Goal: Task Accomplishment & Management: Manage account settings

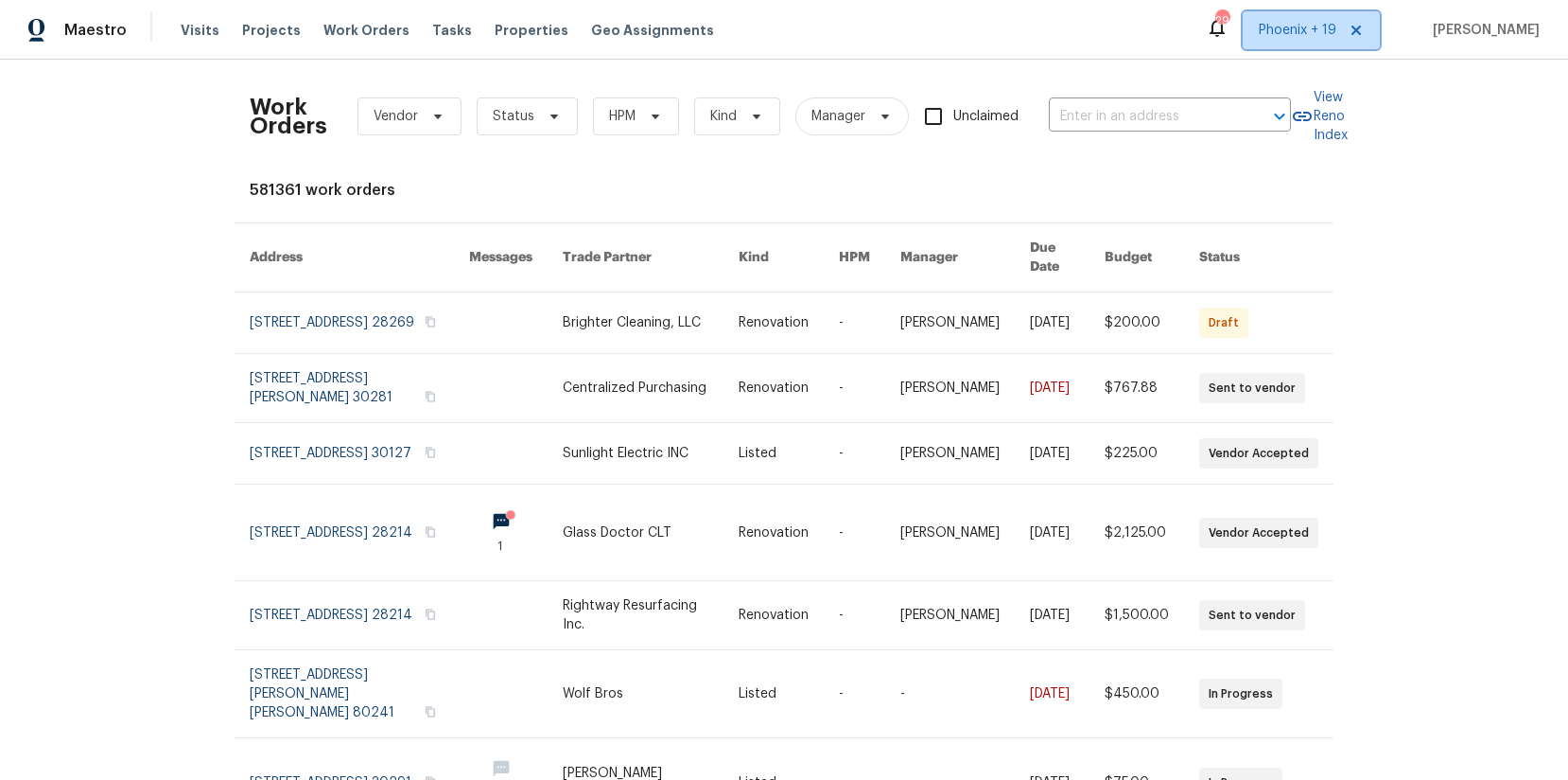
drag, startPoint x: 1311, startPoint y: 24, endPoint x: 1309, endPoint y: 59, distance: 35.1
click at [1253, 29] on span "Phoenix + 19" at bounding box center [1297, 30] width 78 height 19
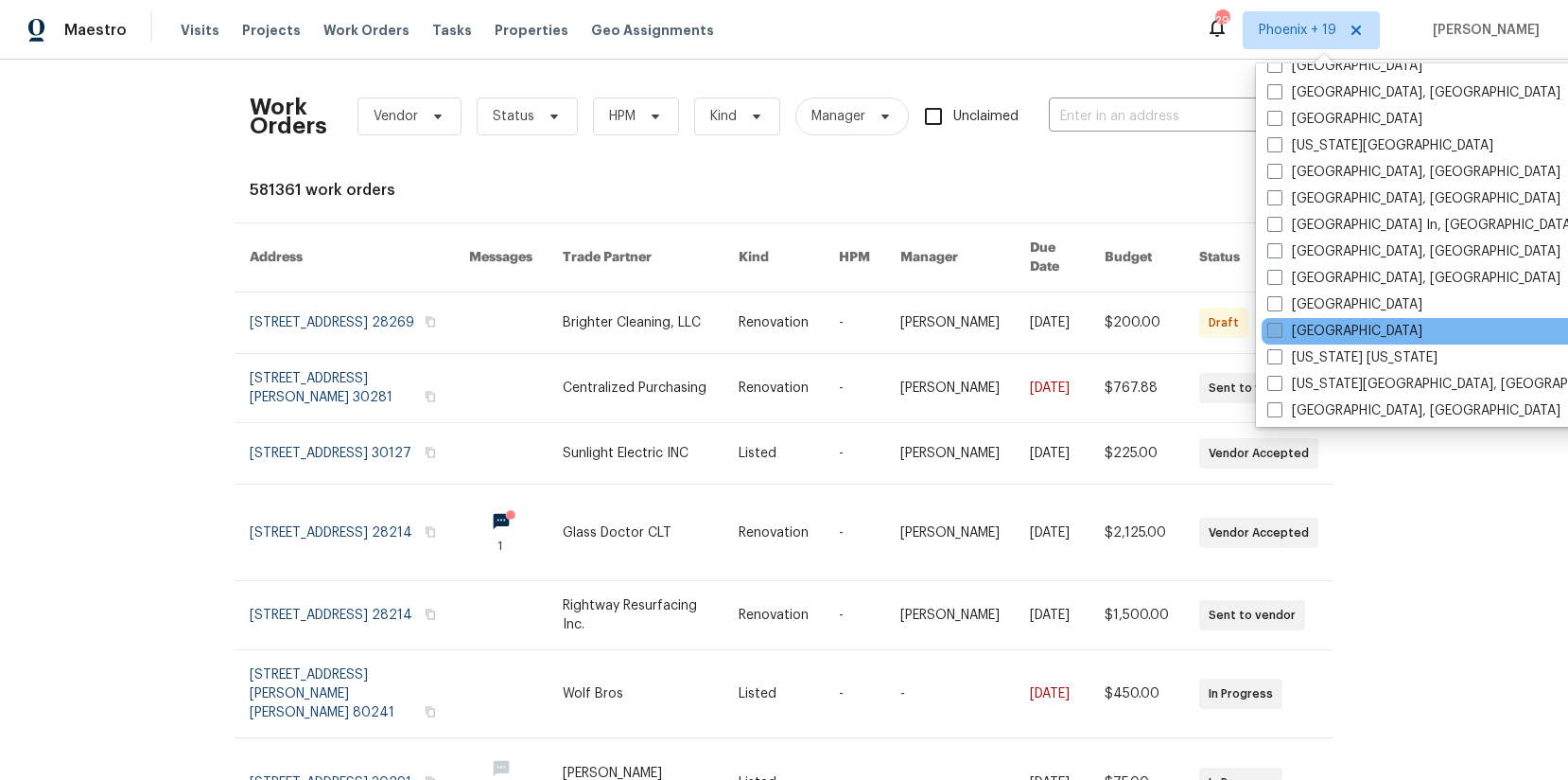
scroll to position [1027, 0]
click at [1253, 321] on label "[GEOGRAPHIC_DATA]" at bounding box center [1345, 329] width 155 height 19
click at [1253, 321] on input "[GEOGRAPHIC_DATA]" at bounding box center [1273, 325] width 13 height 13
checkbox input "true"
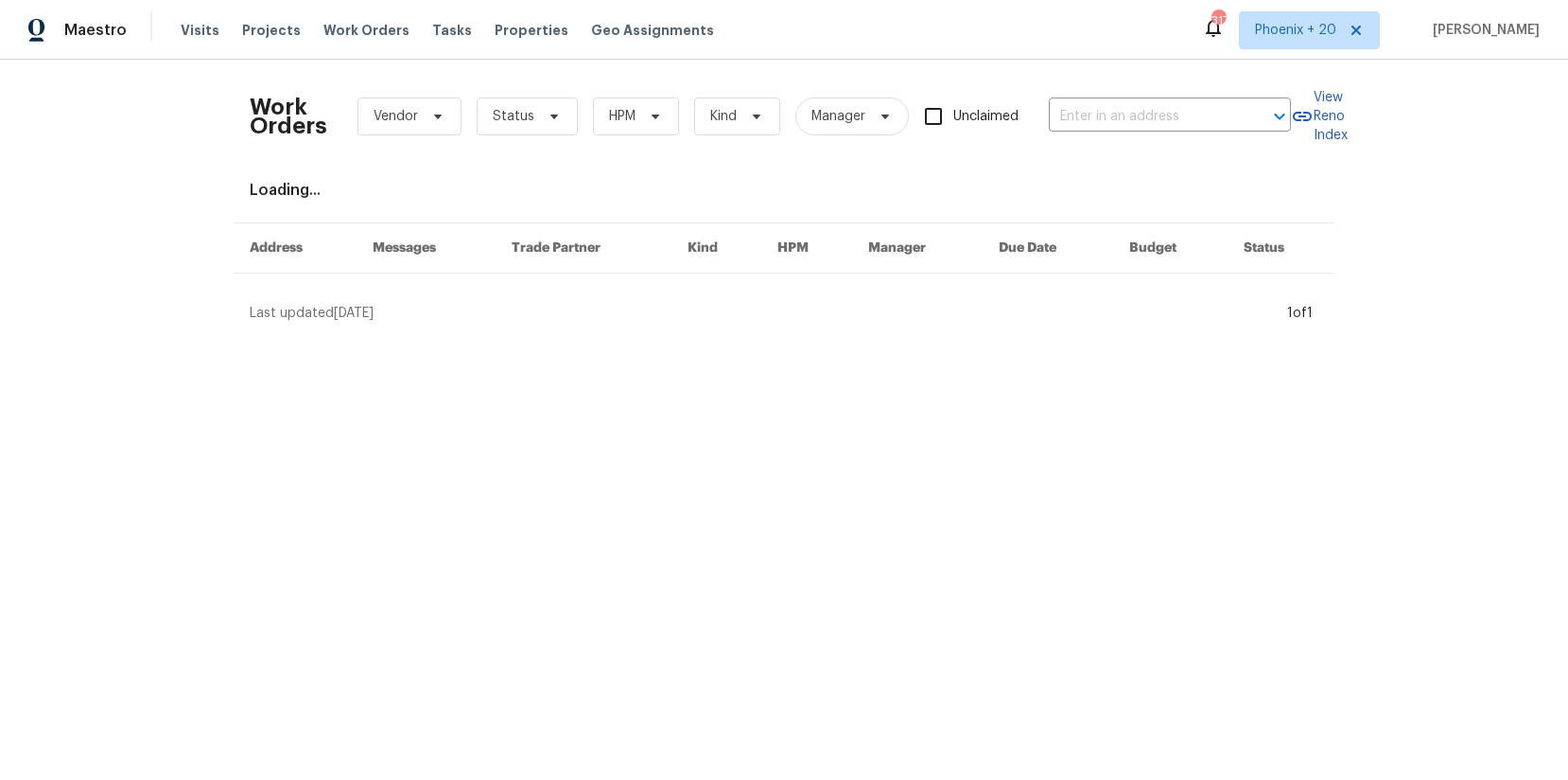
click at [1095, 76] on div "Work Orders Vendor Status HPM Kind Manager Unclaimed ​" at bounding box center [771, 116] width 1041 height 83
click at [1104, 107] on input "text" at bounding box center [1143, 116] width 189 height 29
paste input "[STREET_ADDRESS][PERSON_NAME]"
type input "[STREET_ADDRESS][PERSON_NAME]"
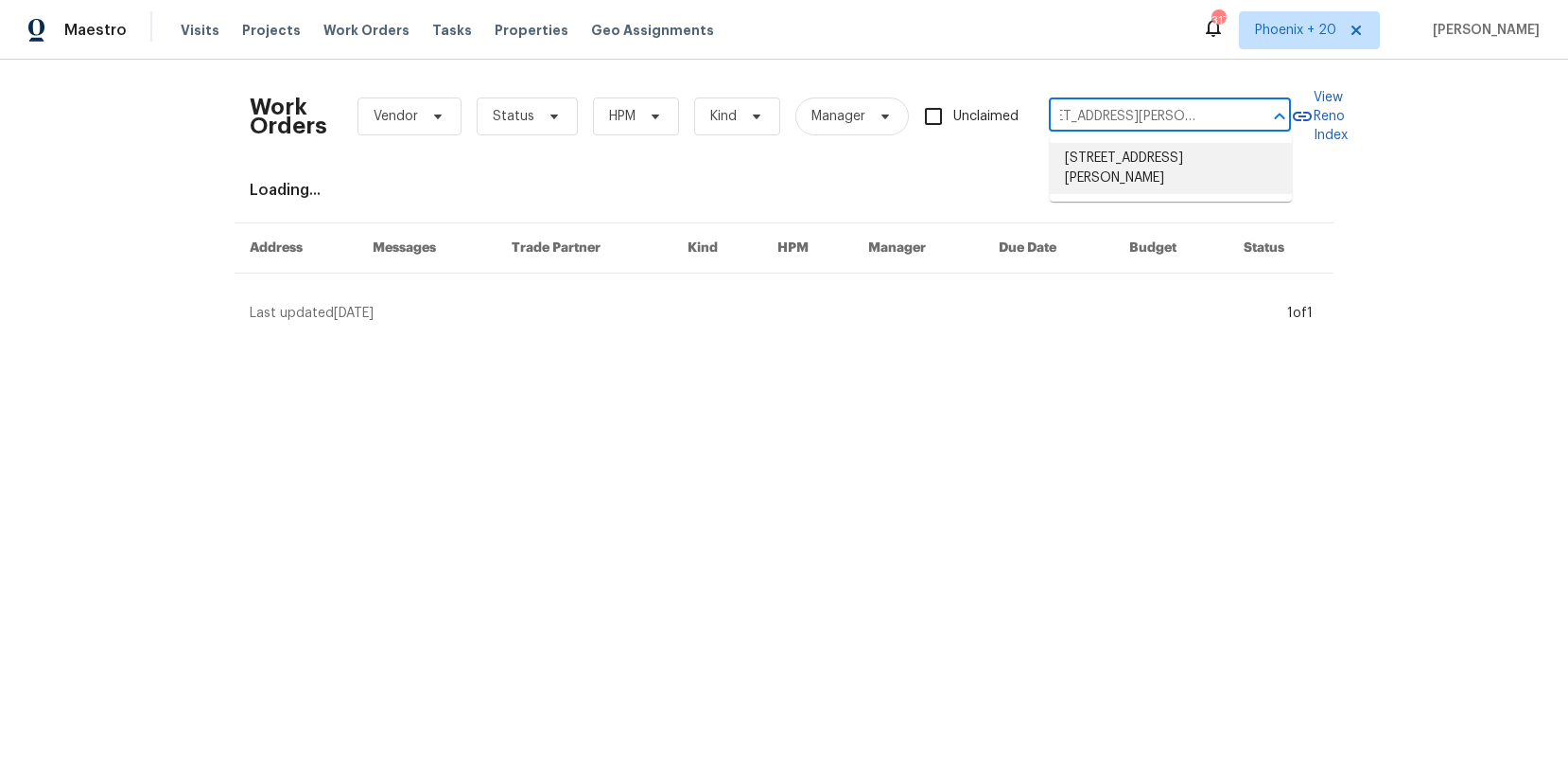
click at [1112, 152] on li "[STREET_ADDRESS][PERSON_NAME]" at bounding box center [1171, 168] width 242 height 51
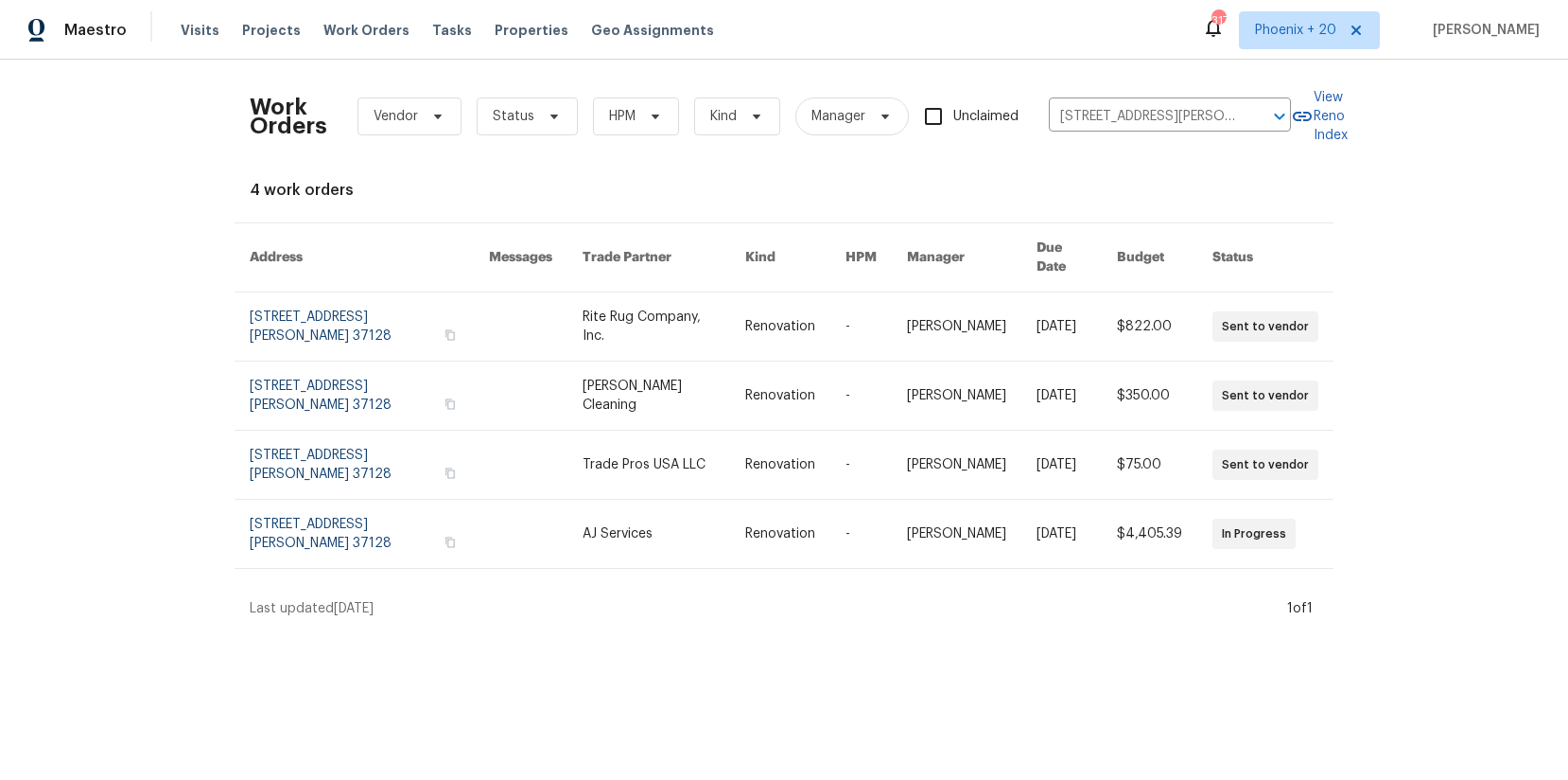
click at [614, 302] on link at bounding box center [664, 326] width 163 height 68
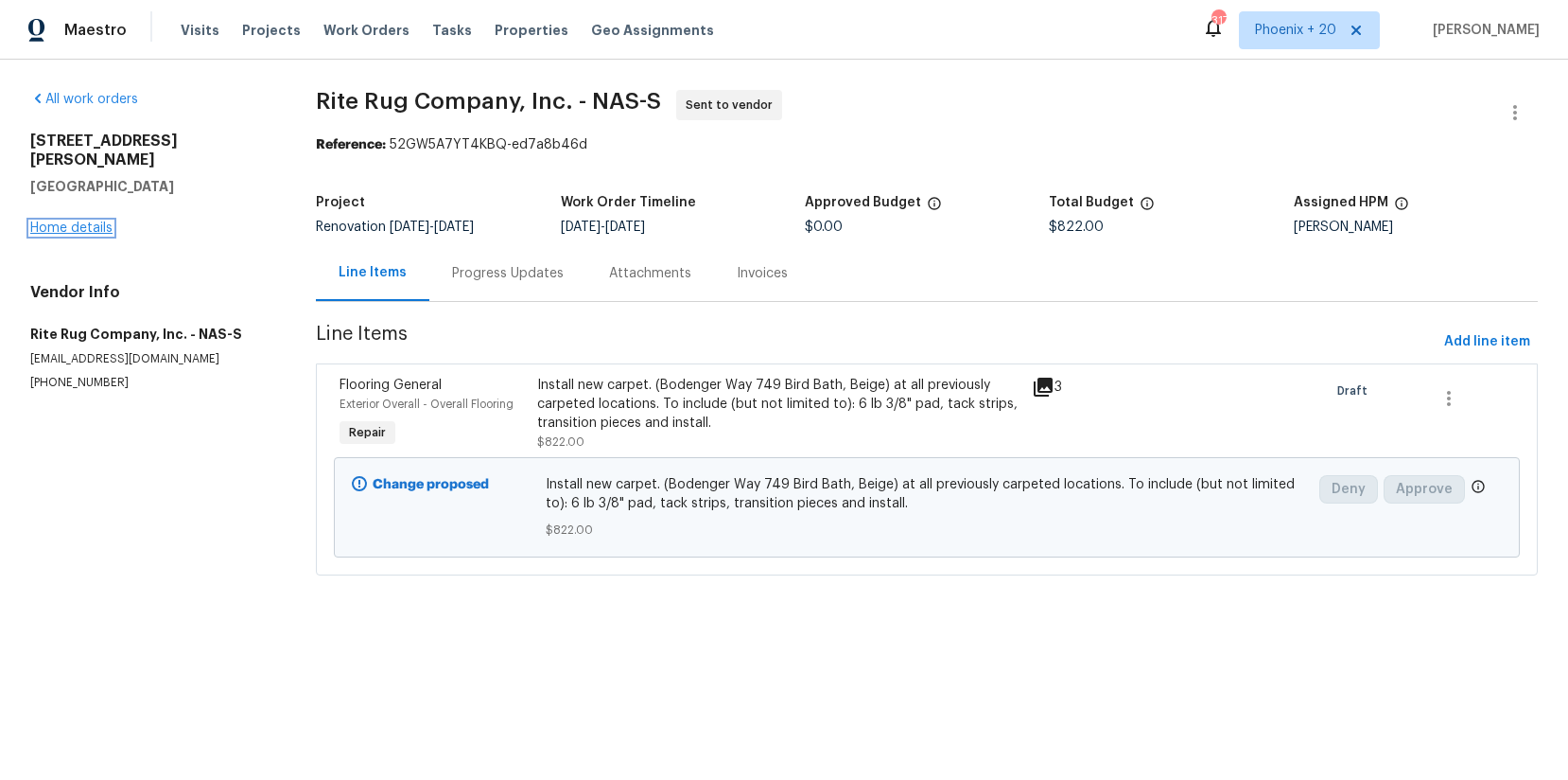
click at [83, 221] on link "Home details" at bounding box center [71, 228] width 82 height 14
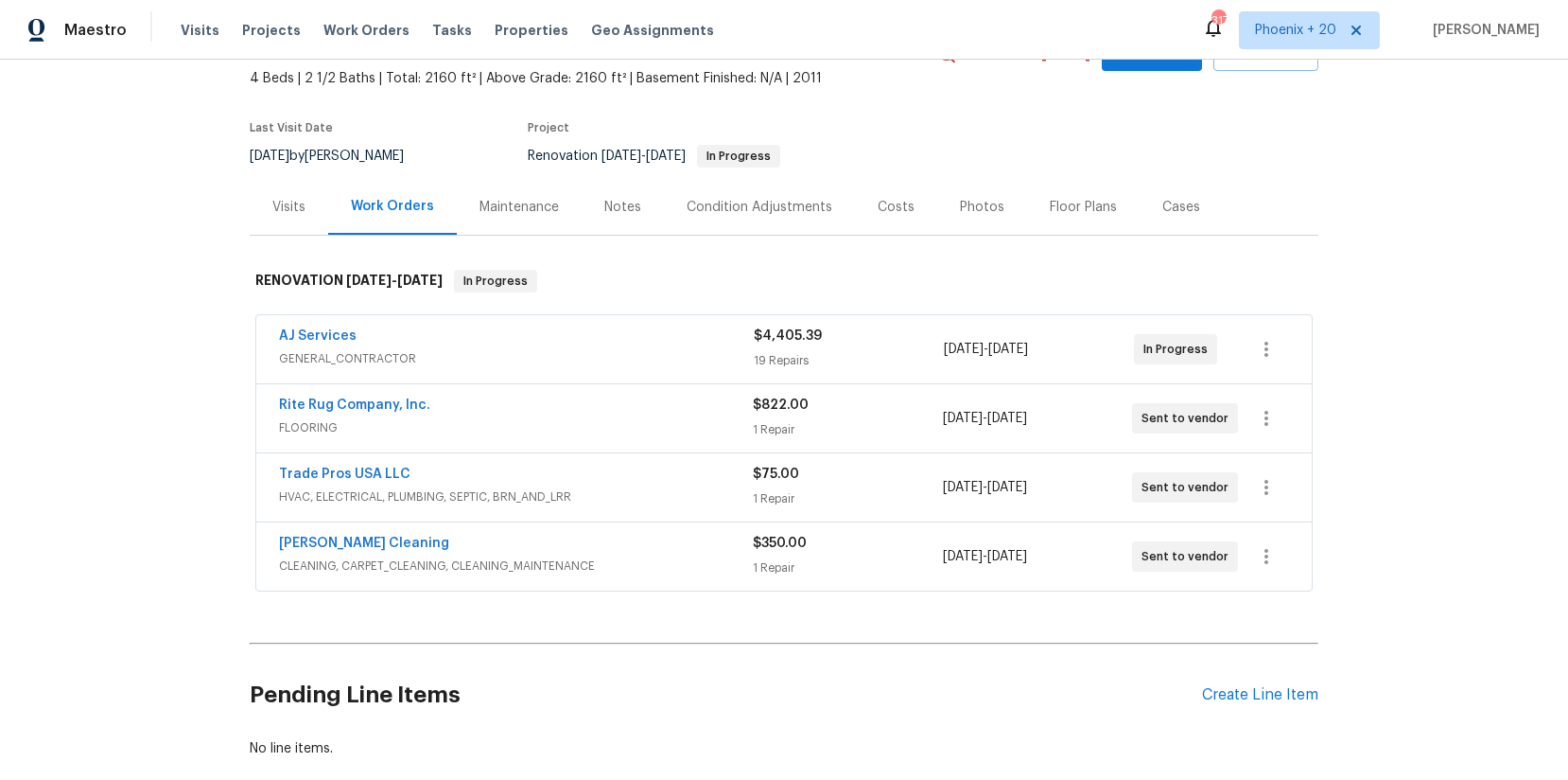
scroll to position [111, 0]
click at [1253, 623] on div "Create Line Item" at bounding box center [1261, 692] width 116 height 18
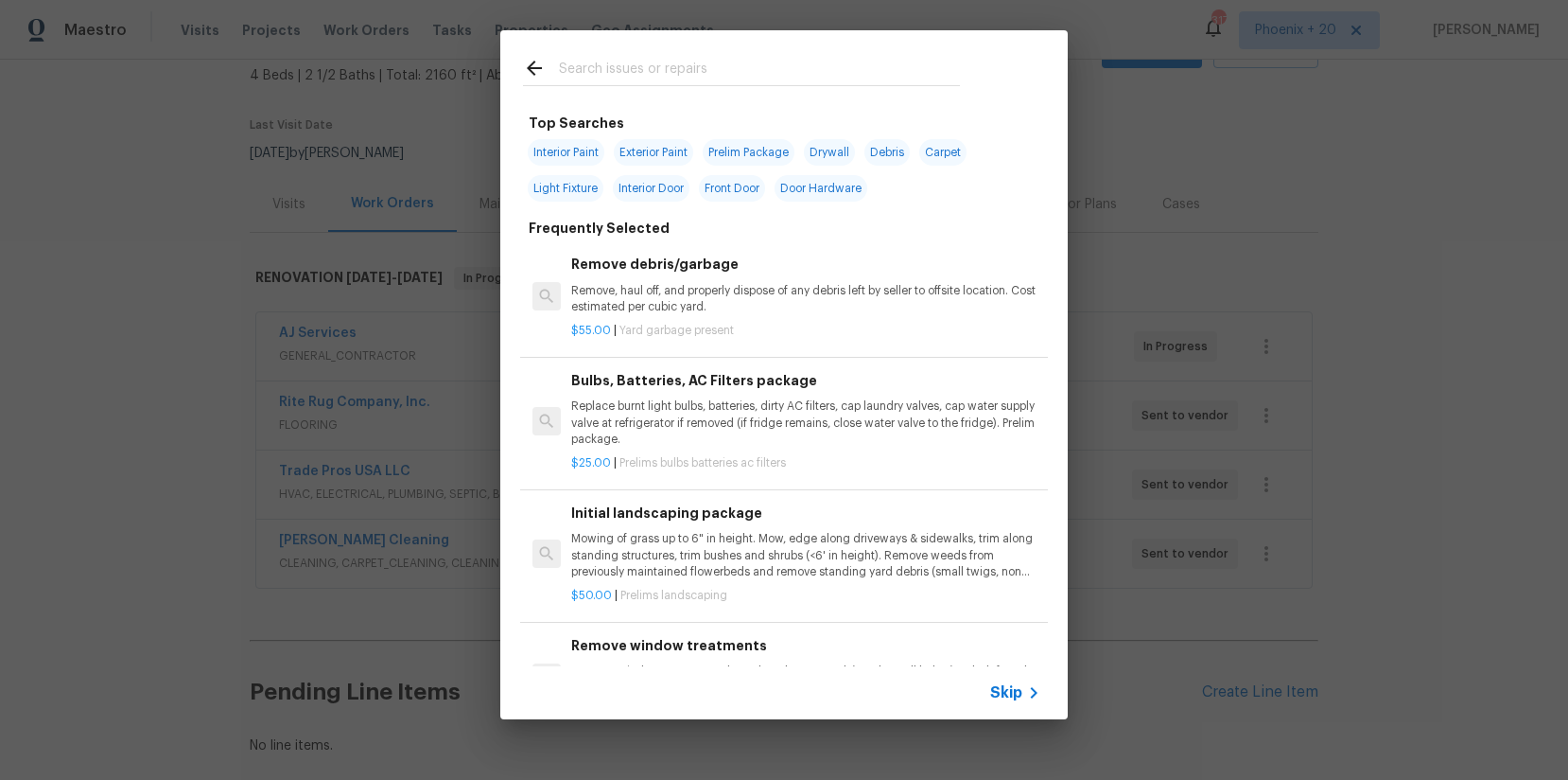
click at [730, 81] on input "text" at bounding box center [759, 71] width 401 height 28
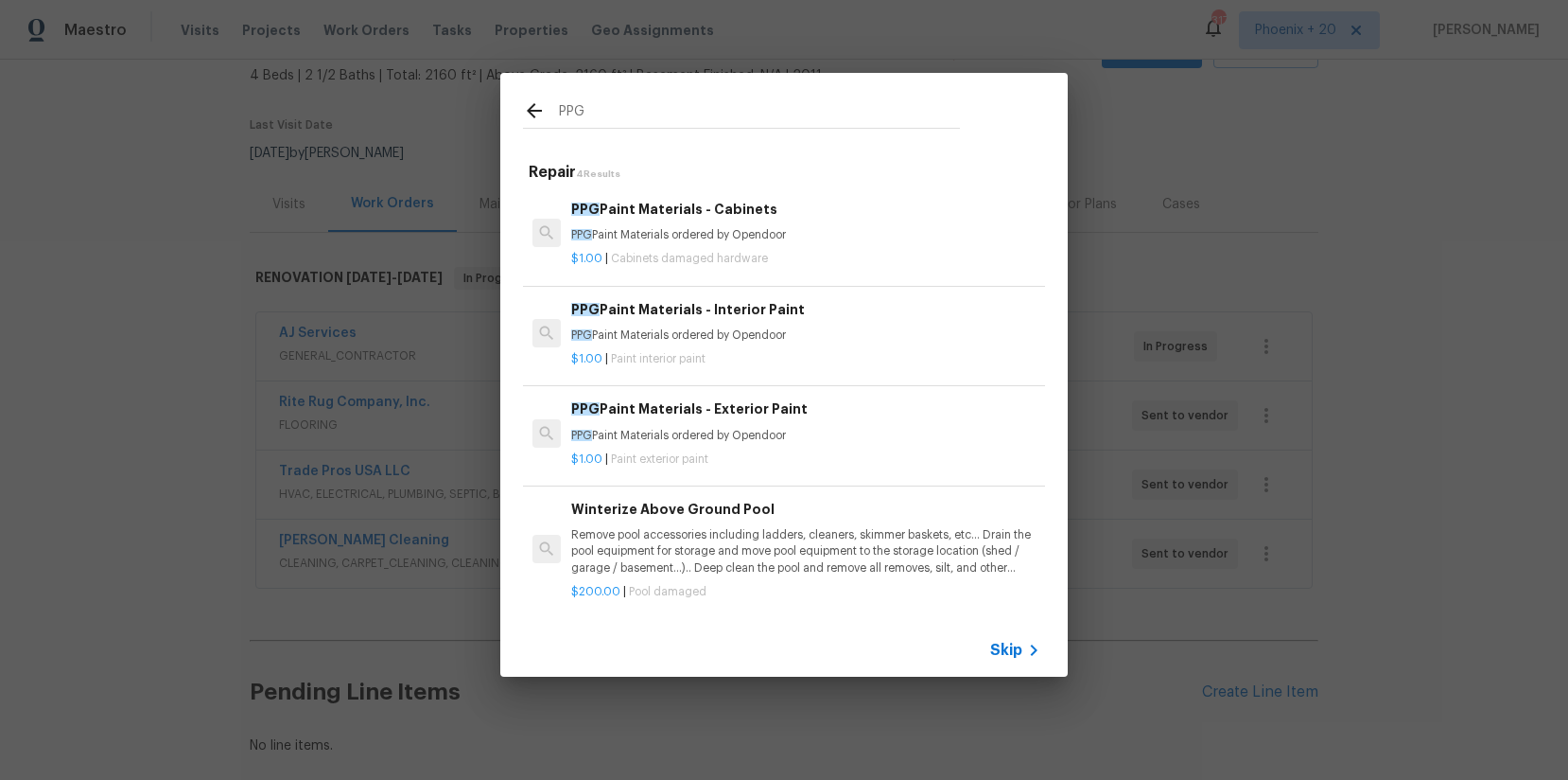
type input "PPG"
click at [870, 327] on p "PPG Paint Materials ordered by Opendoor" at bounding box center [806, 335] width 469 height 16
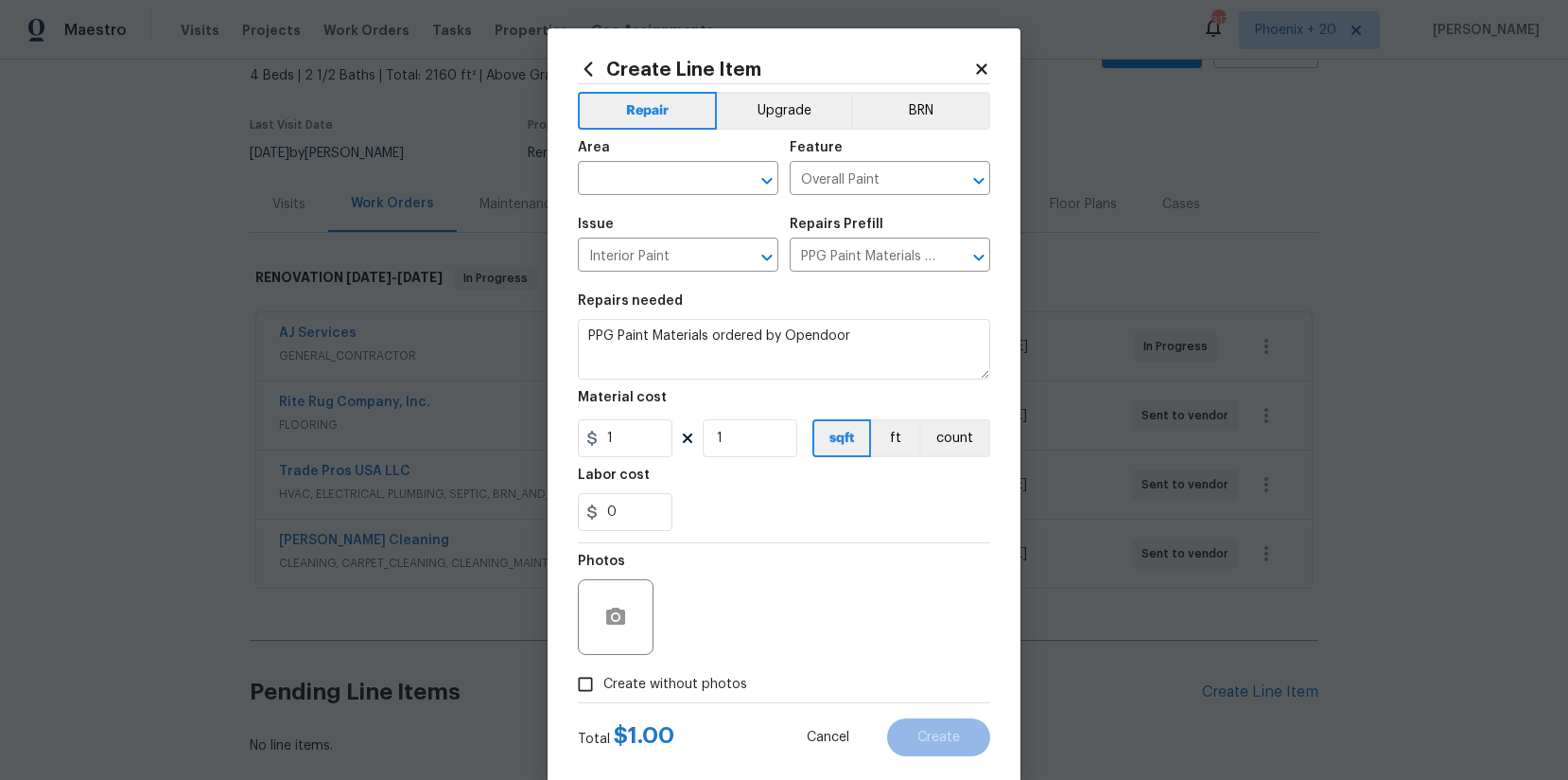
click at [646, 163] on div "Area" at bounding box center [678, 152] width 201 height 24
click at [644, 173] on input "text" at bounding box center [652, 180] width 147 height 29
click at [675, 258] on li "Interior Overall" at bounding box center [678, 253] width 201 height 31
type input "Interior Overall"
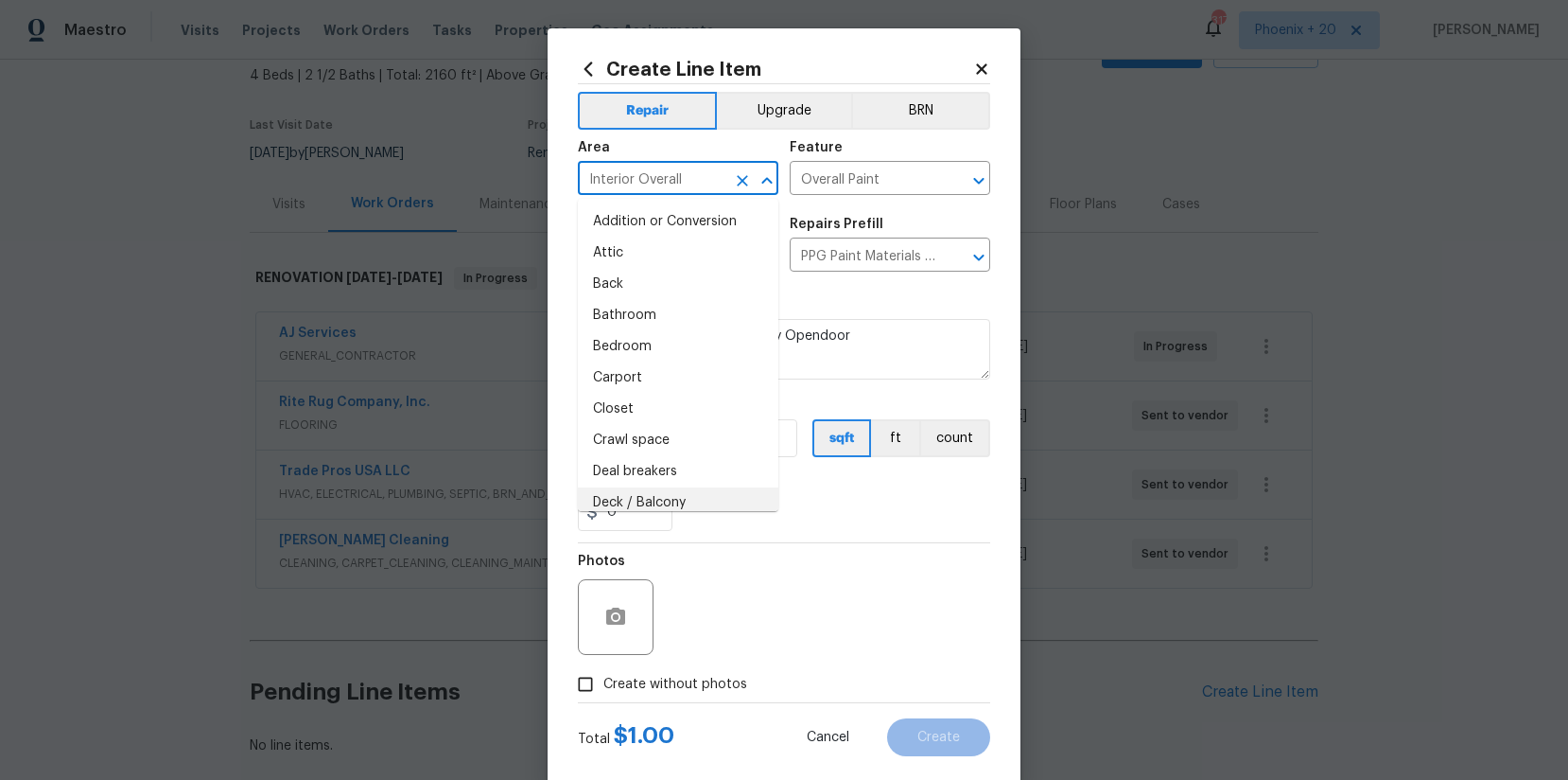
click at [795, 533] on section "Repairs needed PPG Paint Materials ordered by Opendoor Material cost 1 1 sqft f…" at bounding box center [784, 412] width 412 height 259
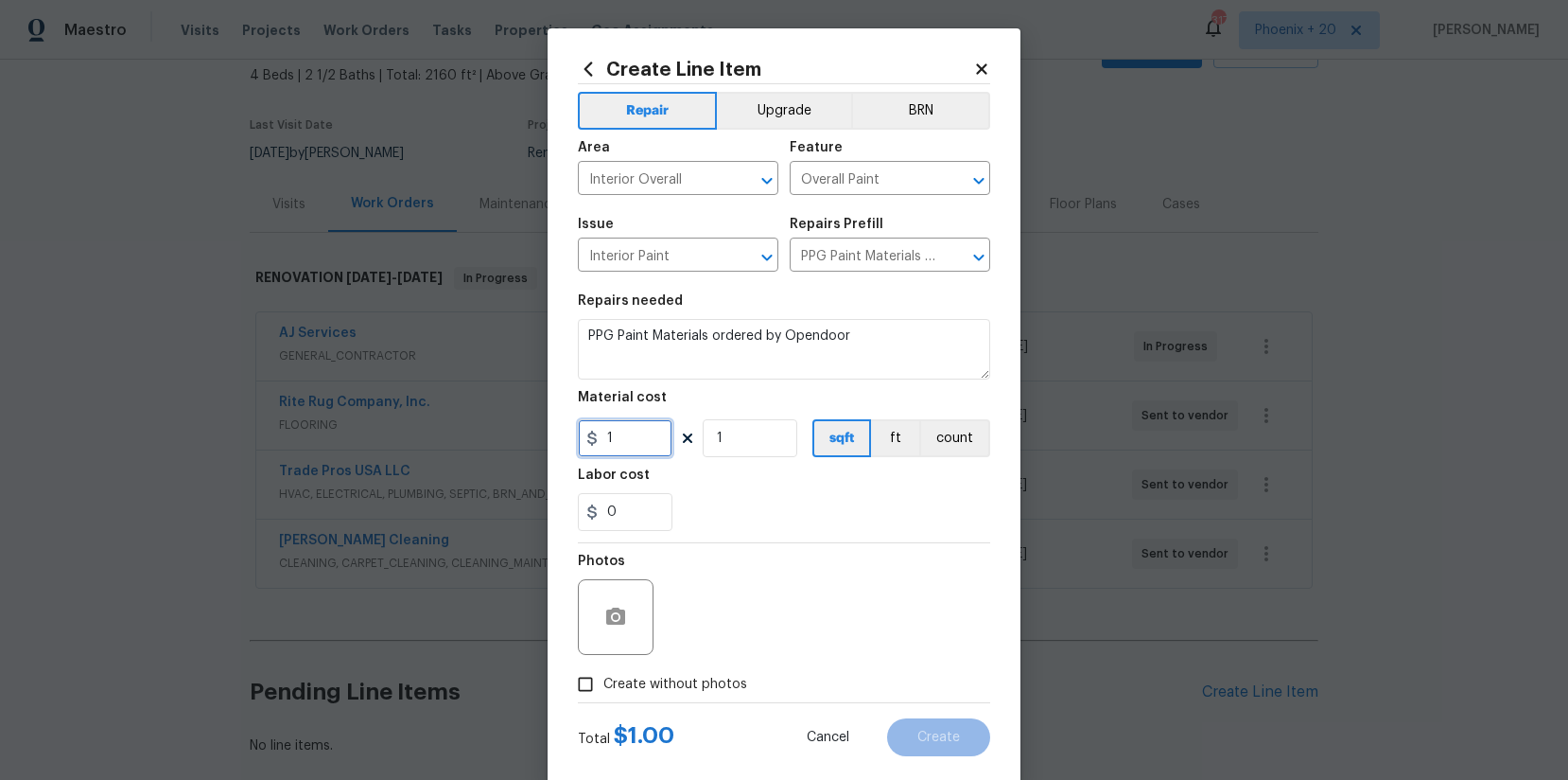
click at [637, 432] on input "1" at bounding box center [625, 438] width 95 height 38
drag, startPoint x: 625, startPoint y: 436, endPoint x: 580, endPoint y: 433, distance: 45.1
click at [580, 433] on input "1" at bounding box center [625, 438] width 95 height 38
type input "810.62"
click at [715, 623] on span "Create without photos" at bounding box center [675, 684] width 144 height 19
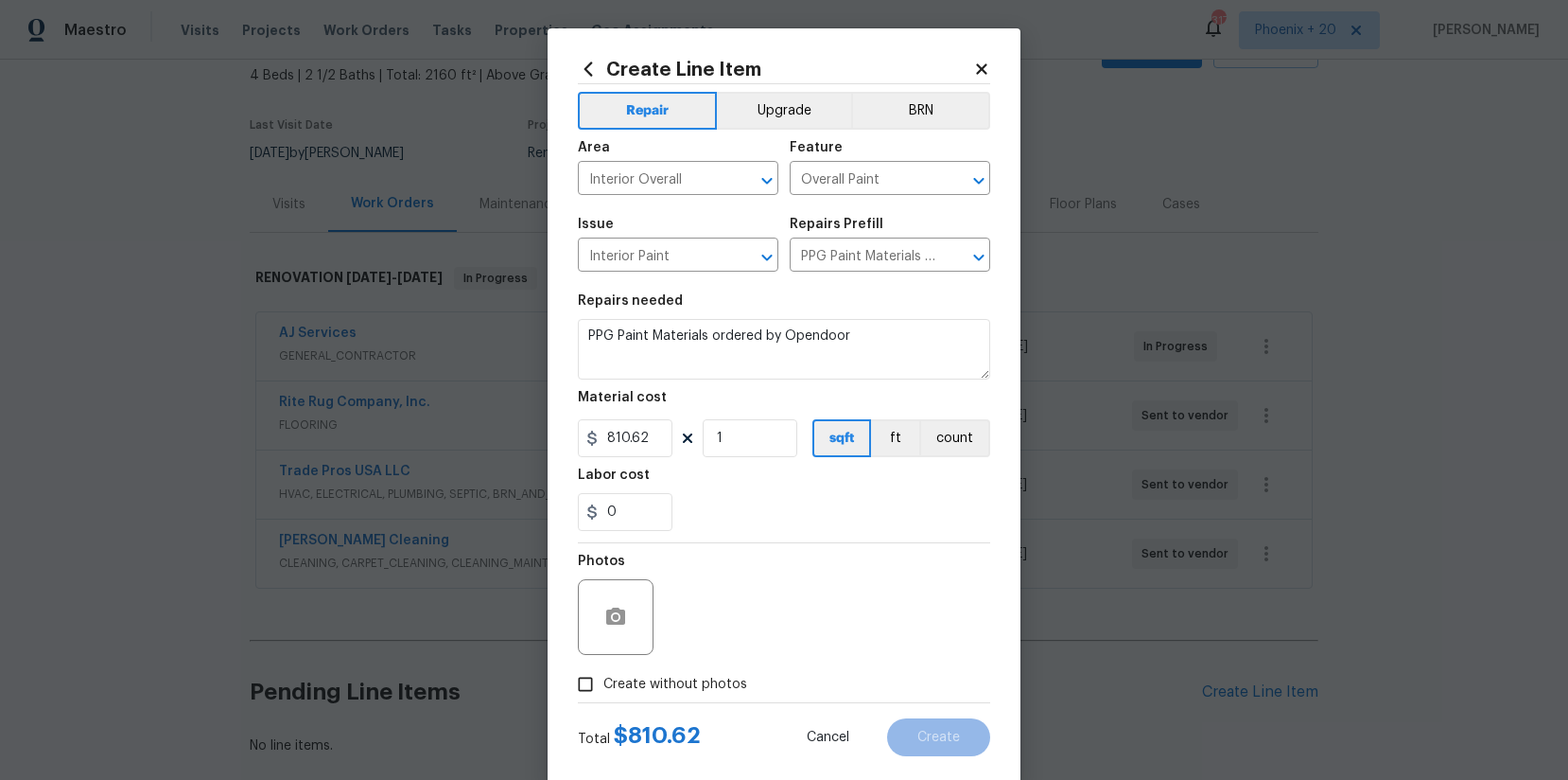
click at [603, 623] on input "Create without photos" at bounding box center [585, 684] width 36 height 36
checkbox input "true"
click at [742, 623] on textarea at bounding box center [830, 617] width 322 height 76
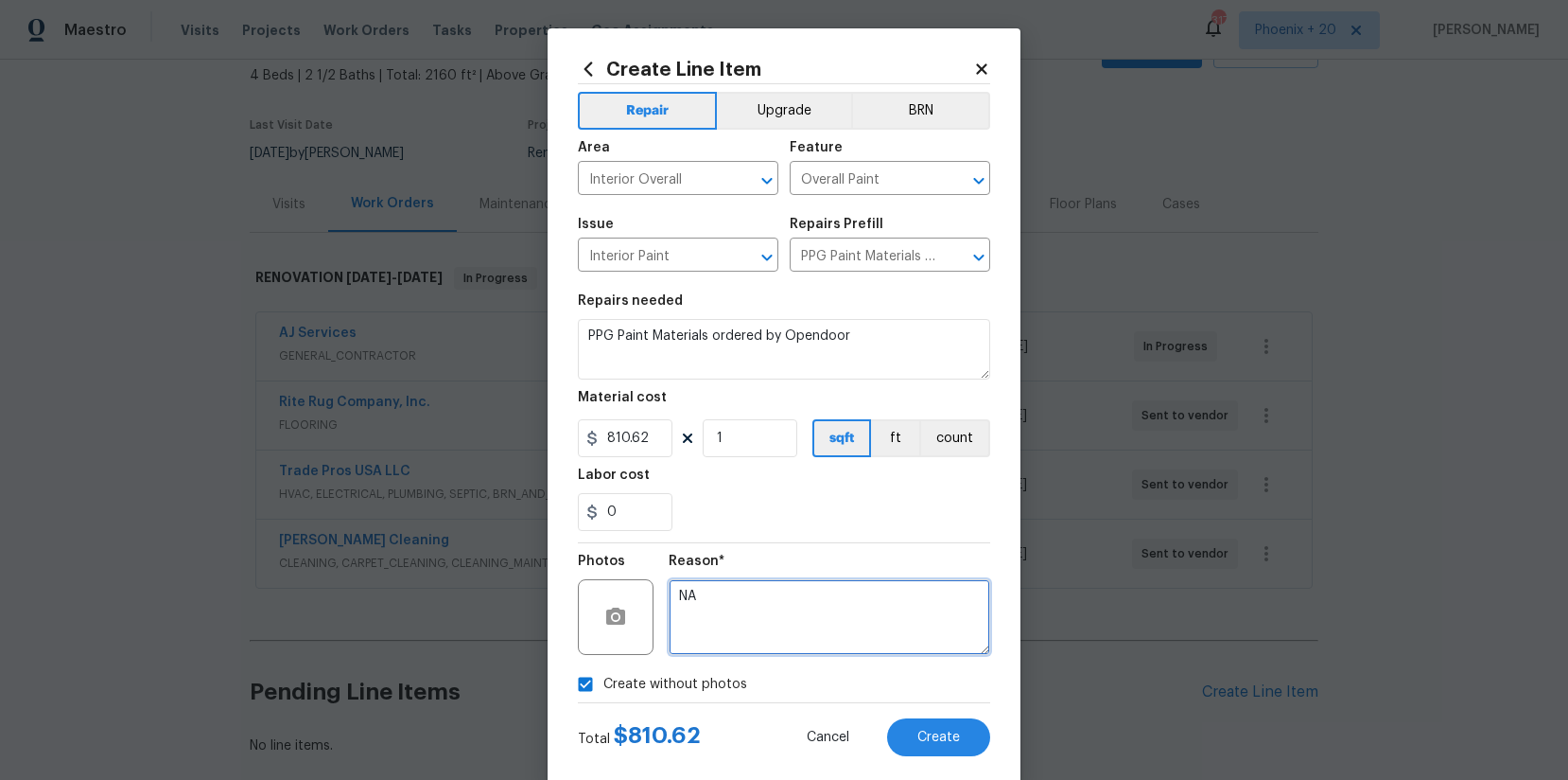
type textarea "NA"
click at [754, 575] on div "Reason*" at bounding box center [830, 567] width 322 height 24
click at [766, 512] on div "0" at bounding box center [784, 511] width 412 height 38
drag, startPoint x: 1025, startPoint y: 721, endPoint x: 996, endPoint y: 718, distance: 29.2
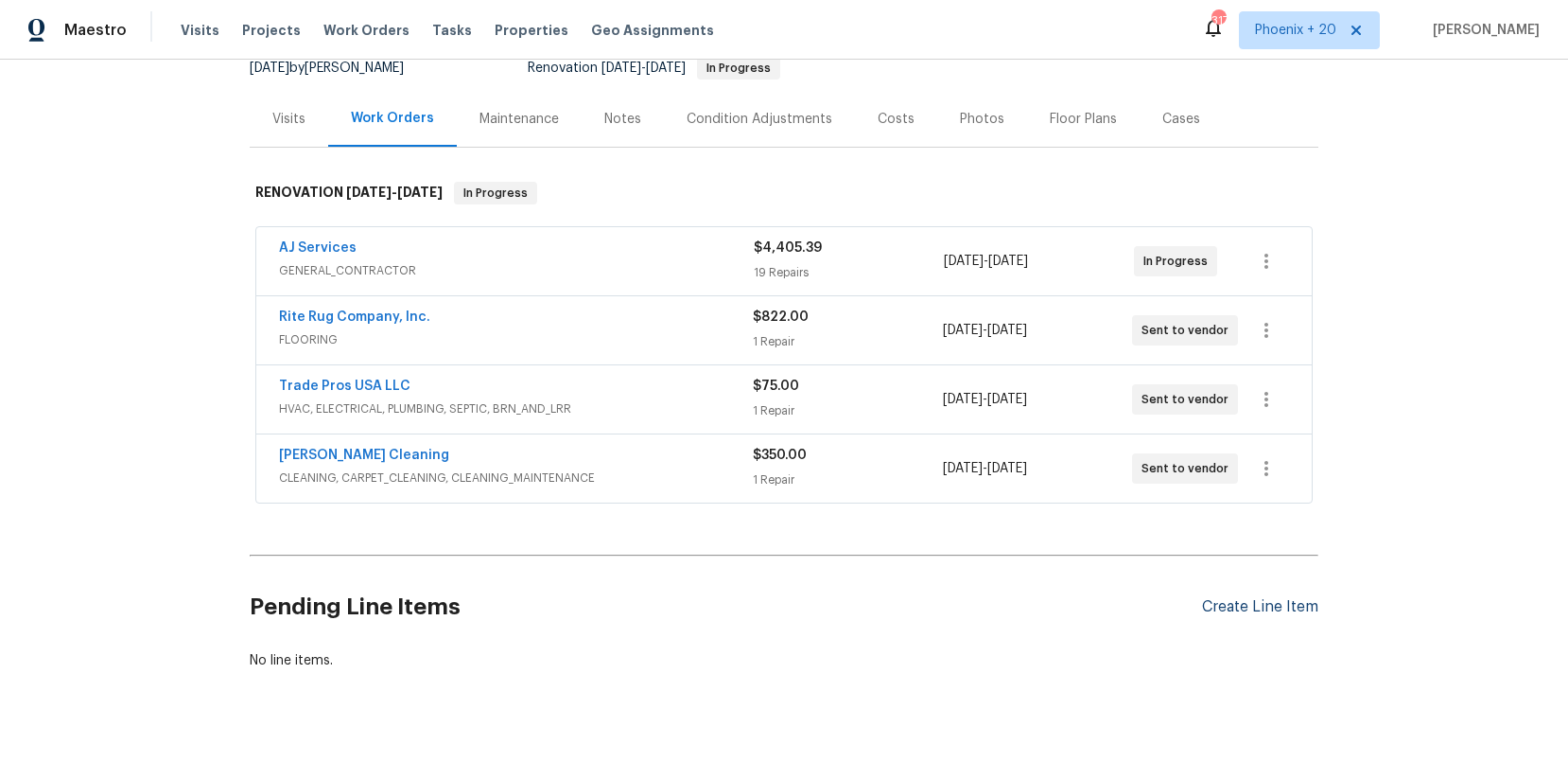
scroll to position [197, 0]
click at [1253, 605] on div "Create Line Item" at bounding box center [1261, 605] width 116 height 18
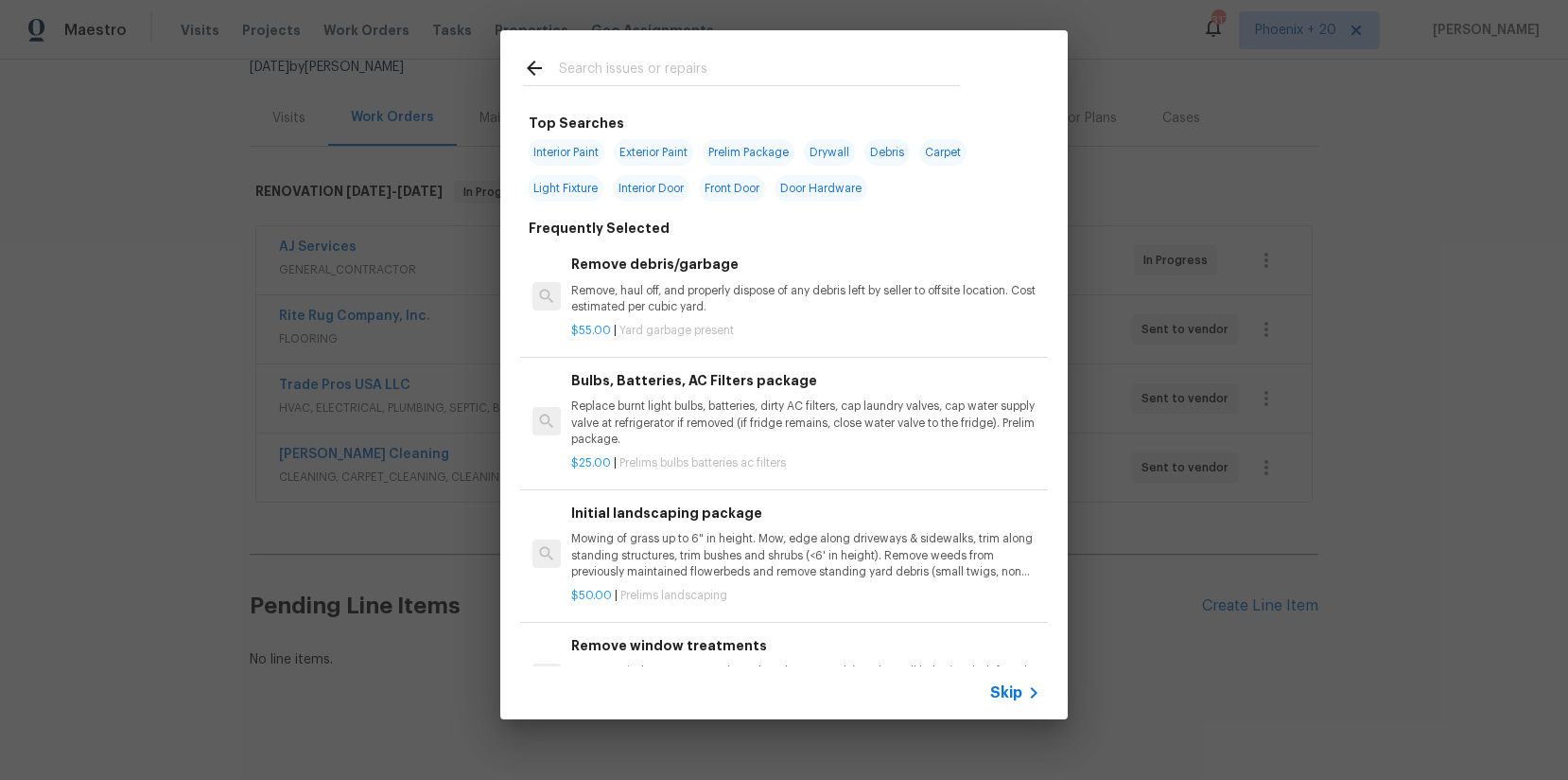
click at [1253, 606] on div "Top Searches Interior Paint Exterior Paint Prelim Package Drywall Debris Carpet…" at bounding box center [784, 374] width 1568 height 750
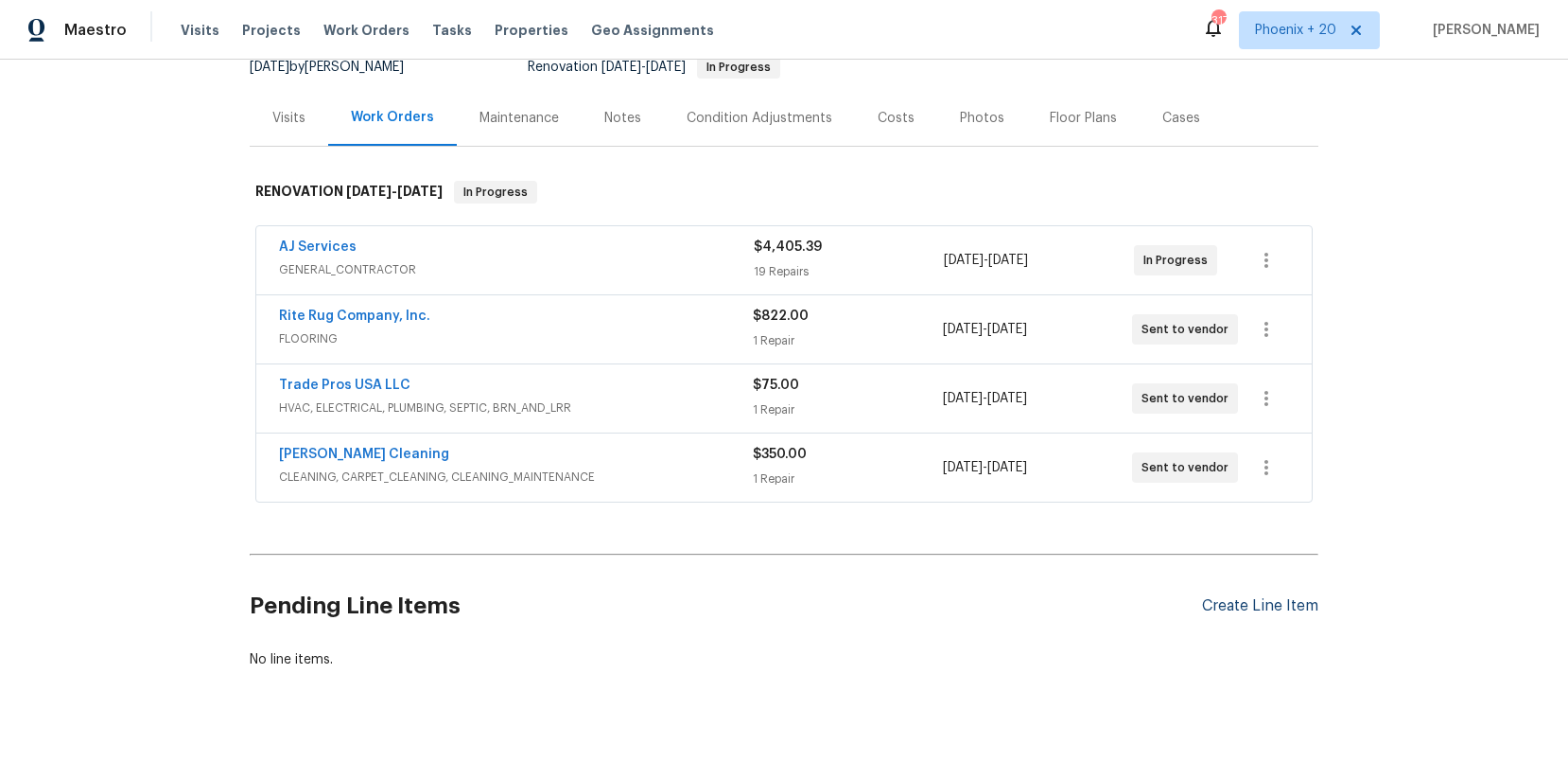
click at [1210, 600] on div "Create Line Item" at bounding box center [1261, 605] width 116 height 18
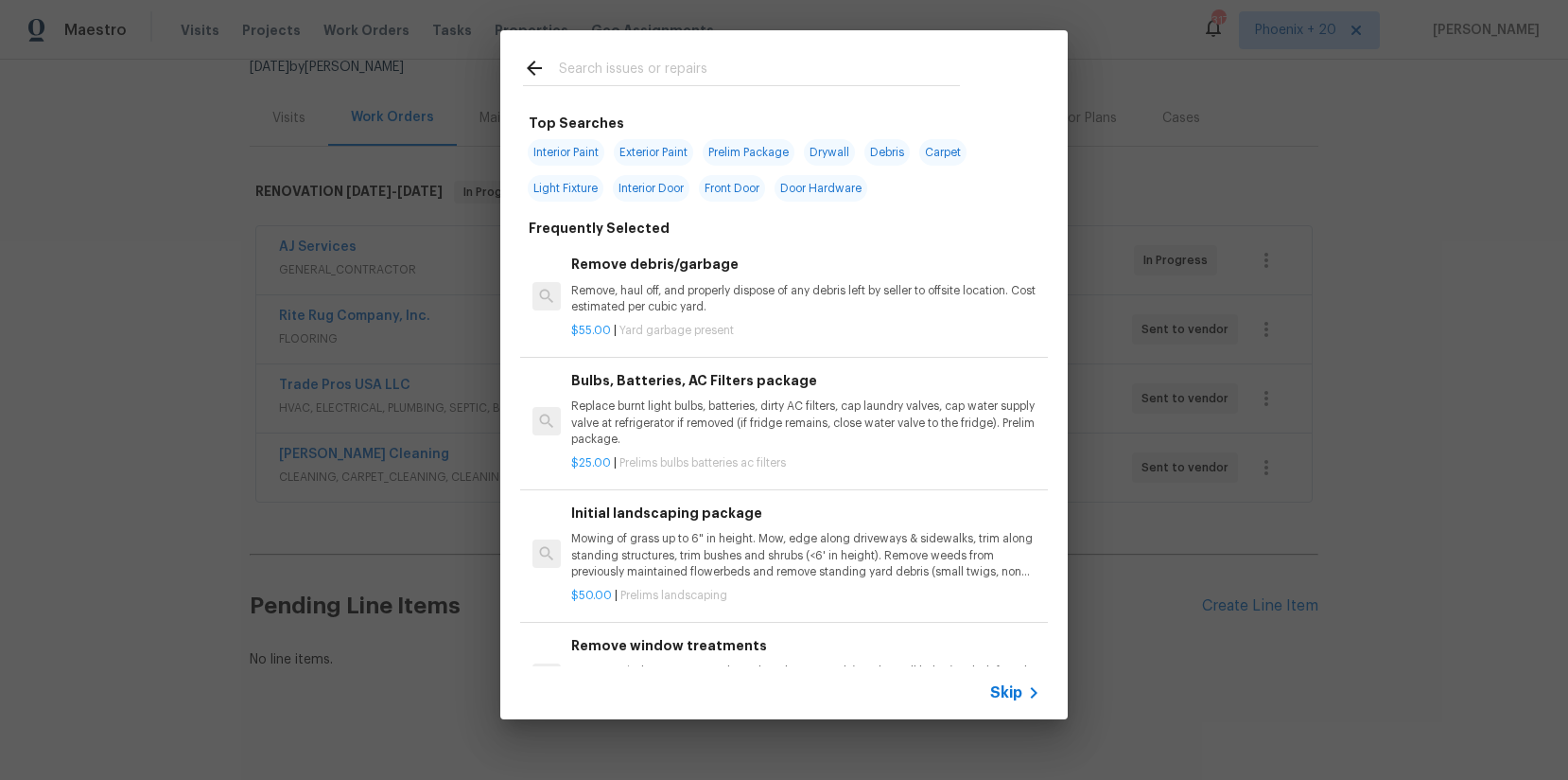
scroll to position [1, 0]
drag, startPoint x: 781, startPoint y: 66, endPoint x: 772, endPoint y: 75, distance: 12.7
click at [775, 73] on input "text" at bounding box center [759, 71] width 401 height 28
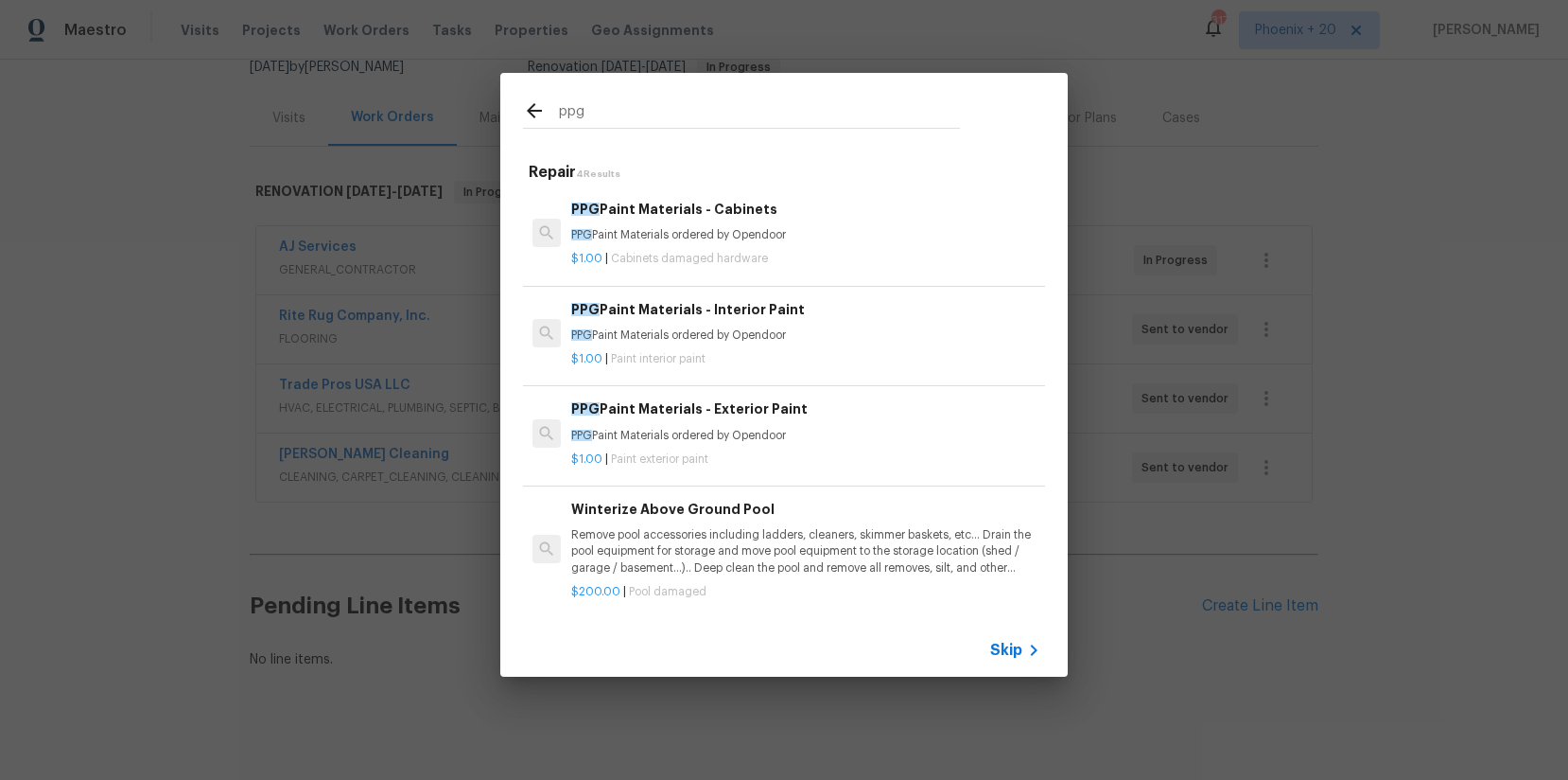
type input "ppg"
click at [954, 382] on div "PPG Paint Materials - Exterior Paint PPG Paint Materials ordered by Opendoor $1…" at bounding box center [784, 433] width 528 height 106
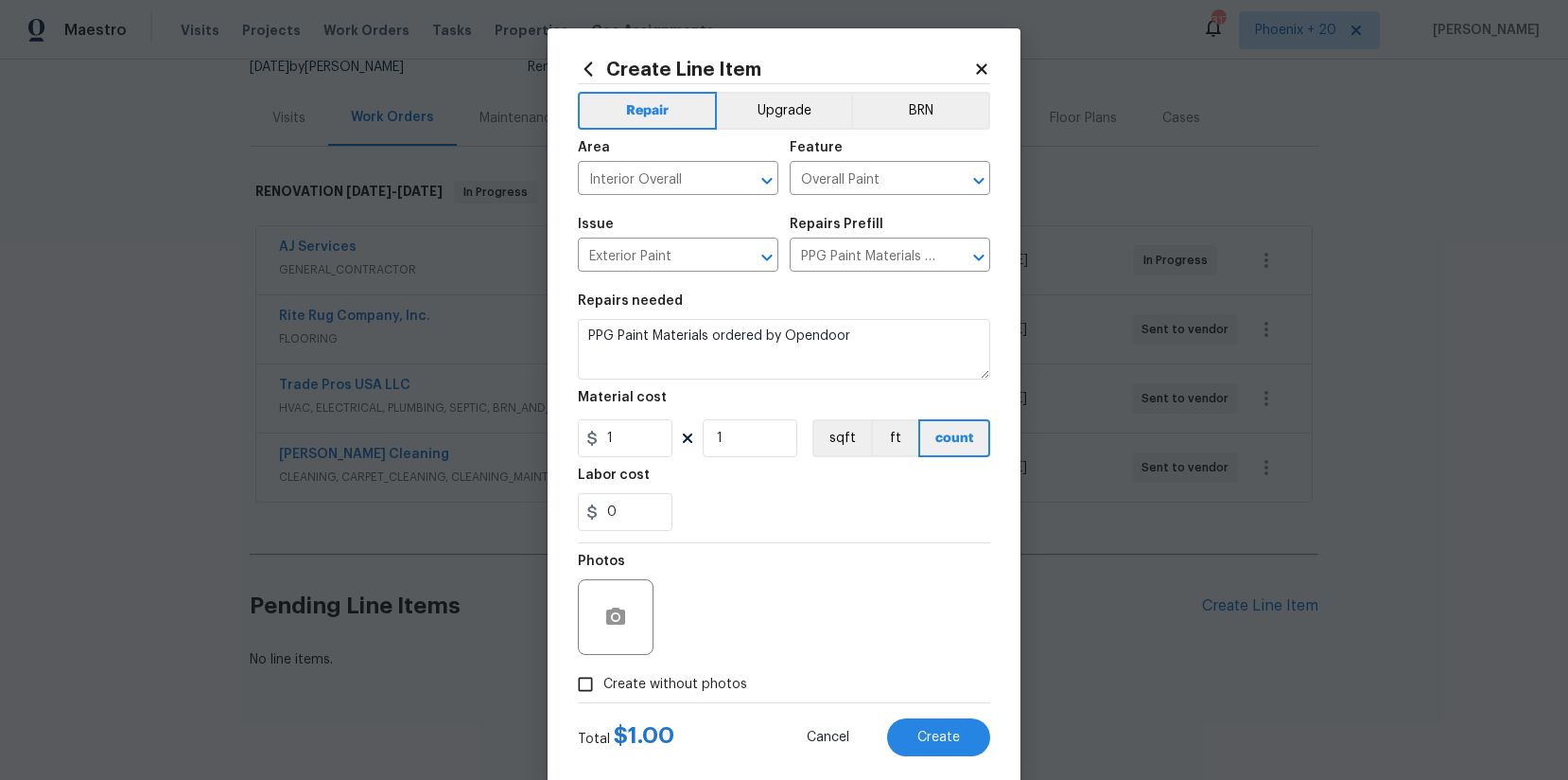
click at [585, 68] on icon at bounding box center [589, 68] width 9 height 15
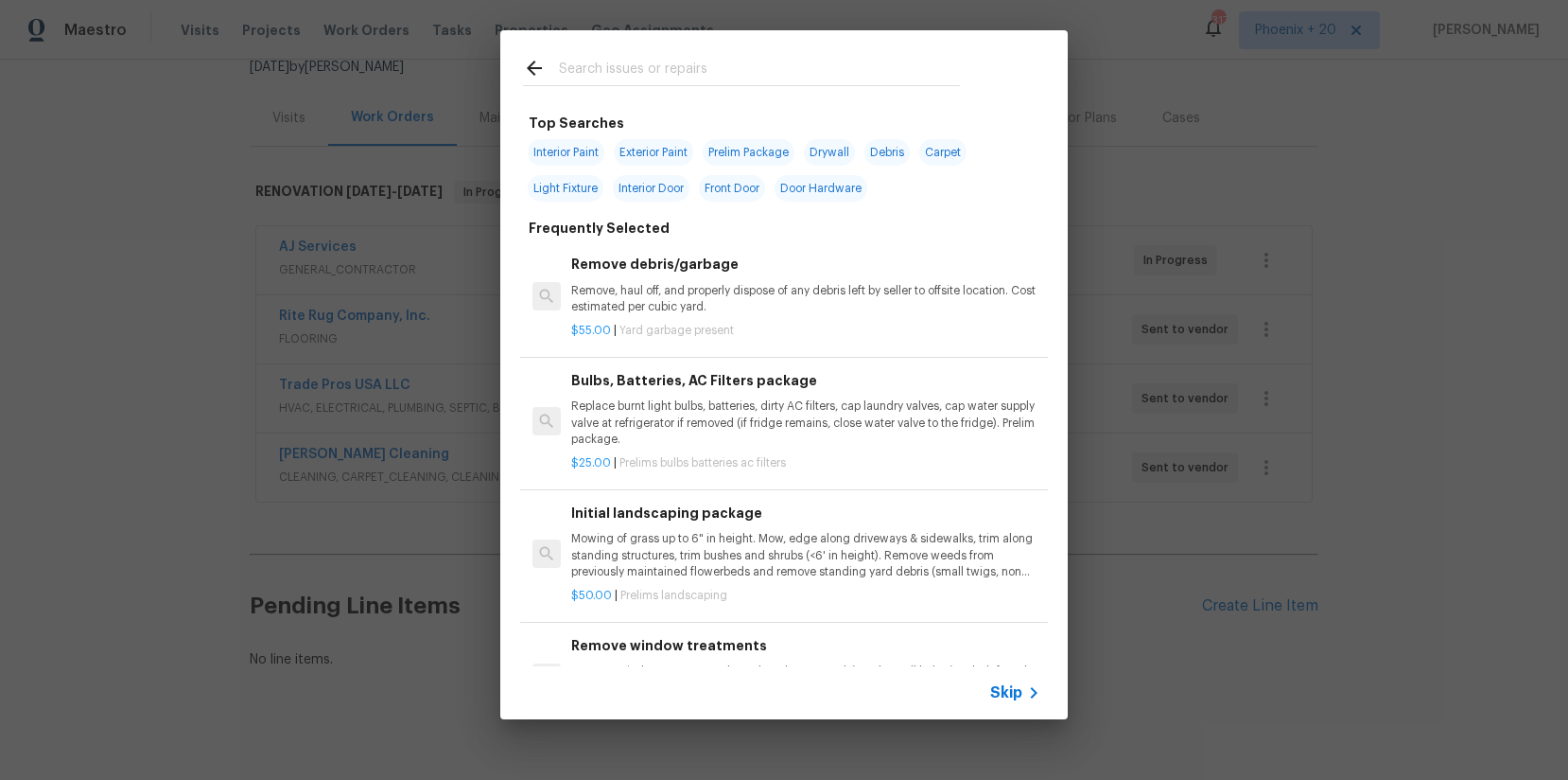
click at [626, 62] on input "text" at bounding box center [759, 71] width 401 height 28
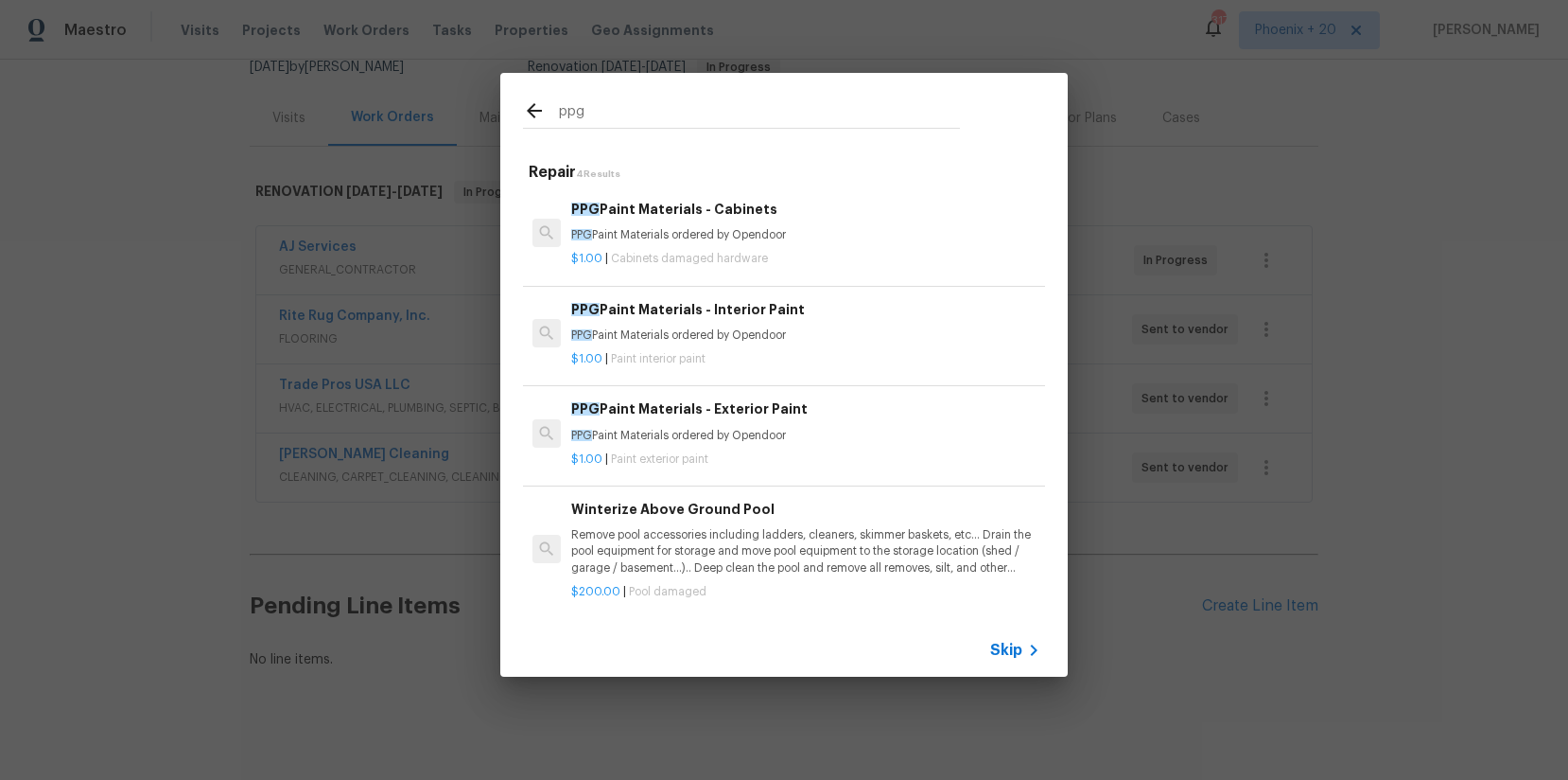
type input "ppg"
click at [780, 343] on div "$1.00 | Paint interior paint" at bounding box center [806, 355] width 469 height 23
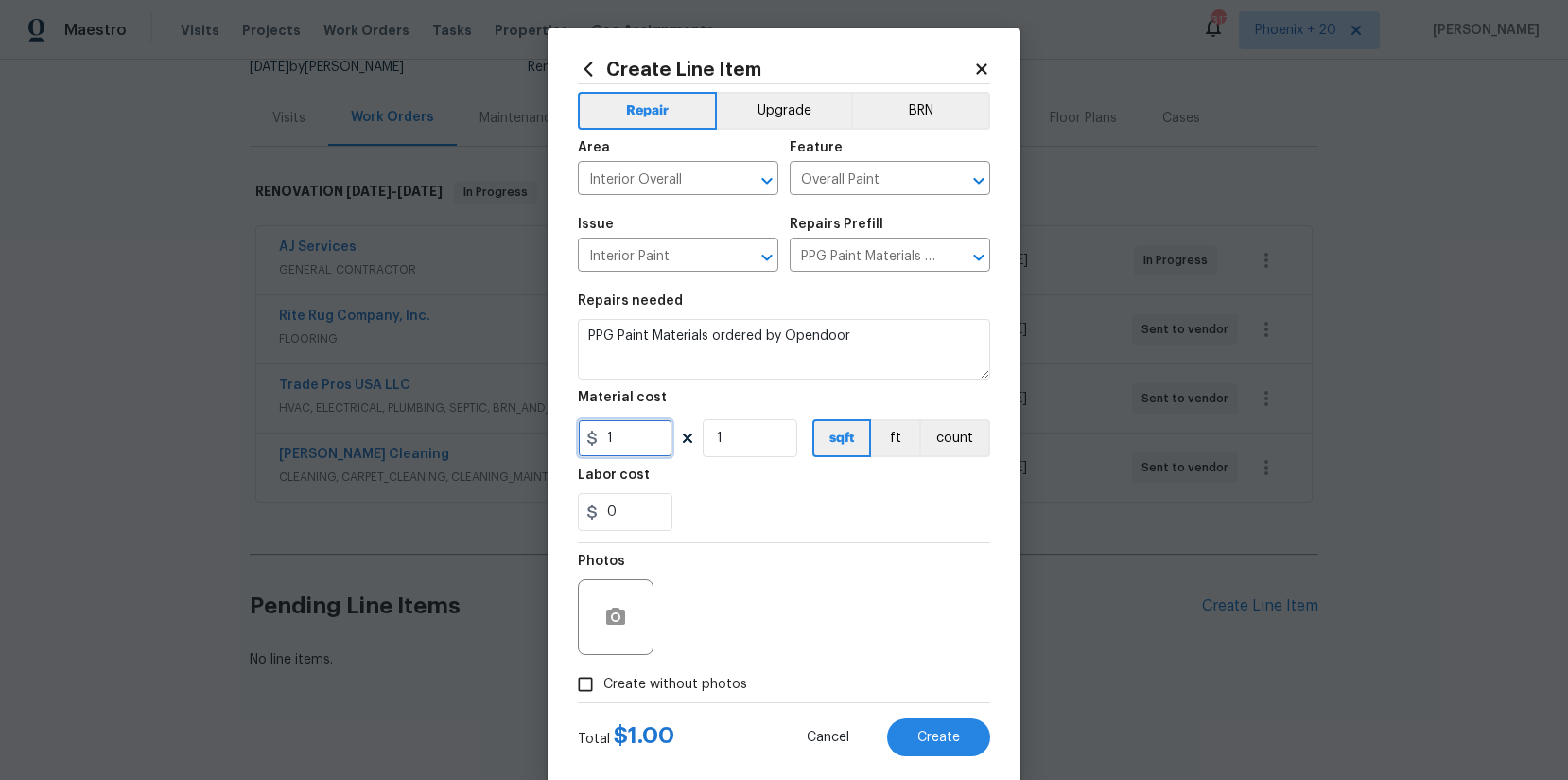
click at [667, 445] on input "1" at bounding box center [625, 438] width 95 height 38
drag, startPoint x: 659, startPoint y: 442, endPoint x: 557, endPoint y: 427, distance: 103.1
click at [561, 429] on div "Create Line Item Repair Upgrade BRN Area Interior Overall ​ Feature Overall Pai…" at bounding box center [784, 406] width 473 height 758
type input "810.62"
click at [695, 623] on label "Create without photos" at bounding box center [656, 684] width 179 height 36
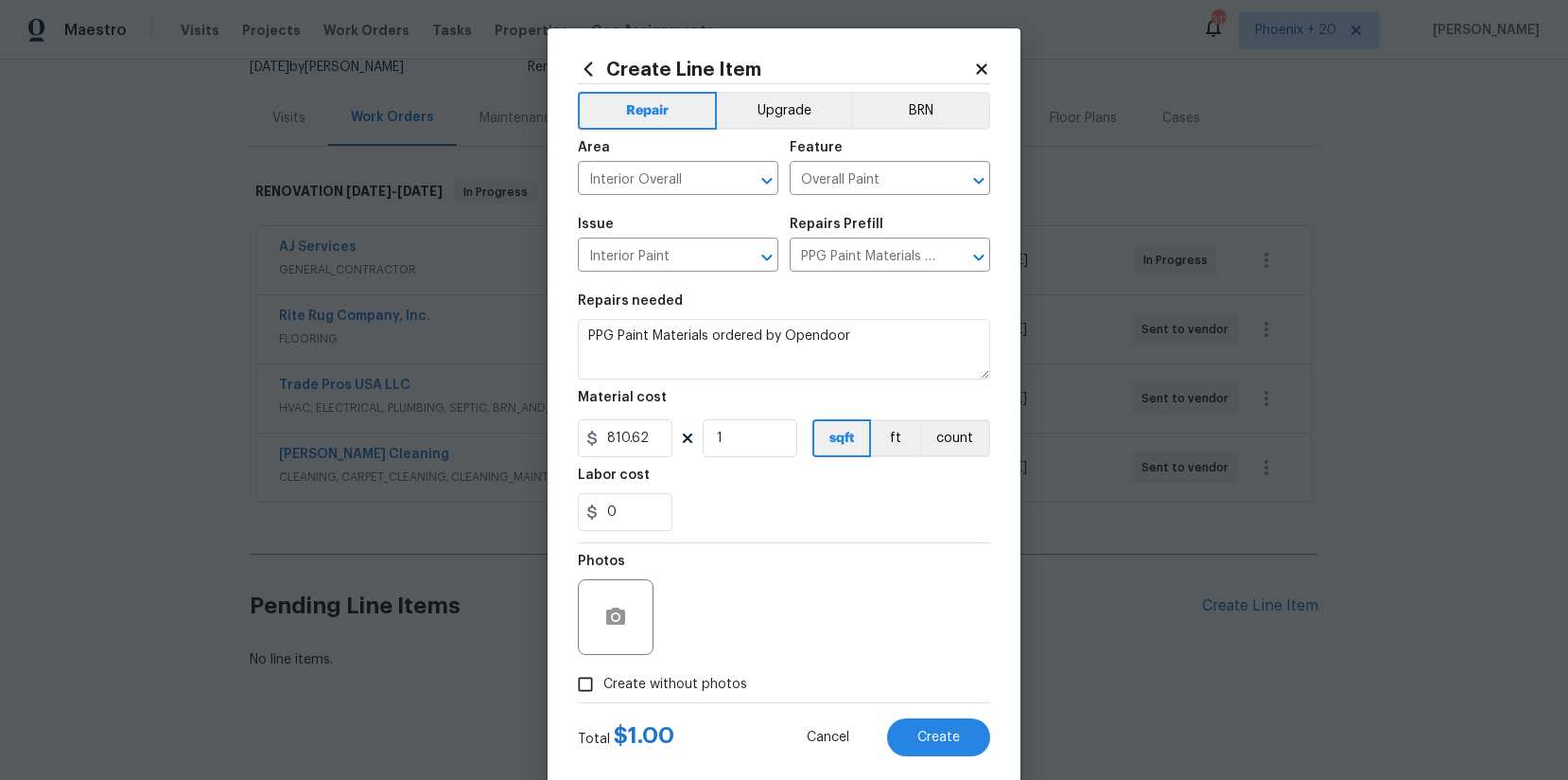
click at [603, 623] on input "Create without photos" at bounding box center [585, 684] width 36 height 36
checkbox input "true"
click at [741, 623] on textarea "NA" at bounding box center [830, 617] width 322 height 76
click at [941, 623] on span "Create" at bounding box center [939, 737] width 43 height 15
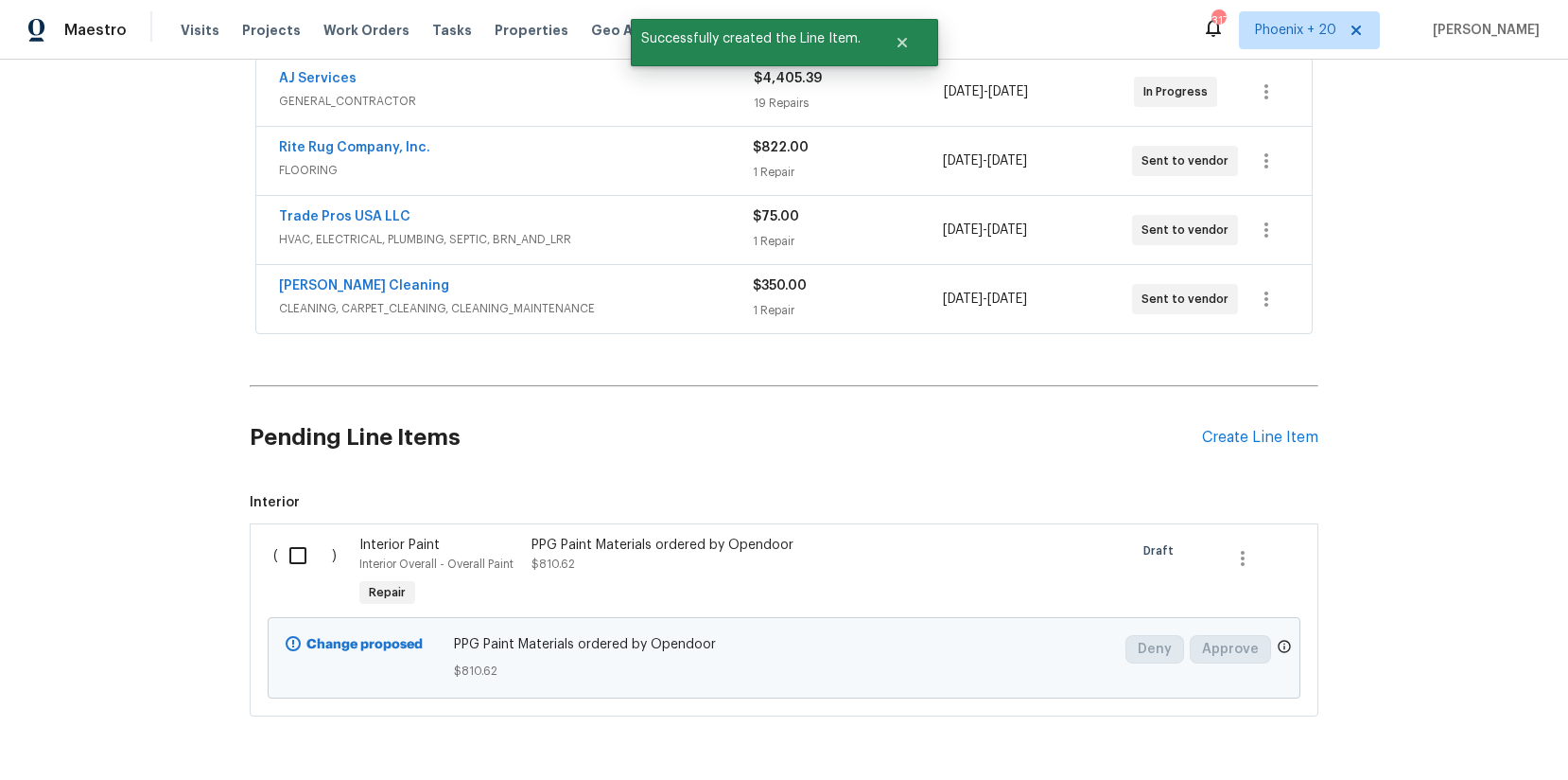
scroll to position [431, 0]
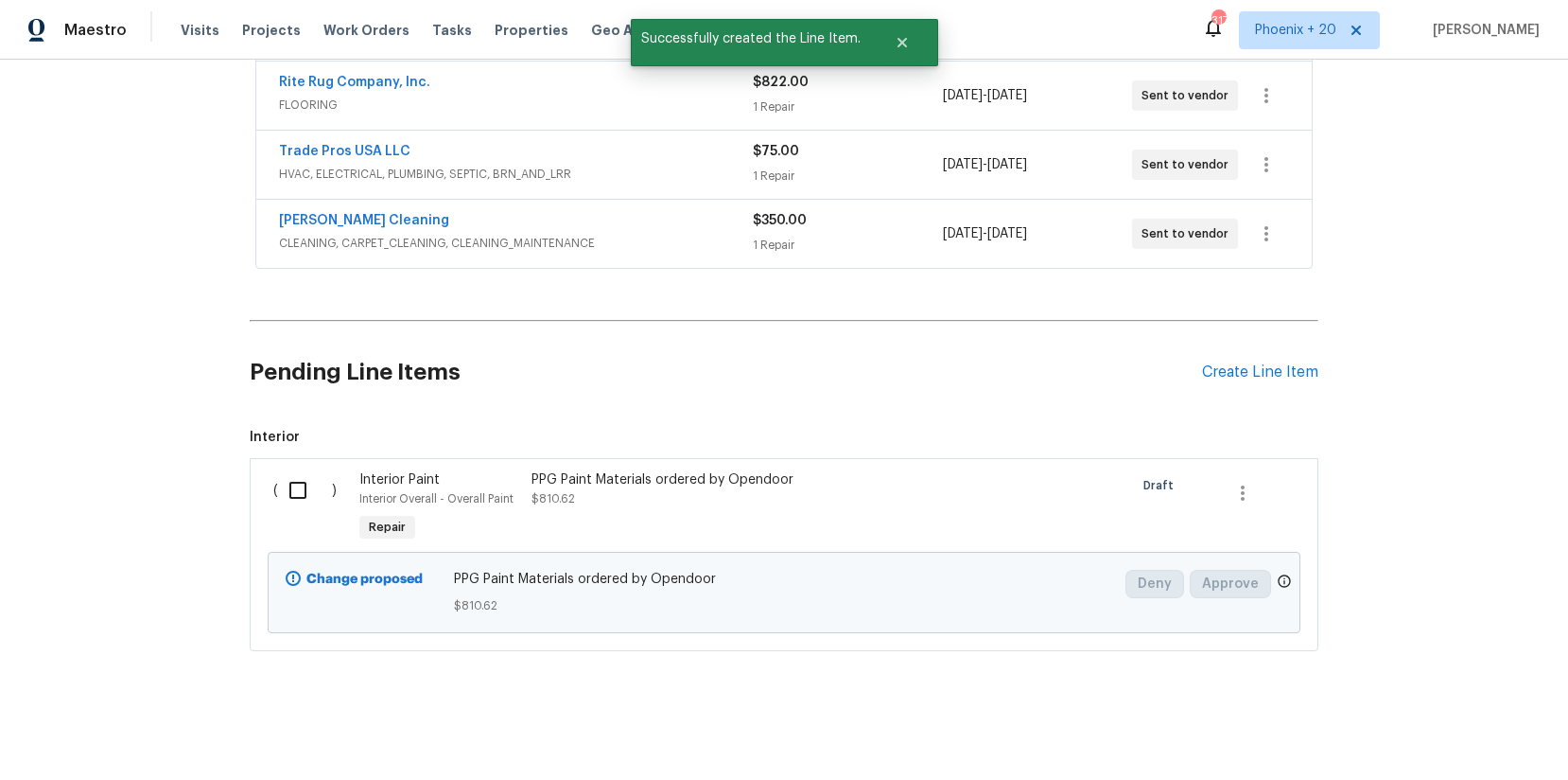
click at [296, 493] on input "checkbox" at bounding box center [305, 490] width 54 height 40
checkbox input "true"
click at [1253, 623] on button "Create Work Order" at bounding box center [1459, 732] width 156 height 35
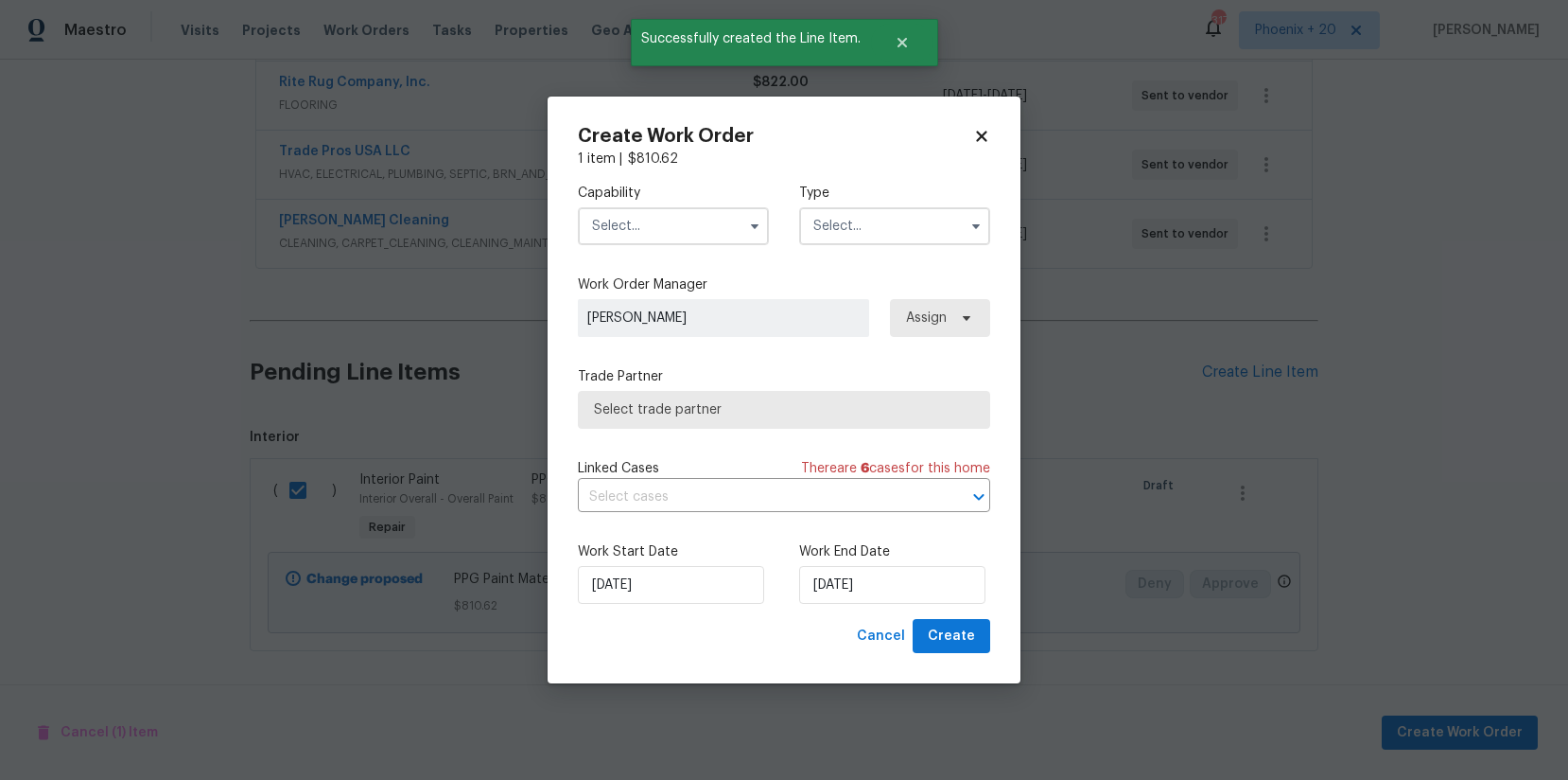
drag, startPoint x: 706, startPoint y: 211, endPoint x: 700, endPoint y: 218, distance: 9.2
click at [700, 218] on input "text" at bounding box center [673, 226] width 191 height 38
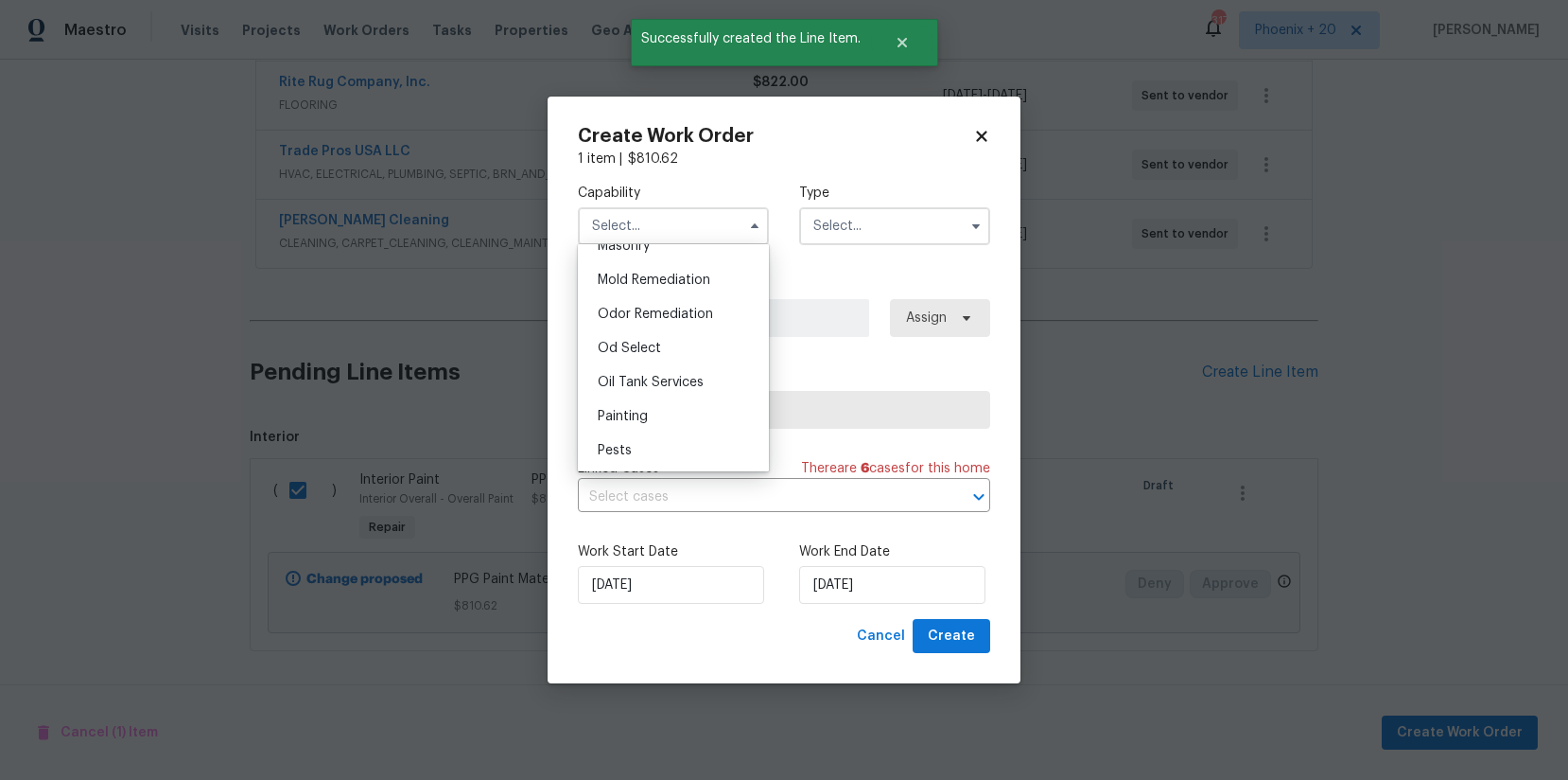
scroll to position [1446, 0]
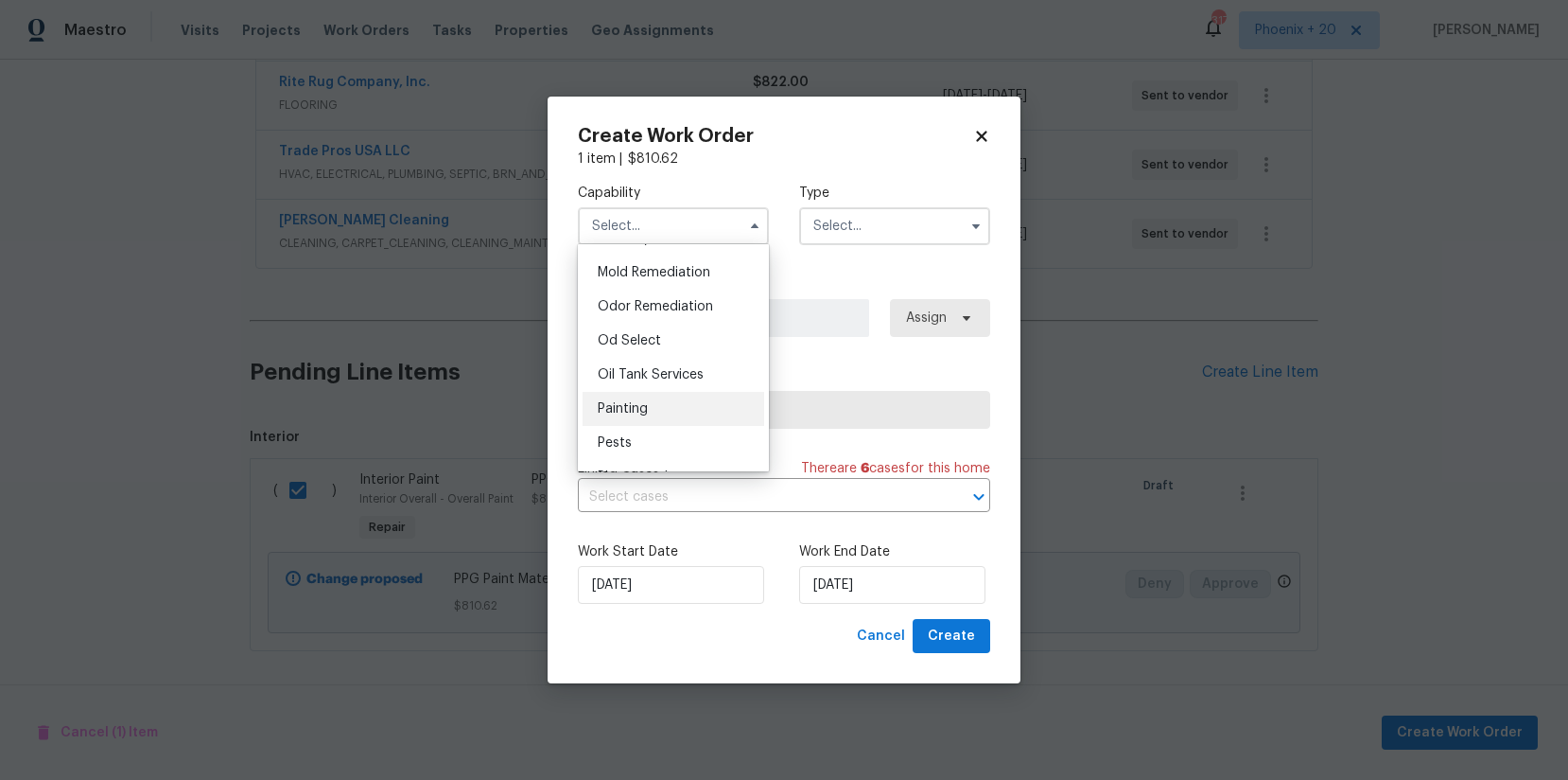
click at [669, 398] on div "Painting" at bounding box center [673, 408] width 181 height 34
type input "Painting"
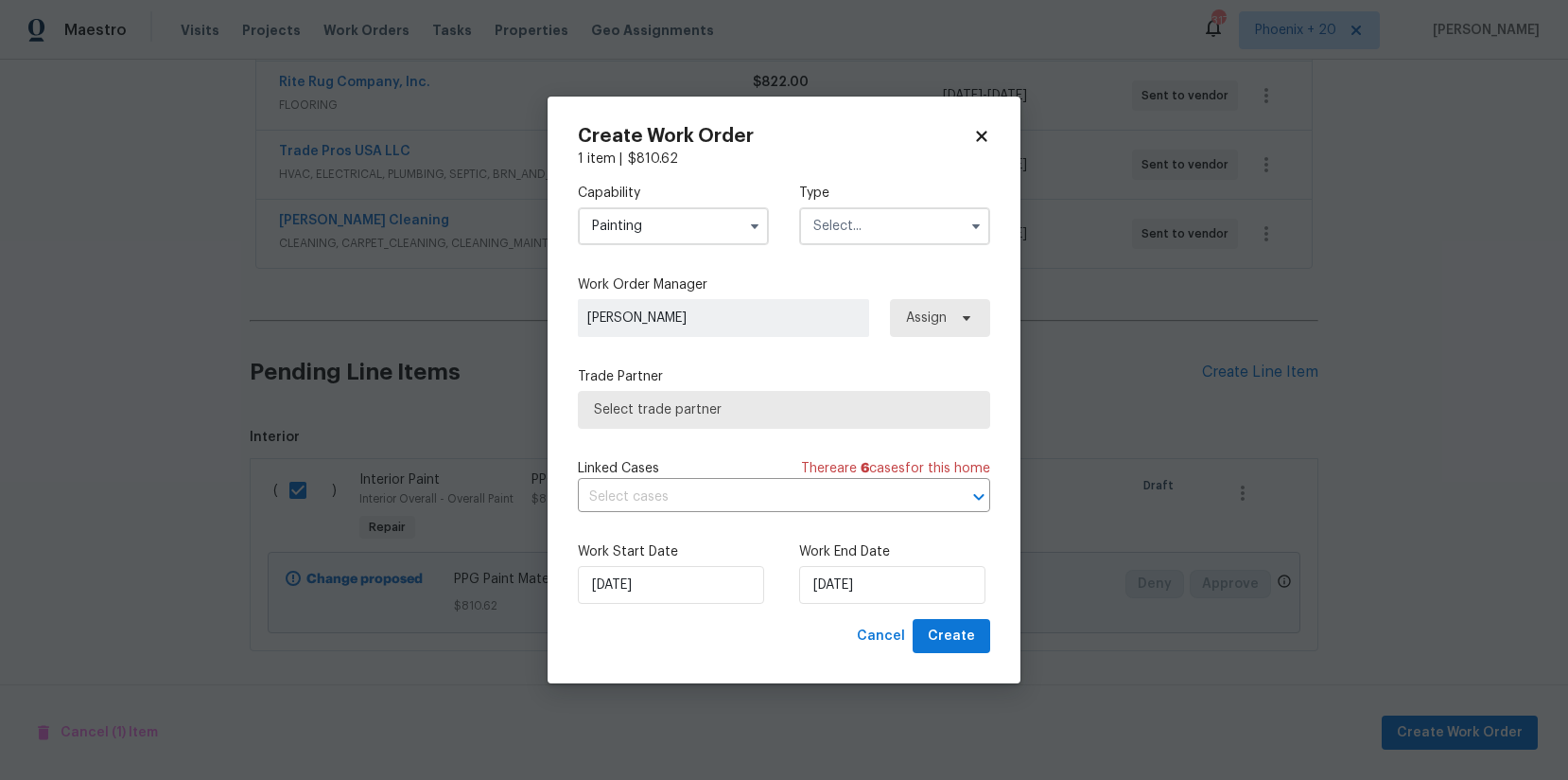
click at [831, 234] on input "text" at bounding box center [894, 226] width 191 height 38
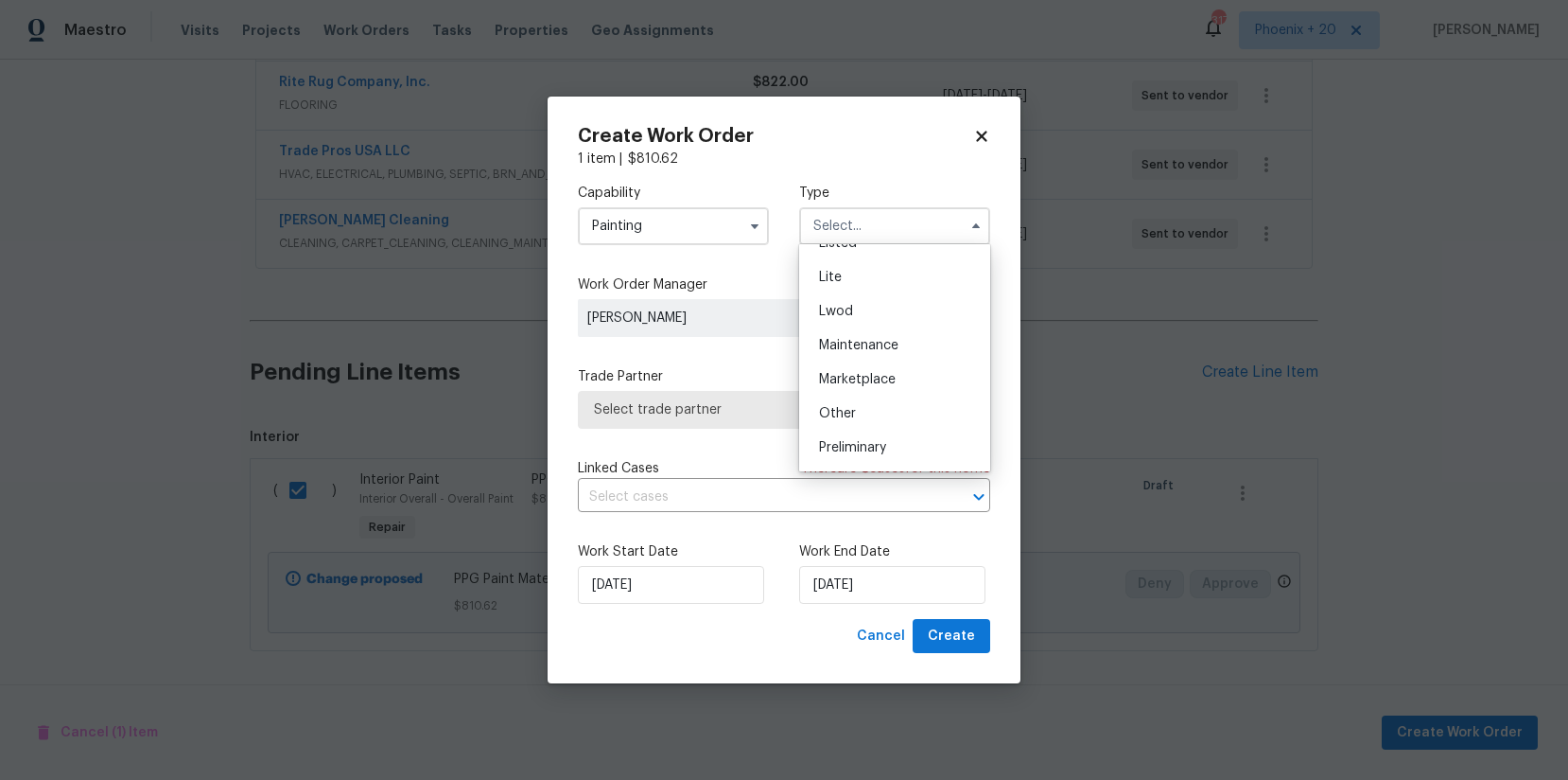
scroll to position [430, 0]
click at [871, 309] on span "Renovation" at bounding box center [854, 313] width 70 height 14
type input "Renovation"
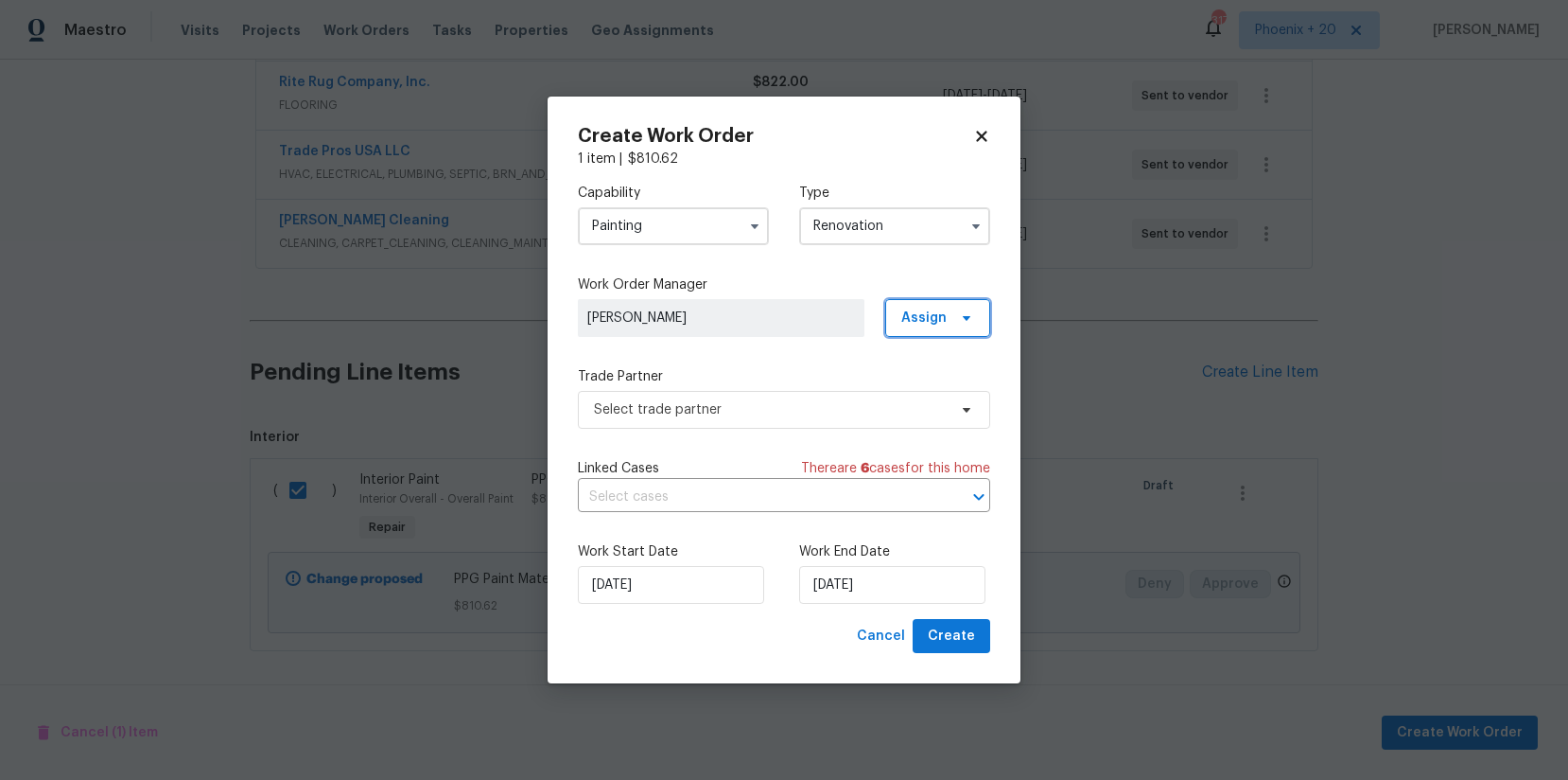
click at [944, 322] on span "Assign" at bounding box center [924, 318] width 46 height 19
drag, startPoint x: 931, startPoint y: 396, endPoint x: 813, endPoint y: 416, distance: 119.7
click at [931, 396] on div "Assign to me" at bounding box center [941, 398] width 82 height 19
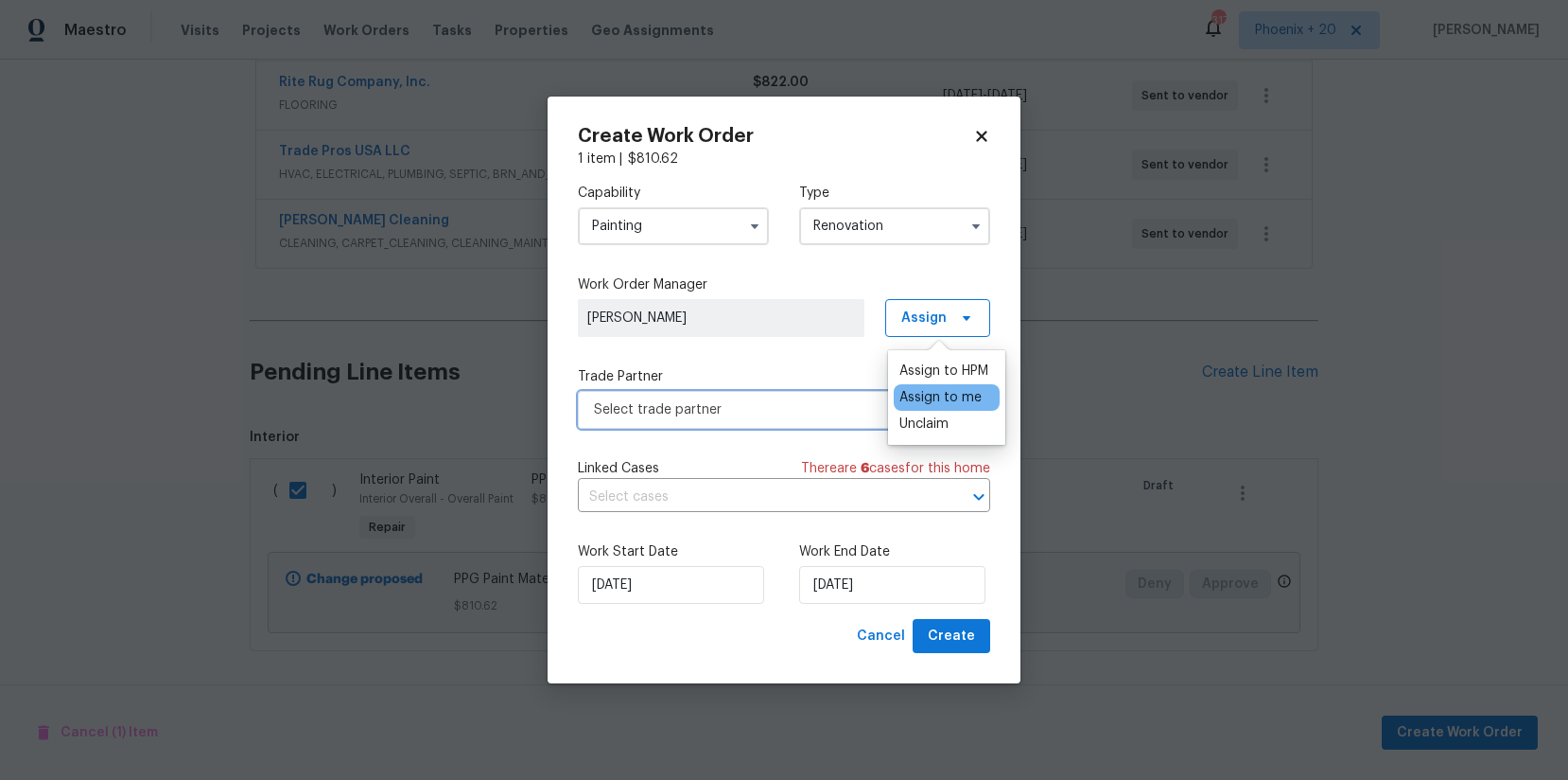
click at [796, 419] on span "Select trade partner" at bounding box center [784, 409] width 412 height 38
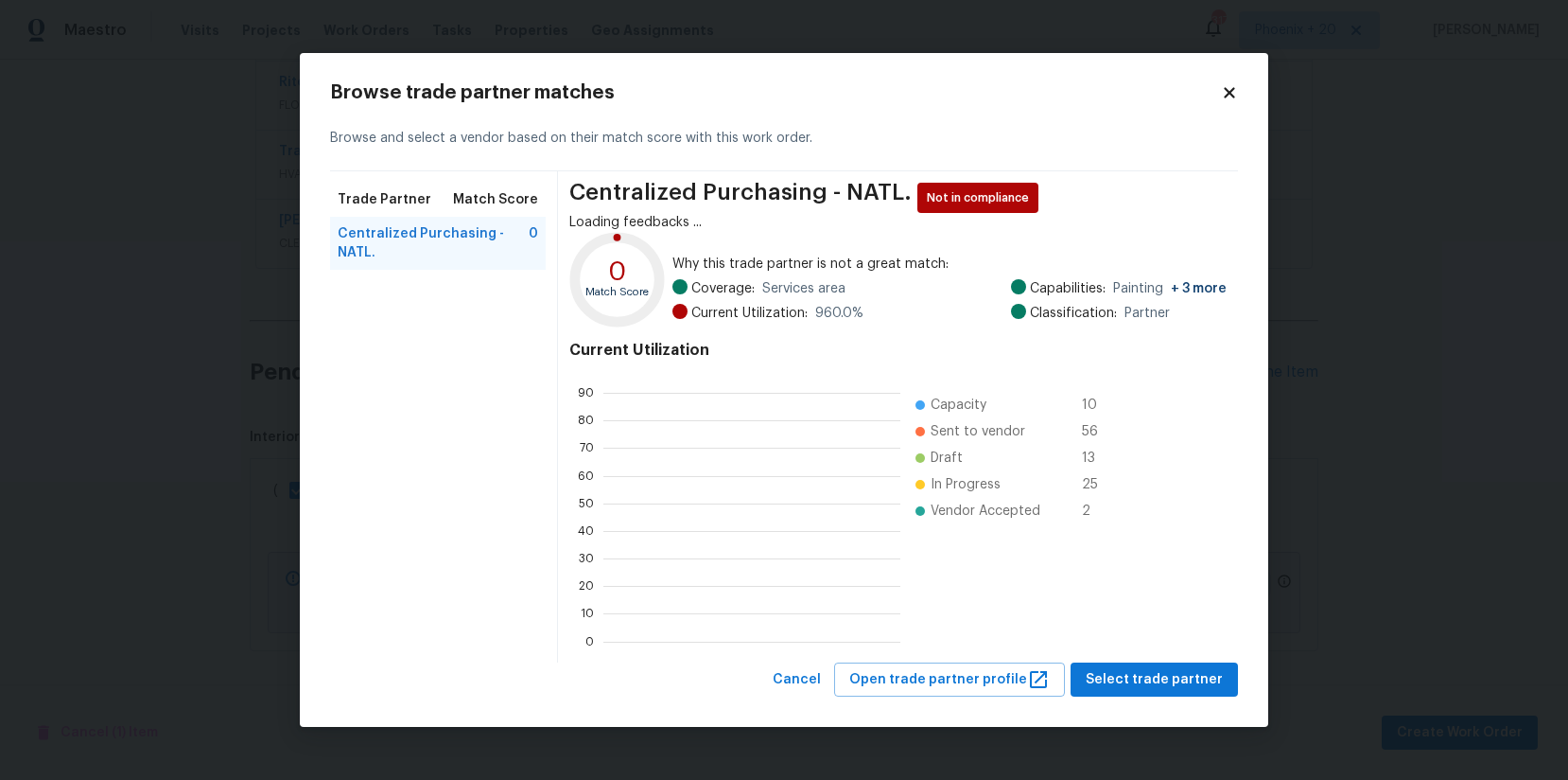
scroll to position [265, 297]
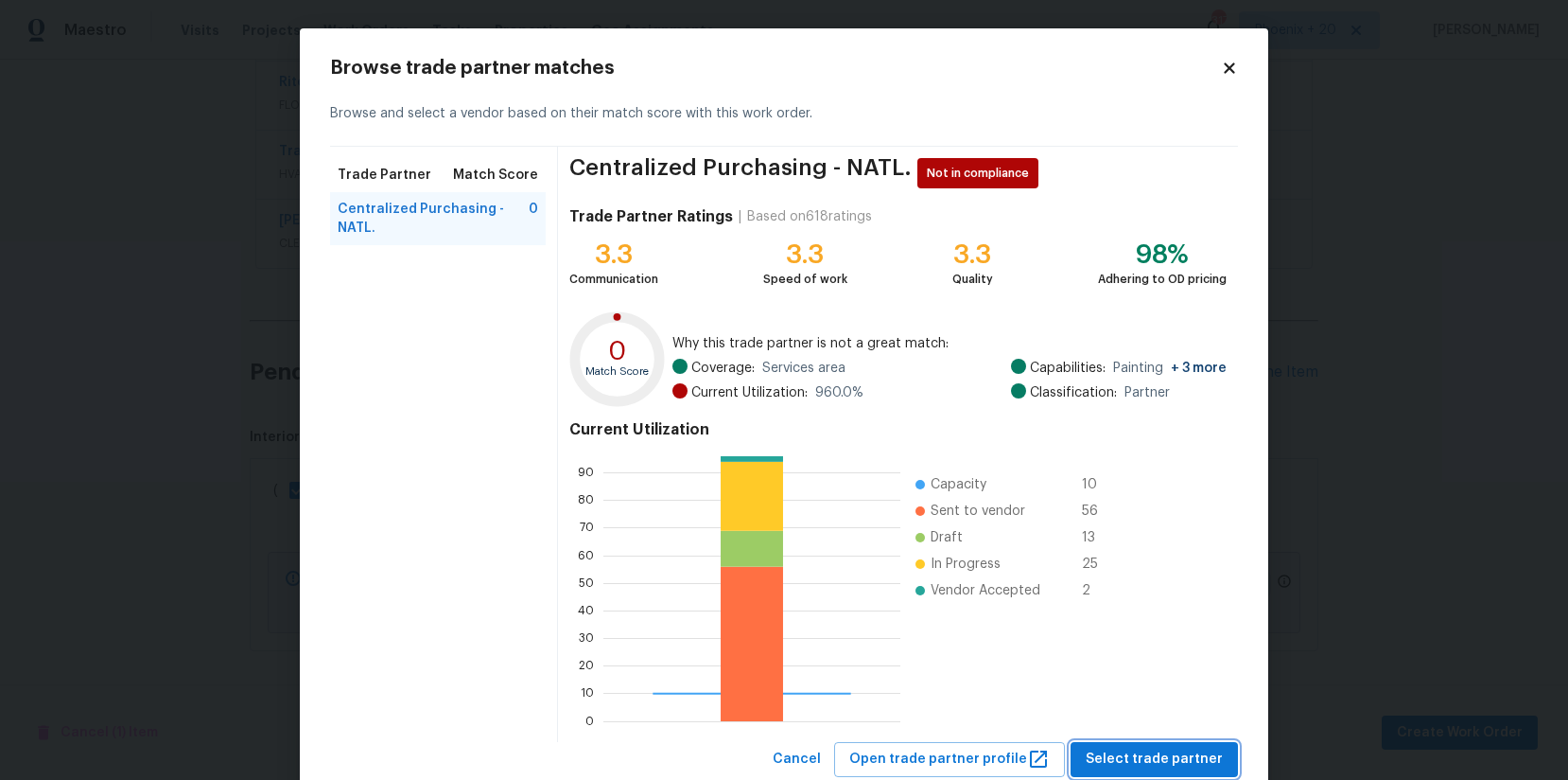
click at [1181, 623] on span "Select trade partner" at bounding box center [1154, 760] width 137 height 23
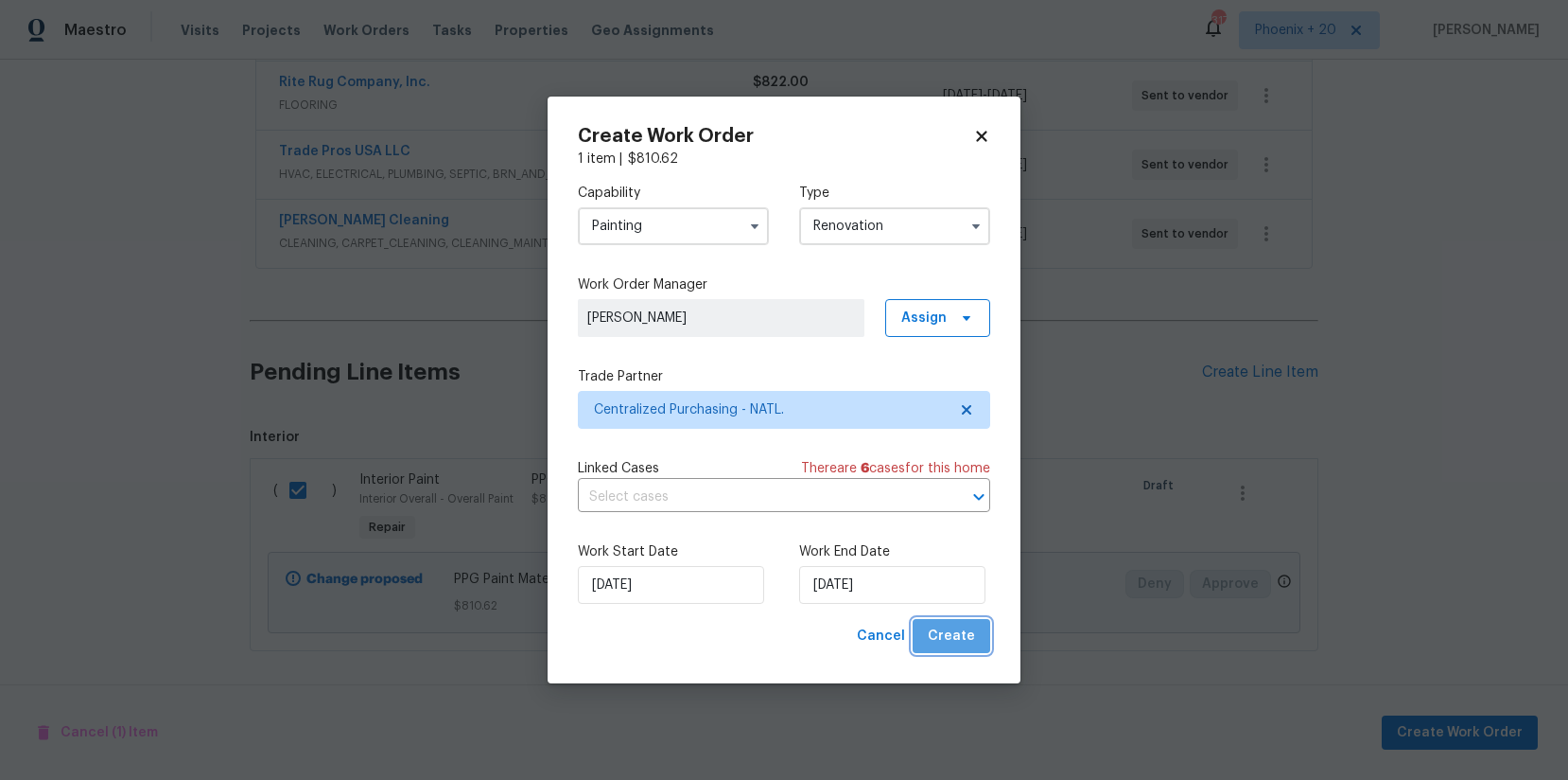
click at [976, 623] on button "Create" at bounding box center [951, 636] width 78 height 35
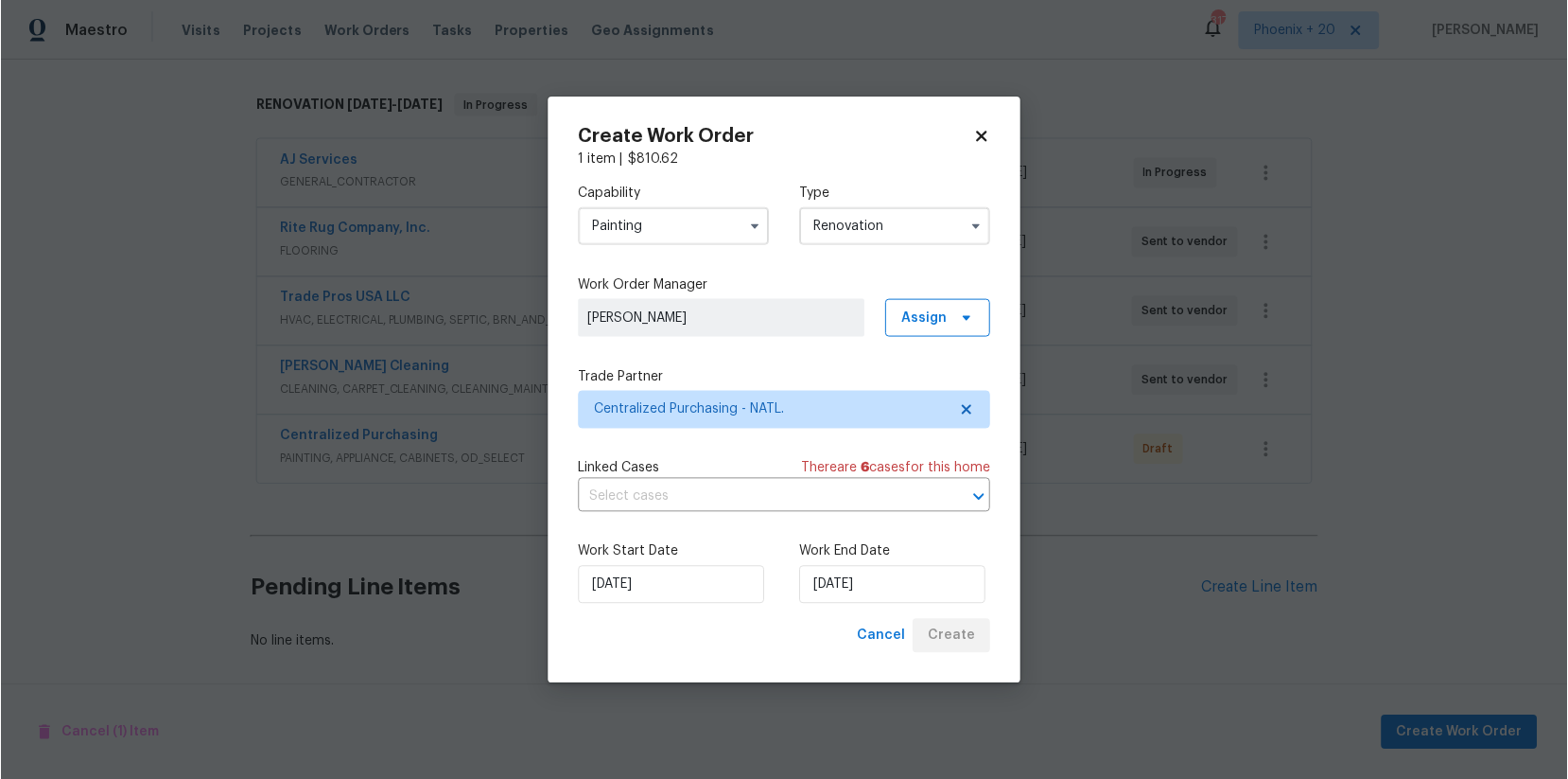
scroll to position [284, 0]
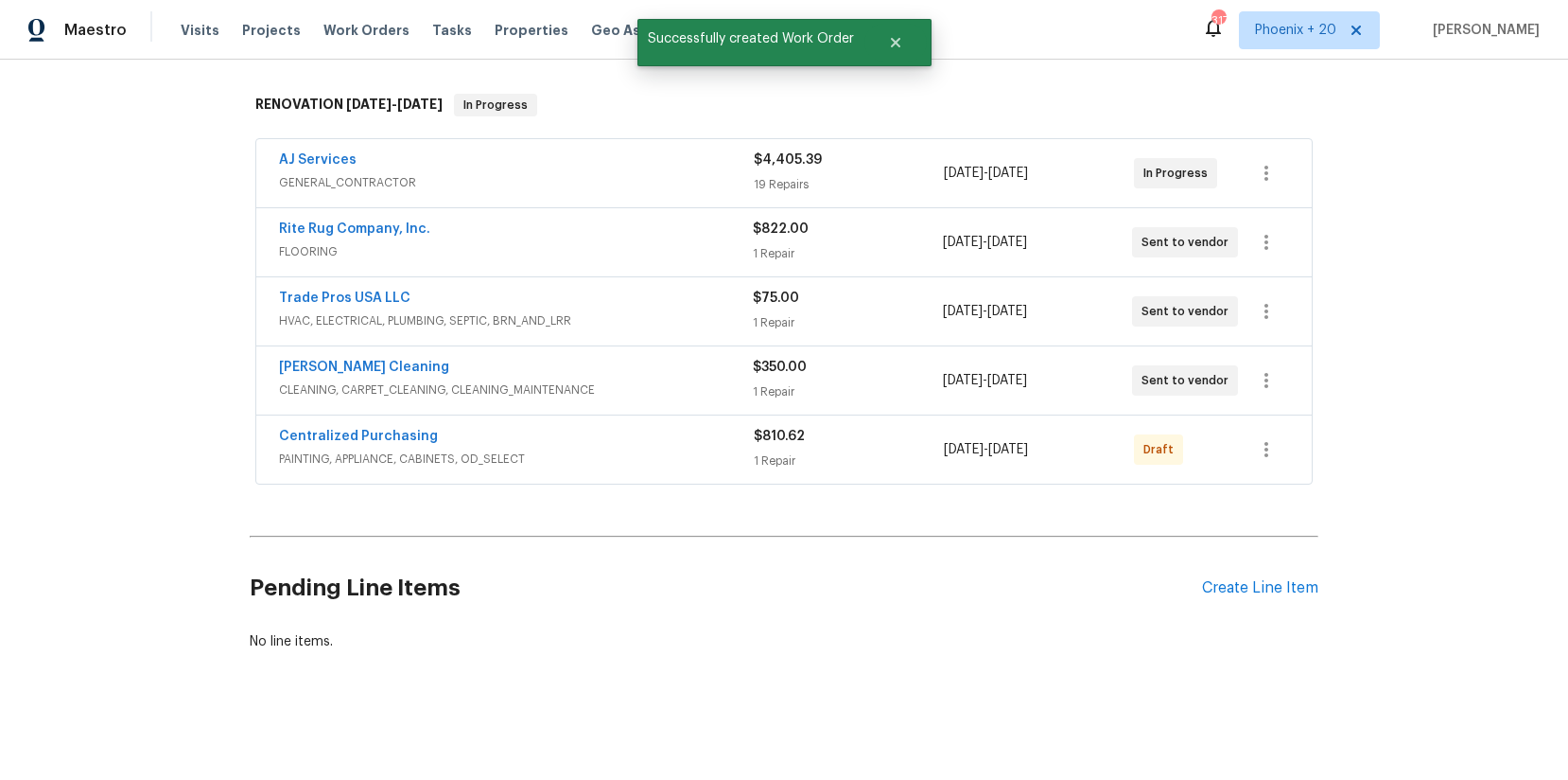
click at [1253, 439] on div at bounding box center [1266, 449] width 46 height 46
click at [1253, 444] on button "button" at bounding box center [1266, 449] width 46 height 46
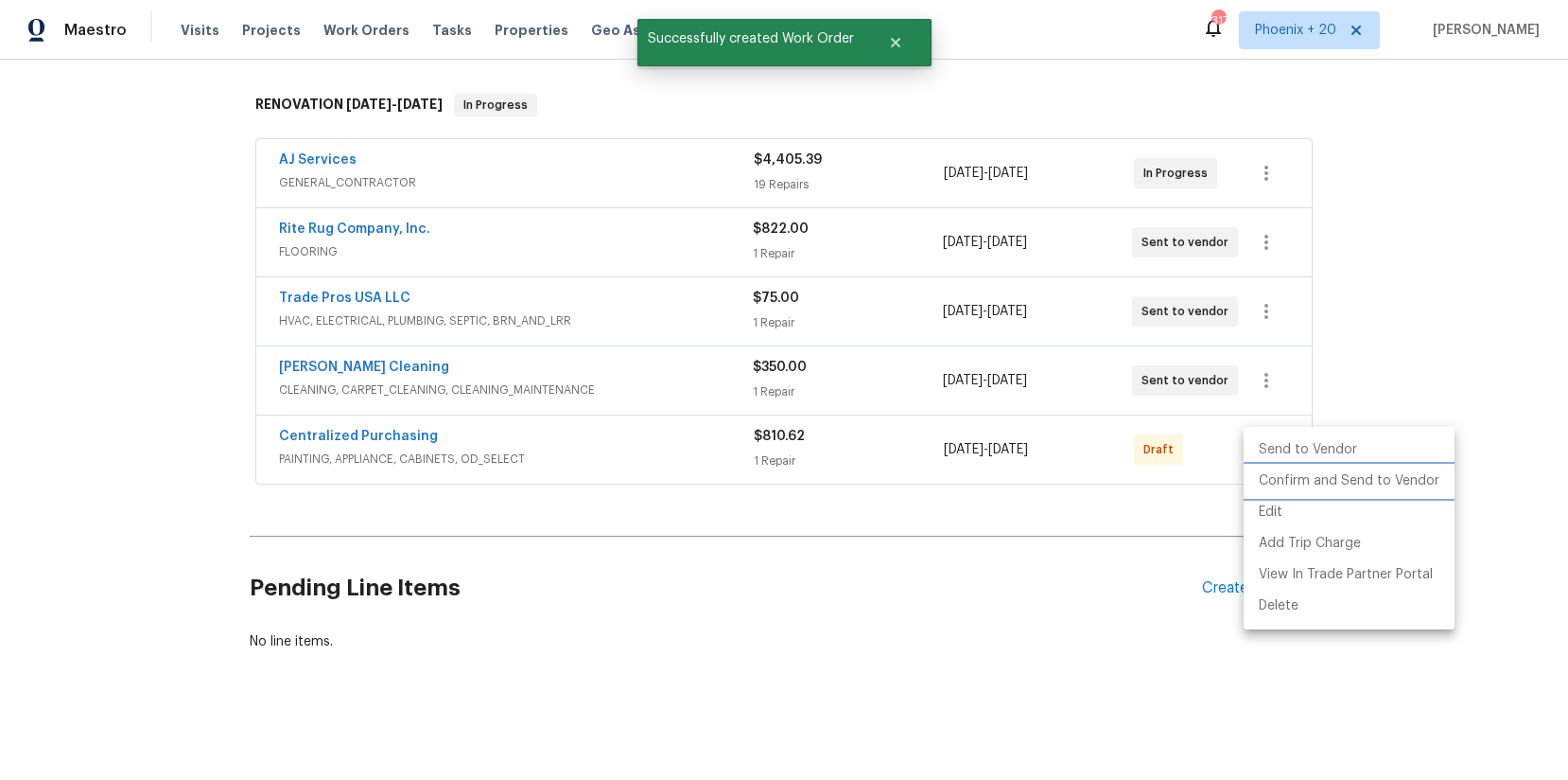
click at [1253, 477] on li "Confirm and Send to Vendor" at bounding box center [1350, 481] width 211 height 31
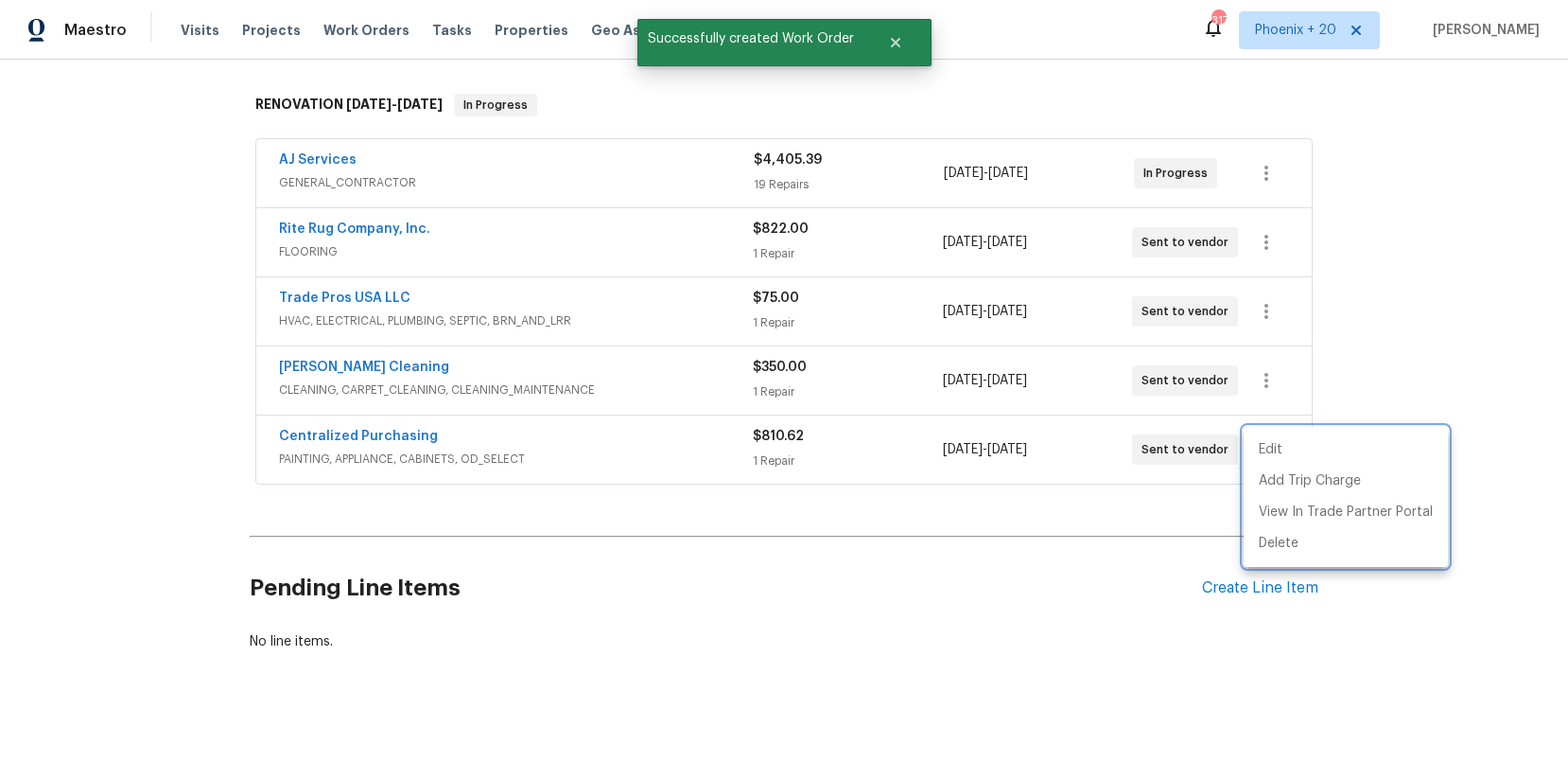
click at [478, 421] on div at bounding box center [784, 390] width 1568 height 780
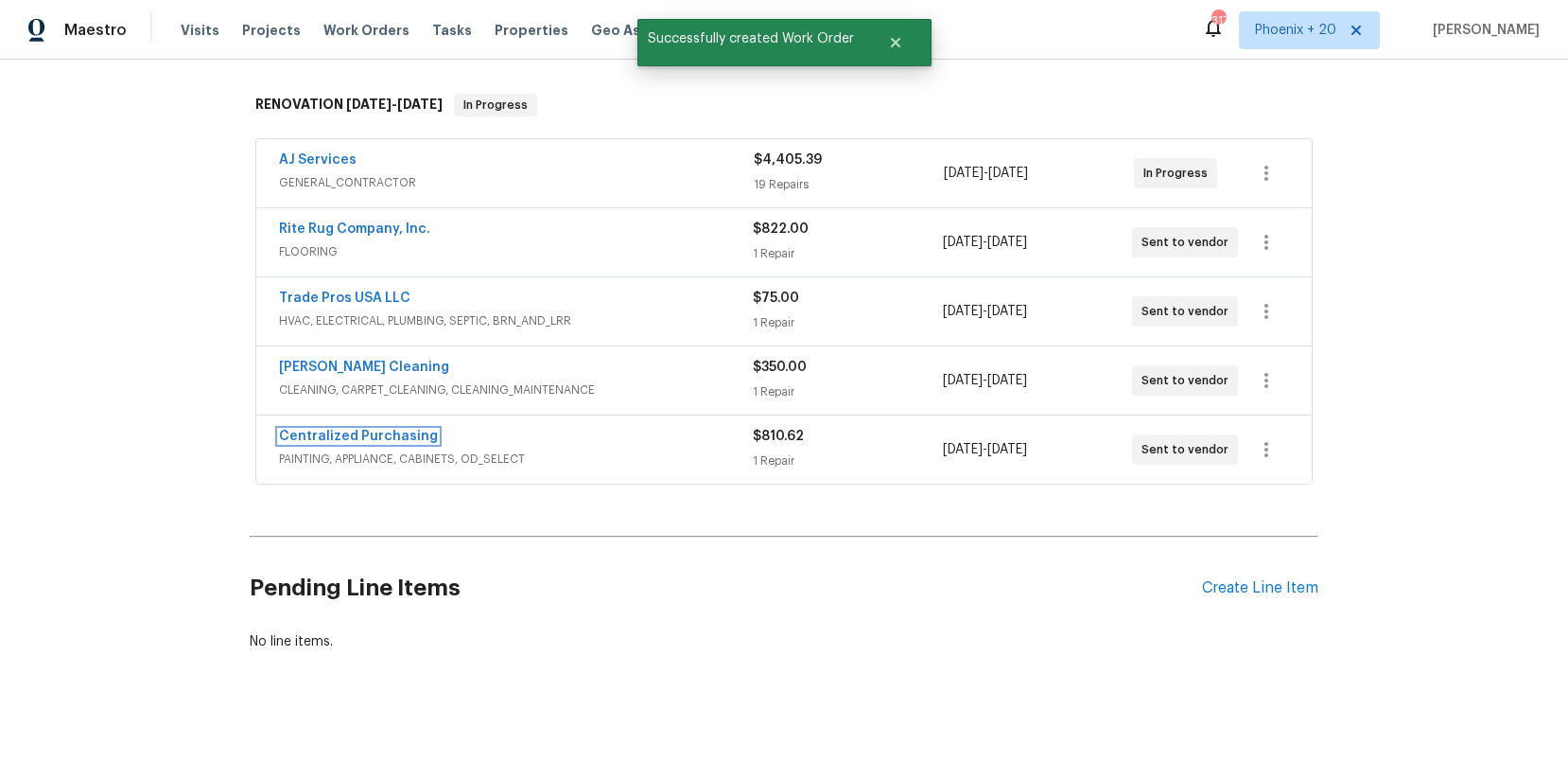
click at [400, 433] on link "Centralized Purchasing" at bounding box center [359, 437] width 159 height 14
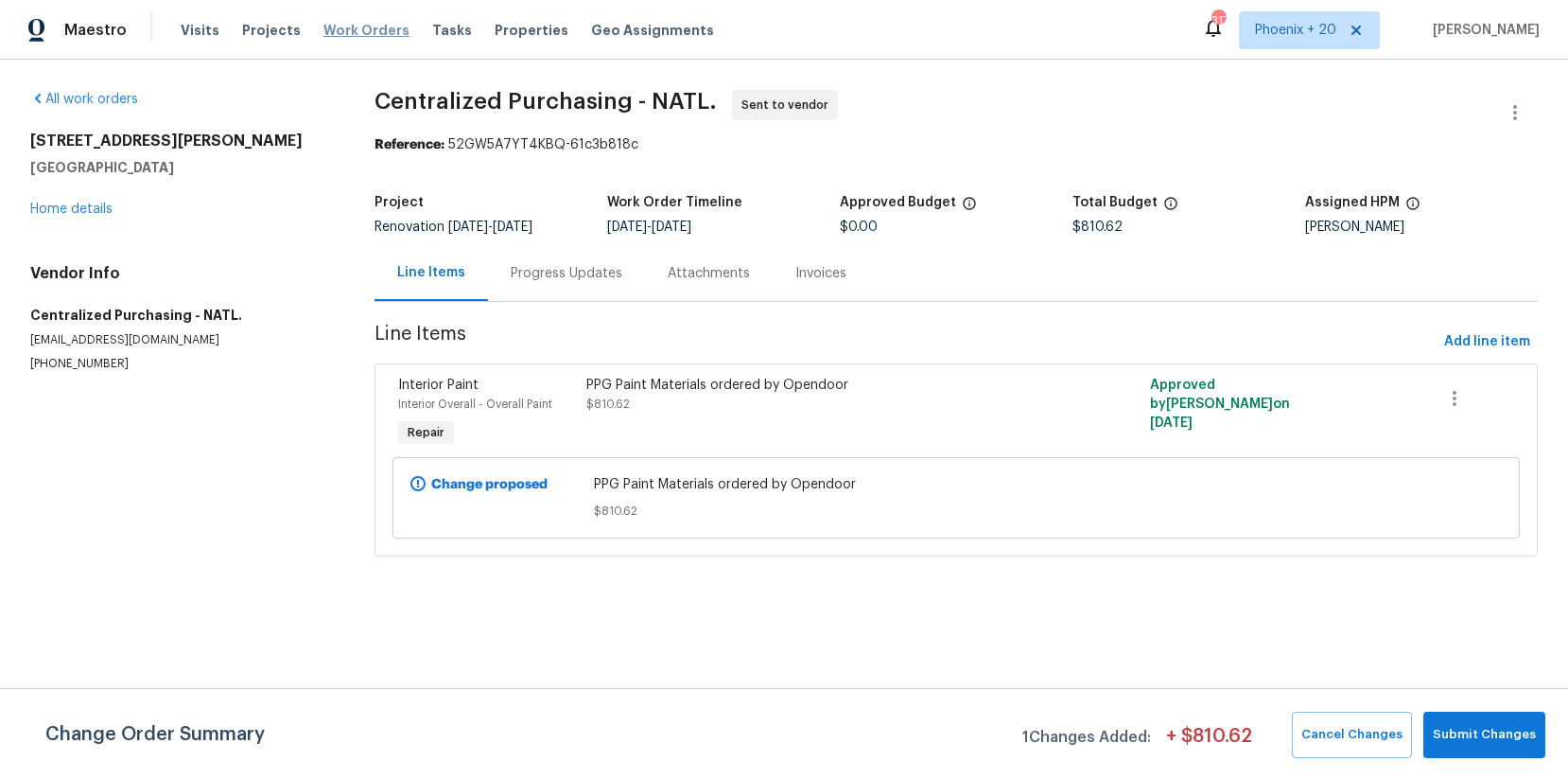
click at [344, 36] on span "Work Orders" at bounding box center [367, 30] width 86 height 19
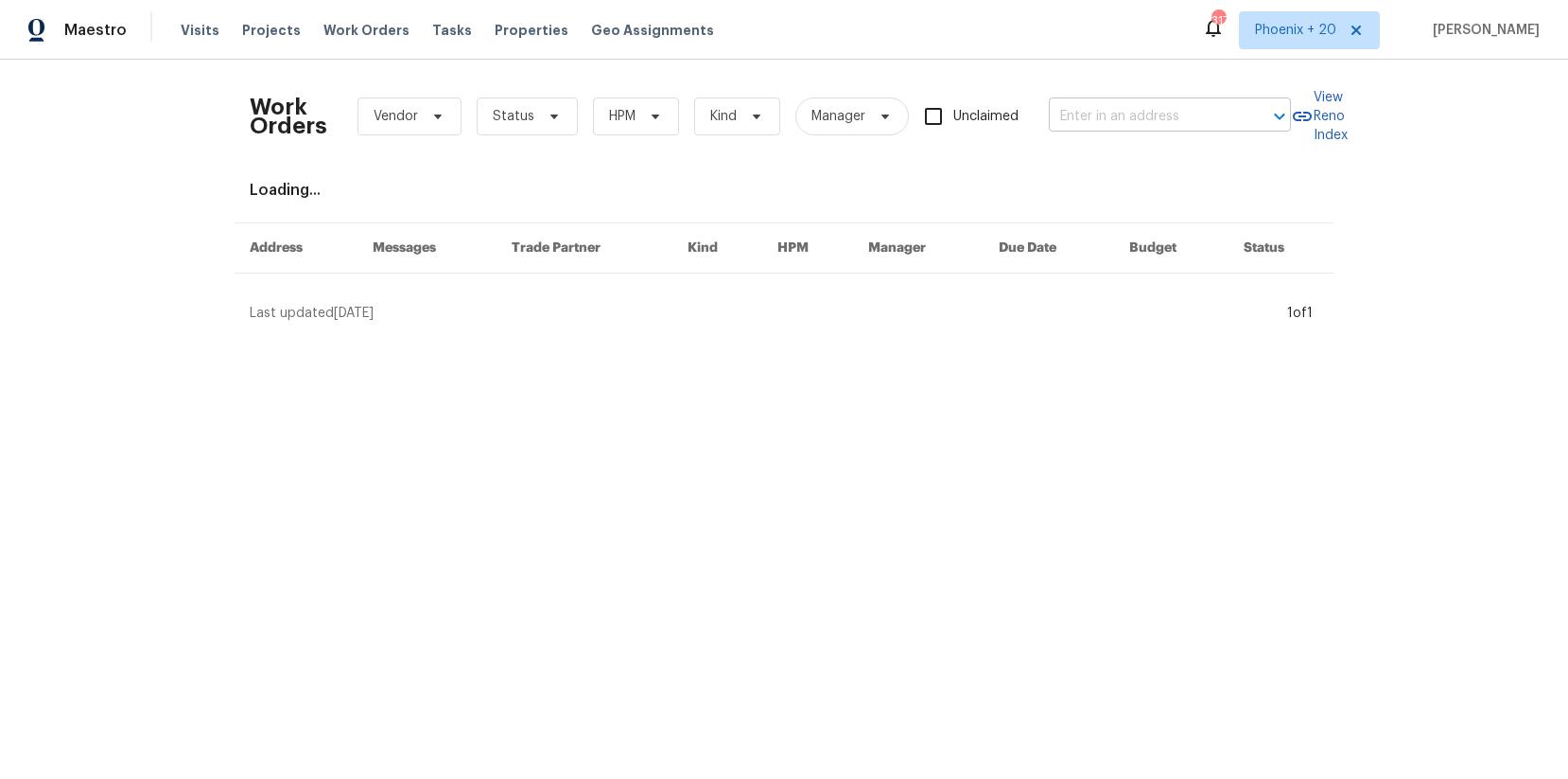
click at [1073, 114] on input "text" at bounding box center [1143, 116] width 189 height 29
paste input "[STREET_ADDRESS]"
type input "[STREET_ADDRESS]"
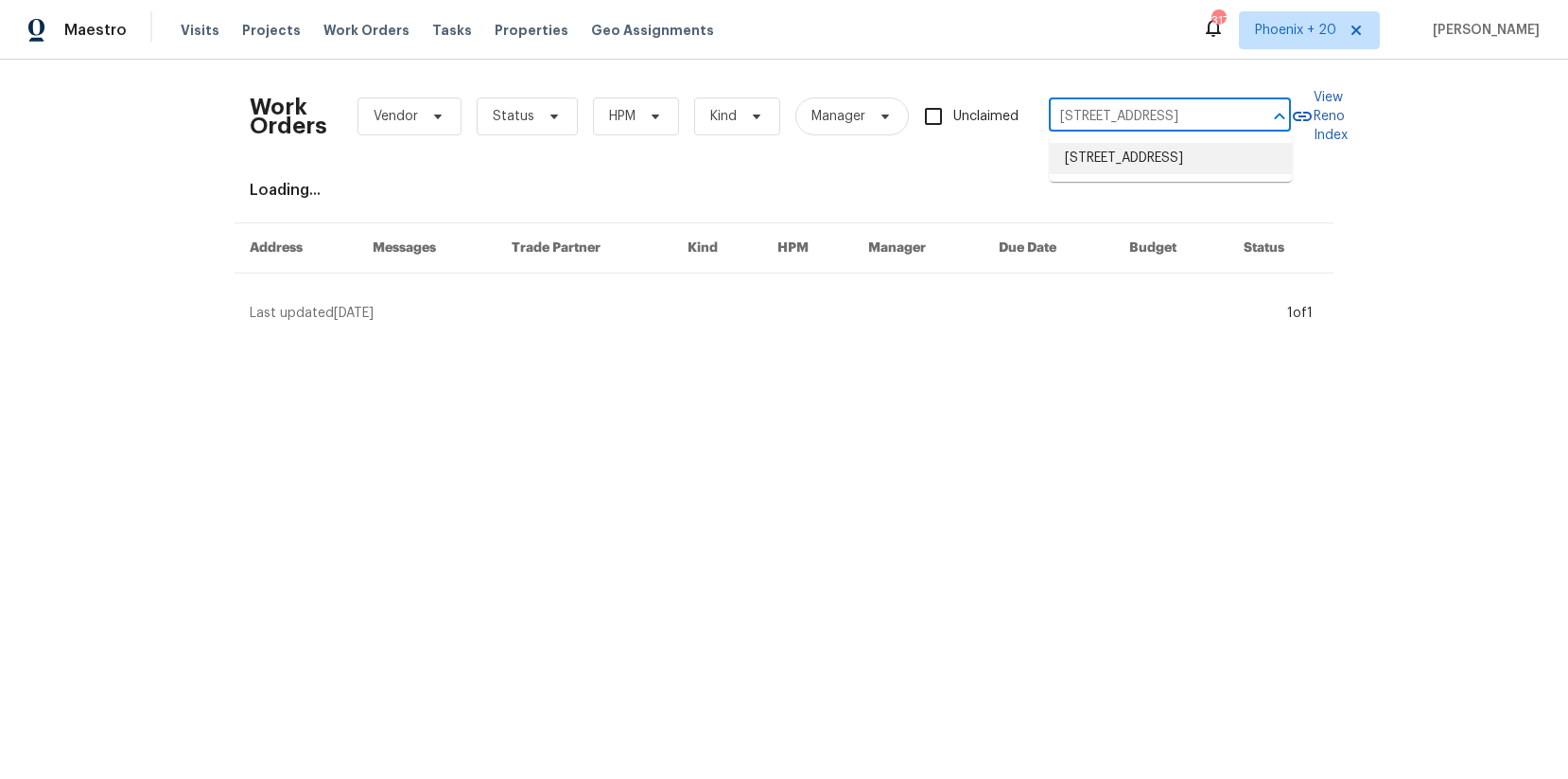
click at [1146, 156] on li "[STREET_ADDRESS]" at bounding box center [1171, 158] width 242 height 31
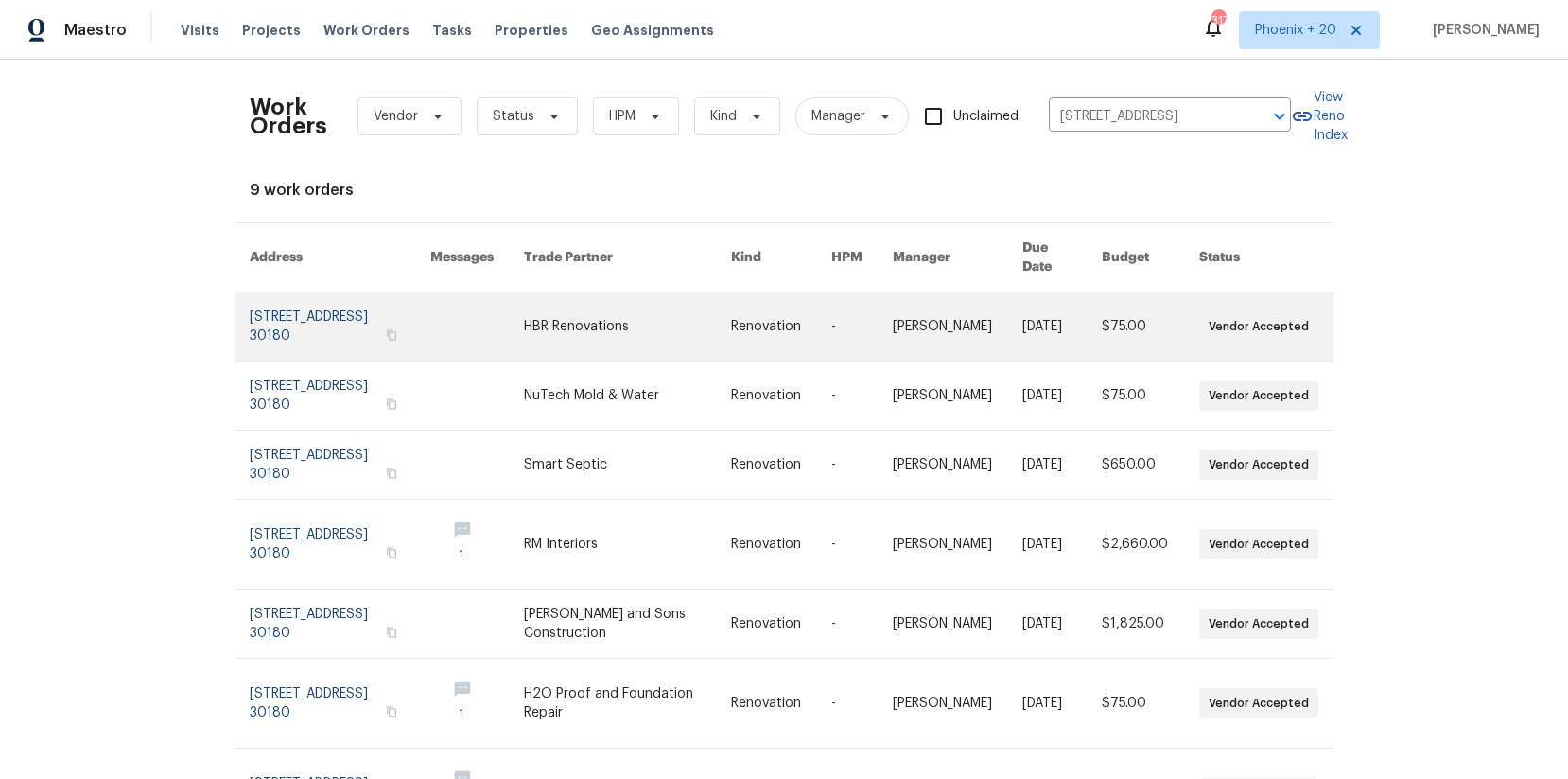
click at [561, 327] on link at bounding box center [627, 326] width 208 height 68
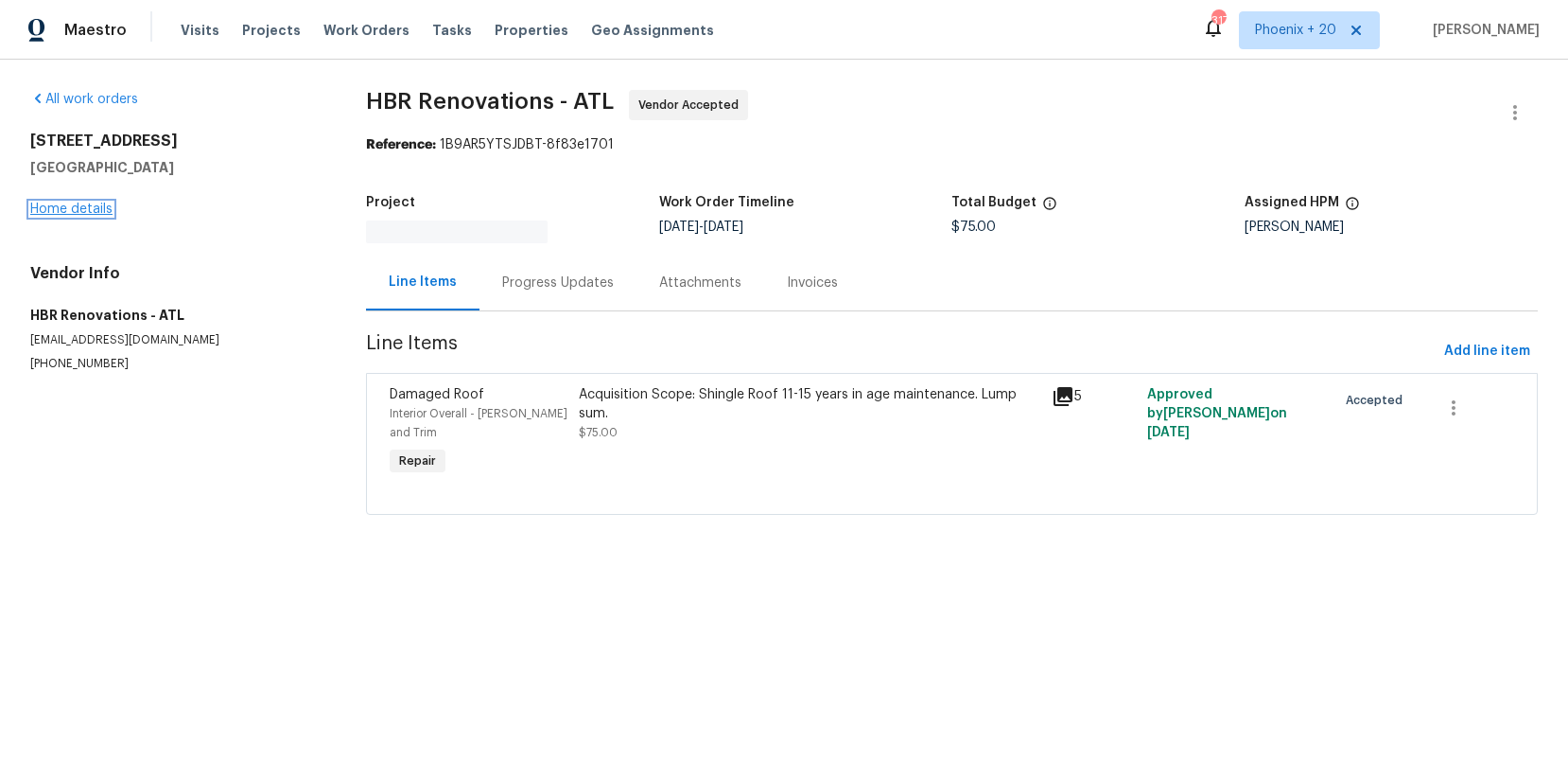
click at [105, 203] on link "Home details" at bounding box center [71, 210] width 82 height 14
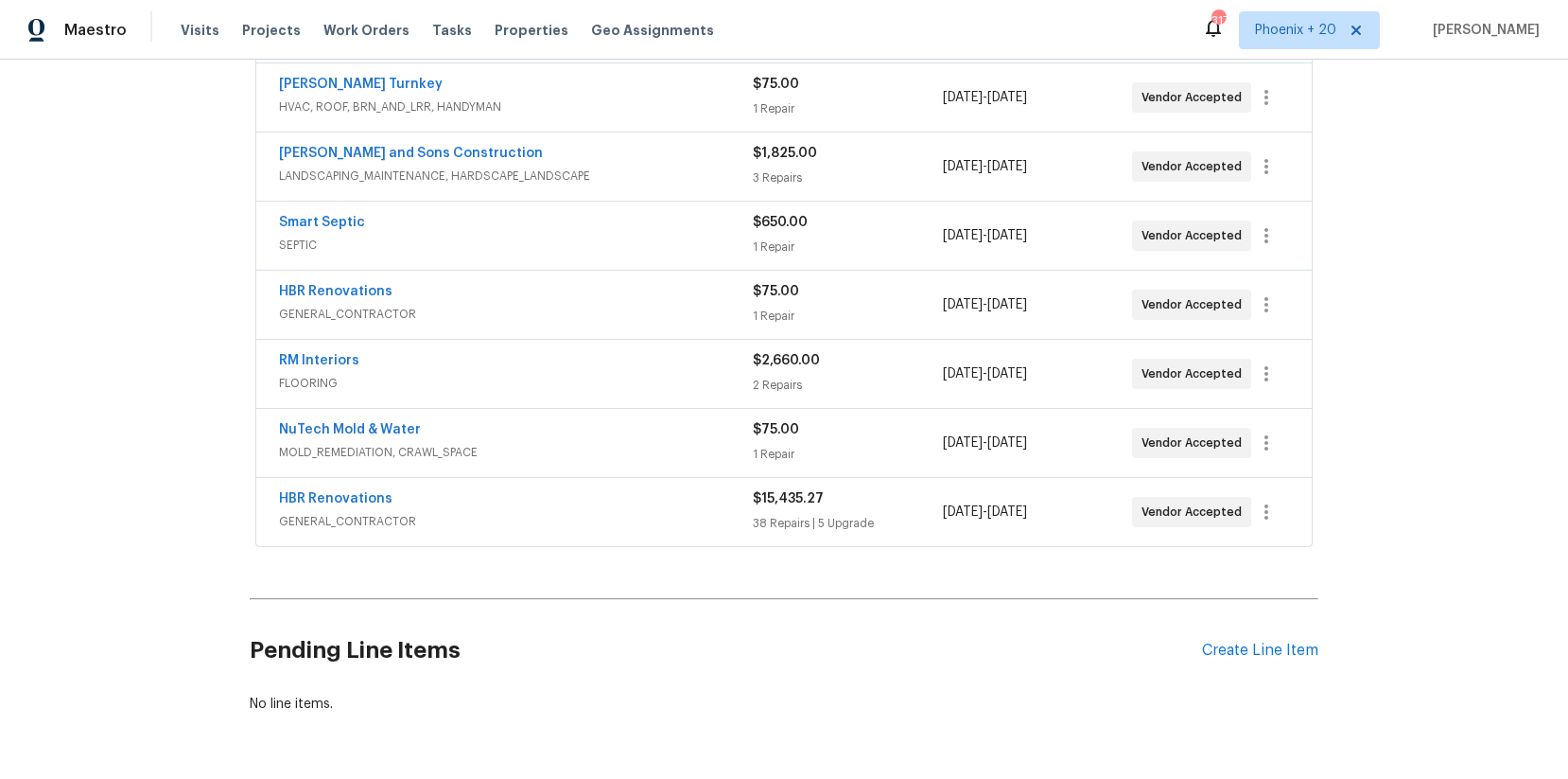
scroll to position [492, 0]
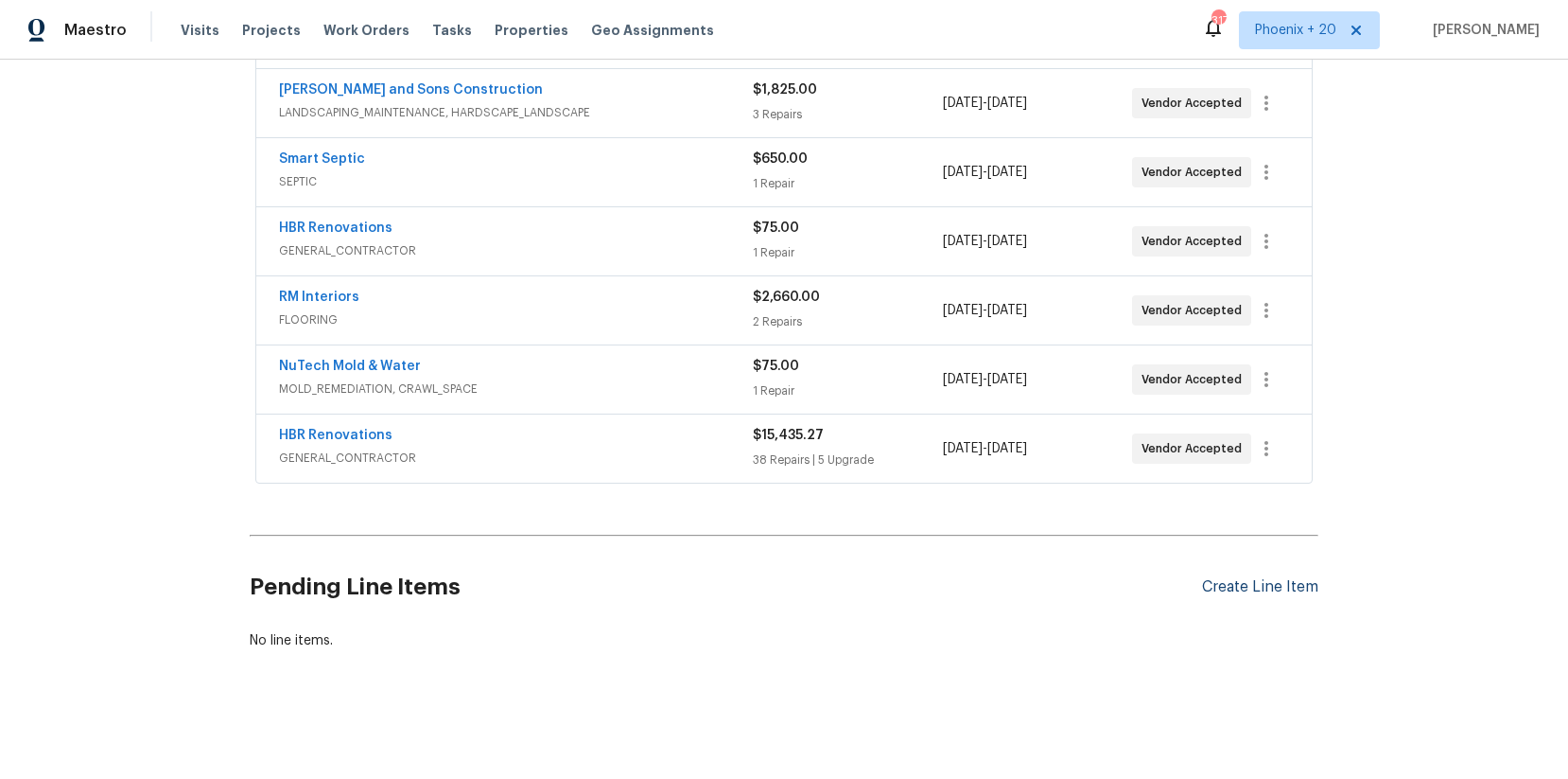
click at [1216, 587] on div "Create Line Item" at bounding box center [1261, 587] width 116 height 18
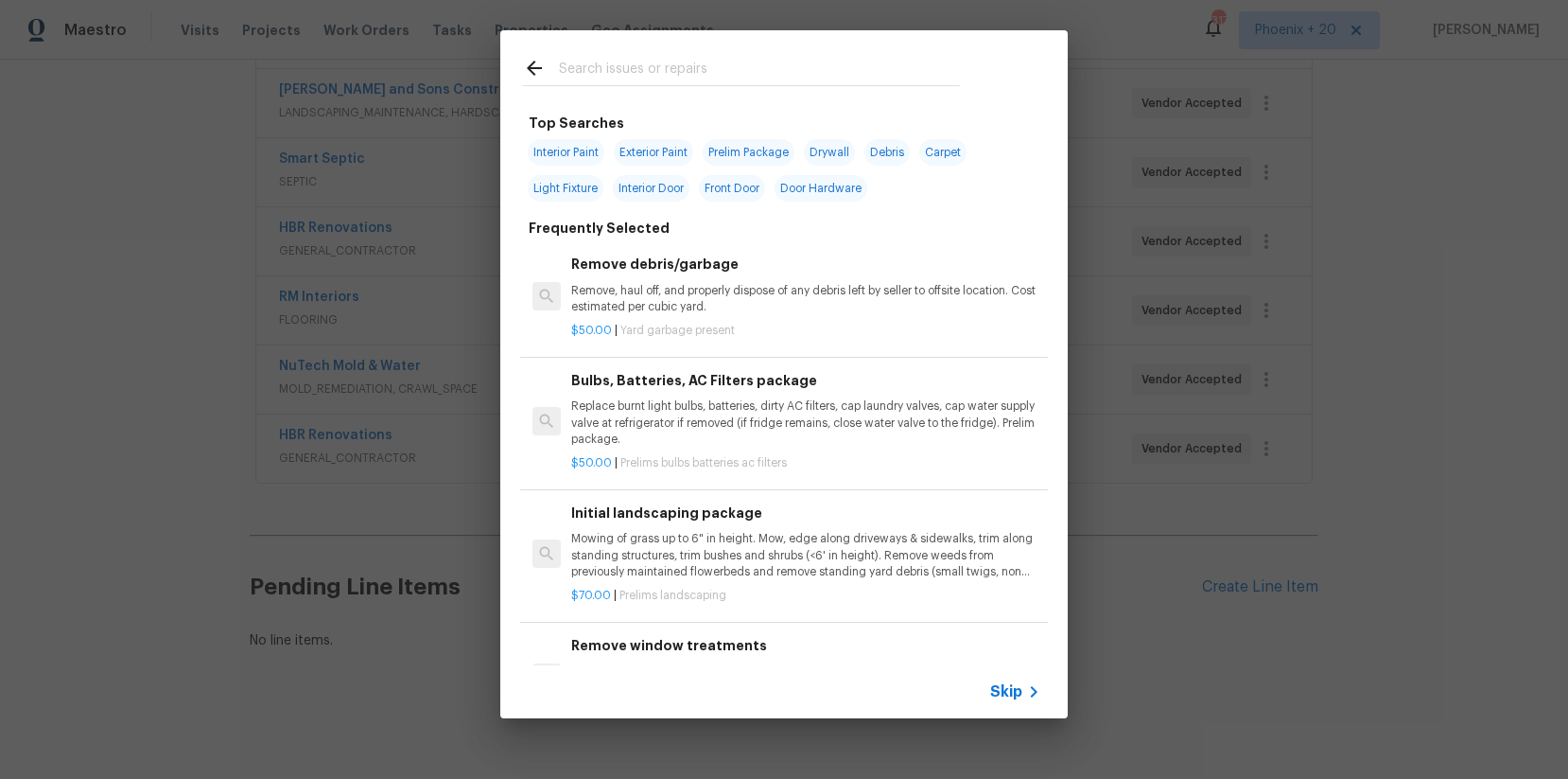
click at [760, 62] on input "text" at bounding box center [759, 71] width 401 height 28
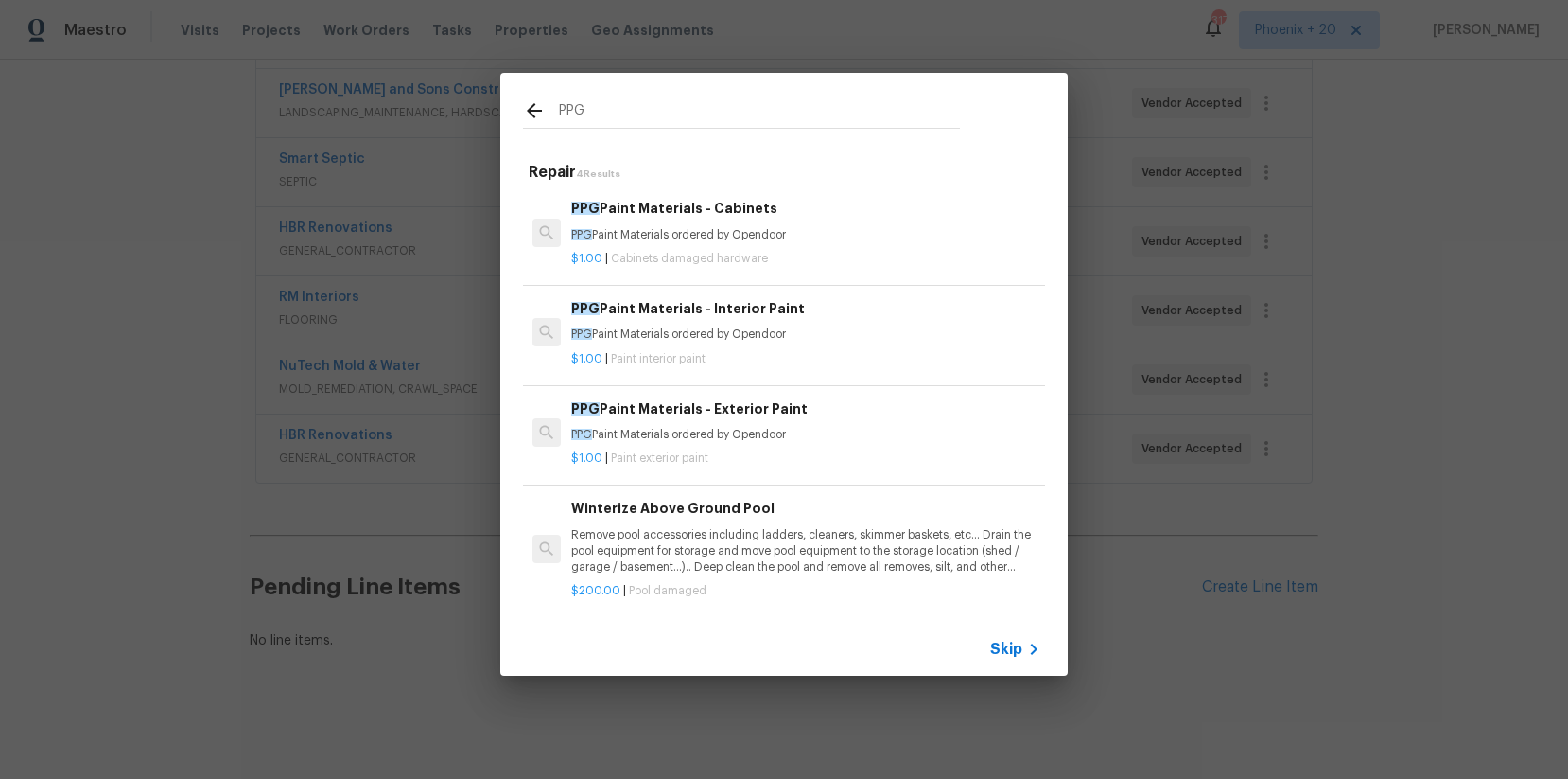
type input "PPG"
click at [879, 330] on p "PPG Paint Materials ordered by Opendoor" at bounding box center [806, 335] width 469 height 16
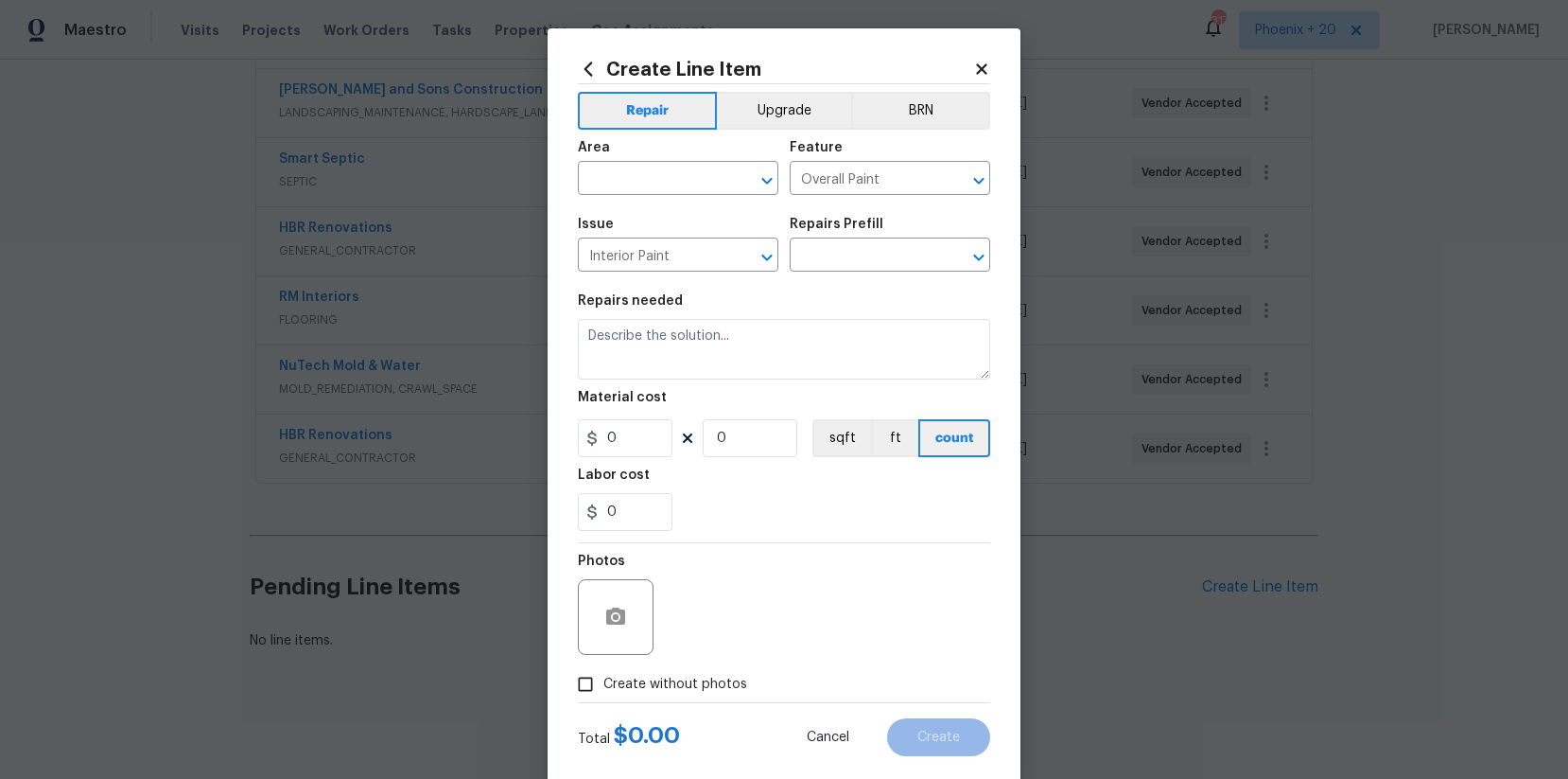
type input "PPG Paint Materials - Interior Paint $1.00"
type textarea "PPG Paint Materials ordered by Opendoor"
type input "1"
click at [700, 174] on input "text" at bounding box center [652, 180] width 147 height 29
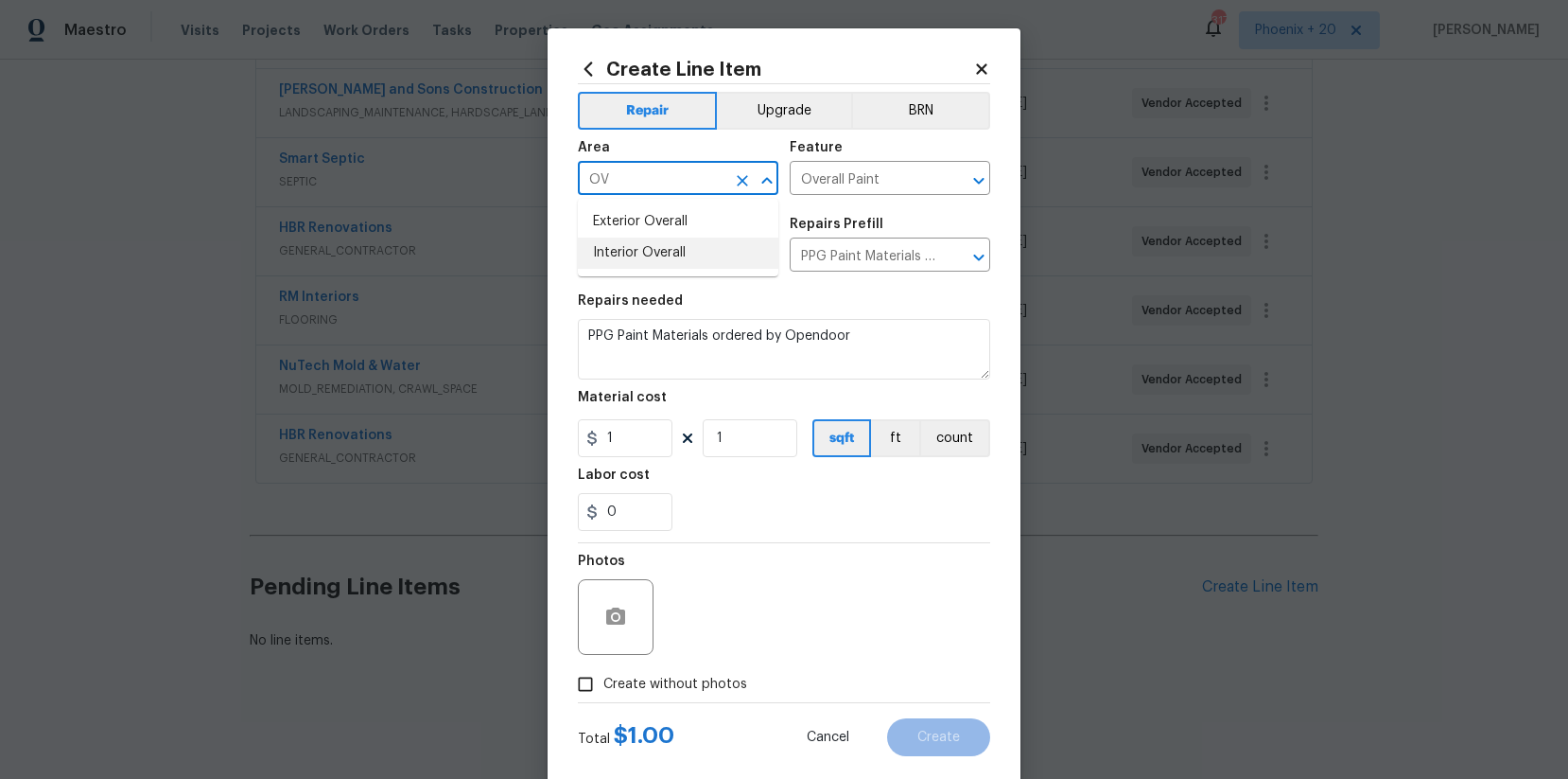
click at [721, 259] on li "Interior Overall" at bounding box center [678, 253] width 201 height 31
type input "Interior Overall"
click at [636, 439] on input "1" at bounding box center [625, 438] width 95 height 38
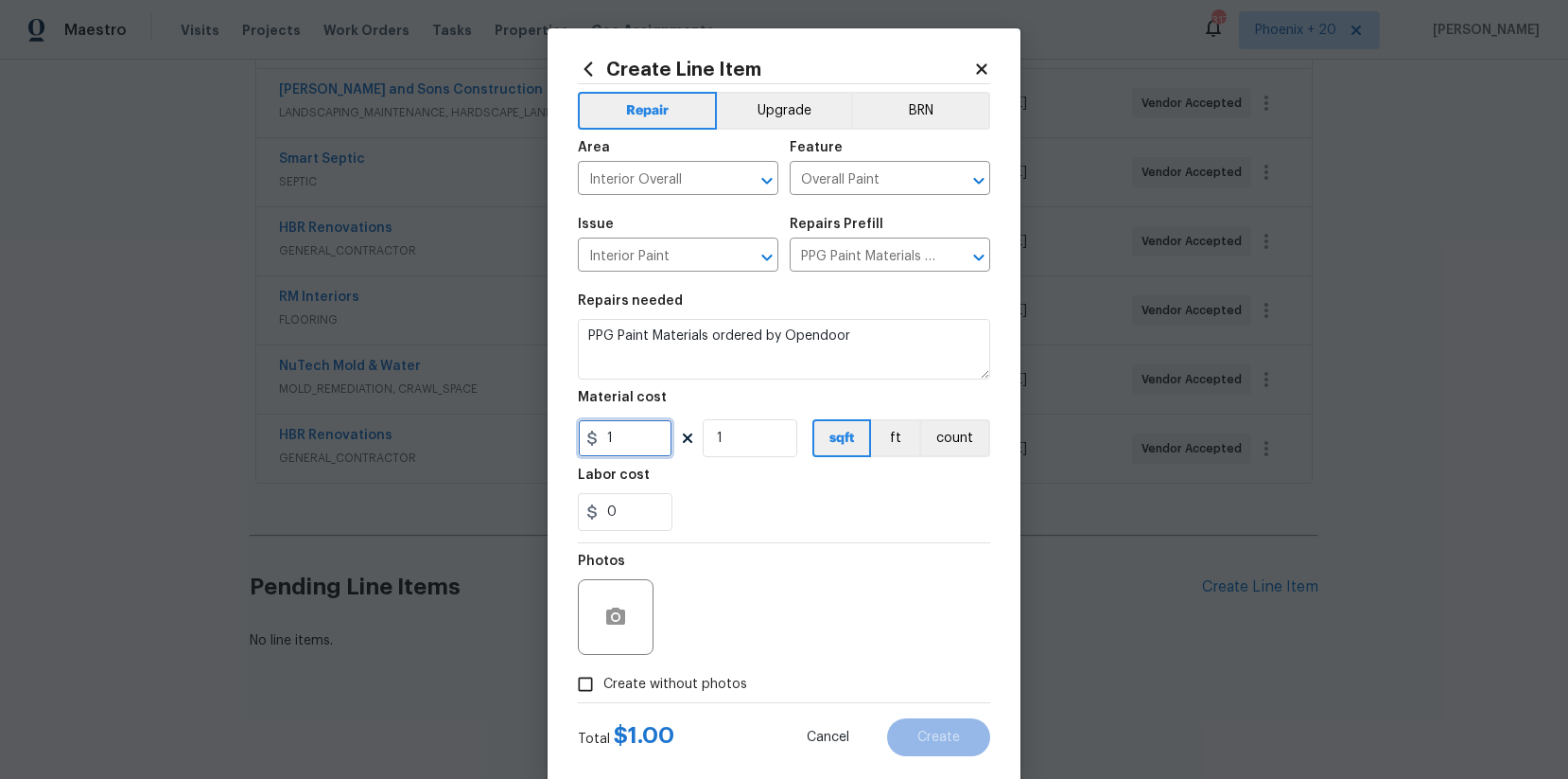
drag, startPoint x: 636, startPoint y: 439, endPoint x: 562, endPoint y: 432, distance: 74.3
click at [562, 432] on div "Create Line Item Repair Upgrade BRN Area Interior Overall ​ Feature Overall Pai…" at bounding box center [784, 406] width 473 height 758
type input "560.15"
drag, startPoint x: 711, startPoint y: 686, endPoint x: 710, endPoint y: 674, distance: 12.0
click at [711, 623] on span "Create without photos" at bounding box center [675, 684] width 144 height 19
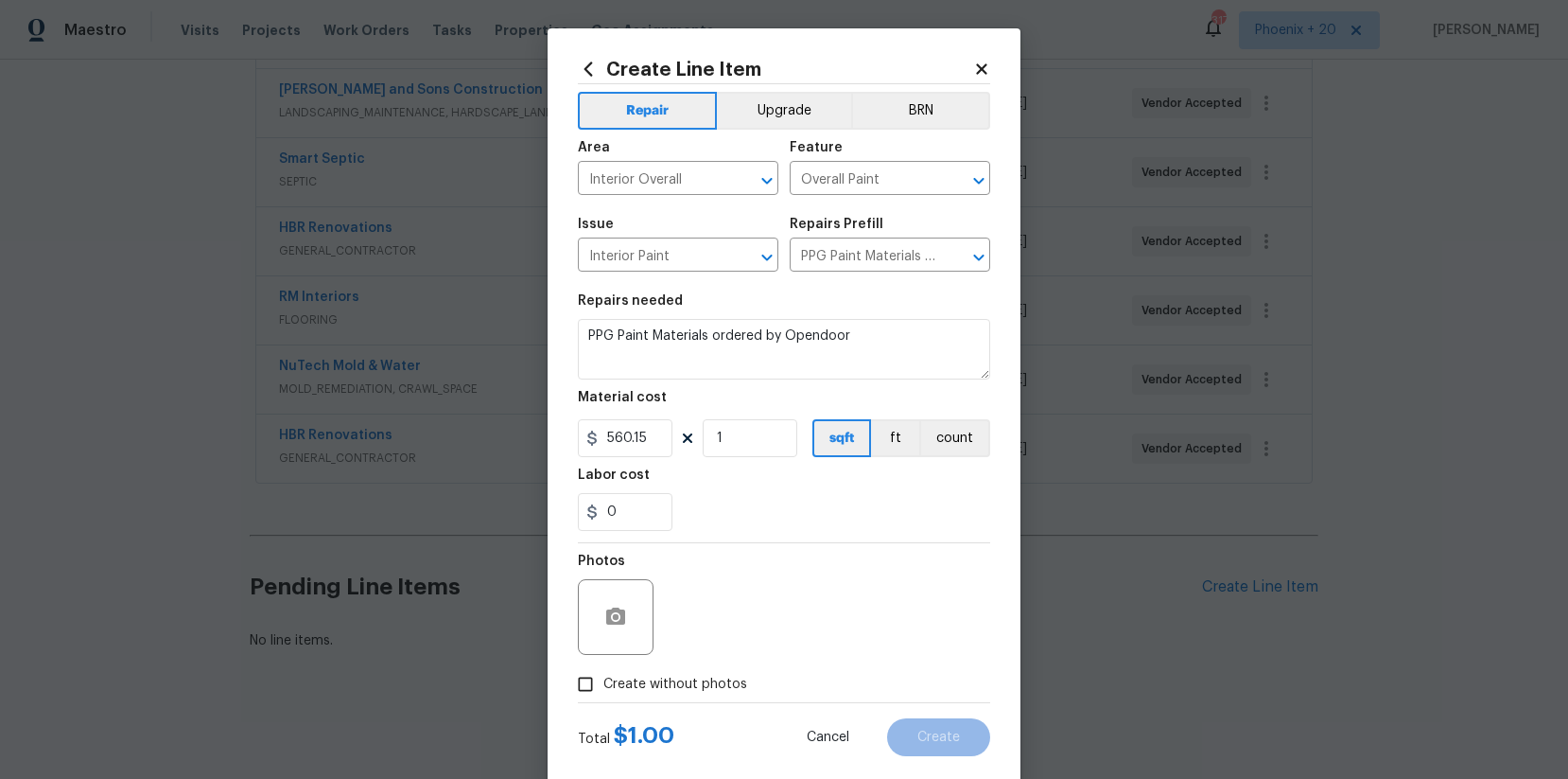
click at [603, 623] on input "Create without photos" at bounding box center [585, 684] width 36 height 36
checkbox input "true"
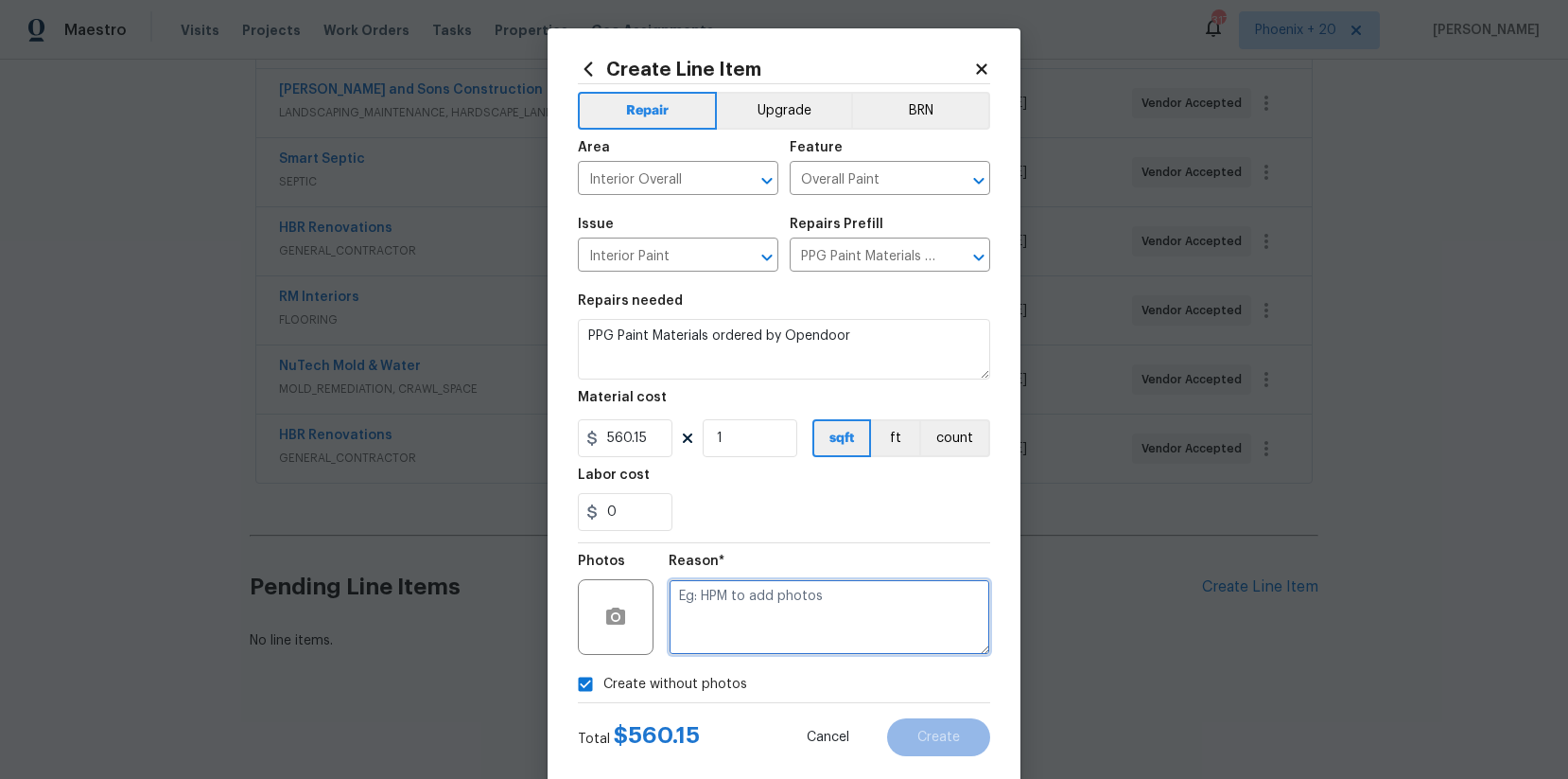
click at [737, 602] on textarea at bounding box center [830, 617] width 322 height 76
type textarea "NA"
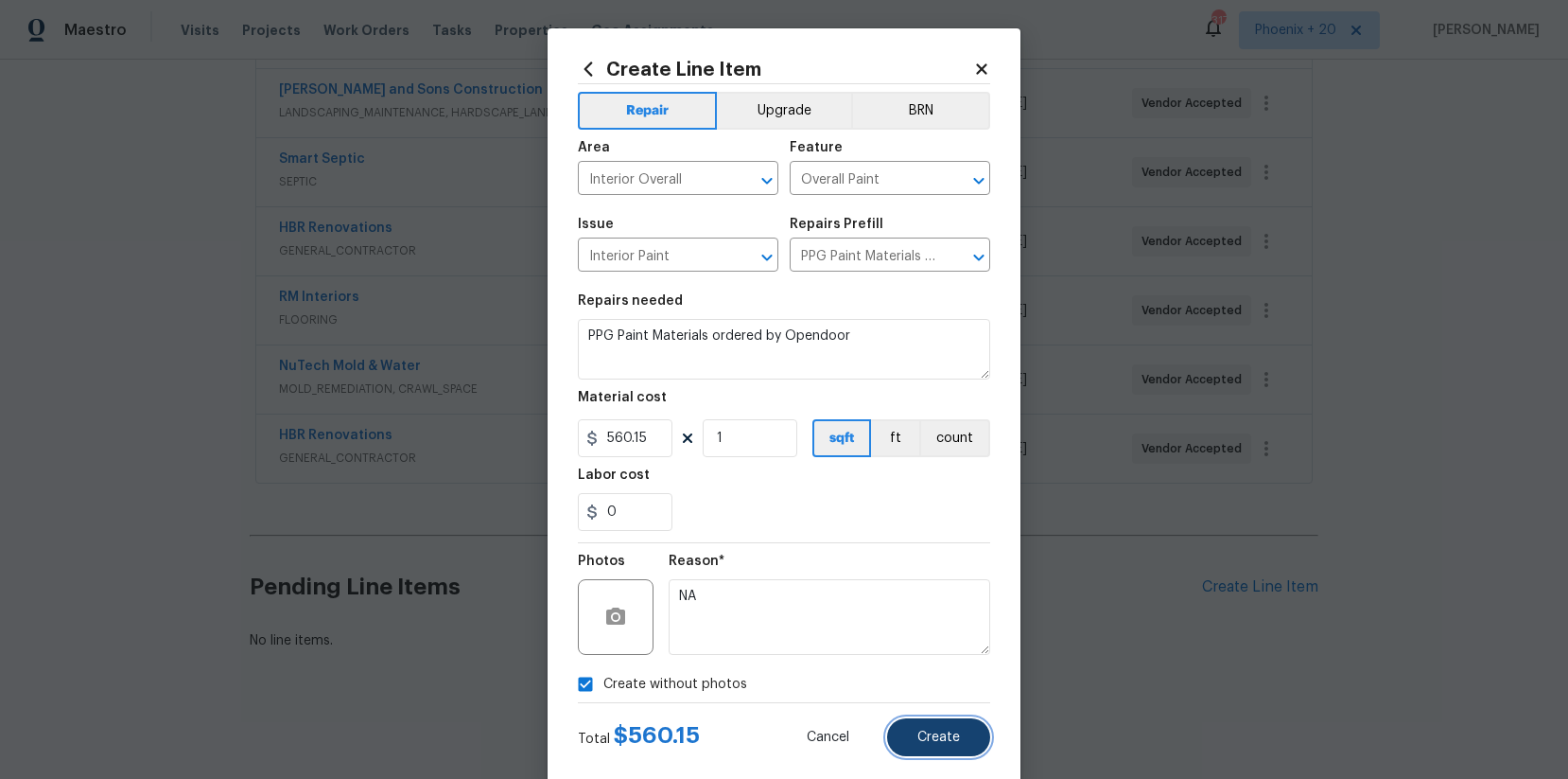
click at [929, 623] on button "Create" at bounding box center [939, 736] width 103 height 38
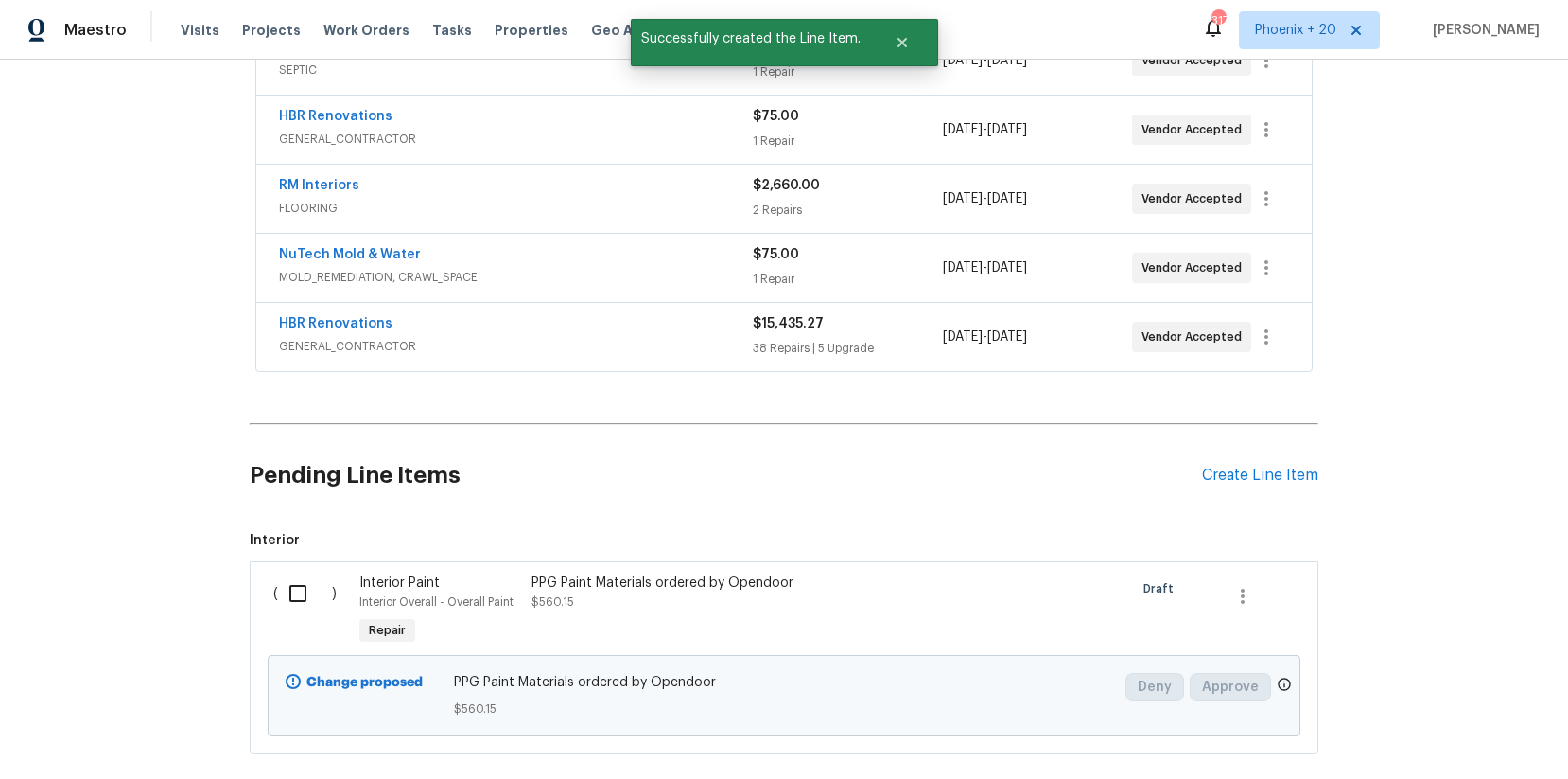
scroll to position [708, 0]
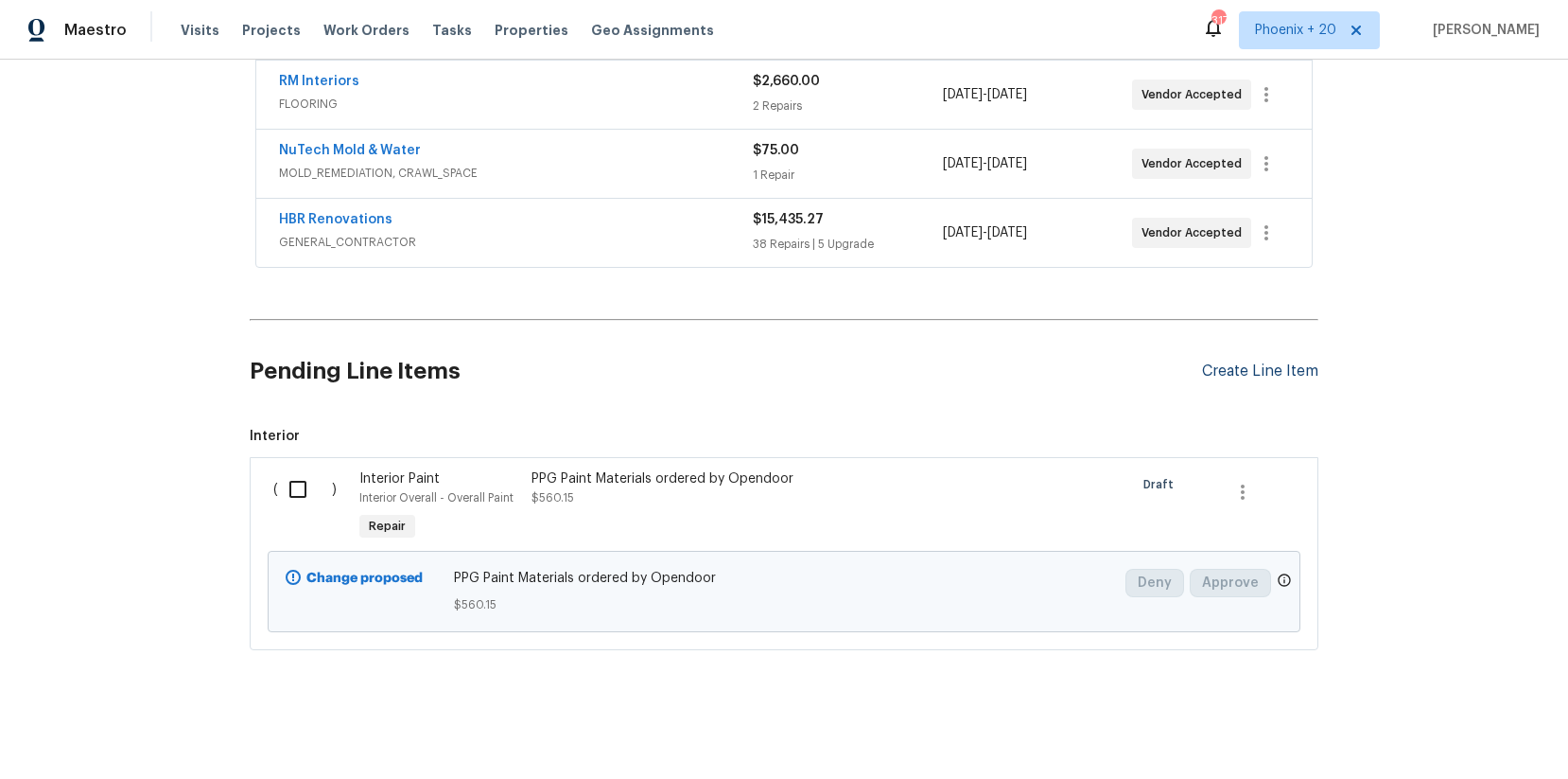
click at [1236, 370] on div "Create Line Item" at bounding box center [1261, 372] width 116 height 18
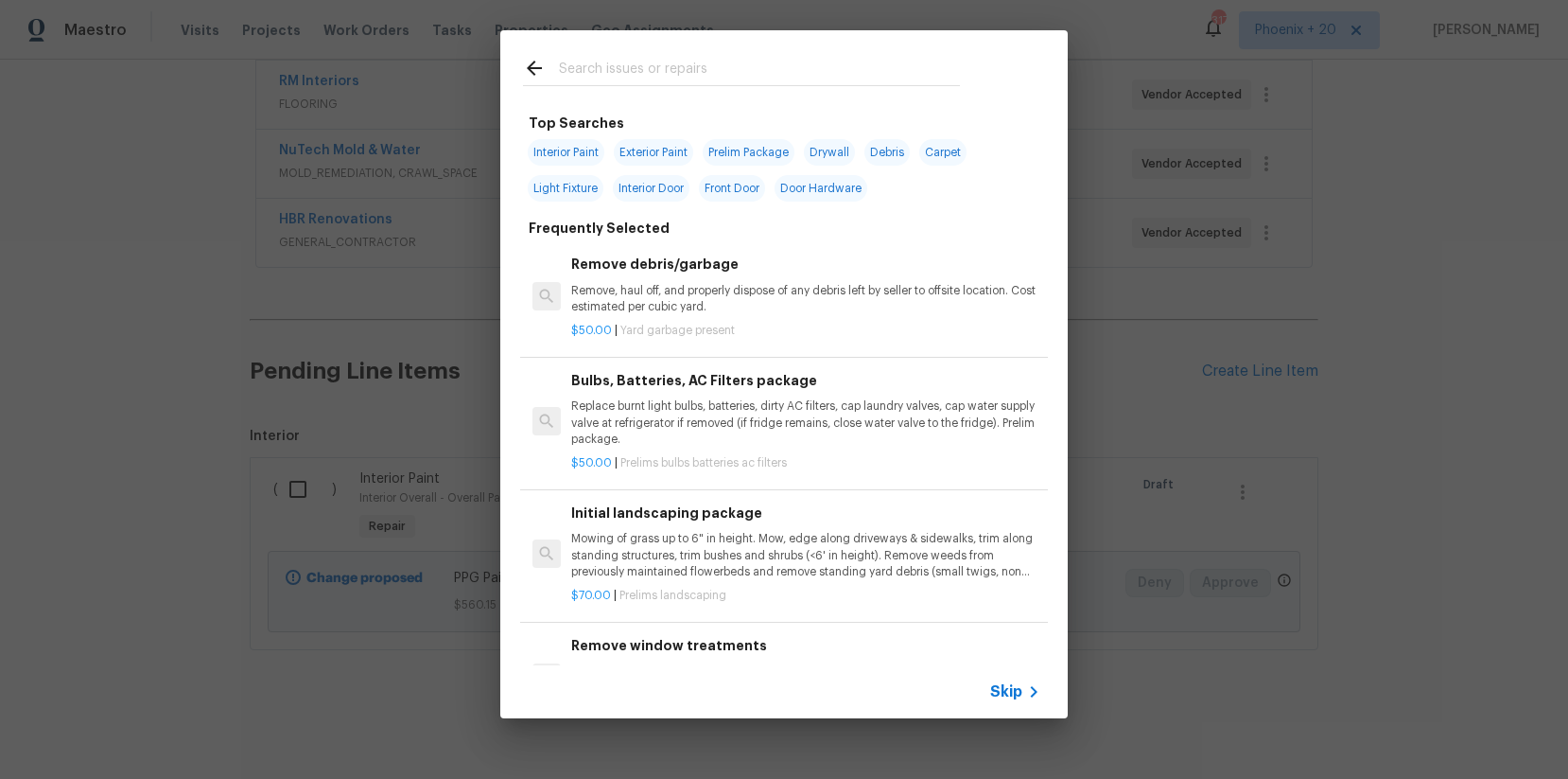
click at [774, 77] on input "text" at bounding box center [759, 71] width 401 height 28
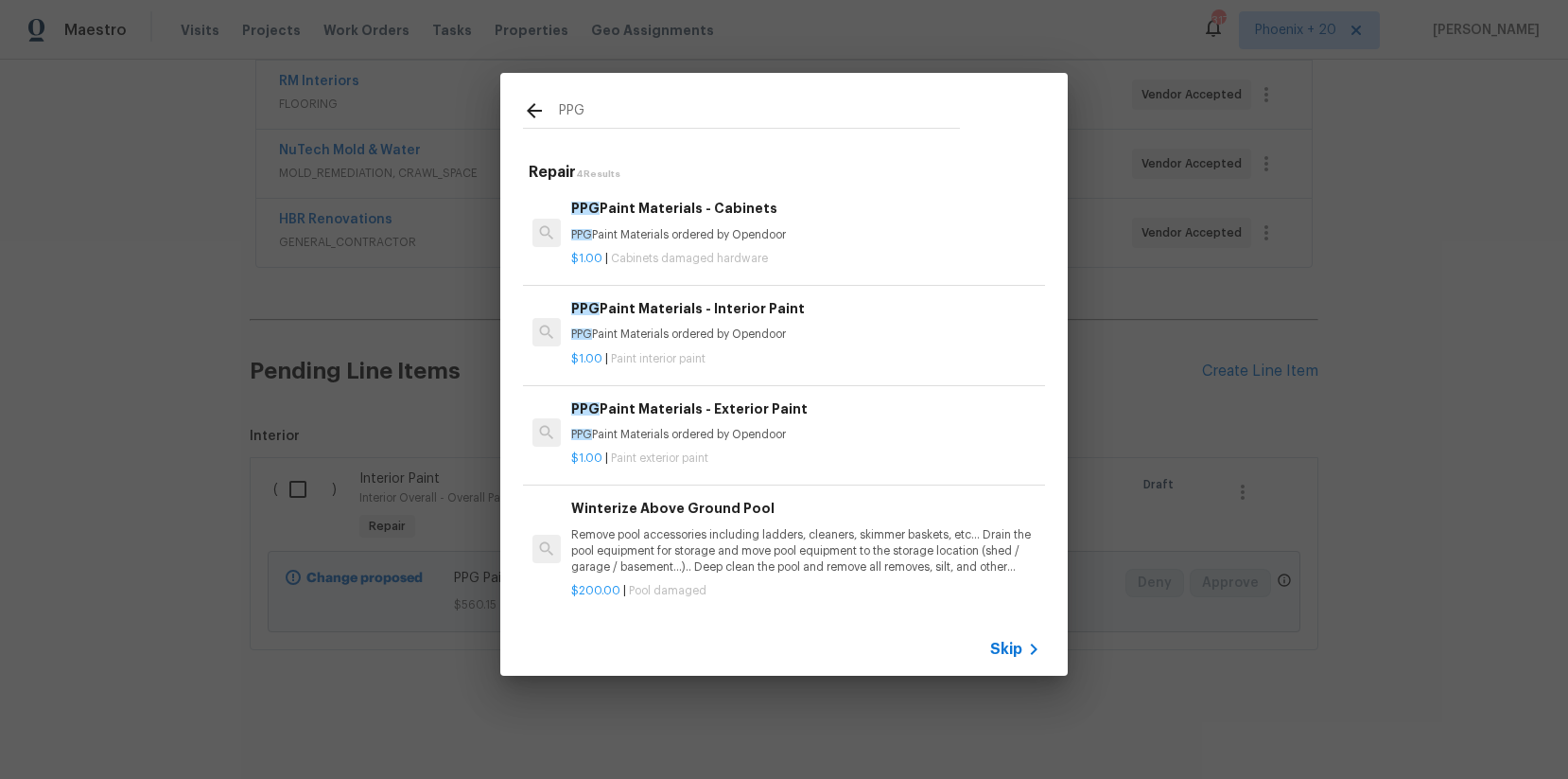
type input "PPG"
click at [884, 409] on h6 "PPG Paint Materials - Exterior Paint" at bounding box center [806, 408] width 469 height 20
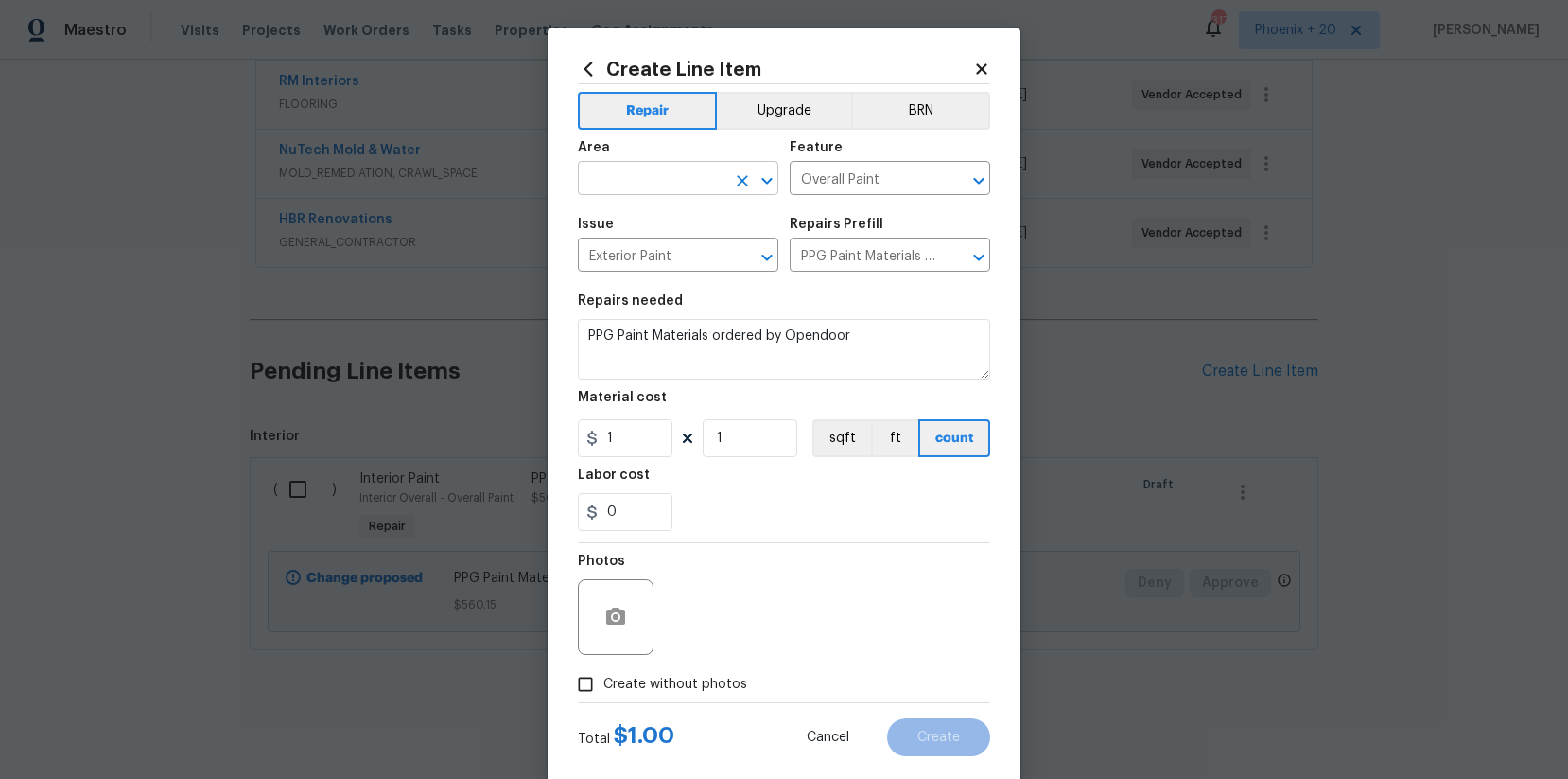
click at [651, 184] on input "text" at bounding box center [652, 180] width 147 height 29
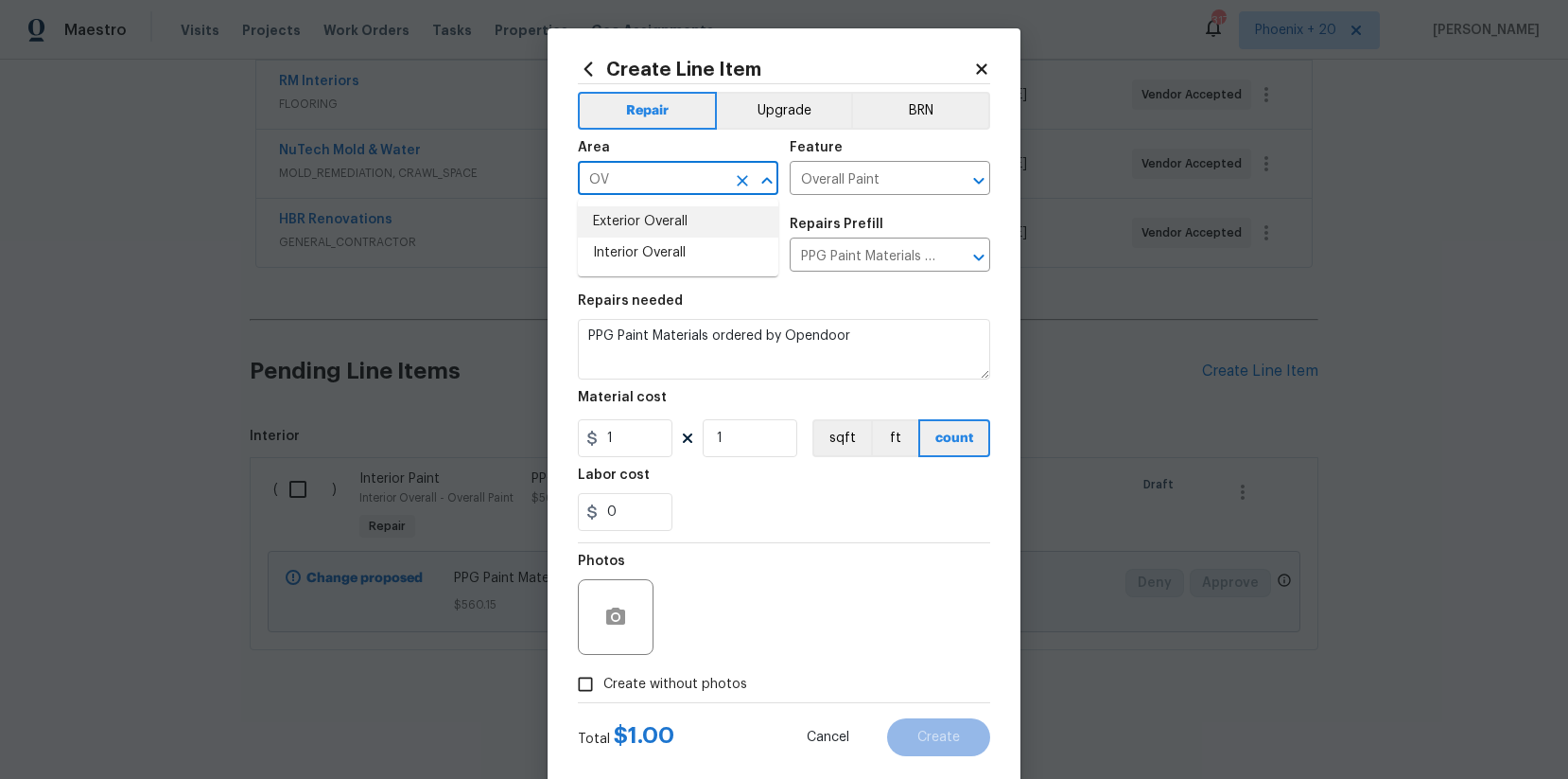
drag, startPoint x: 658, startPoint y: 214, endPoint x: 639, endPoint y: 241, distance: 33.0
click at [658, 215] on li "Exterior Overall" at bounding box center [678, 222] width 201 height 31
type input "Exterior Overall"
click at [641, 453] on input "1" at bounding box center [625, 438] width 95 height 38
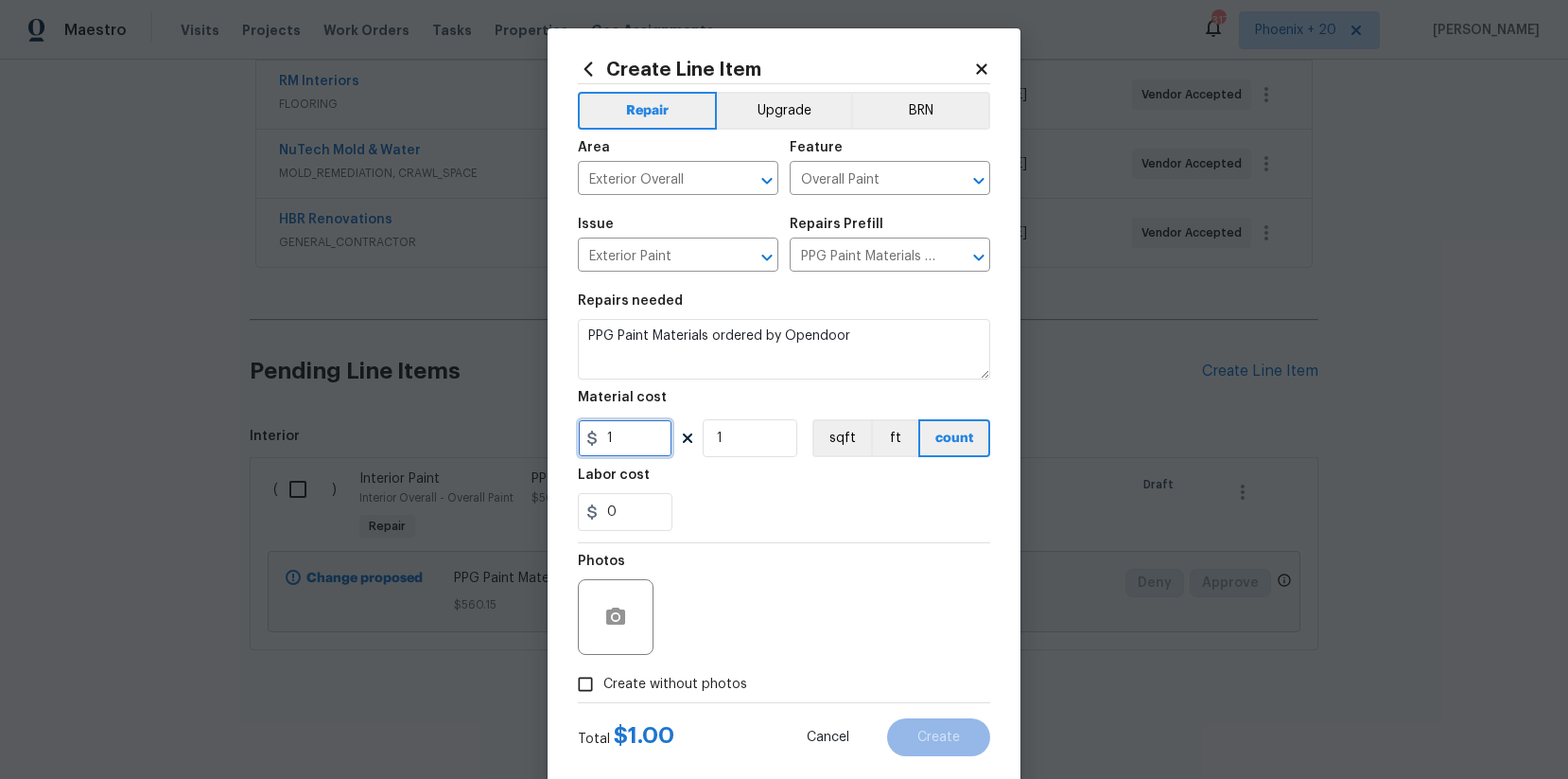
click at [573, 442] on div "Create Line Item Repair Upgrade BRN Area Exterior Overall ​ Feature Overall Pai…" at bounding box center [784, 406] width 473 height 758
type input "325.2"
click at [716, 623] on span "Create without photos" at bounding box center [675, 684] width 144 height 19
click at [603, 623] on input "Create without photos" at bounding box center [585, 684] width 36 height 36
checkbox input "true"
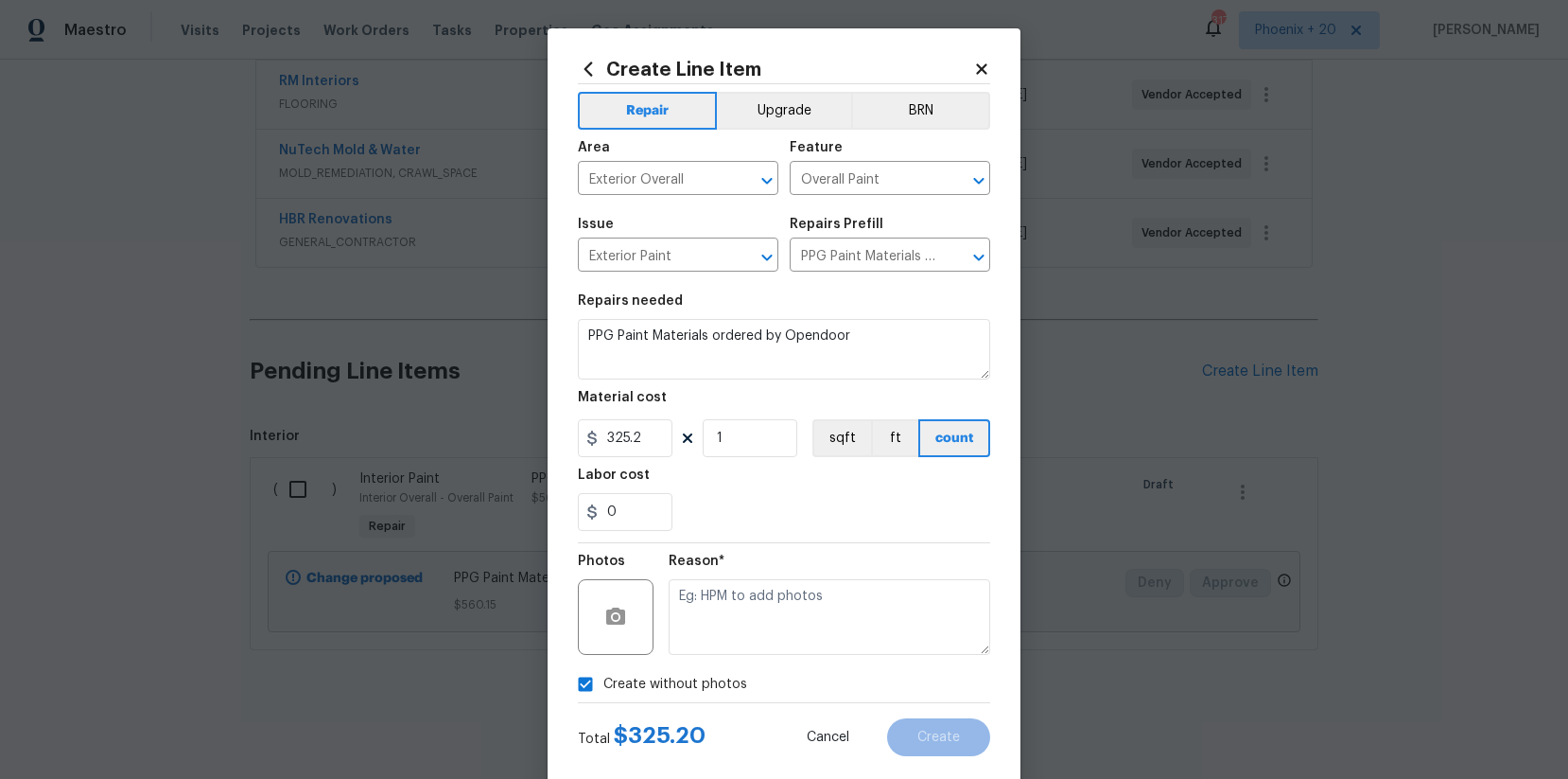
click at [726, 598] on textarea at bounding box center [830, 617] width 322 height 76
type textarea "NA"
click at [918, 623] on button "Create" at bounding box center [939, 736] width 103 height 38
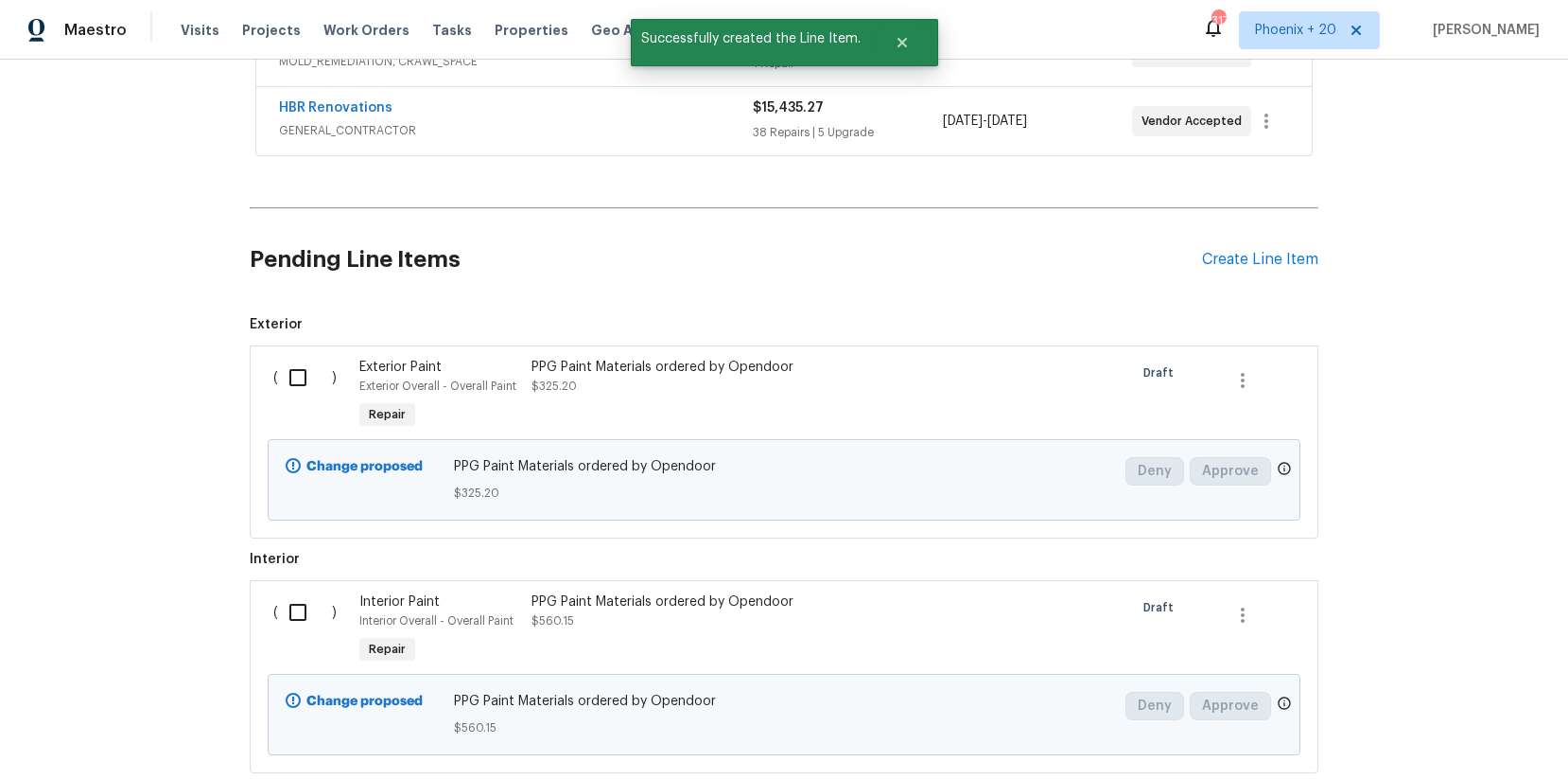
scroll to position [919, 0]
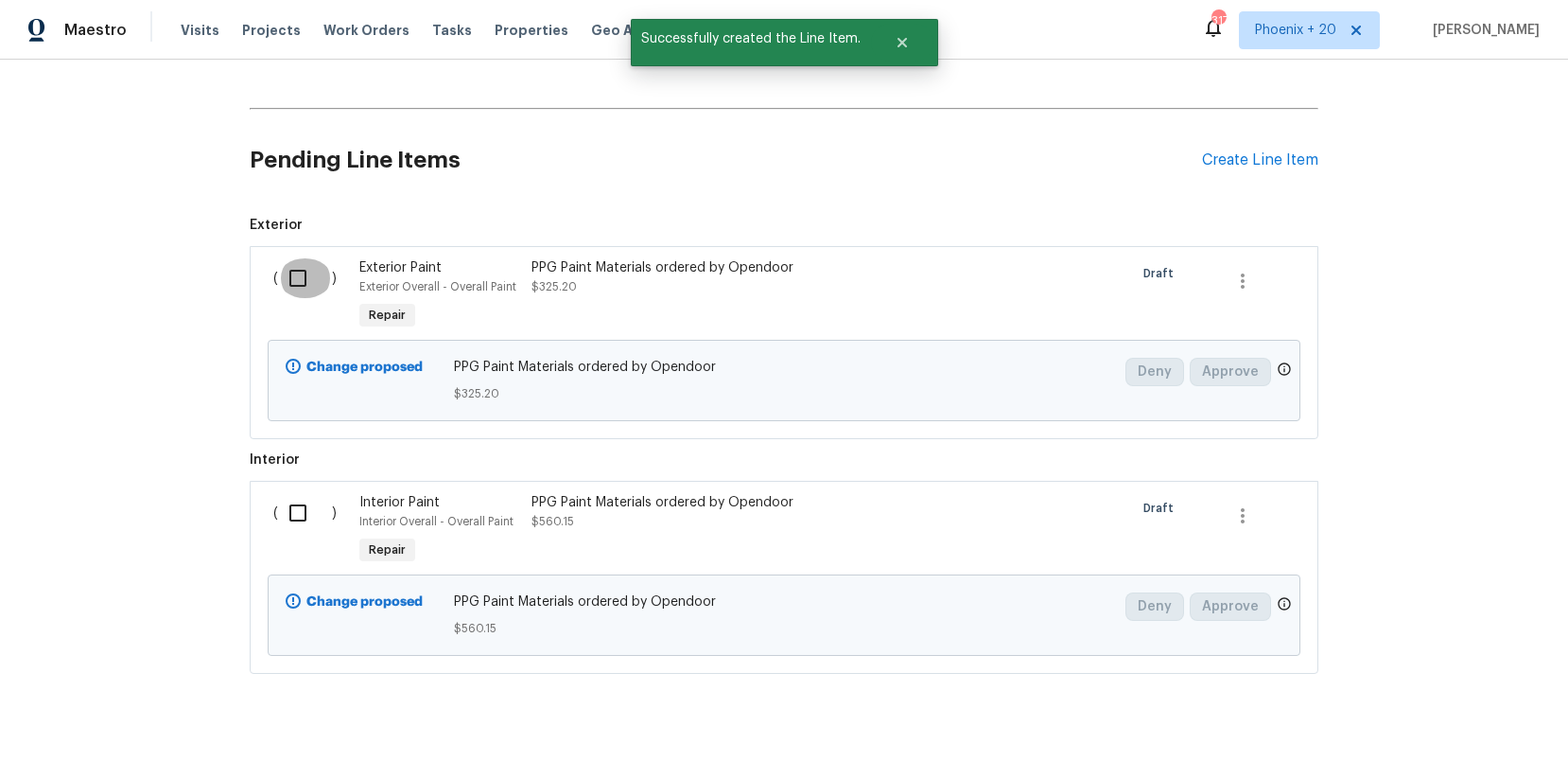
drag, startPoint x: 308, startPoint y: 283, endPoint x: 340, endPoint y: 524, distance: 243.1
click at [308, 283] on input "checkbox" at bounding box center [305, 277] width 54 height 40
checkbox input "true"
drag, startPoint x: 342, startPoint y: 553, endPoint x: 332, endPoint y: 536, distance: 19.7
click at [338, 548] on div "( )" at bounding box center [310, 531] width 86 height 87
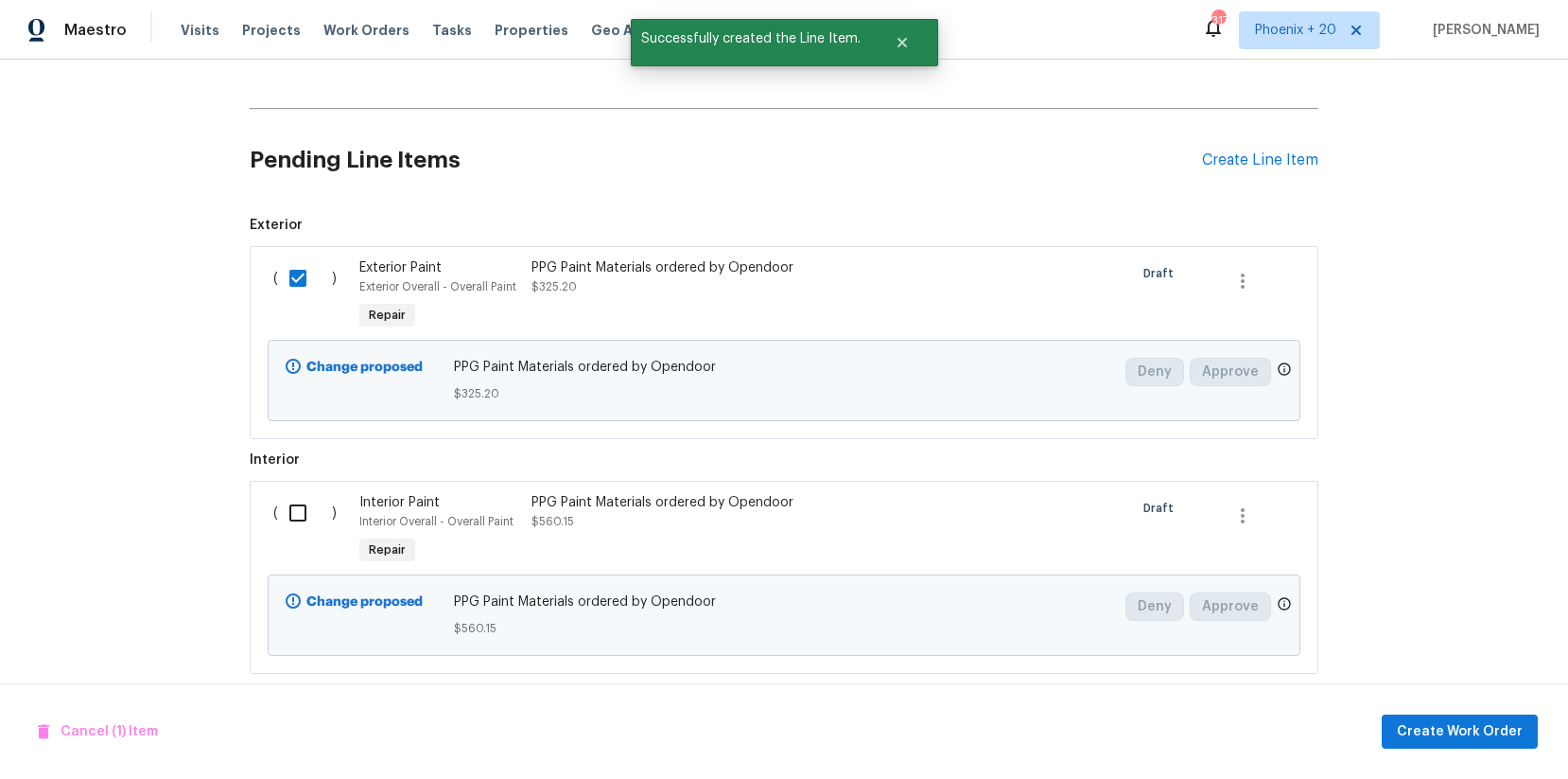
click at [323, 516] on input "checkbox" at bounding box center [305, 512] width 54 height 40
click at [1253, 623] on button "Create Work Order" at bounding box center [1459, 731] width 156 height 35
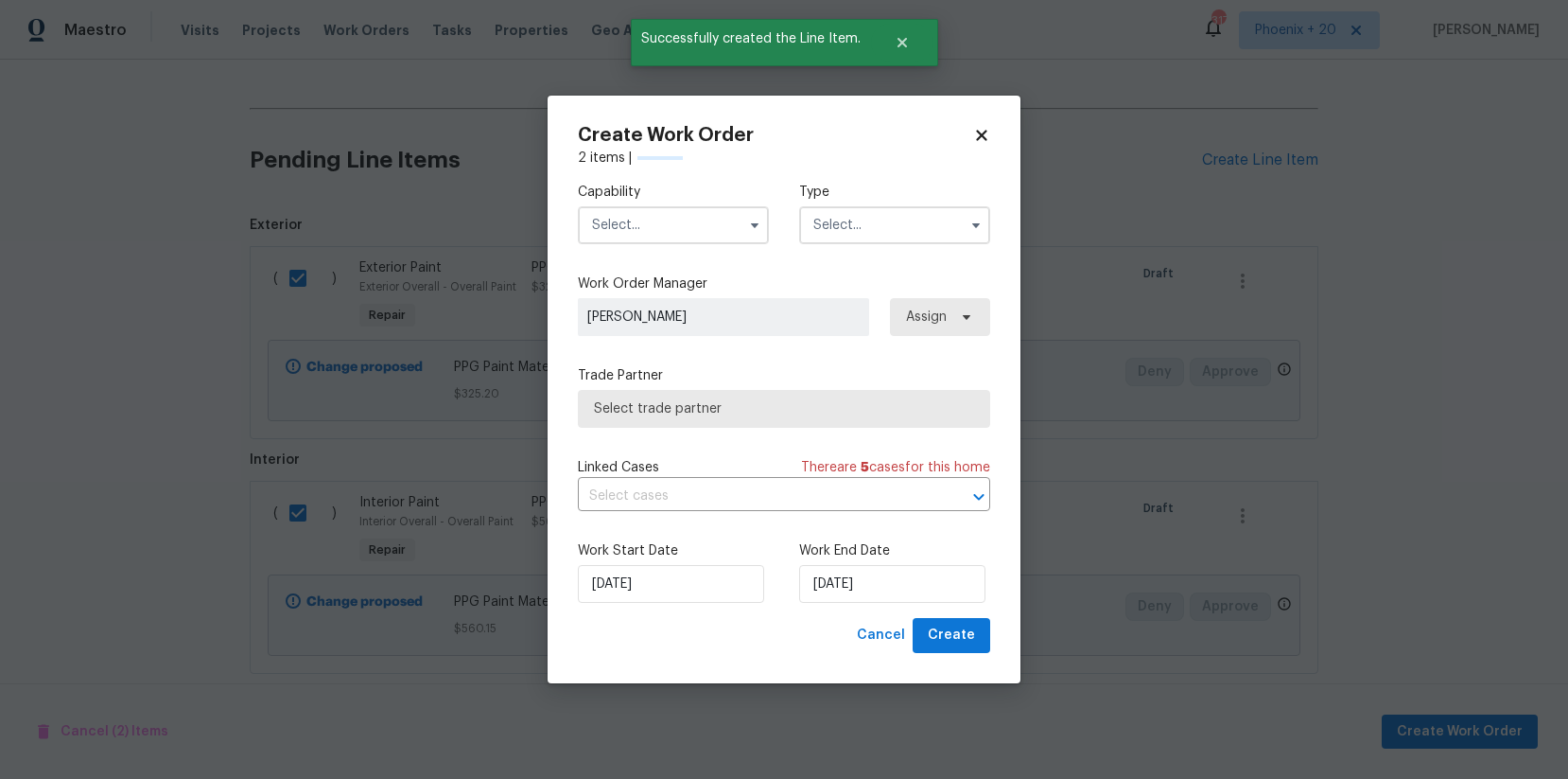
checkbox input "false"
click at [712, 218] on input "text" at bounding box center [673, 225] width 191 height 38
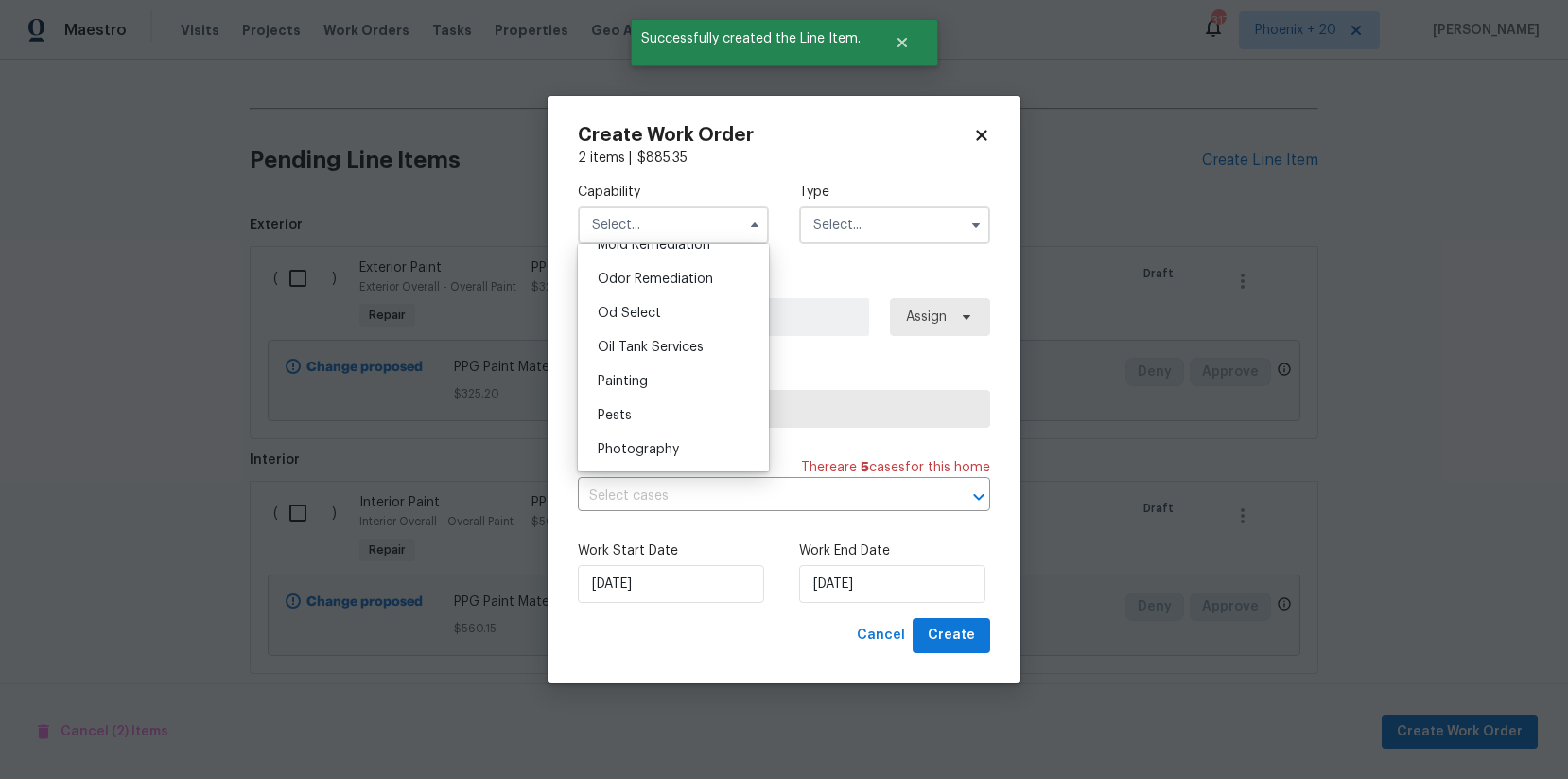
scroll to position [1497, 0]
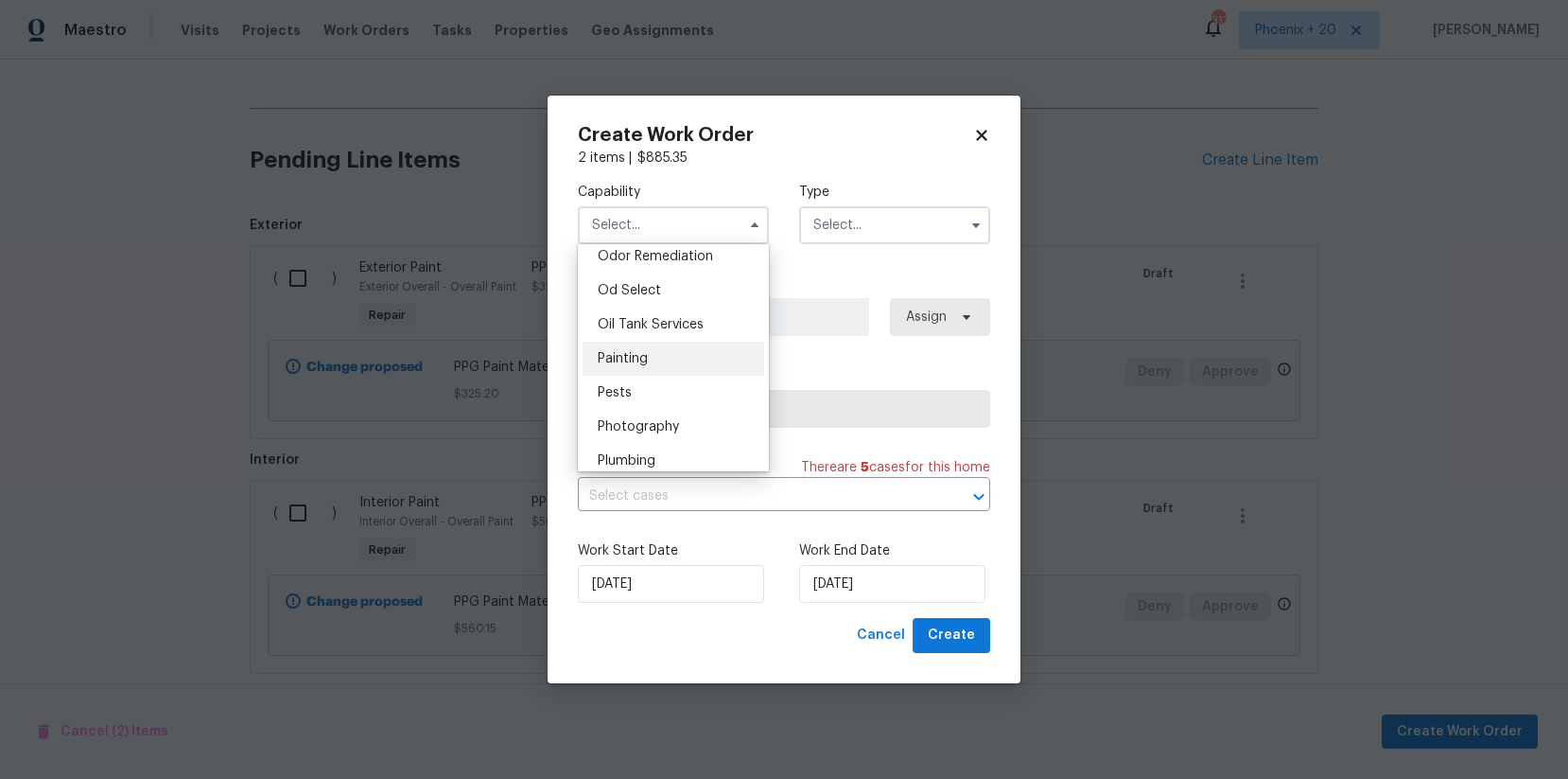
click at [705, 354] on div "Painting" at bounding box center [673, 358] width 181 height 34
type input "Painting"
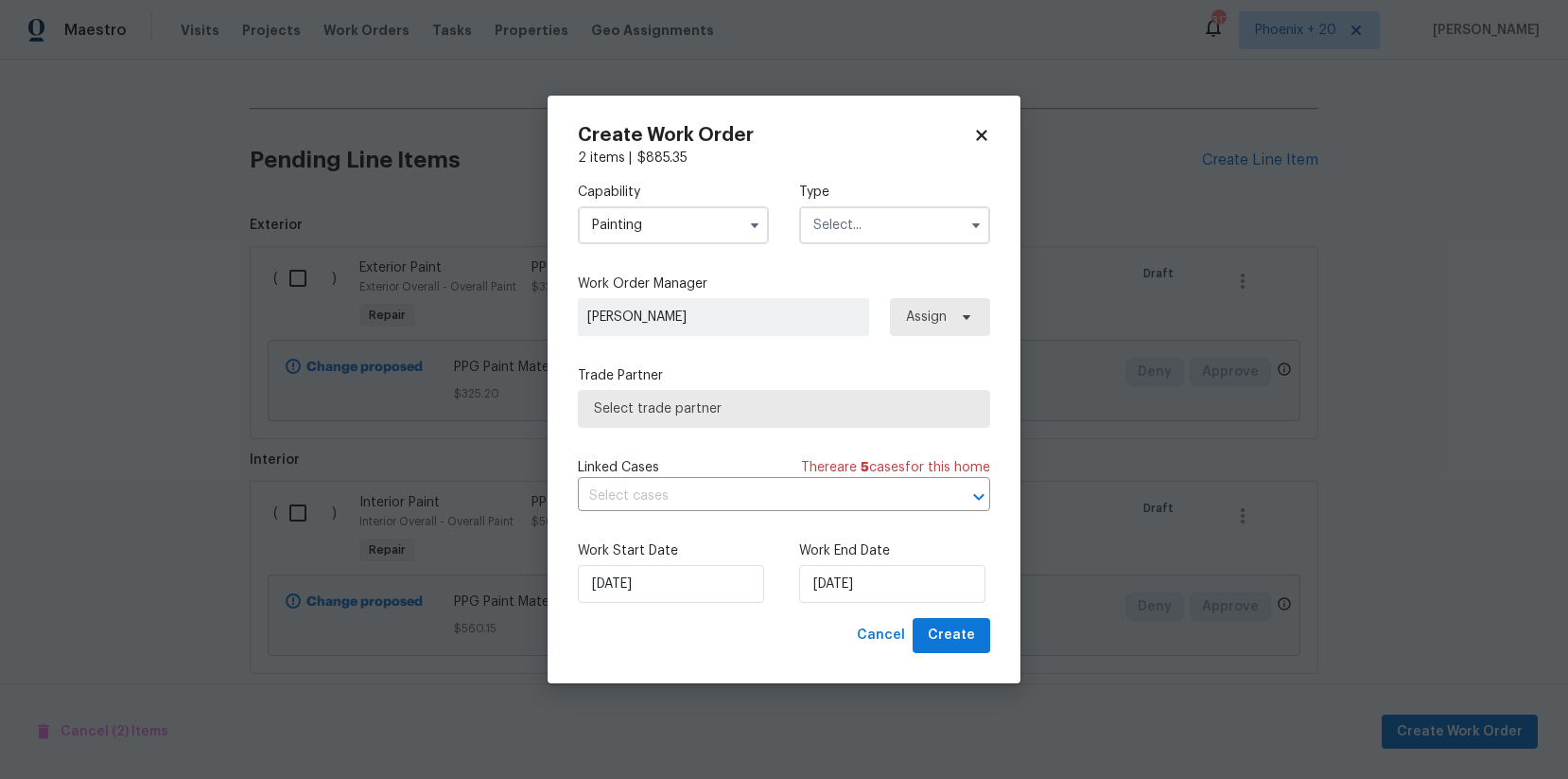
click at [863, 222] on input "text" at bounding box center [894, 225] width 191 height 38
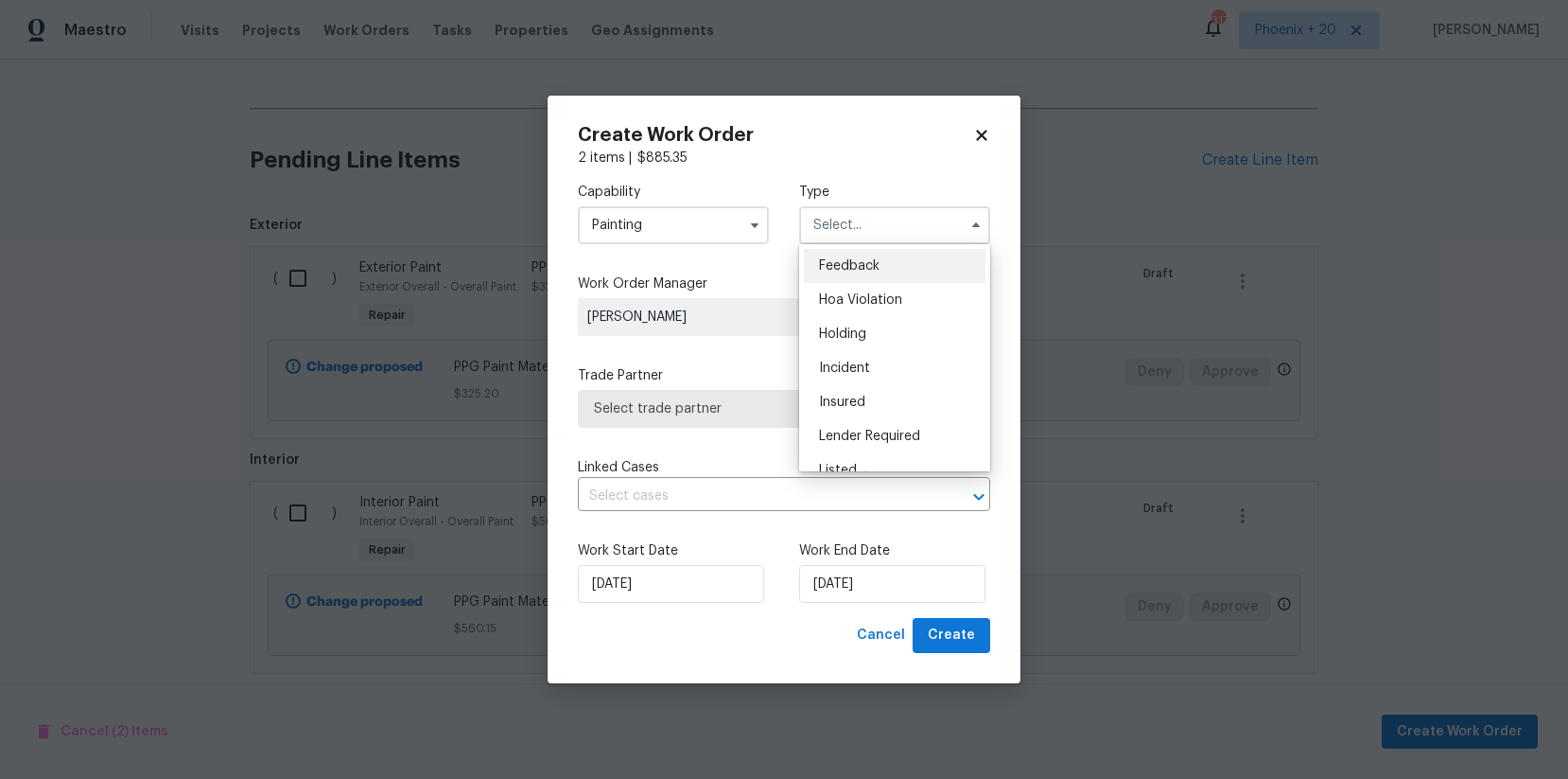
scroll to position [430, 0]
click at [863, 277] on span "Reit Renovation" at bounding box center [868, 279] width 97 height 14
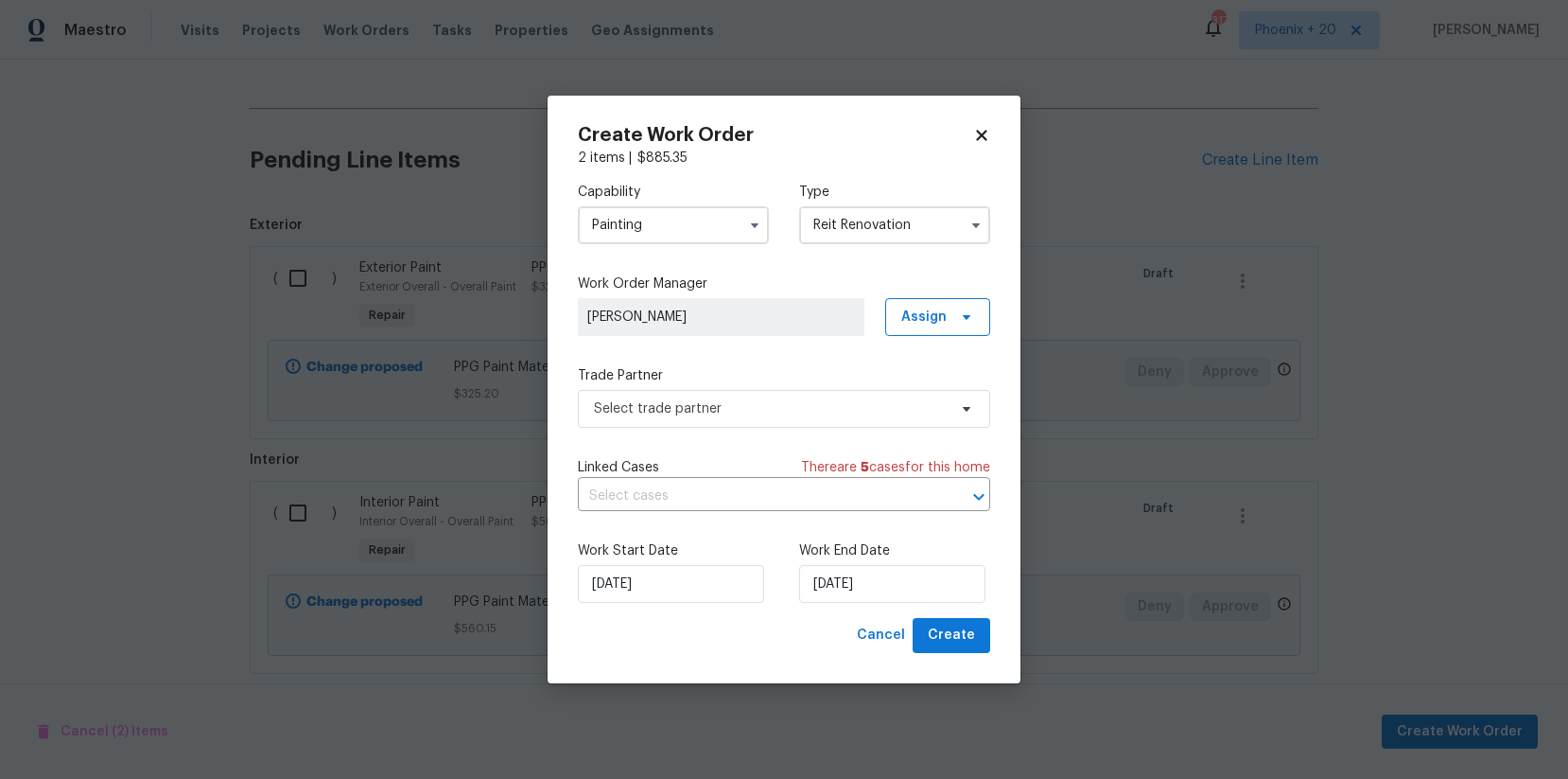
click at [866, 231] on input "Reit Renovation" at bounding box center [894, 225] width 191 height 38
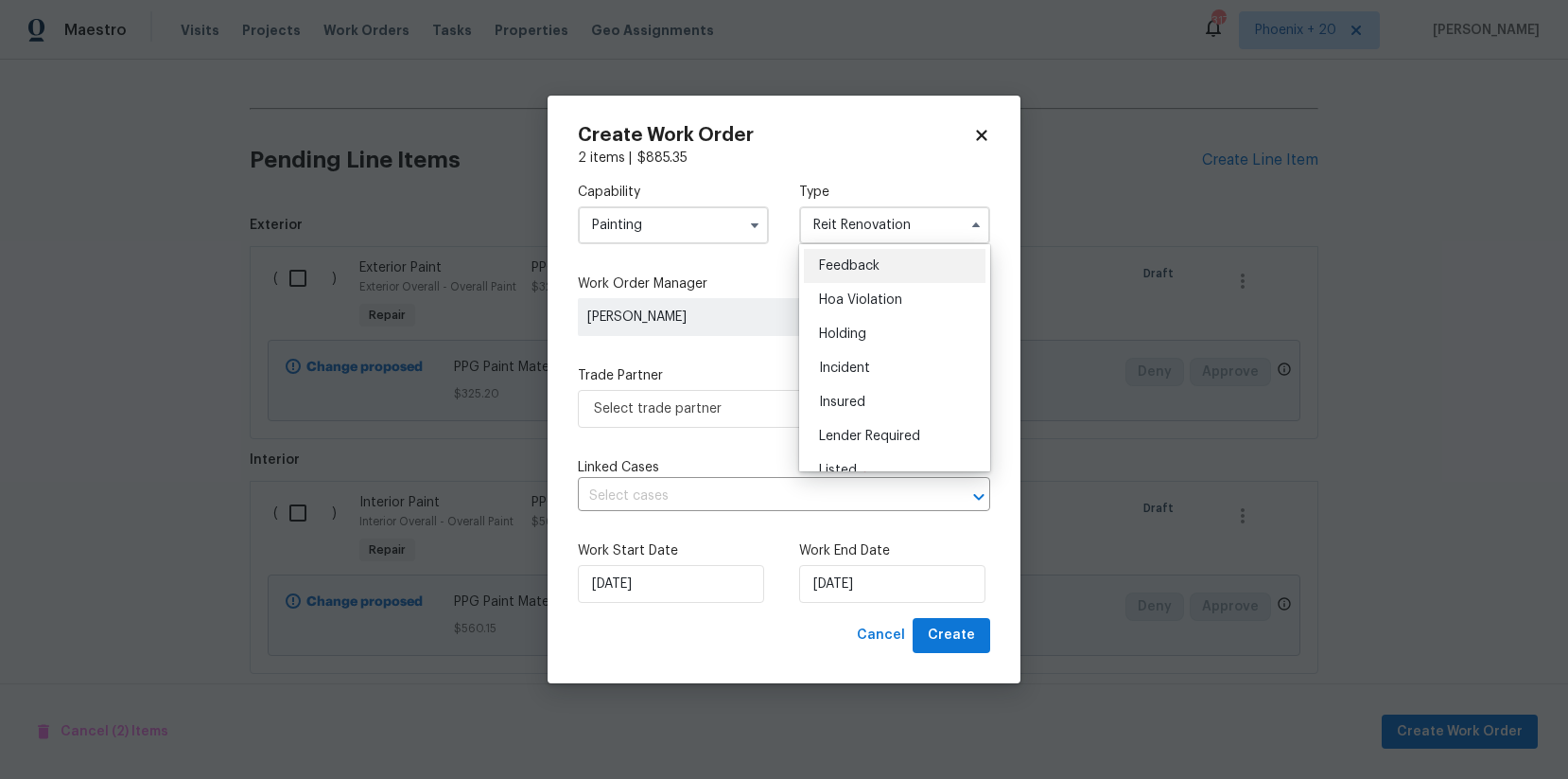
scroll to position [430, 0]
click at [889, 301] on div "Renovation" at bounding box center [894, 312] width 181 height 34
type input "Renovation"
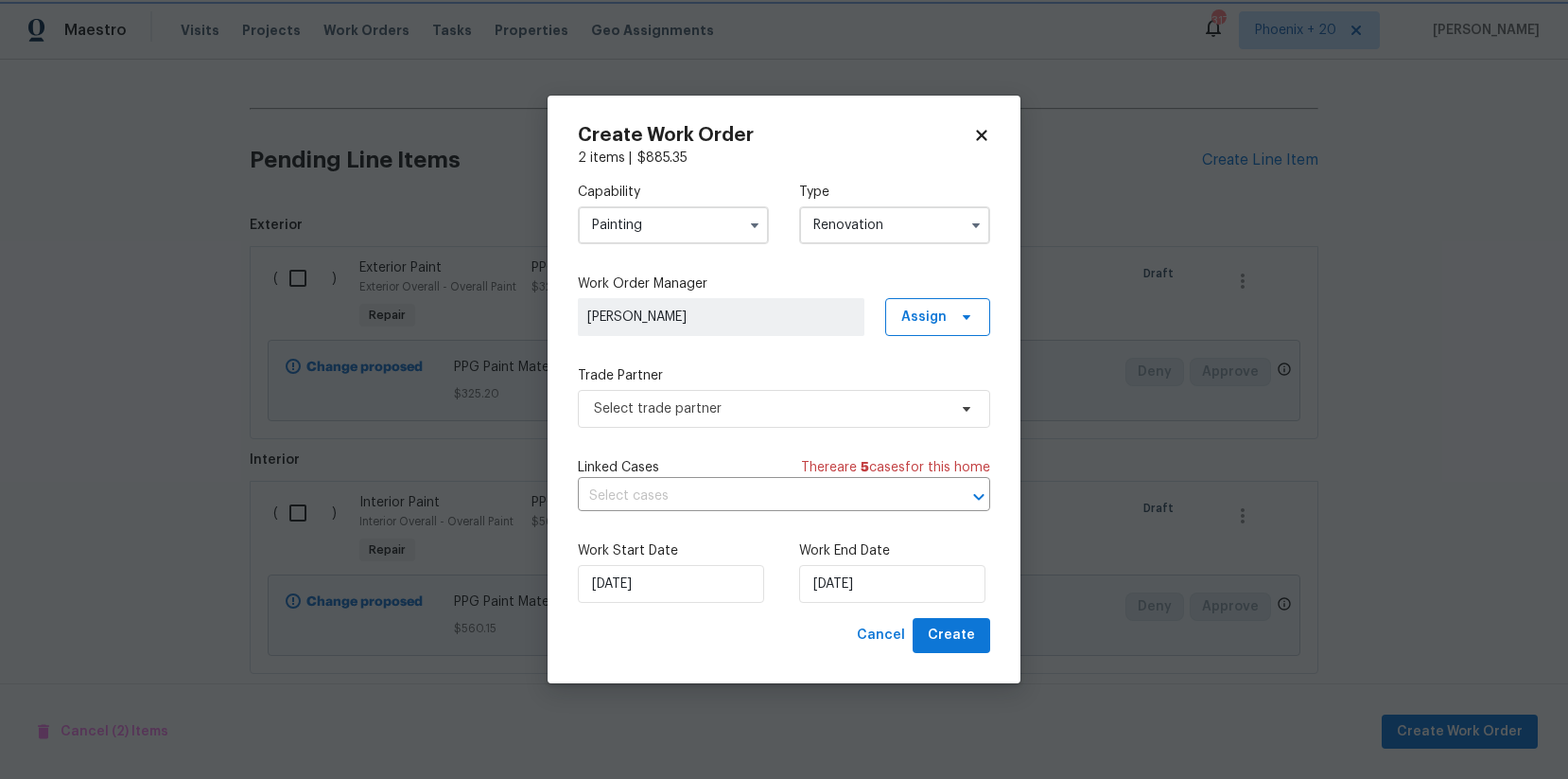
scroll to position [0, 0]
click at [932, 296] on div "Work Order Manager [PERSON_NAME] Assign" at bounding box center [784, 305] width 412 height 61
click at [927, 335] on div "Capability Painting Type Renovation Work Order Manager [PERSON_NAME] Assign Tra…" at bounding box center [784, 393] width 412 height 450
click at [925, 325] on span "Assign" at bounding box center [924, 317] width 46 height 19
click at [915, 410] on div "Unclaim" at bounding box center [946, 423] width 106 height 26
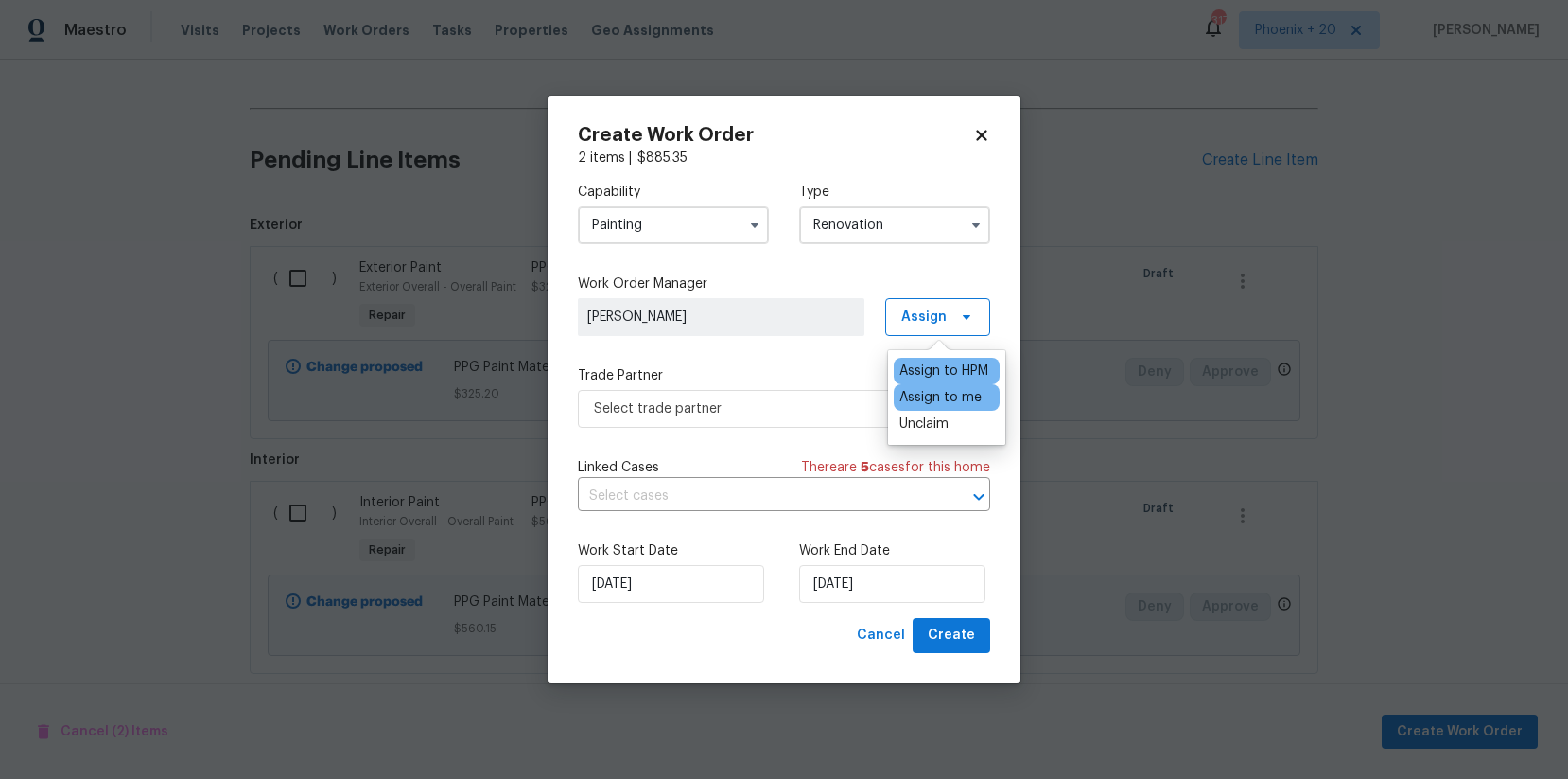
click at [914, 405] on div "Assign to me" at bounding box center [941, 398] width 82 height 19
click at [739, 367] on label "Trade Partner" at bounding box center [784, 375] width 412 height 19
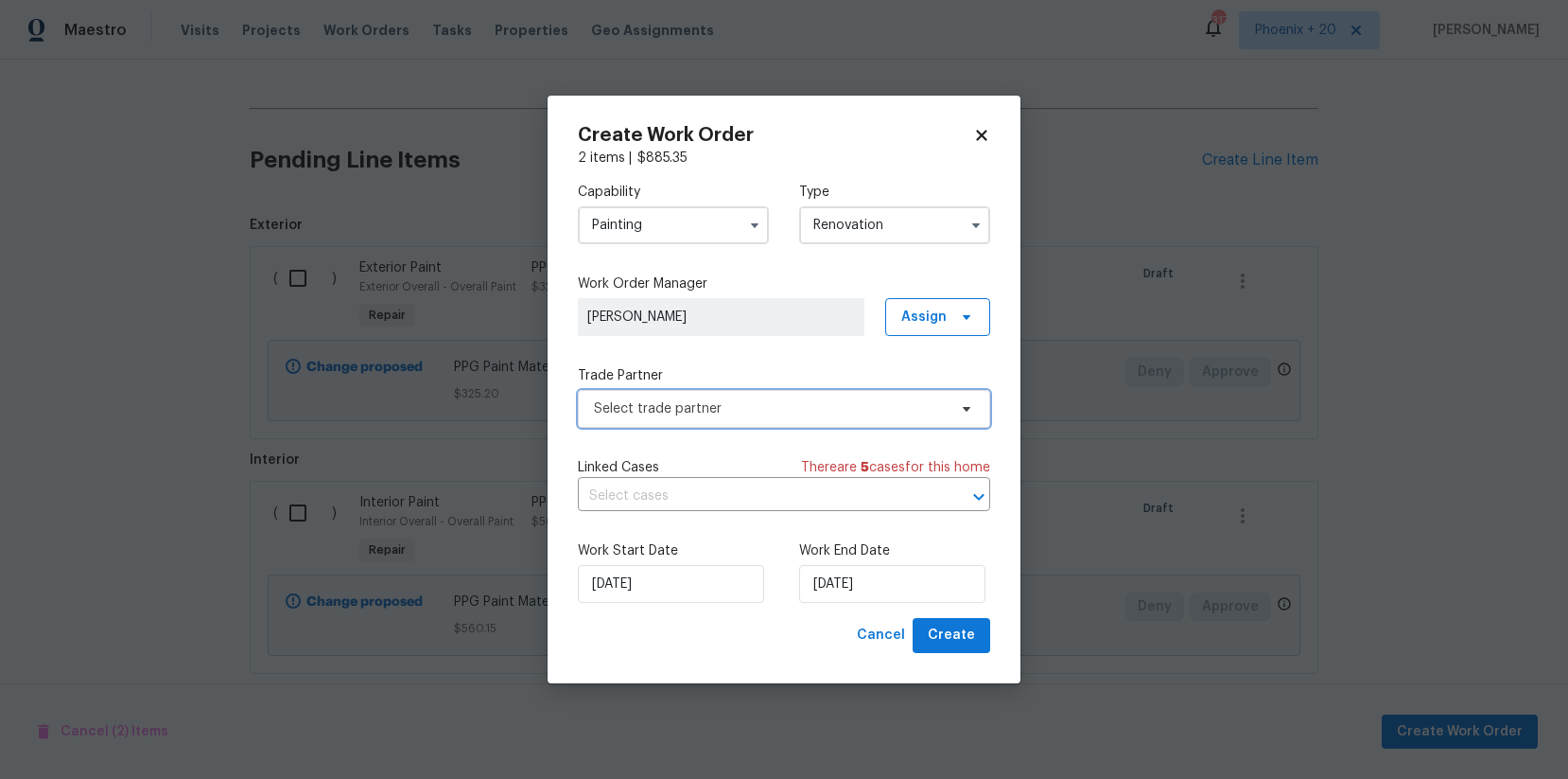
click at [734, 391] on span "Select trade partner" at bounding box center [784, 408] width 412 height 38
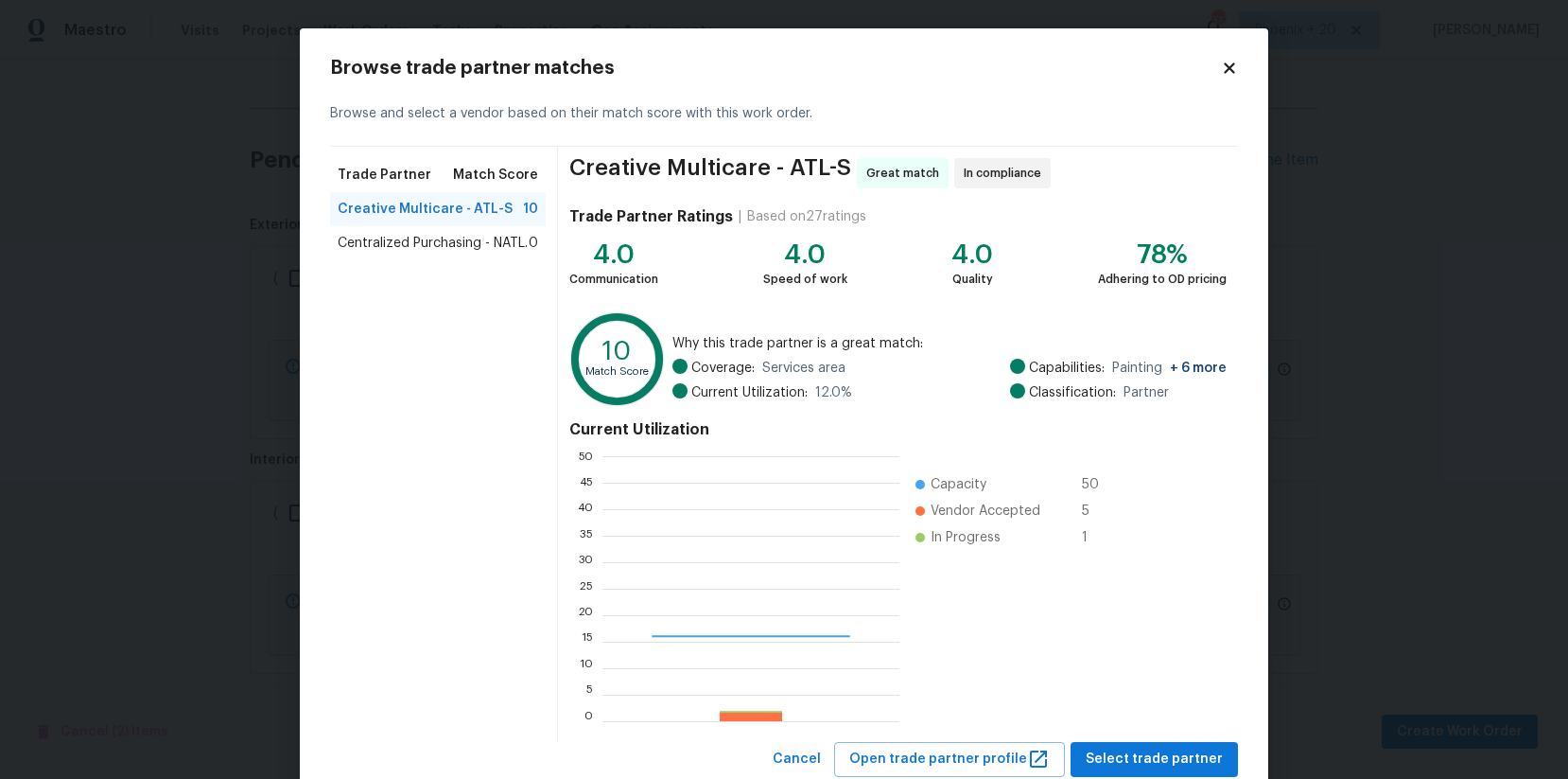
scroll to position [265, 297]
click at [400, 240] on span "Centralized Purchasing - NATL." at bounding box center [432, 243] width 190 height 19
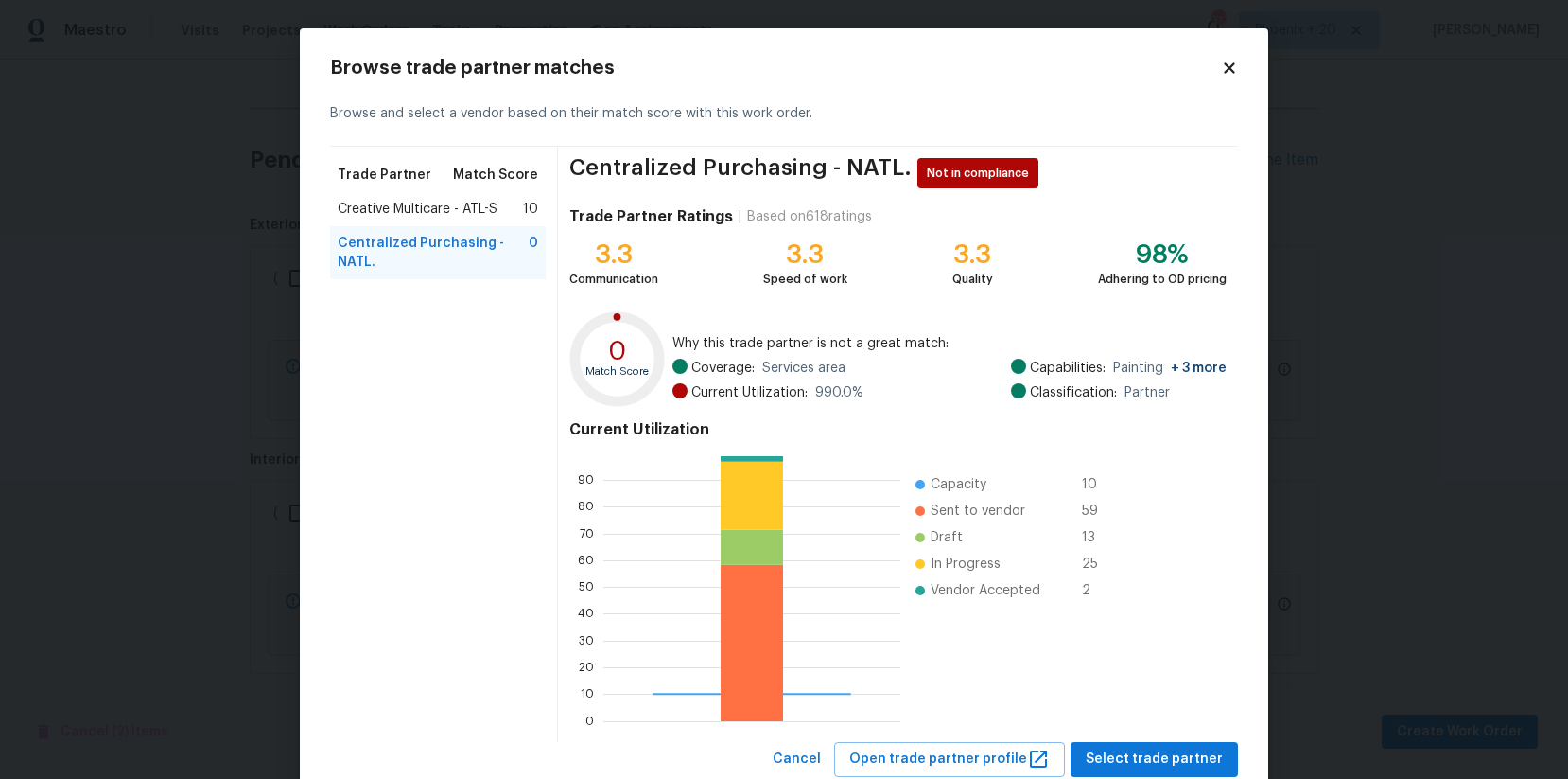
scroll to position [57, 0]
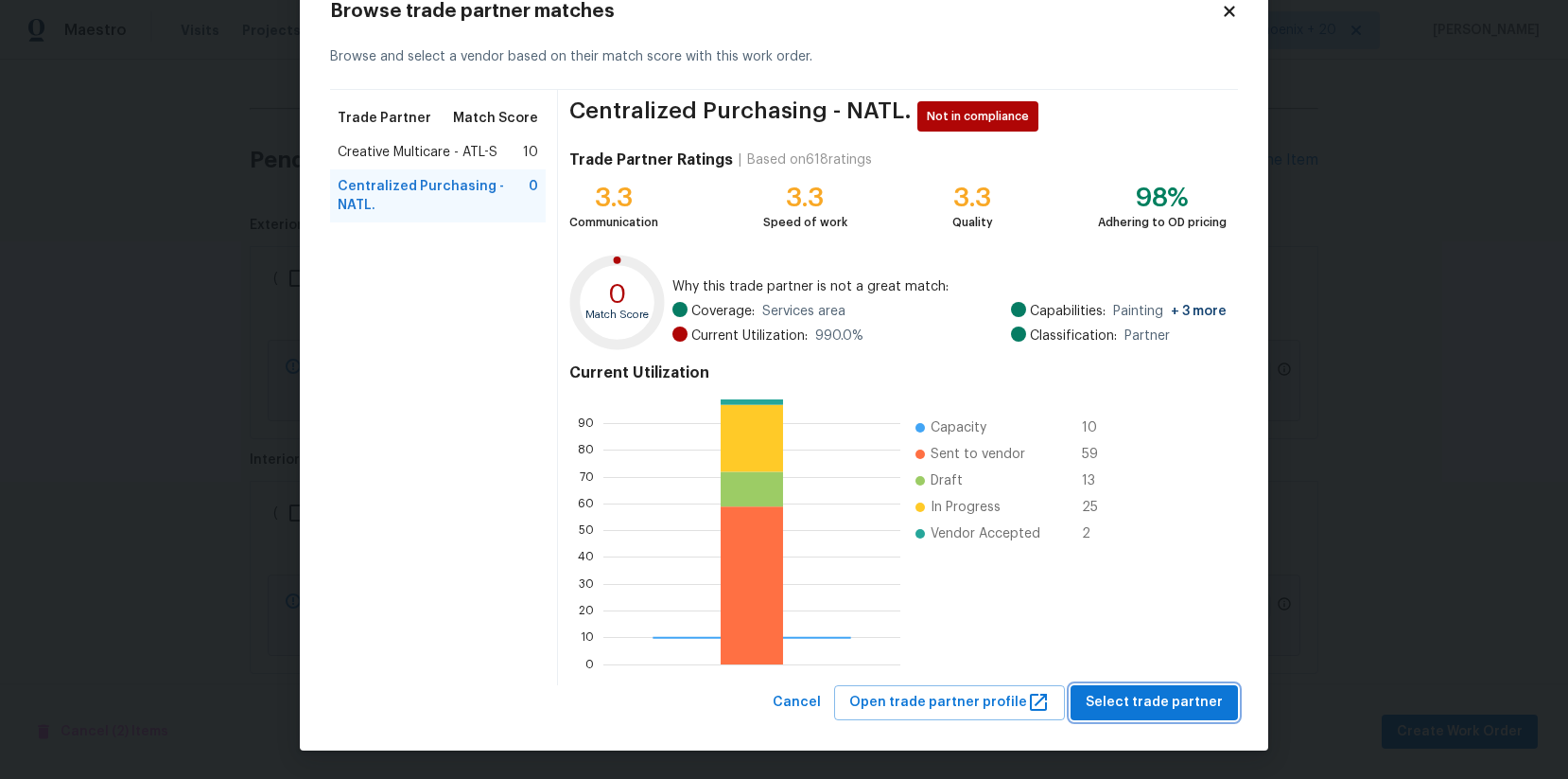
click at [1114, 623] on span "Select trade partner" at bounding box center [1154, 702] width 137 height 23
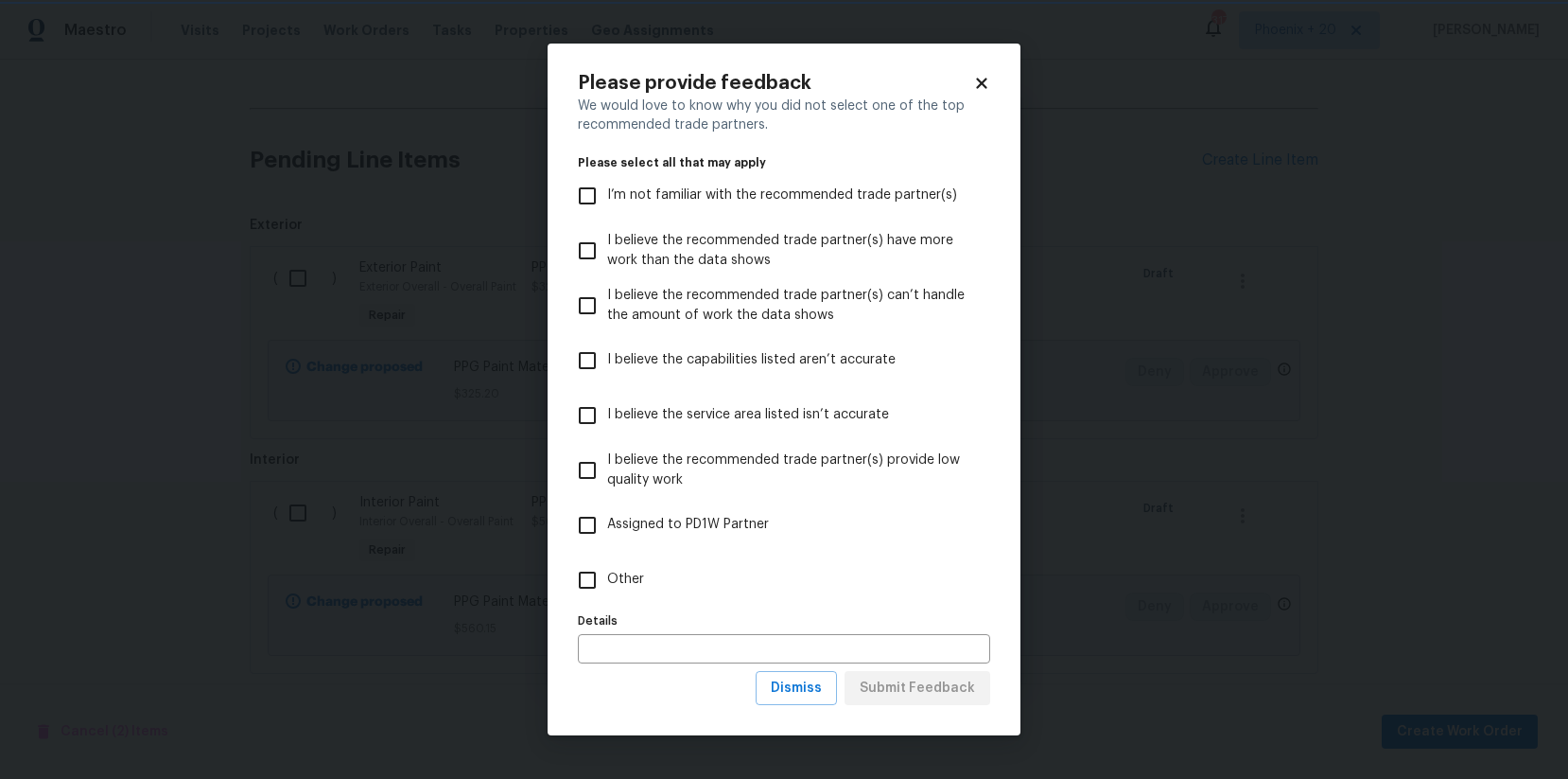
scroll to position [0, 0]
click at [710, 594] on label "Other" at bounding box center [771, 580] width 407 height 55
click at [607, 594] on input "Other" at bounding box center [587, 579] width 40 height 40
checkbox input "true"
click at [937, 623] on span "Submit Feedback" at bounding box center [917, 688] width 115 height 23
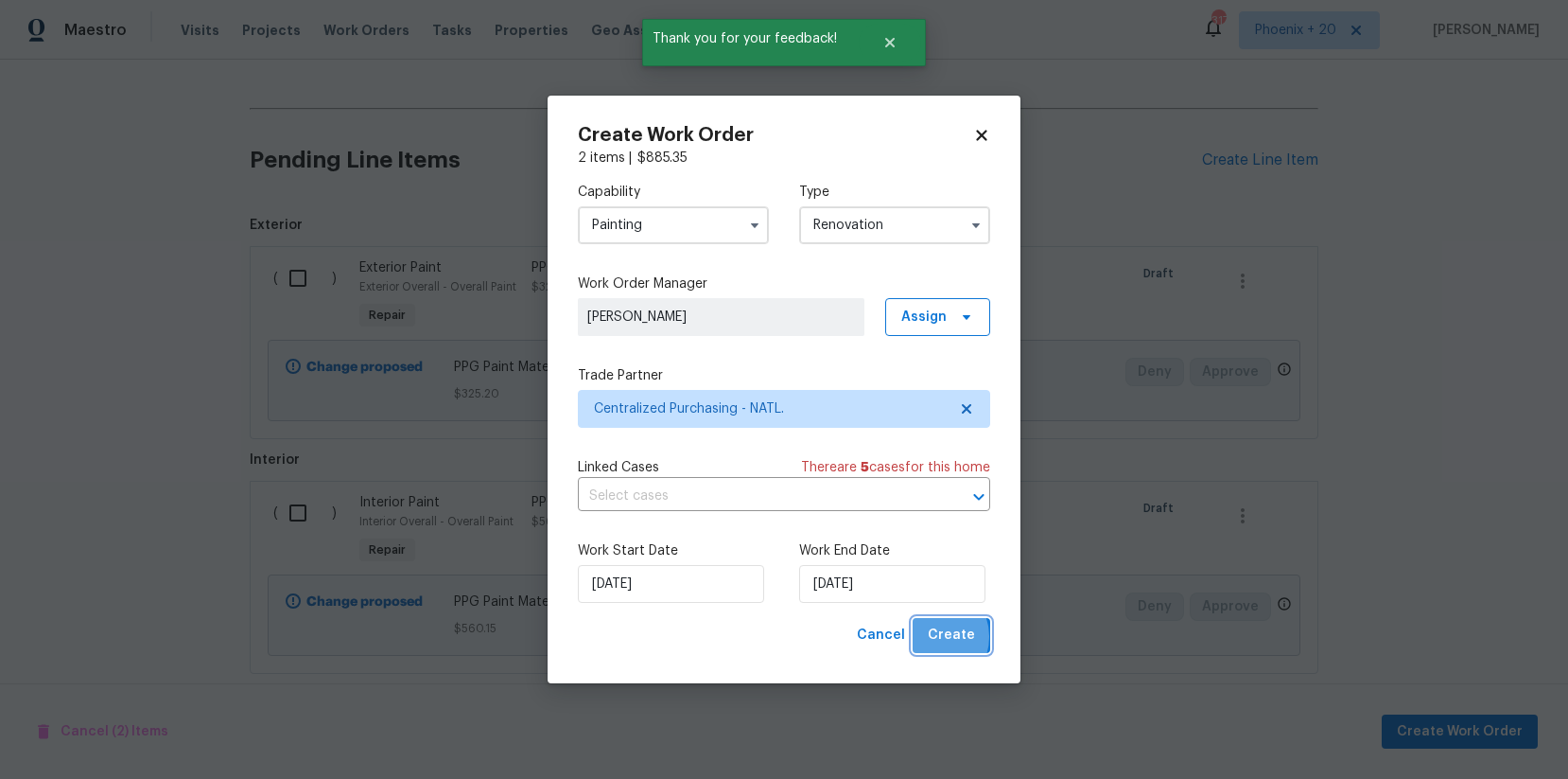
click at [937, 623] on span "Create" at bounding box center [951, 635] width 48 height 23
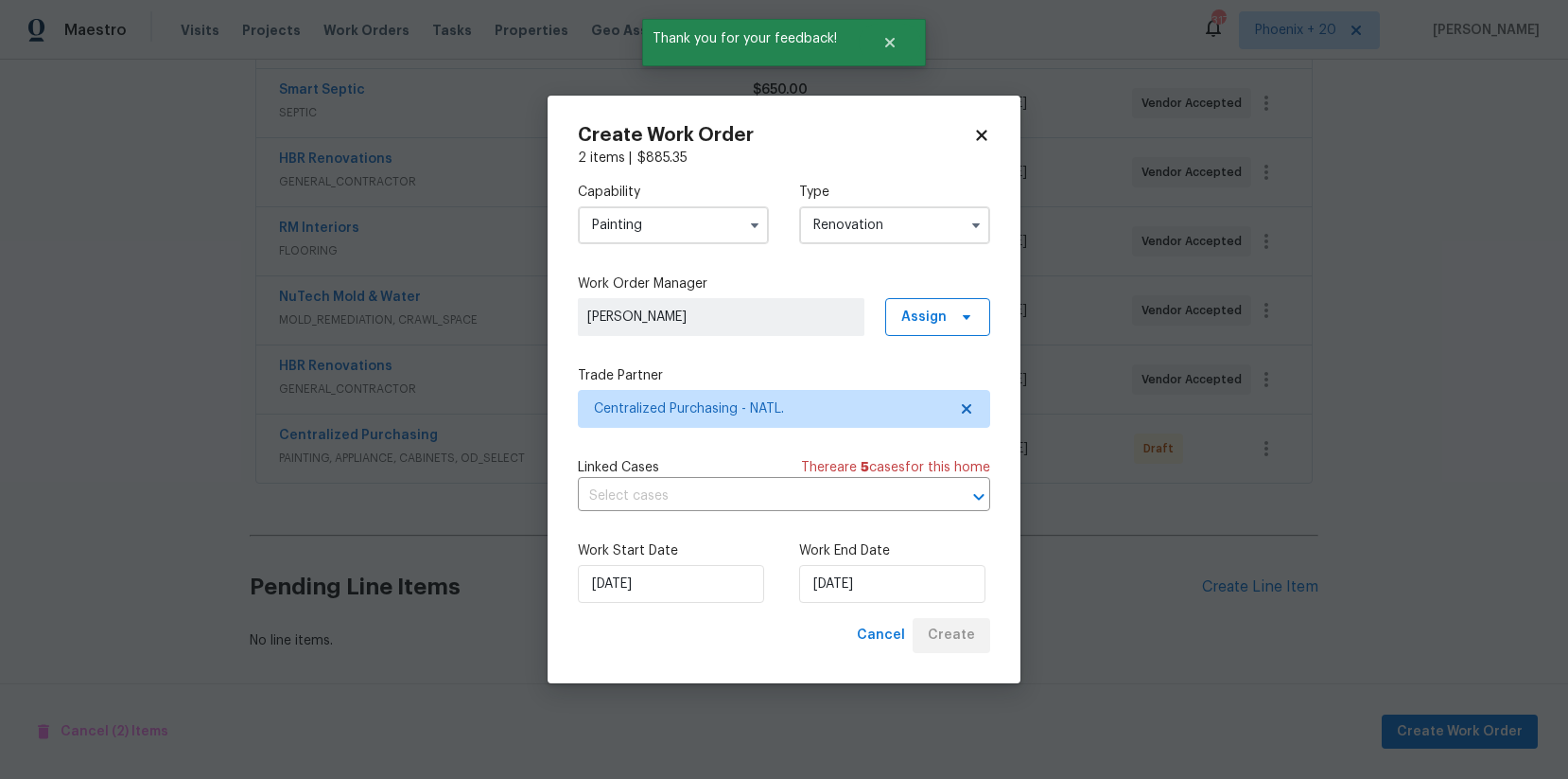
scroll to position [561, 0]
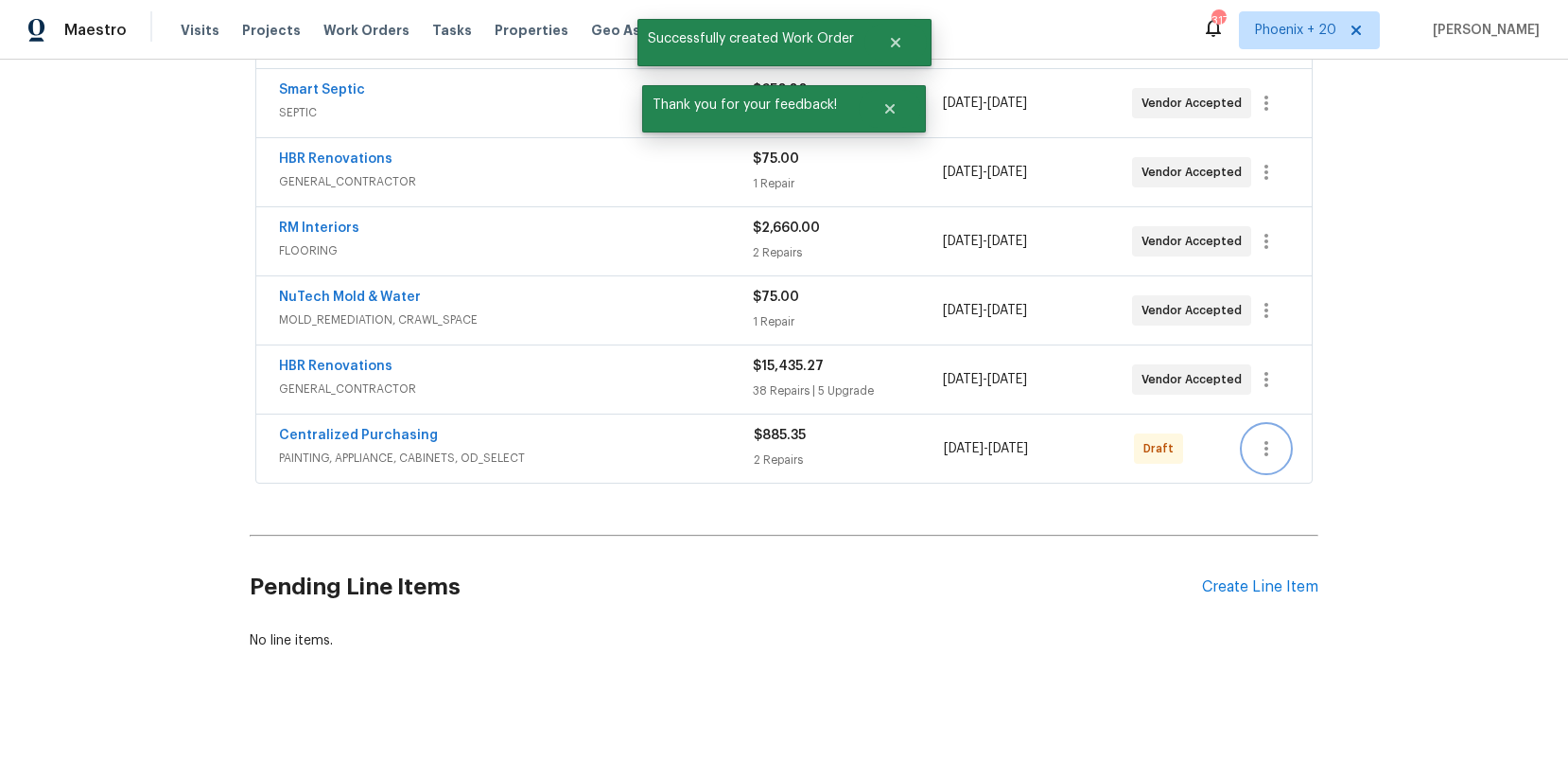
click at [1253, 449] on icon "button" at bounding box center [1265, 448] width 22 height 22
click at [1253, 451] on li "Send to Vendor" at bounding box center [1346, 449] width 205 height 31
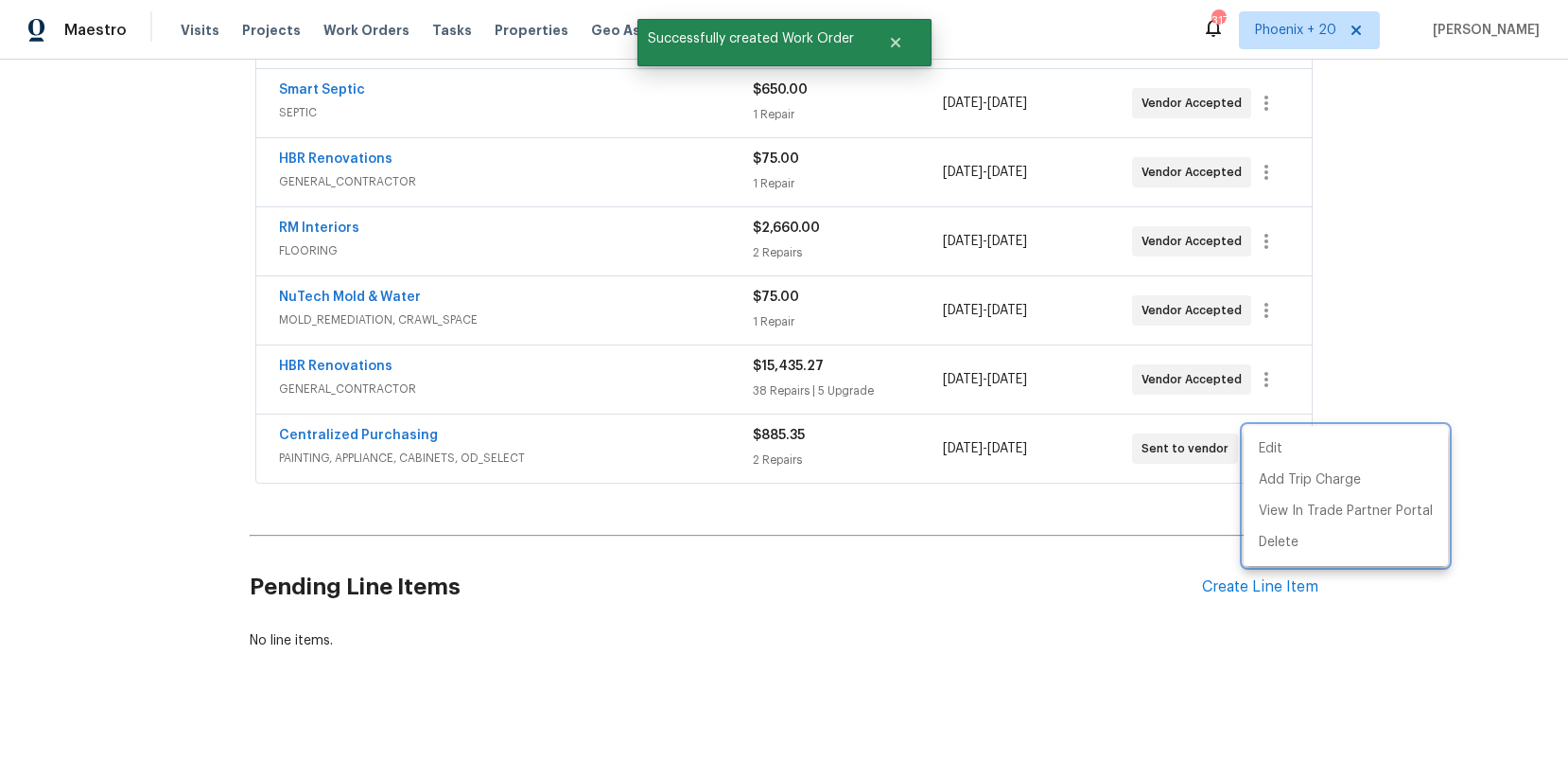
drag, startPoint x: 344, startPoint y: 459, endPoint x: 316, endPoint y: 431, distance: 39.6
click at [327, 442] on div at bounding box center [784, 389] width 1568 height 779
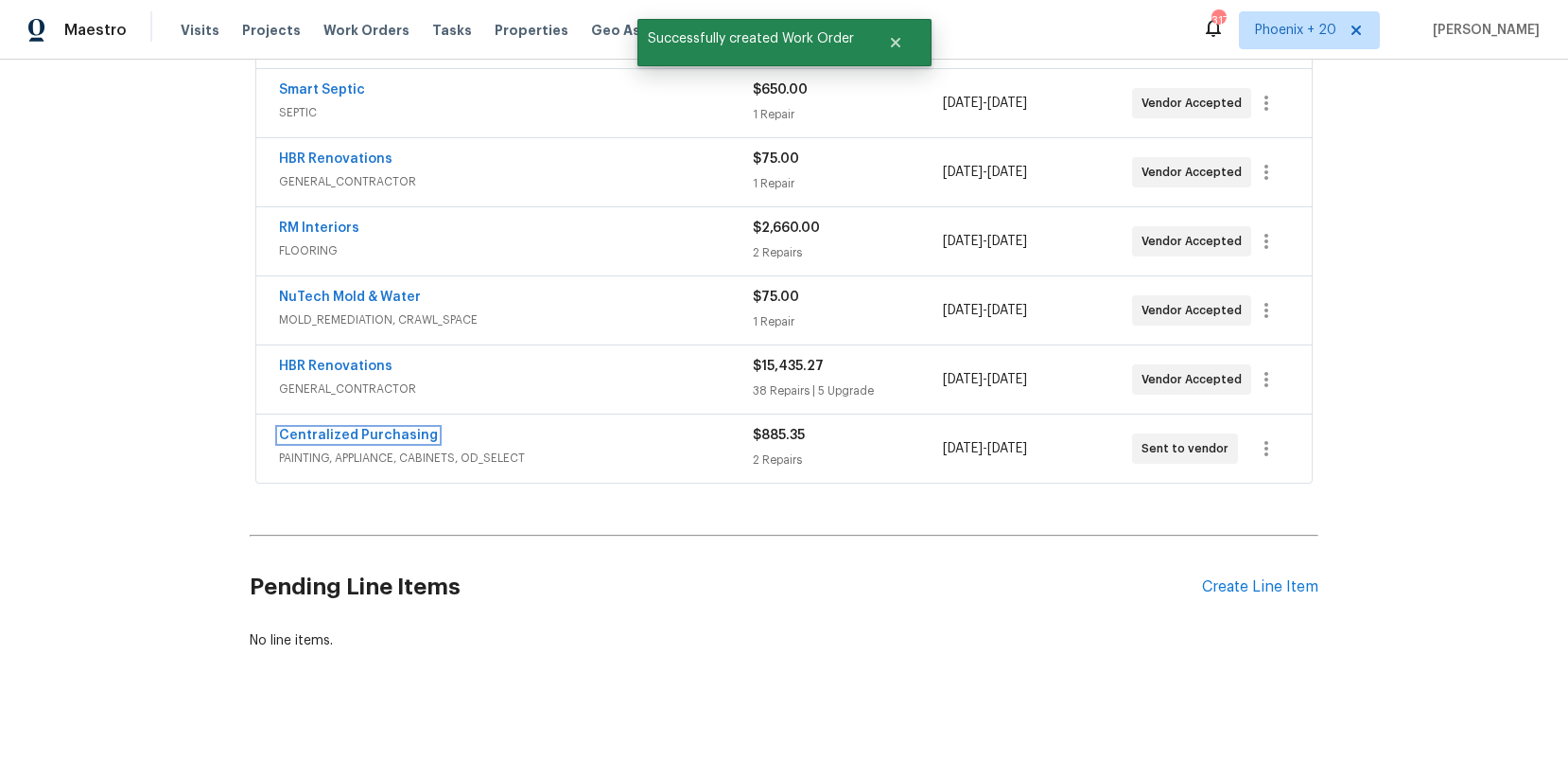
click at [328, 441] on link "Centralized Purchasing" at bounding box center [359, 436] width 159 height 14
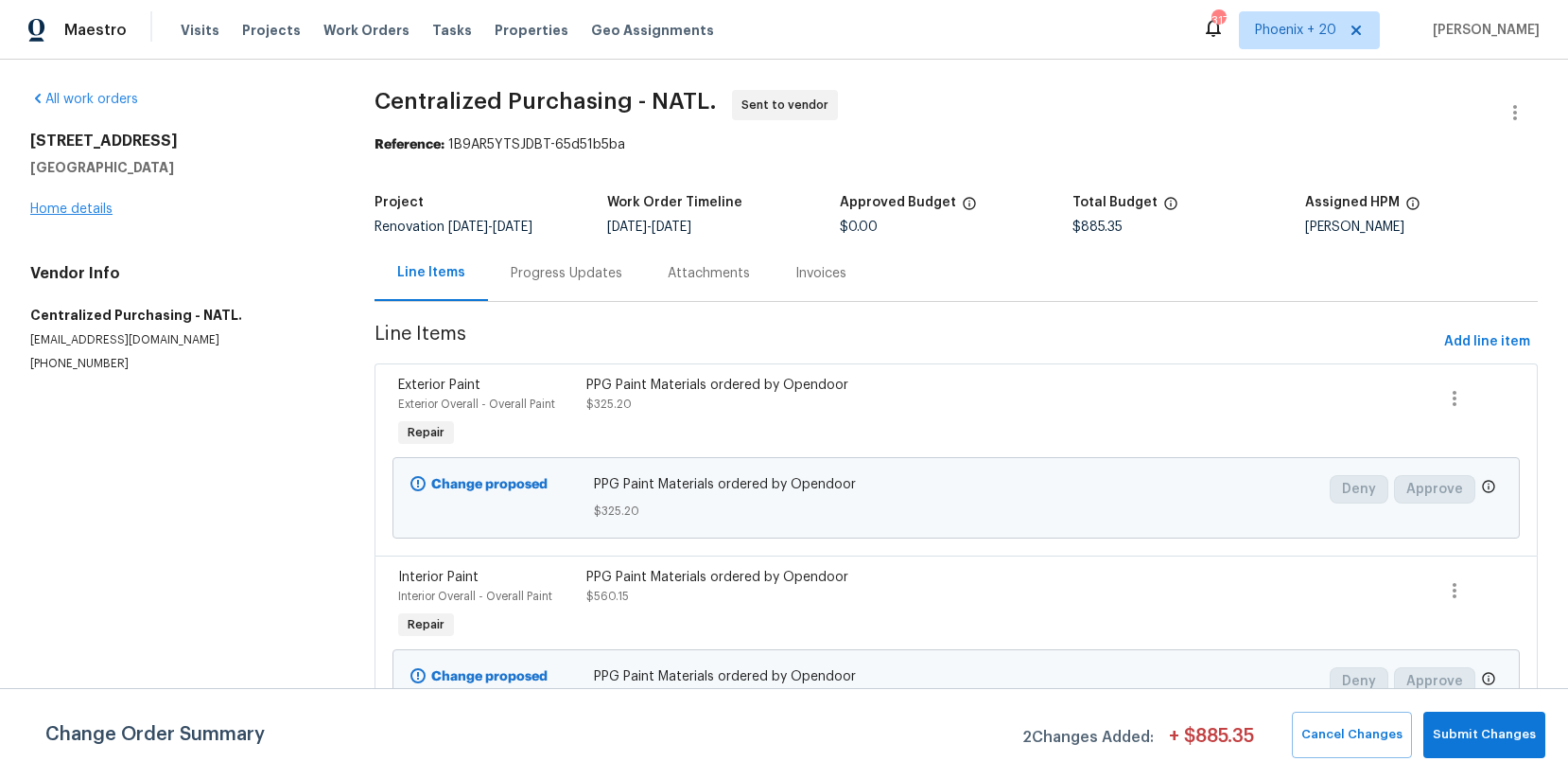
click at [87, 200] on div "[STREET_ADDRESS] Home details" at bounding box center [179, 176] width 299 height 87
click at [87, 203] on link "Home details" at bounding box center [71, 210] width 82 height 14
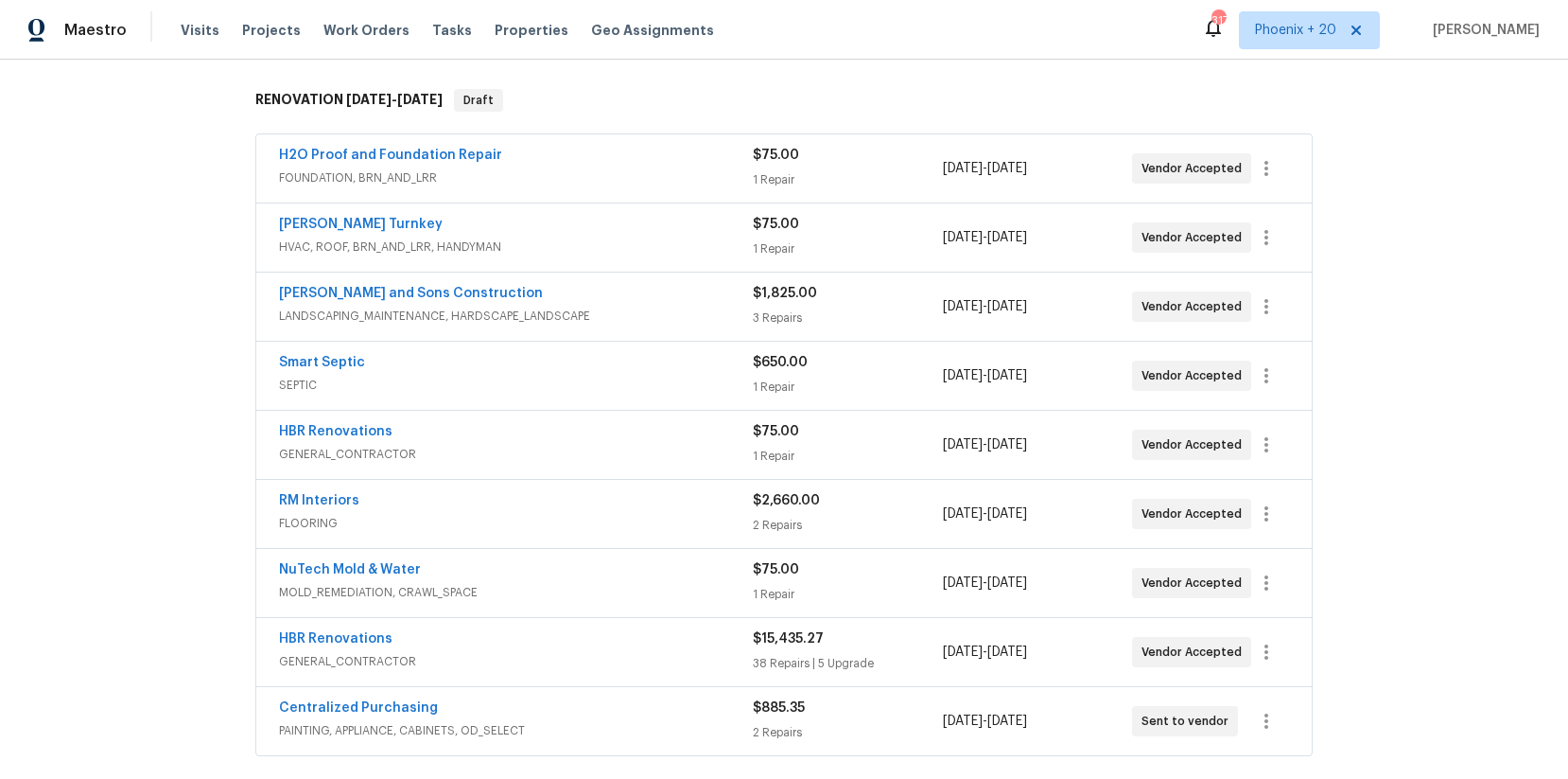
scroll to position [310, 0]
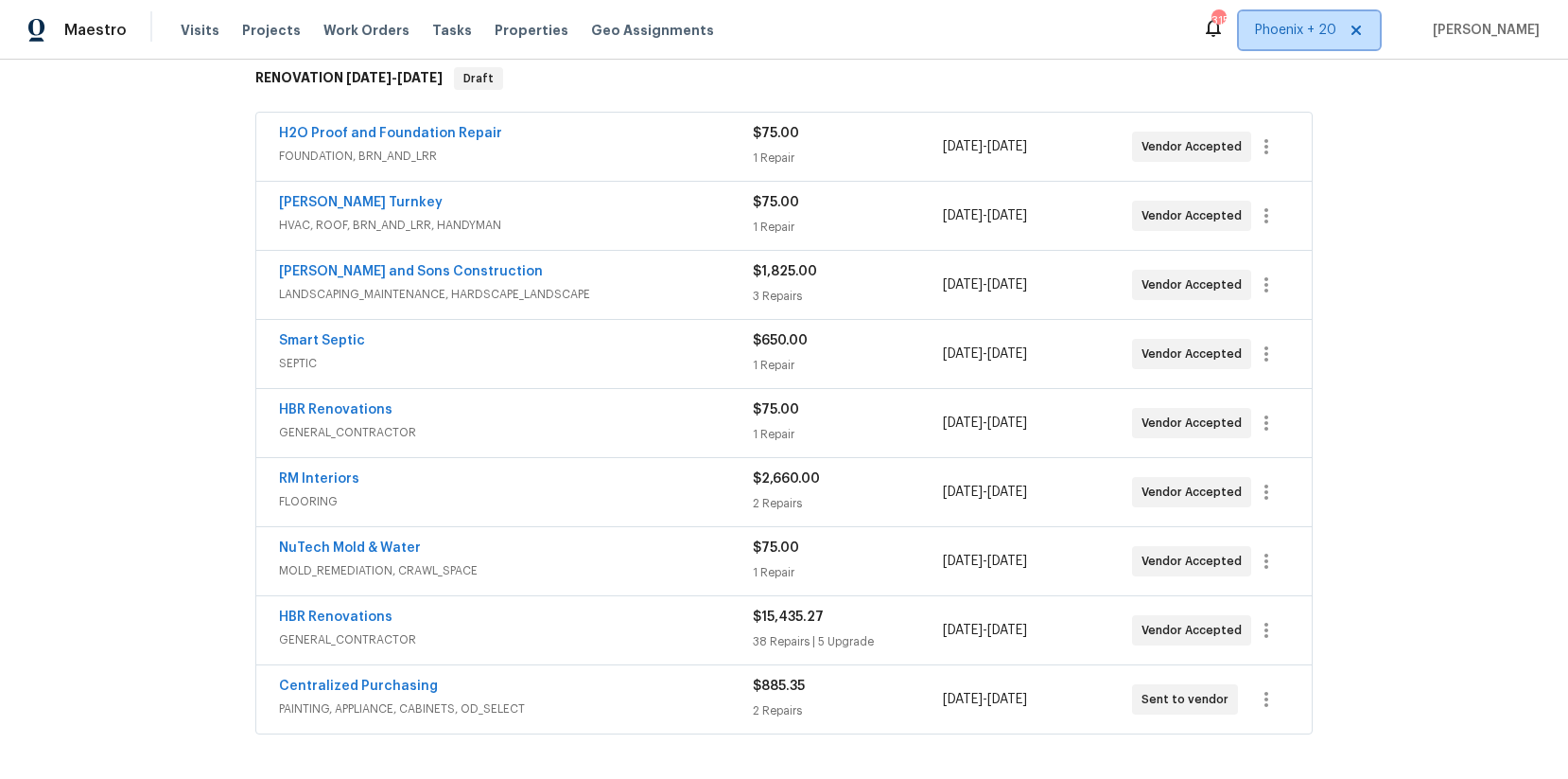
click at [1253, 38] on span "Phoenix + 20" at bounding box center [1296, 30] width 81 height 19
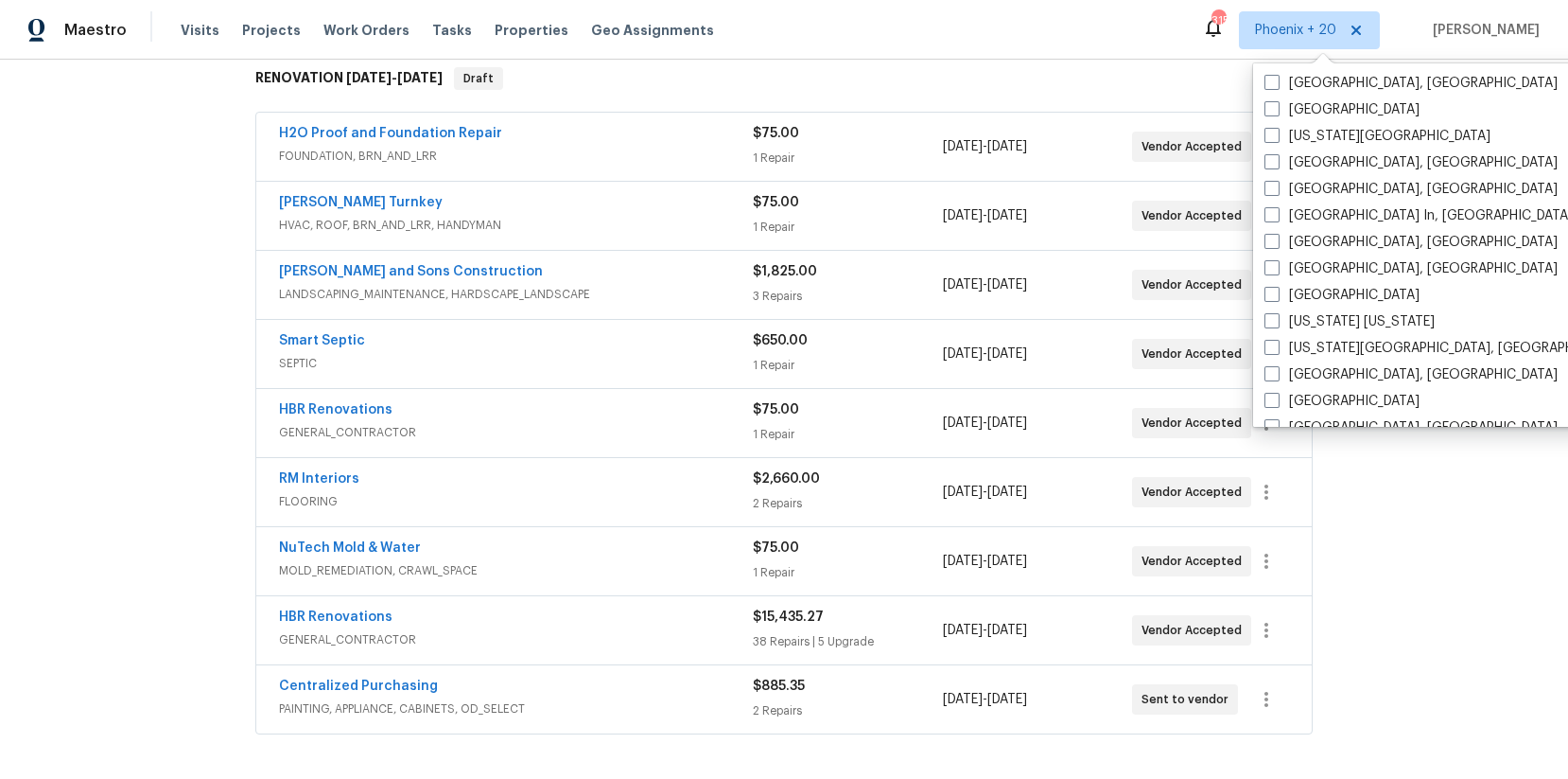
scroll to position [1068, 0]
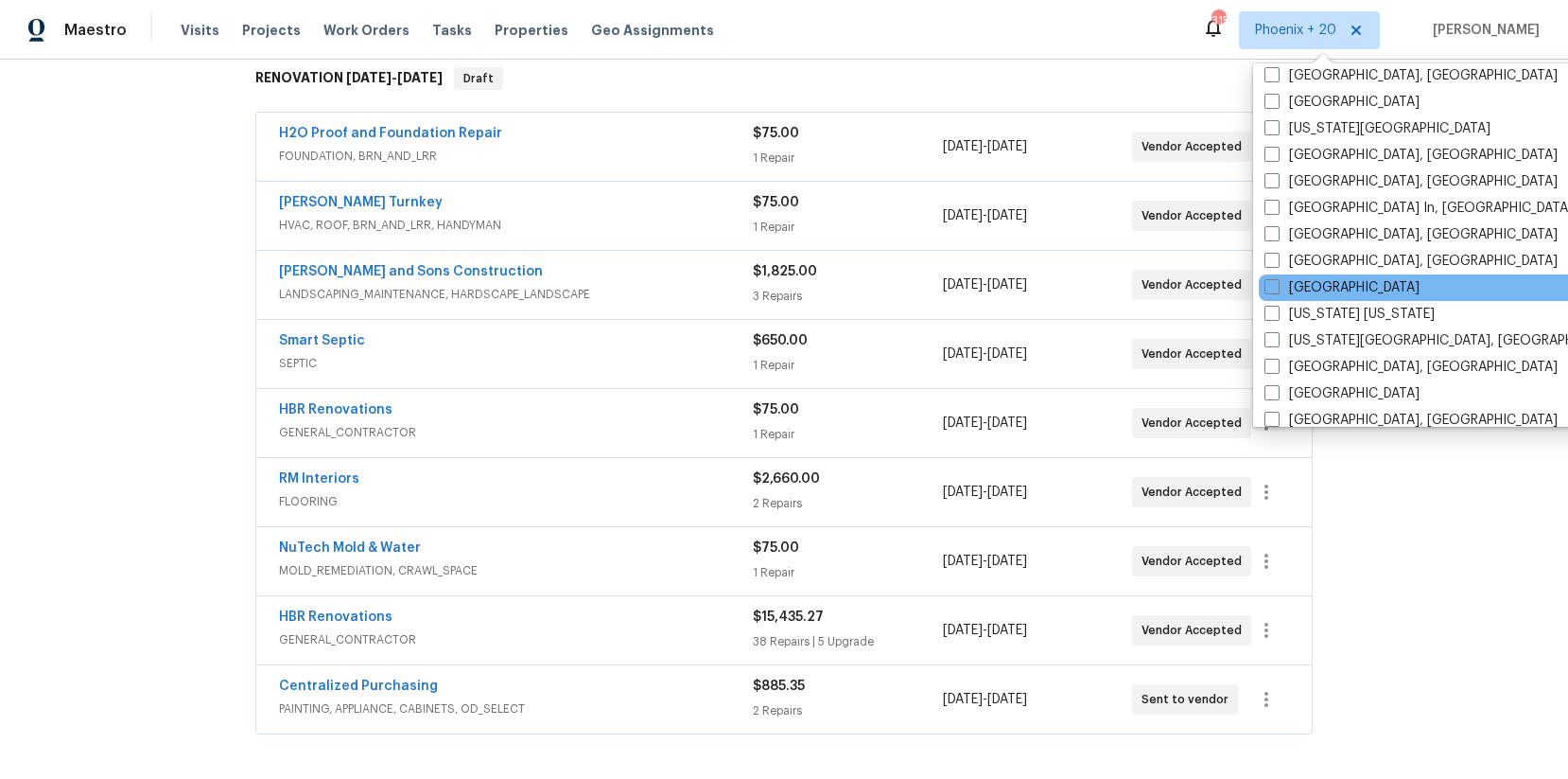
click at [1253, 299] on div "[GEOGRAPHIC_DATA]" at bounding box center [1449, 287] width 381 height 26
click at [1253, 295] on label "[GEOGRAPHIC_DATA]" at bounding box center [1342, 288] width 155 height 19
click at [1253, 290] on input "[GEOGRAPHIC_DATA]" at bounding box center [1270, 284] width 13 height 13
checkbox input "true"
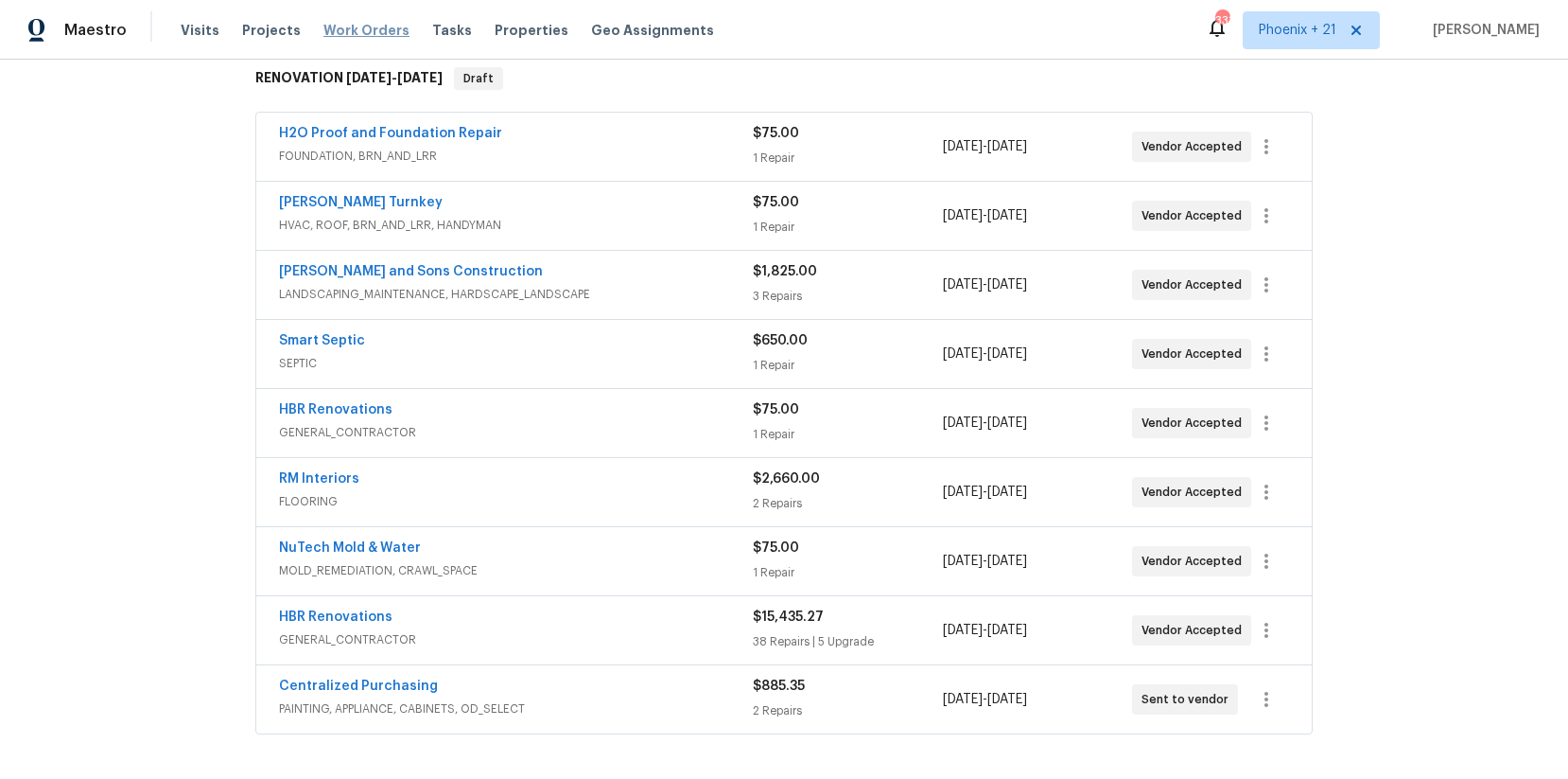
click at [367, 36] on span "Work Orders" at bounding box center [367, 30] width 86 height 19
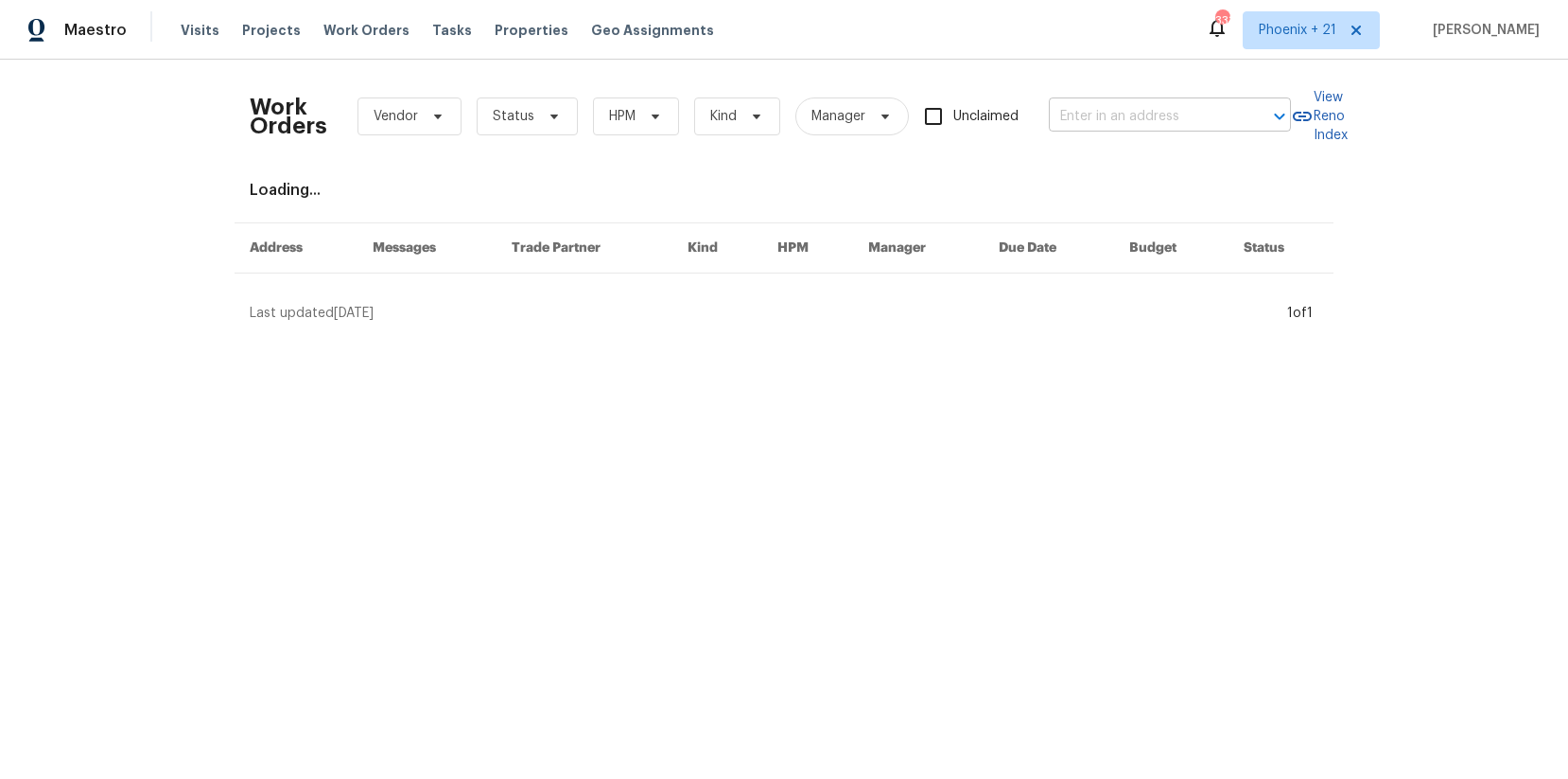
drag, startPoint x: 1149, startPoint y: 137, endPoint x: 1143, endPoint y: 114, distance: 23.8
click at [1149, 135] on div "Work Orders Vendor Status HPM Kind Manager Unclaimed ​" at bounding box center [771, 116] width 1041 height 83
click at [1142, 113] on input "text" at bounding box center [1143, 116] width 189 height 29
paste input "[STREET_ADDRESS]"
type input "[STREET_ADDRESS]"
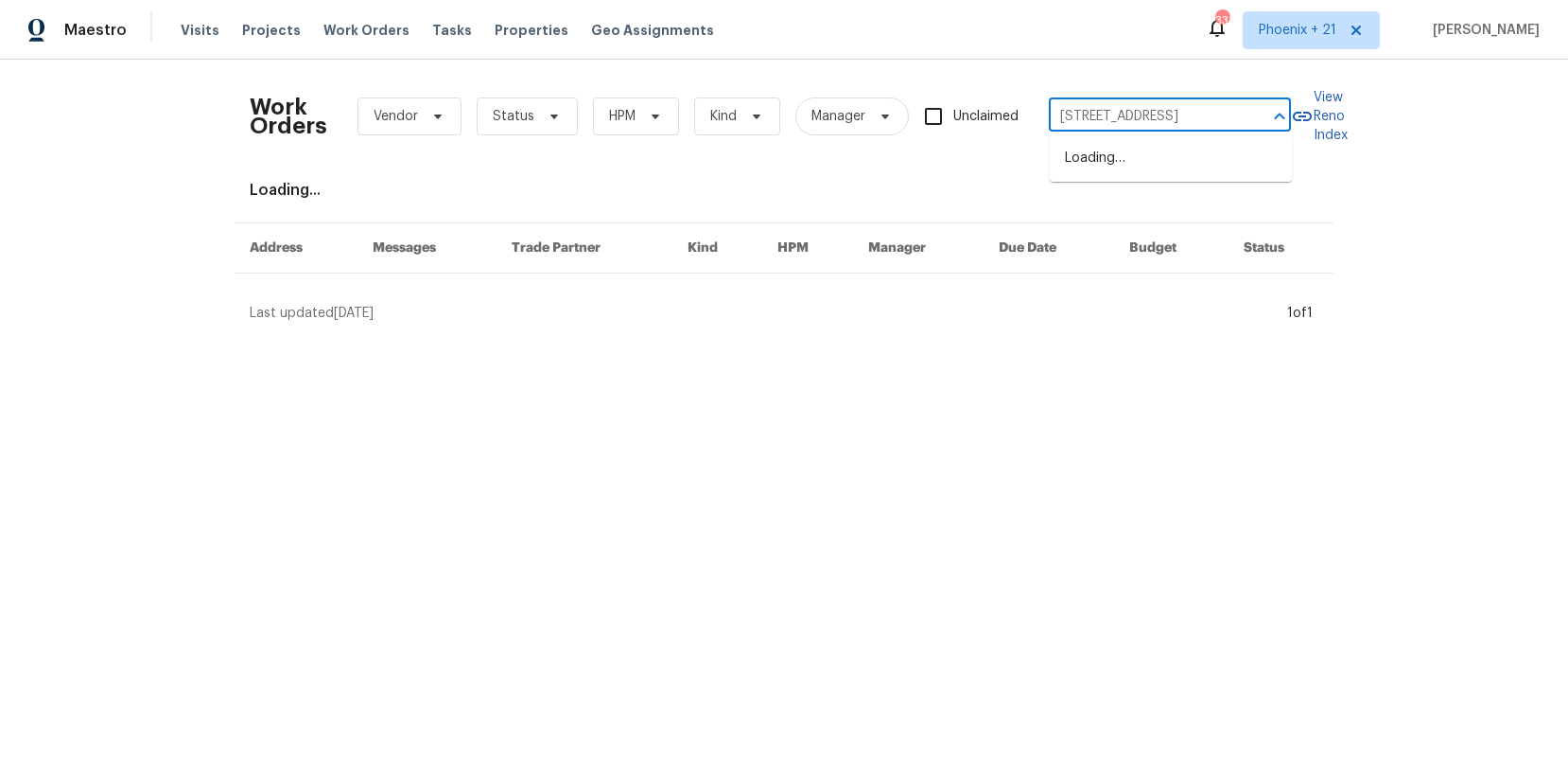
scroll to position [0, 82]
click at [1161, 171] on li "[STREET_ADDRESS]" at bounding box center [1171, 158] width 242 height 31
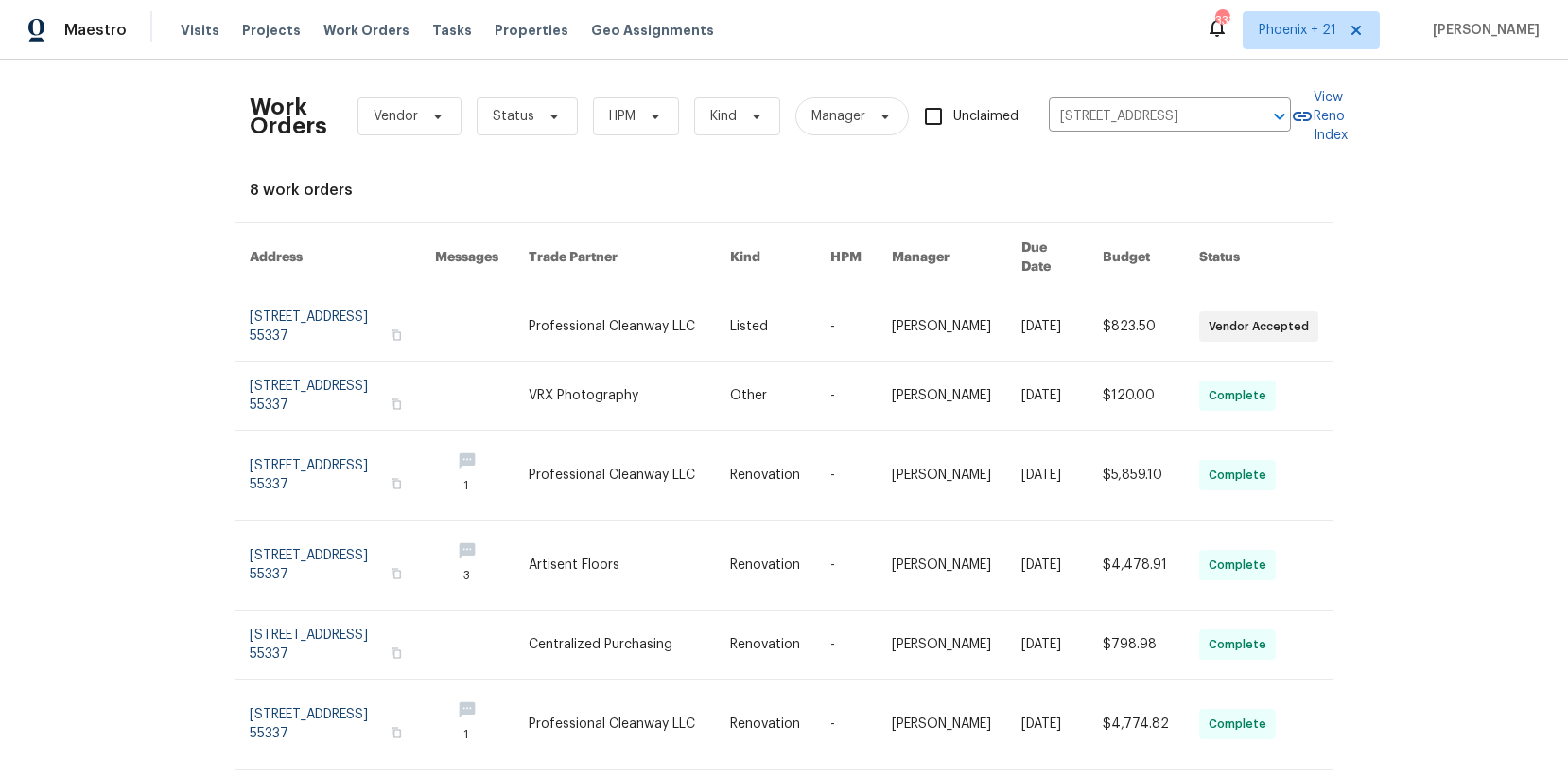
click at [629, 314] on link at bounding box center [629, 326] width 202 height 68
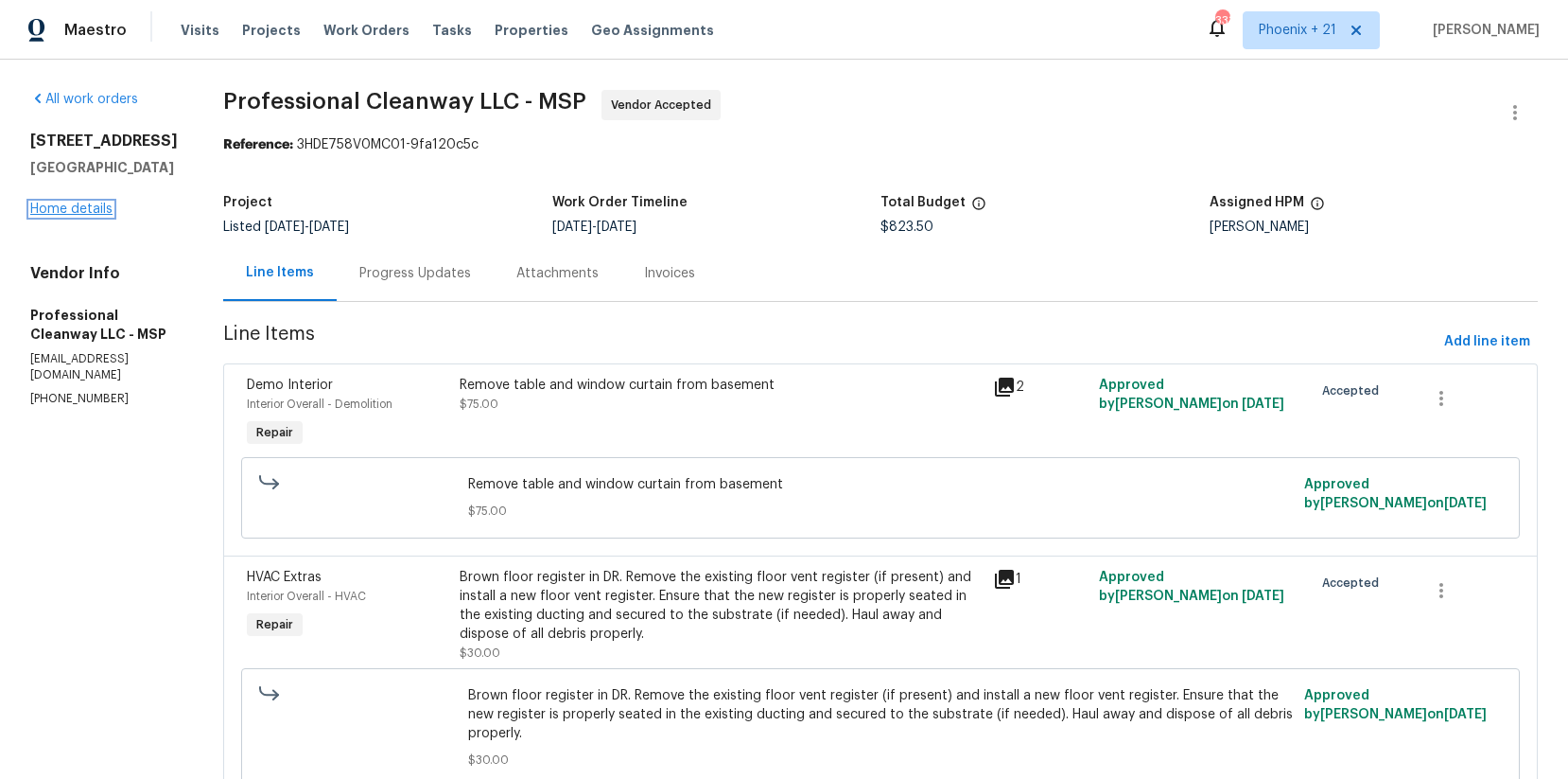
click at [92, 215] on link "Home details" at bounding box center [71, 210] width 82 height 14
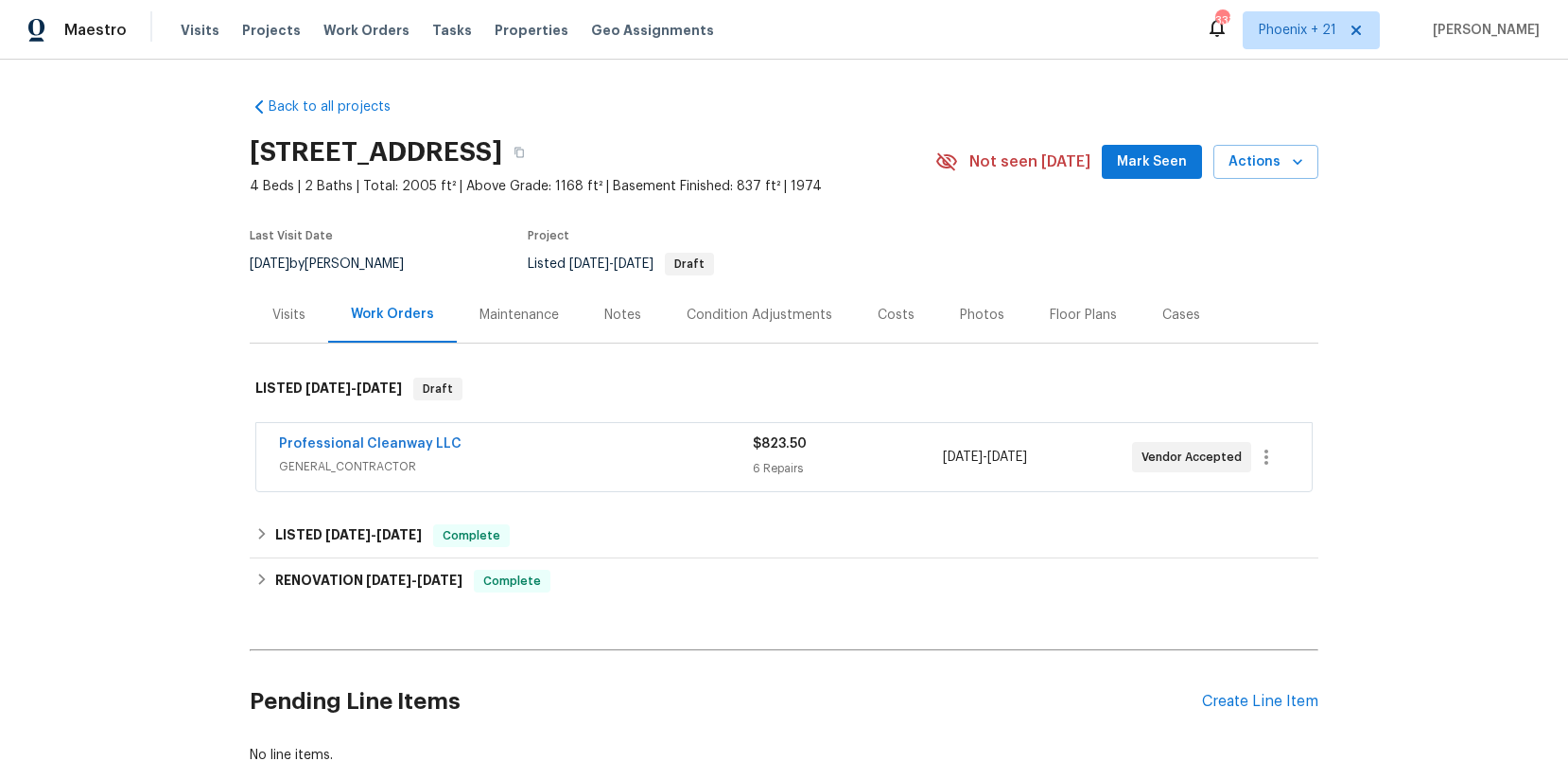
scroll to position [114, 0]
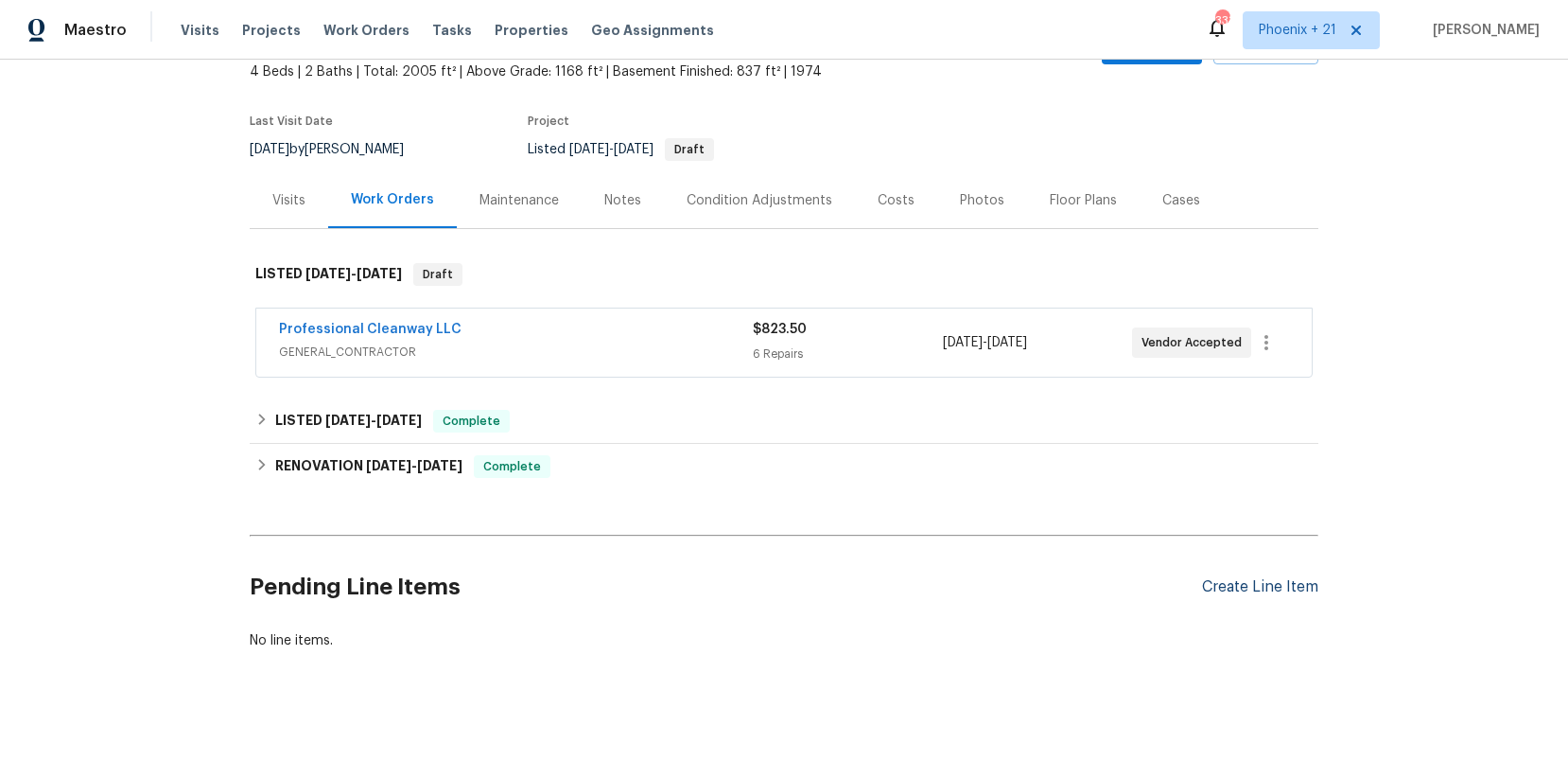
click at [1253, 578] on div "Create Line Item" at bounding box center [1261, 587] width 116 height 18
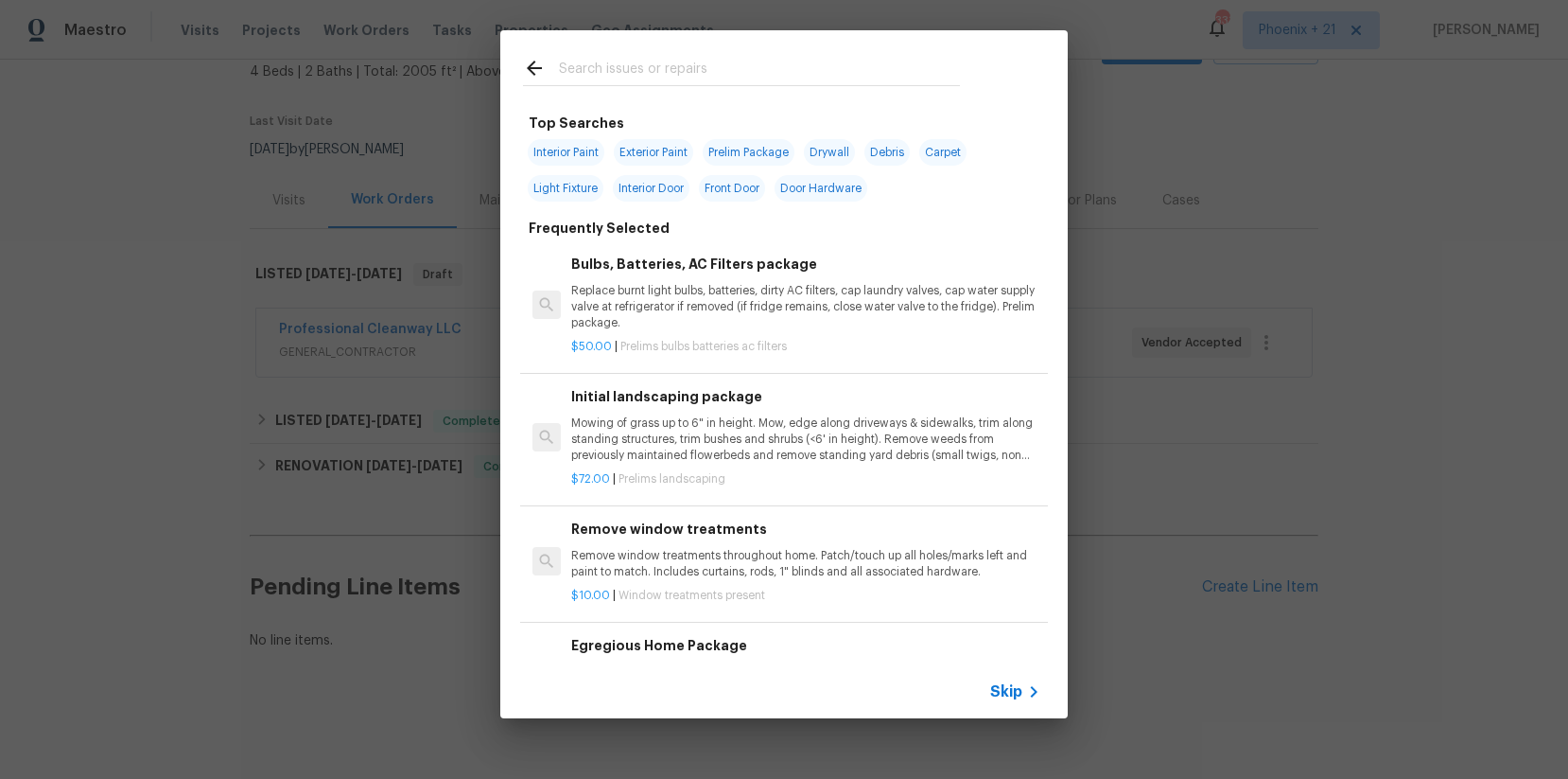
click at [781, 82] on input "text" at bounding box center [759, 71] width 401 height 28
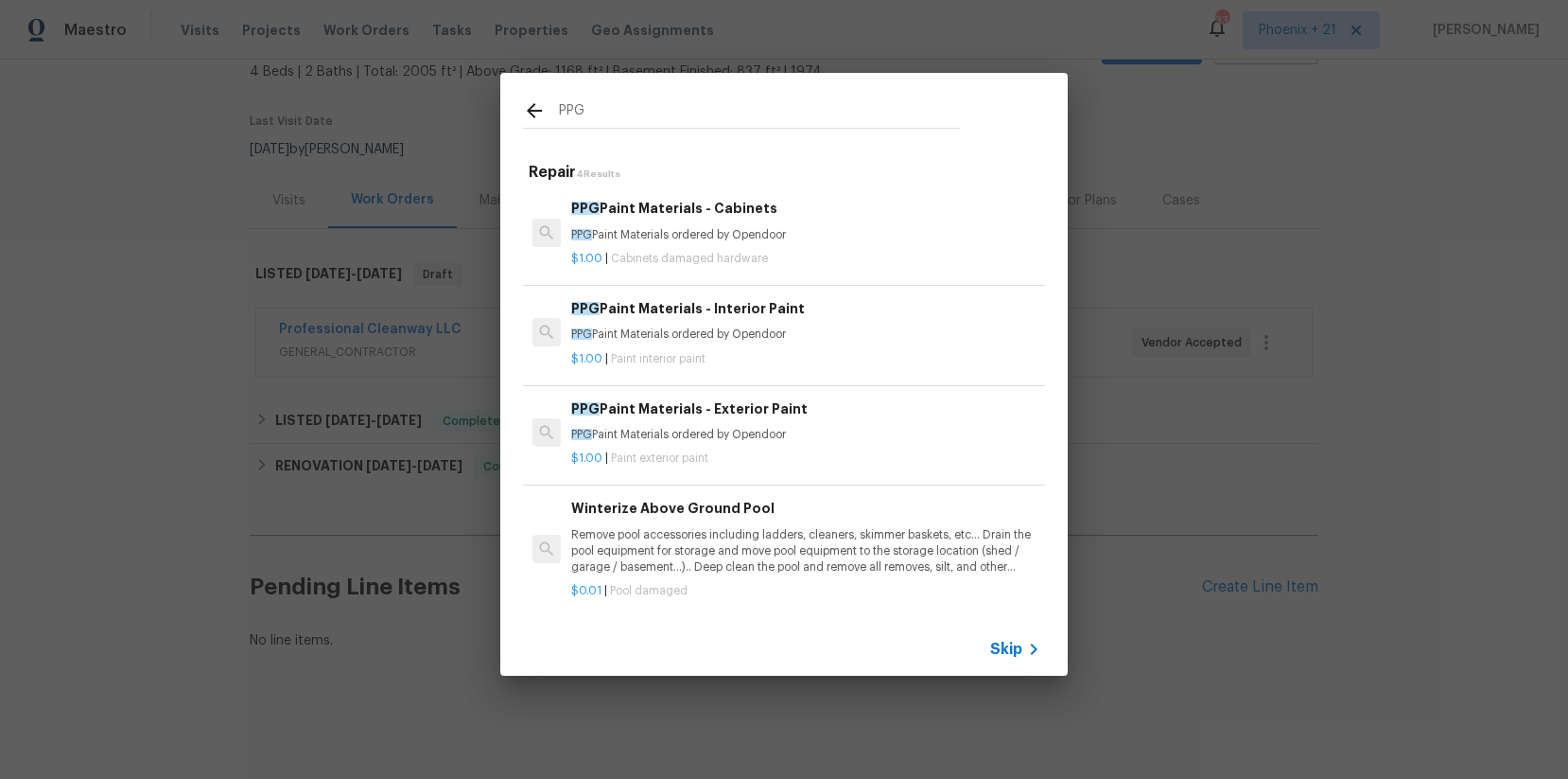
type input "PPG"
click at [809, 339] on p "PPG Paint Materials ordered by Opendoor" at bounding box center [806, 335] width 469 height 16
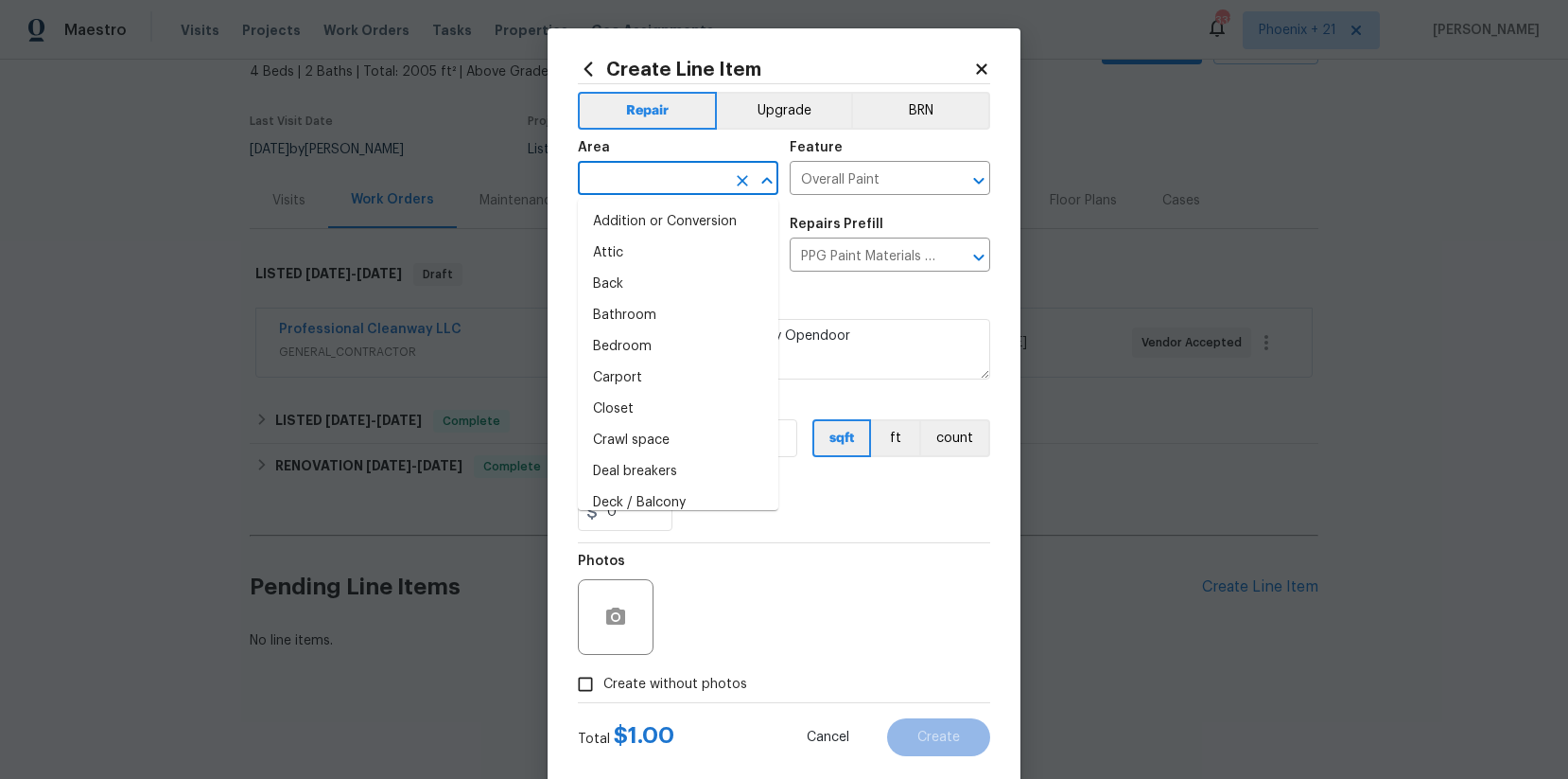
click at [624, 183] on input "text" at bounding box center [652, 180] width 147 height 29
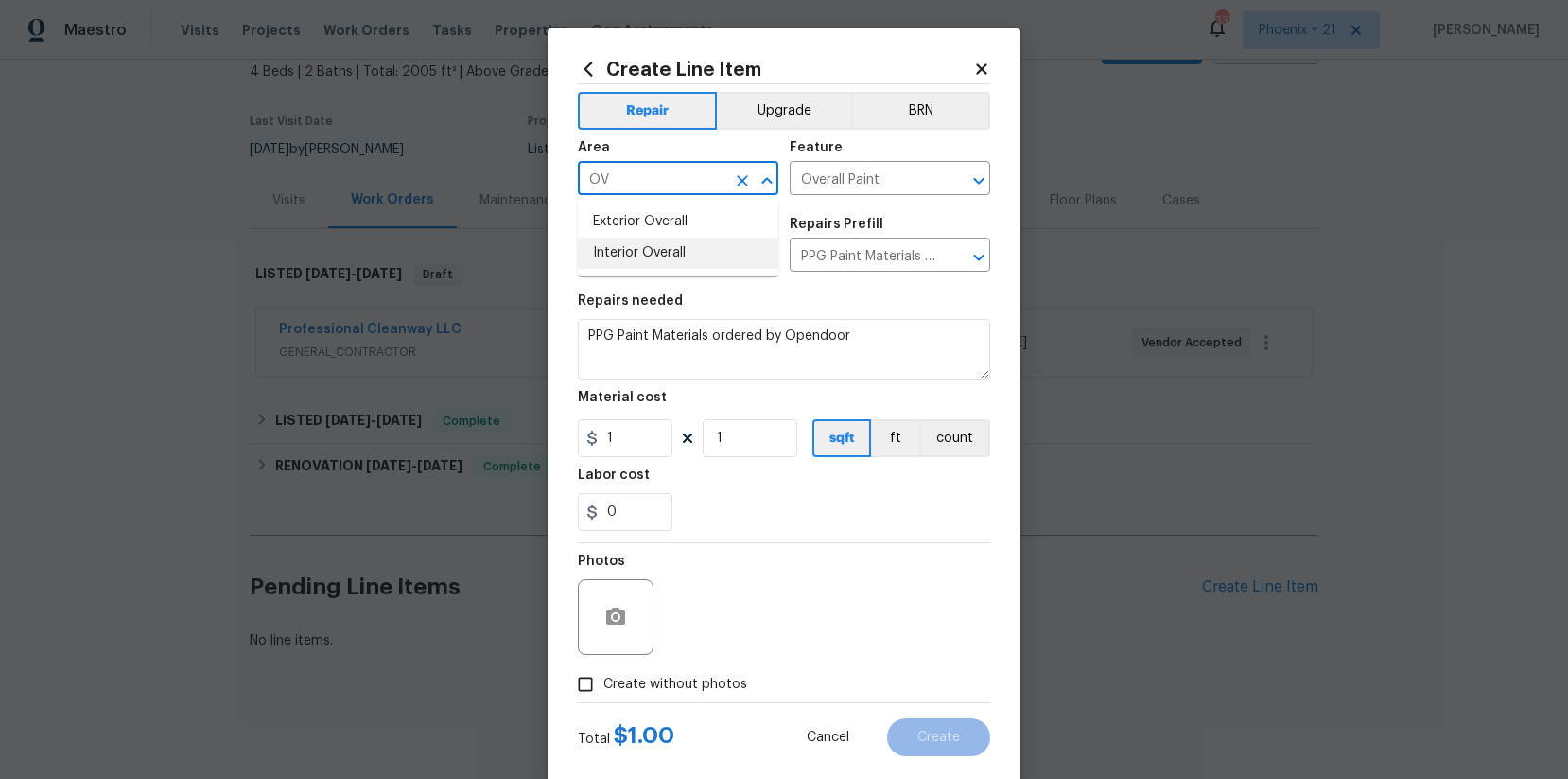
click at [665, 254] on li "Interior Overall" at bounding box center [678, 253] width 201 height 31
type input "Interior Overall"
click at [685, 543] on div "Photos" at bounding box center [784, 604] width 412 height 123
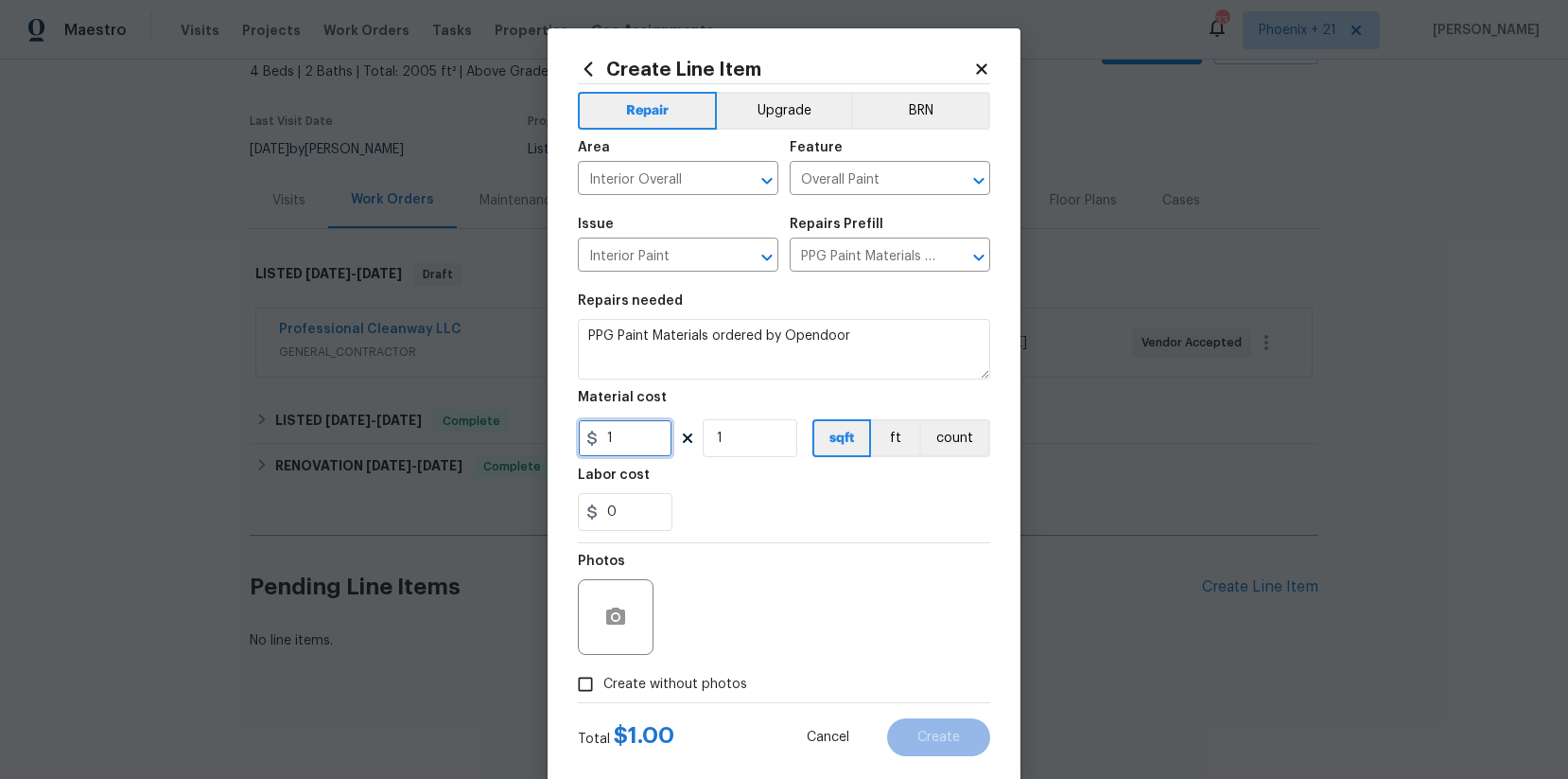
click at [626, 439] on input "1" at bounding box center [625, 438] width 95 height 38
type input "104.08"
click at [735, 623] on label "Create without photos" at bounding box center [656, 684] width 179 height 36
click at [603, 623] on input "Create without photos" at bounding box center [585, 684] width 36 height 36
drag, startPoint x: 736, startPoint y: 678, endPoint x: 766, endPoint y: 623, distance: 62.6
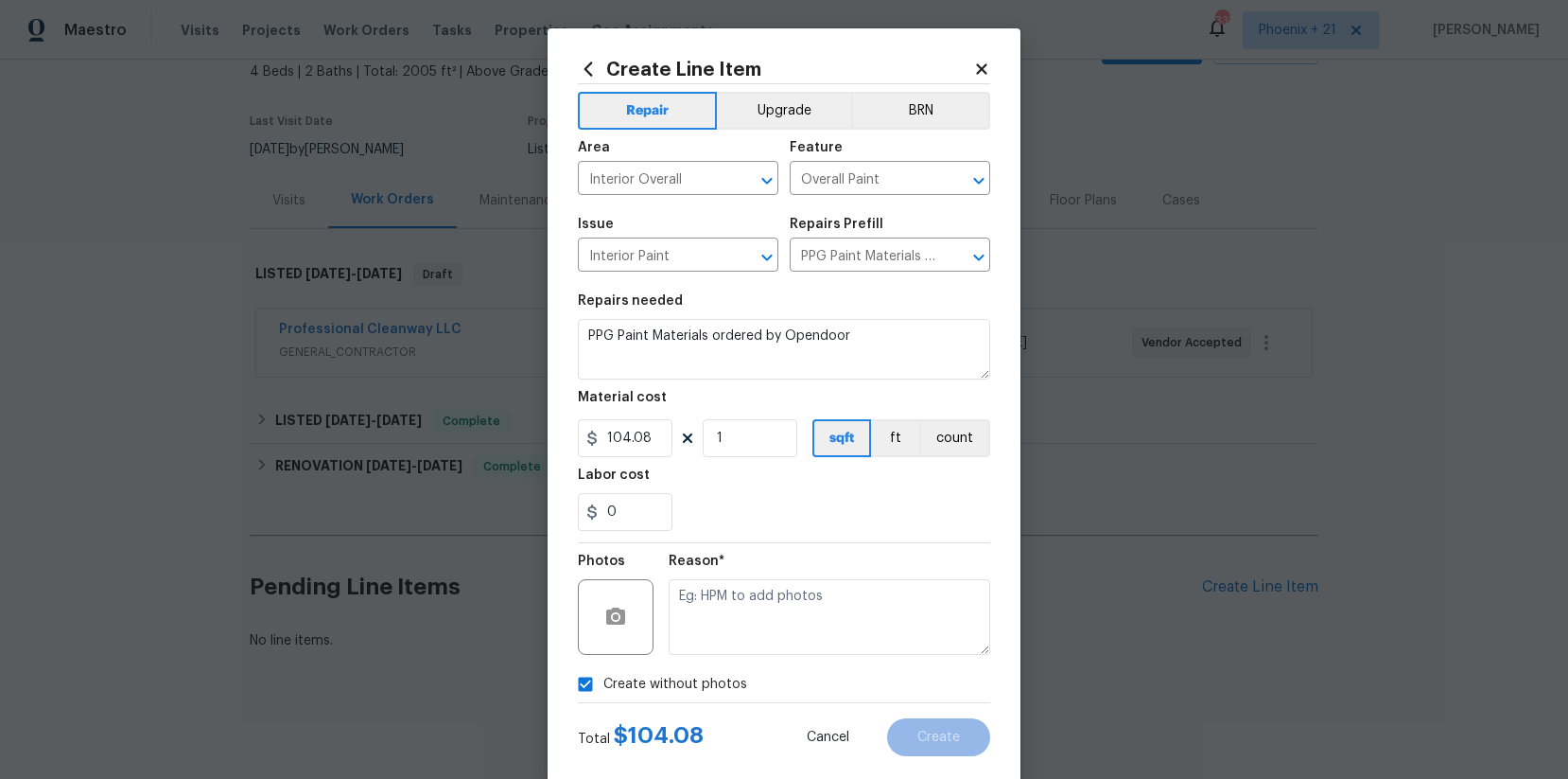
click at [737, 623] on span "Create without photos" at bounding box center [675, 684] width 144 height 19
click at [603, 623] on input "Create without photos" at bounding box center [585, 684] width 36 height 36
drag, startPoint x: 728, startPoint y: 687, endPoint x: 733, endPoint y: 665, distance: 22.6
click at [731, 623] on span "Create without photos" at bounding box center [675, 684] width 144 height 19
click at [603, 623] on input "Create without photos" at bounding box center [585, 684] width 36 height 36
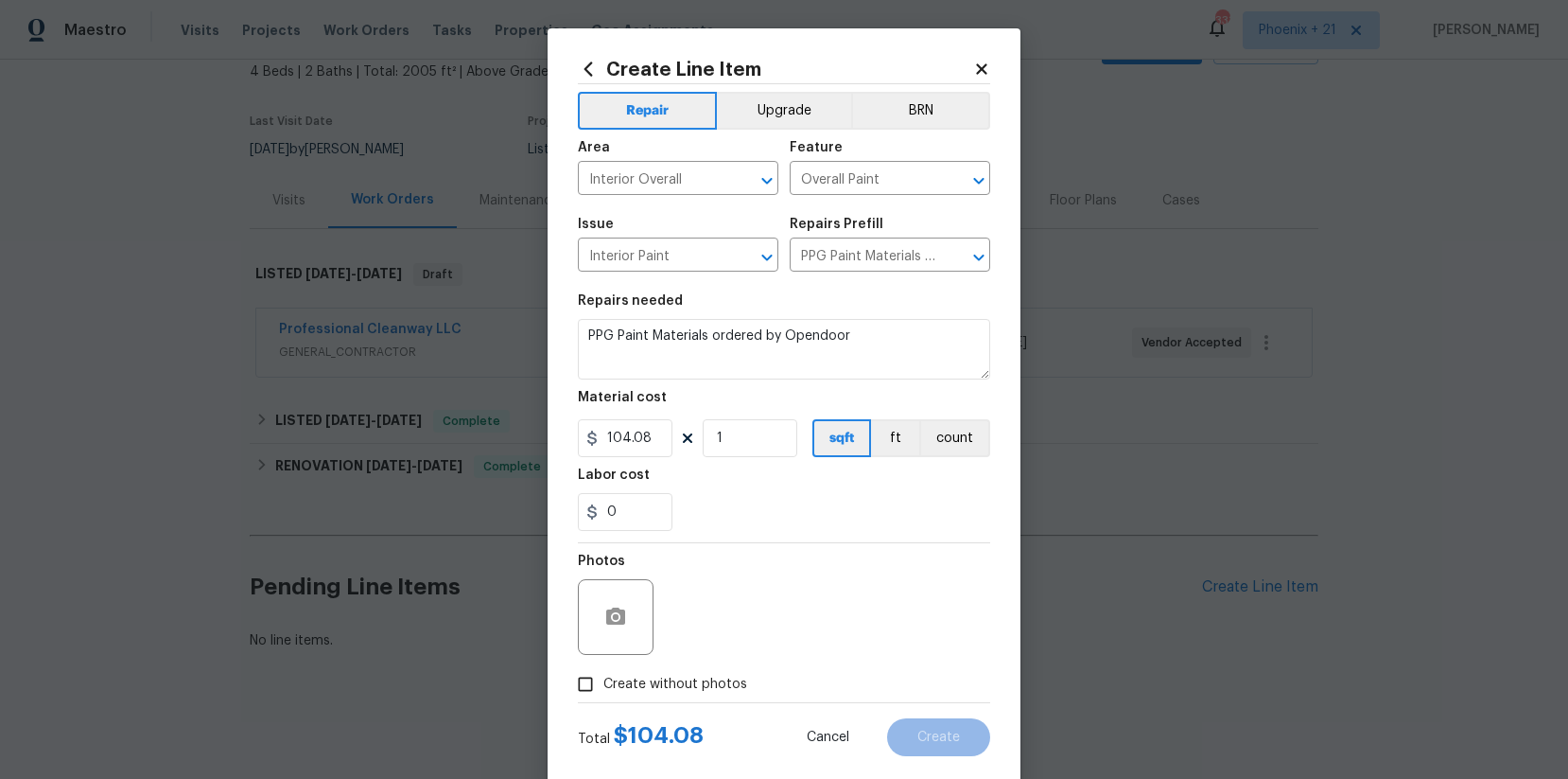
checkbox input "true"
type textarea "NA"
click at [848, 521] on div "0" at bounding box center [784, 511] width 412 height 38
click at [943, 623] on button "Create" at bounding box center [939, 736] width 103 height 38
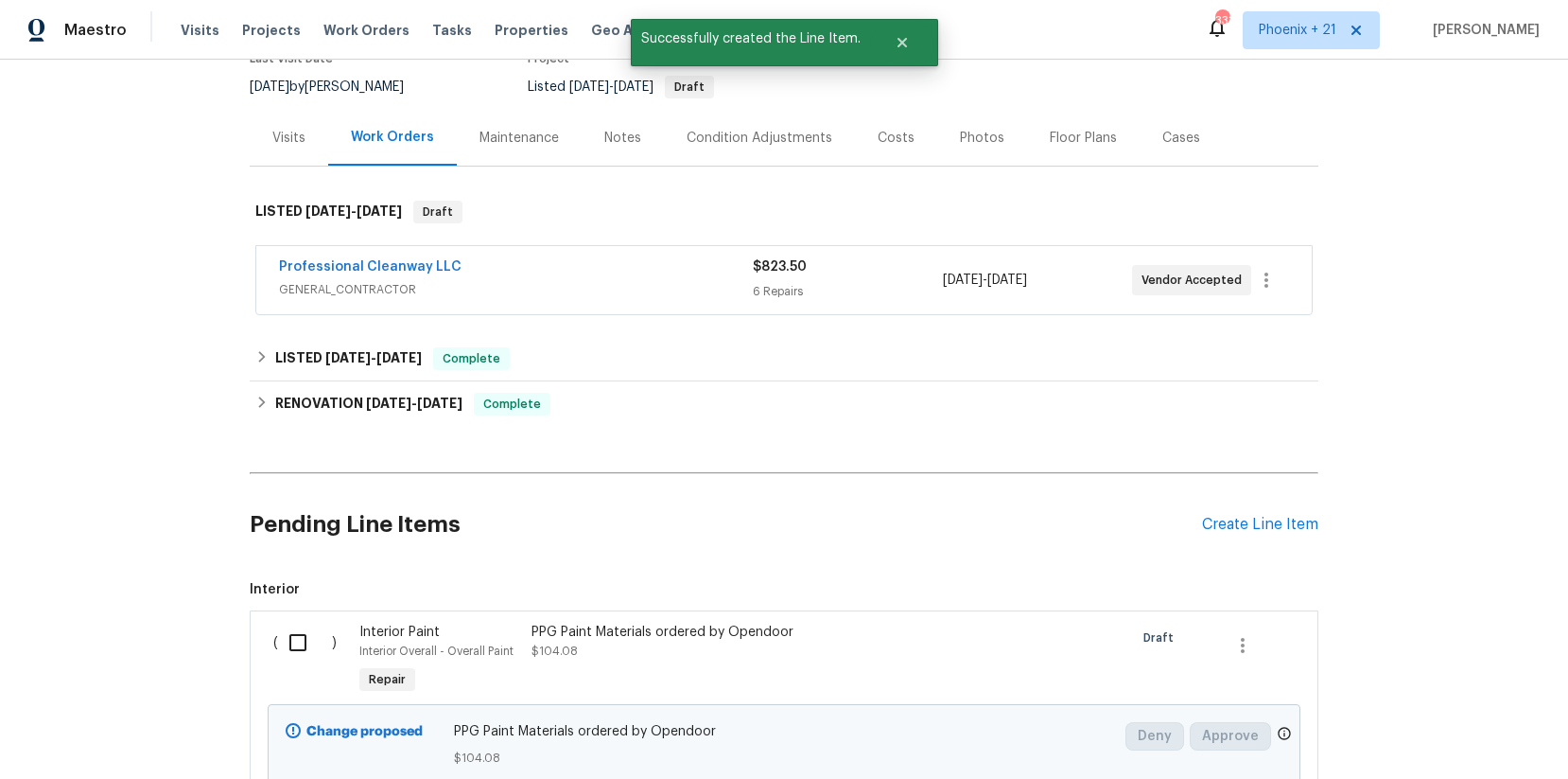
scroll to position [188, 0]
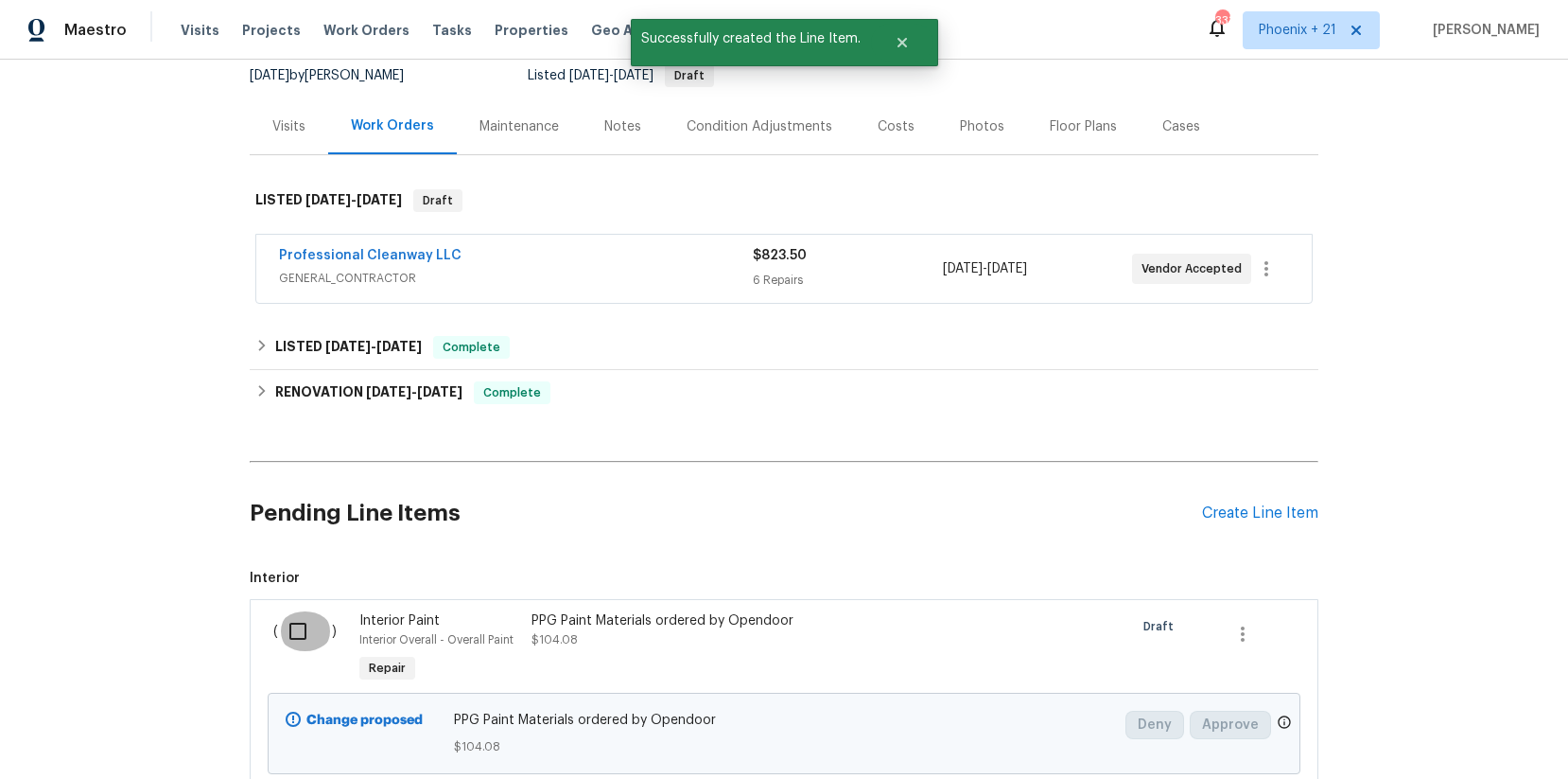
drag, startPoint x: 314, startPoint y: 623, endPoint x: 560, endPoint y: 678, distance: 252.1
click at [315, 623] on input "checkbox" at bounding box center [305, 631] width 54 height 40
checkbox input "true"
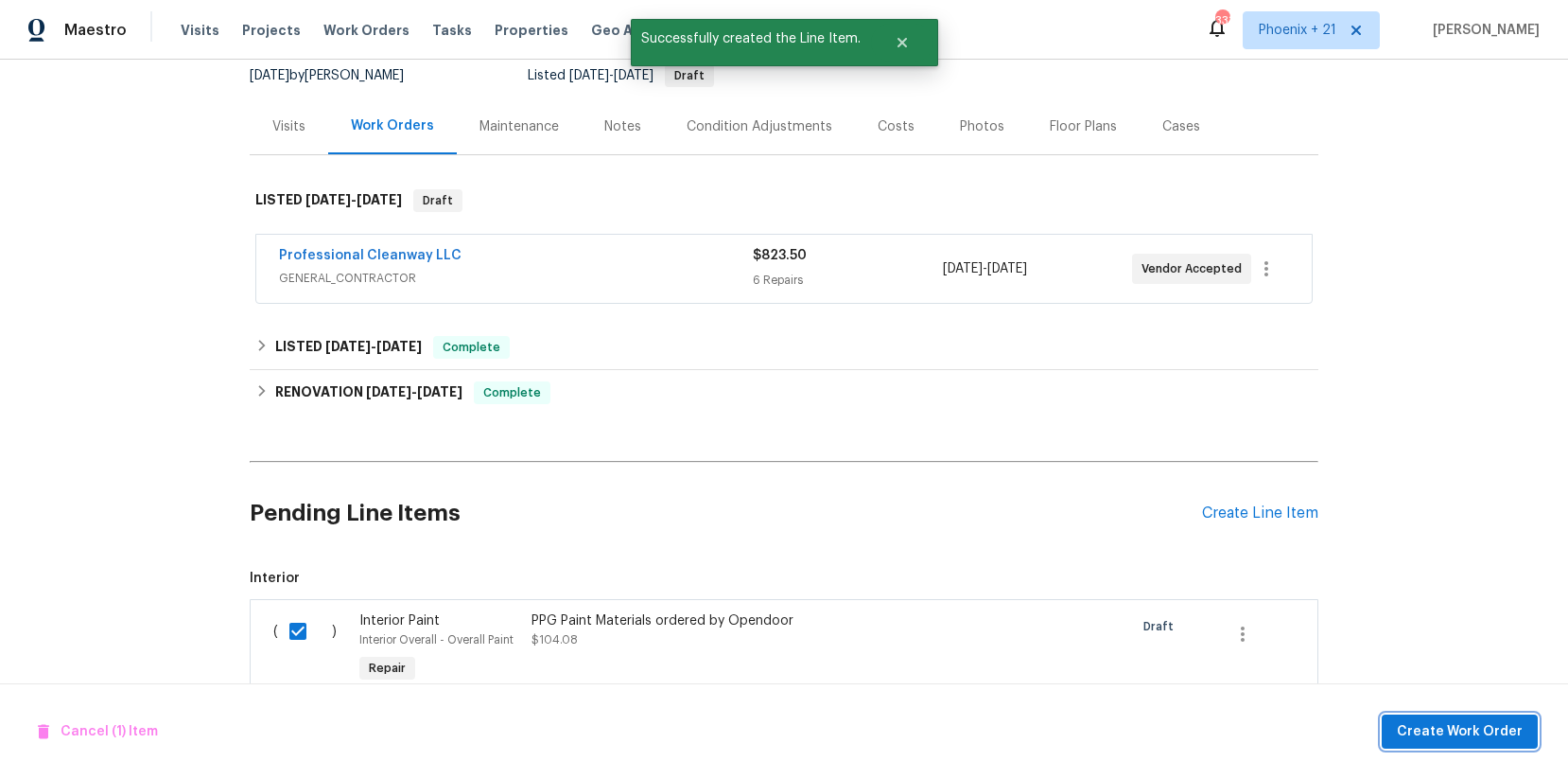
click at [1253, 623] on span "Create Work Order" at bounding box center [1460, 731] width 126 height 23
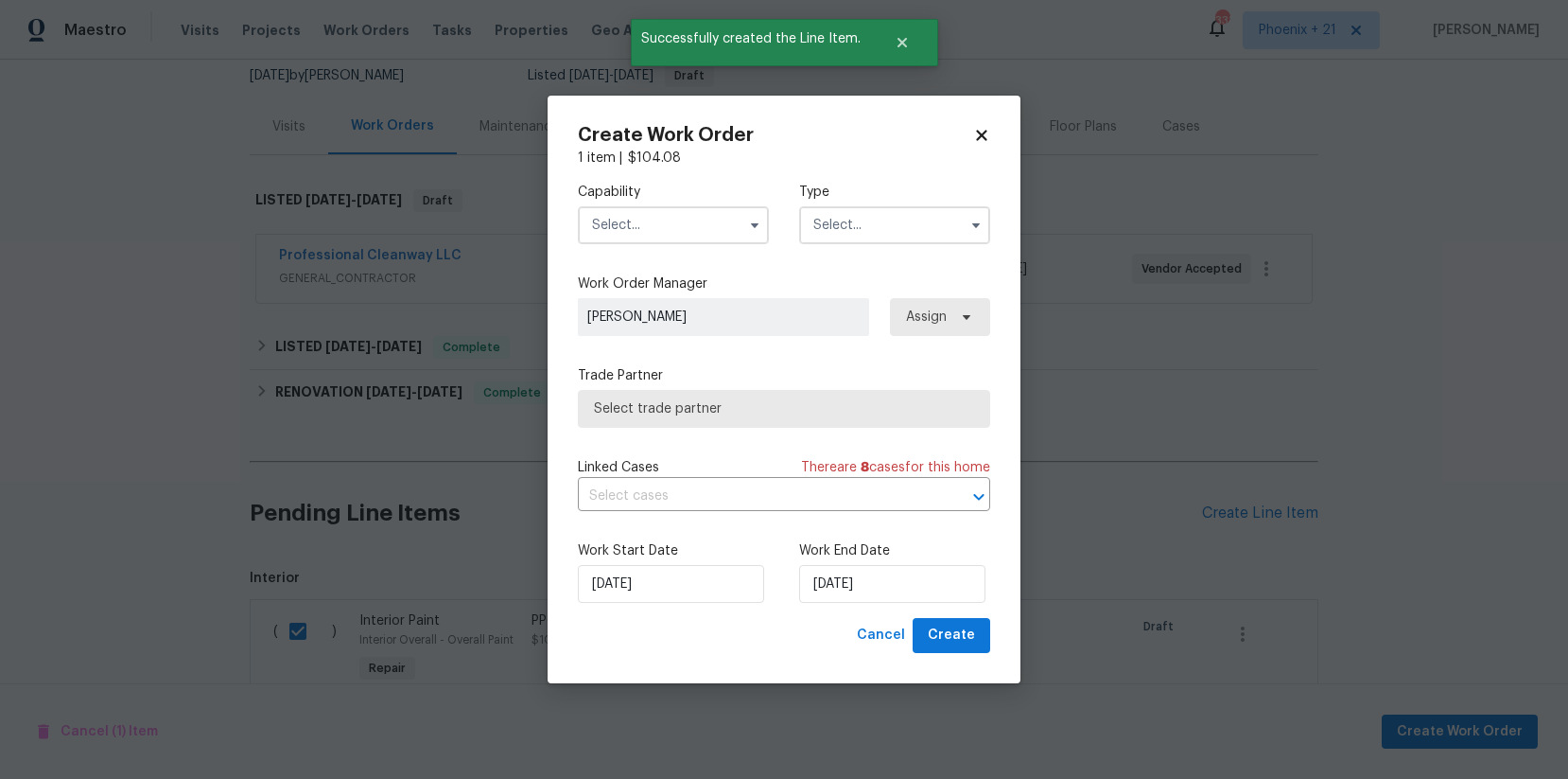
drag, startPoint x: 721, startPoint y: 227, endPoint x: 708, endPoint y: 237, distance: 16.4
click at [721, 227] on input "text" at bounding box center [673, 225] width 191 height 38
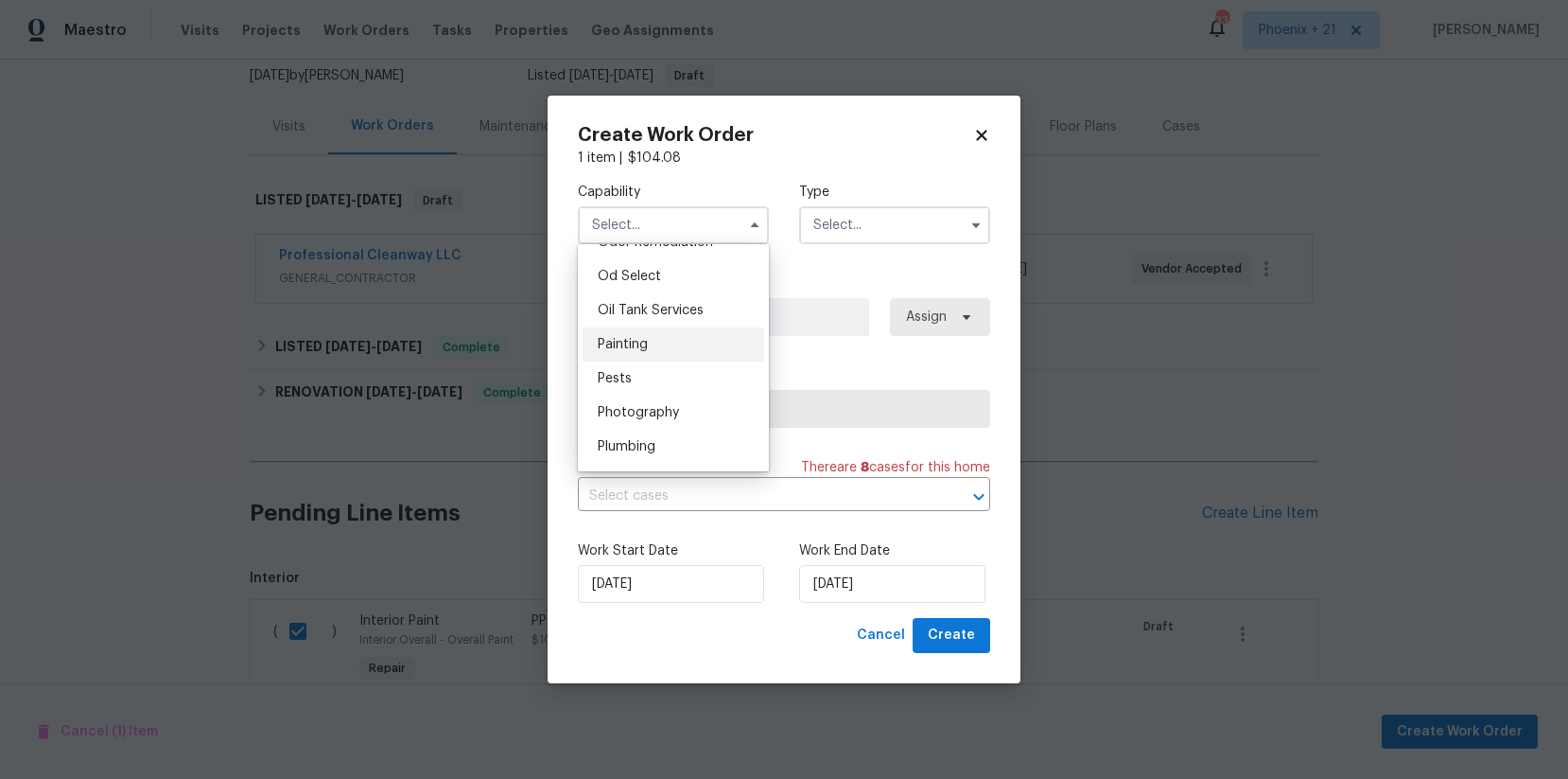
scroll to position [1526, 0]
click at [665, 326] on div "Painting" at bounding box center [673, 329] width 181 height 34
type input "Painting"
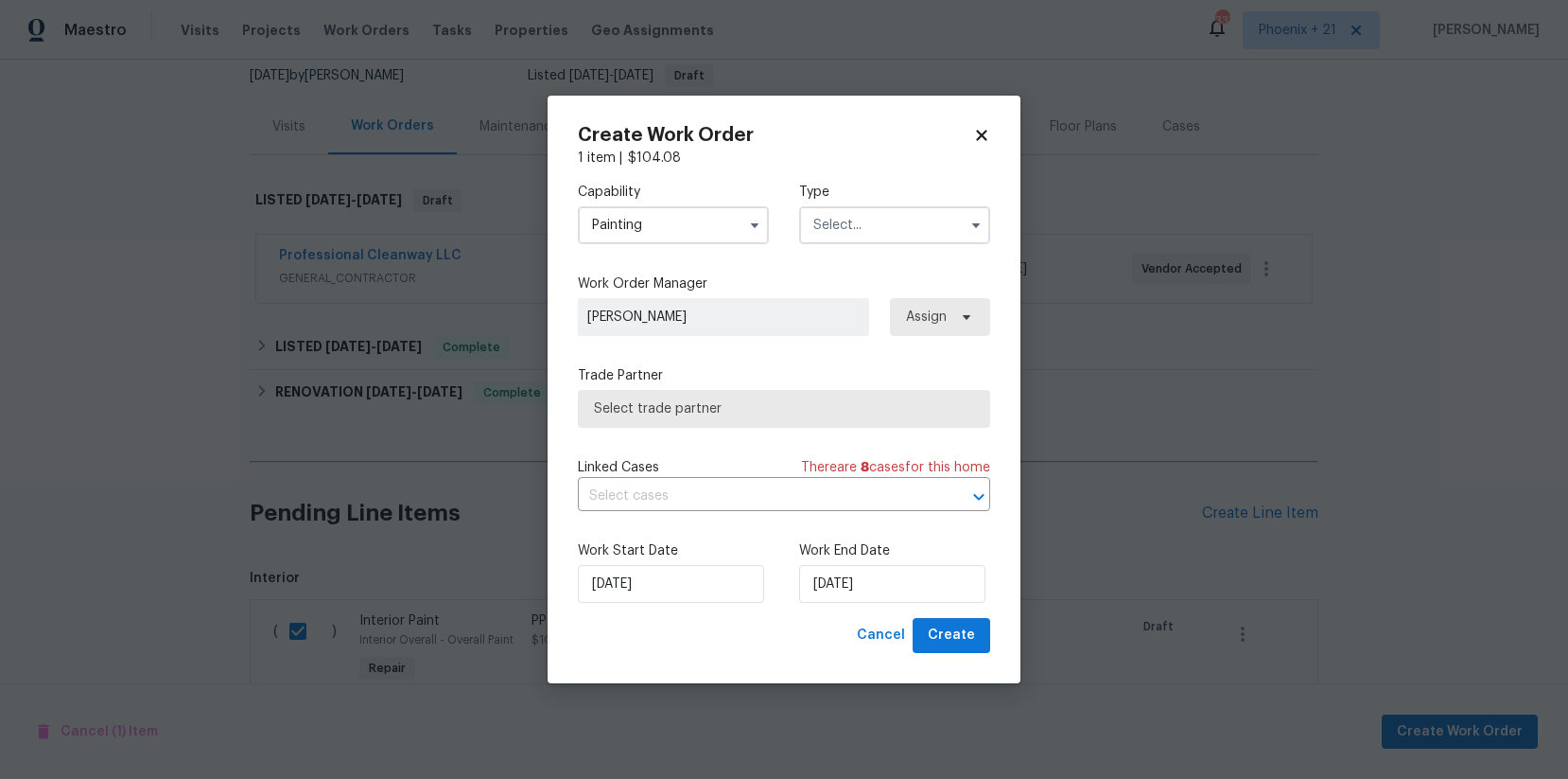
drag, startPoint x: 857, startPoint y: 221, endPoint x: 863, endPoint y: 240, distance: 19.9
click at [858, 222] on input "text" at bounding box center [894, 225] width 191 height 38
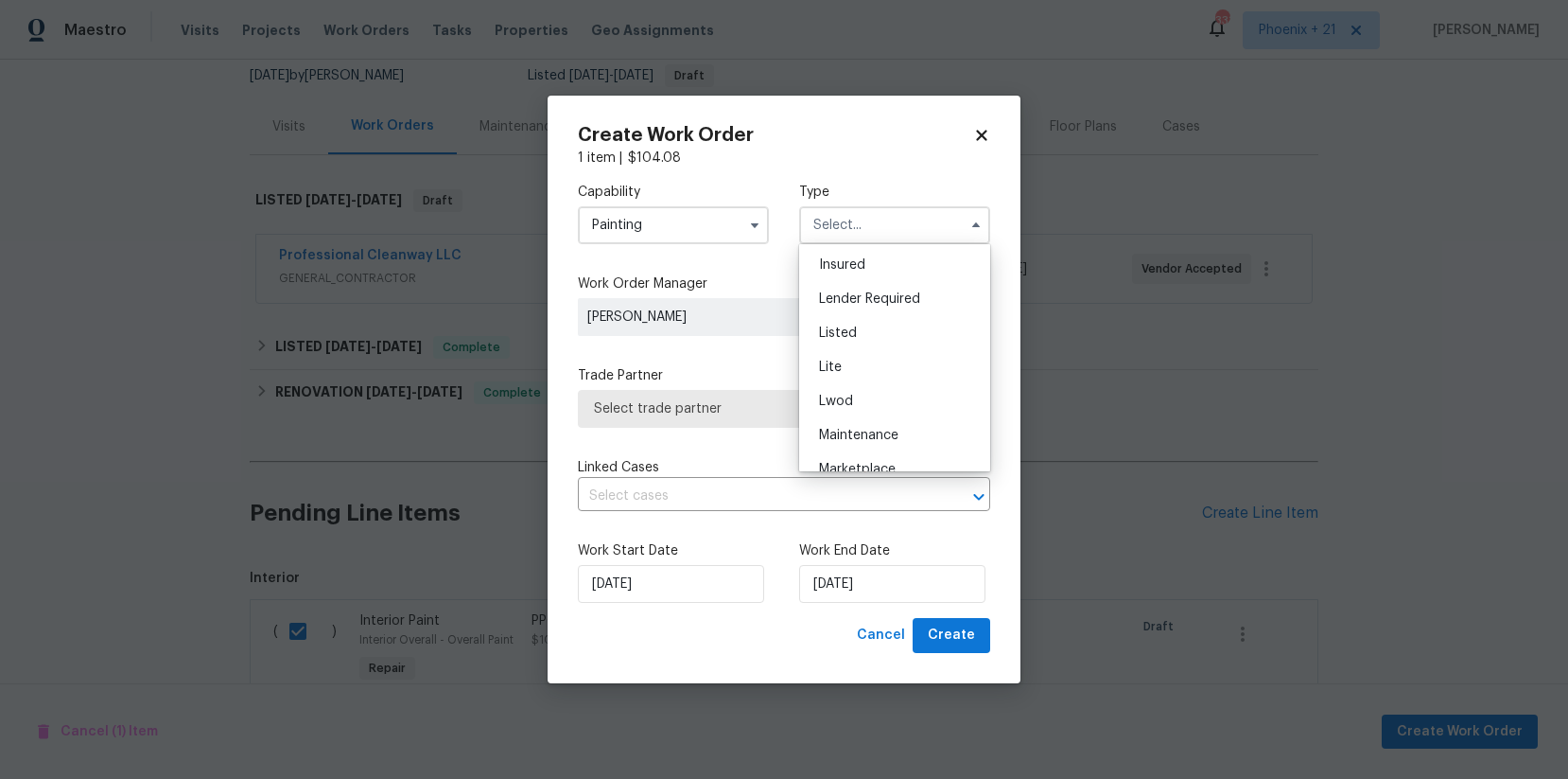
scroll to position [178, 0]
drag, startPoint x: 884, startPoint y: 293, endPoint x: 900, endPoint y: 299, distance: 17.1
click at [884, 293] on div "Listed" at bounding box center [894, 292] width 181 height 34
type input "Listed"
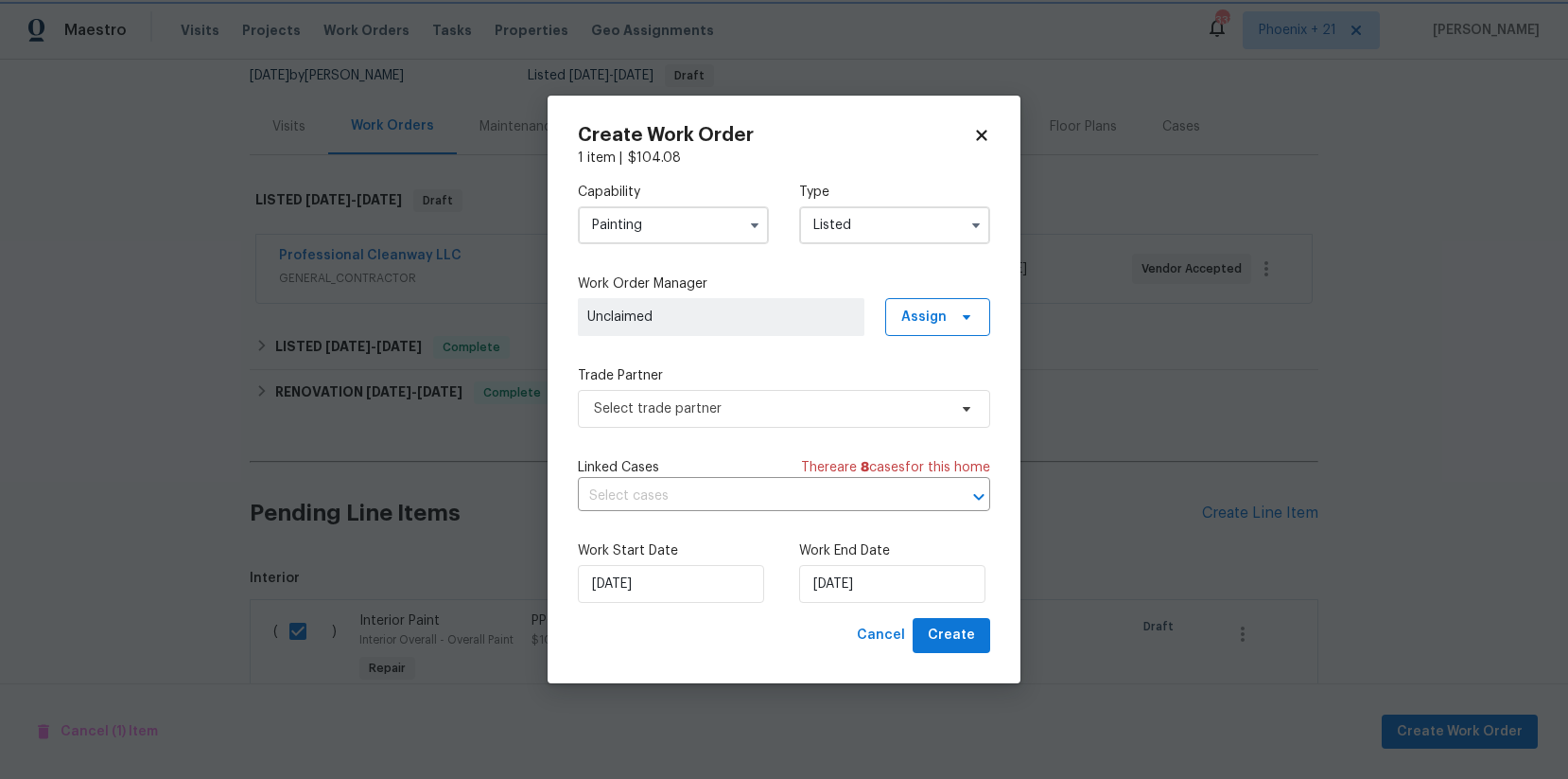
scroll to position [0, 0]
click at [922, 313] on span "Assign" at bounding box center [924, 317] width 46 height 19
click at [931, 395] on div "Assign to me" at bounding box center [941, 398] width 82 height 19
click at [775, 382] on label "Trade Partner" at bounding box center [784, 375] width 412 height 19
click at [780, 406] on span "Select trade partner" at bounding box center [771, 409] width 353 height 19
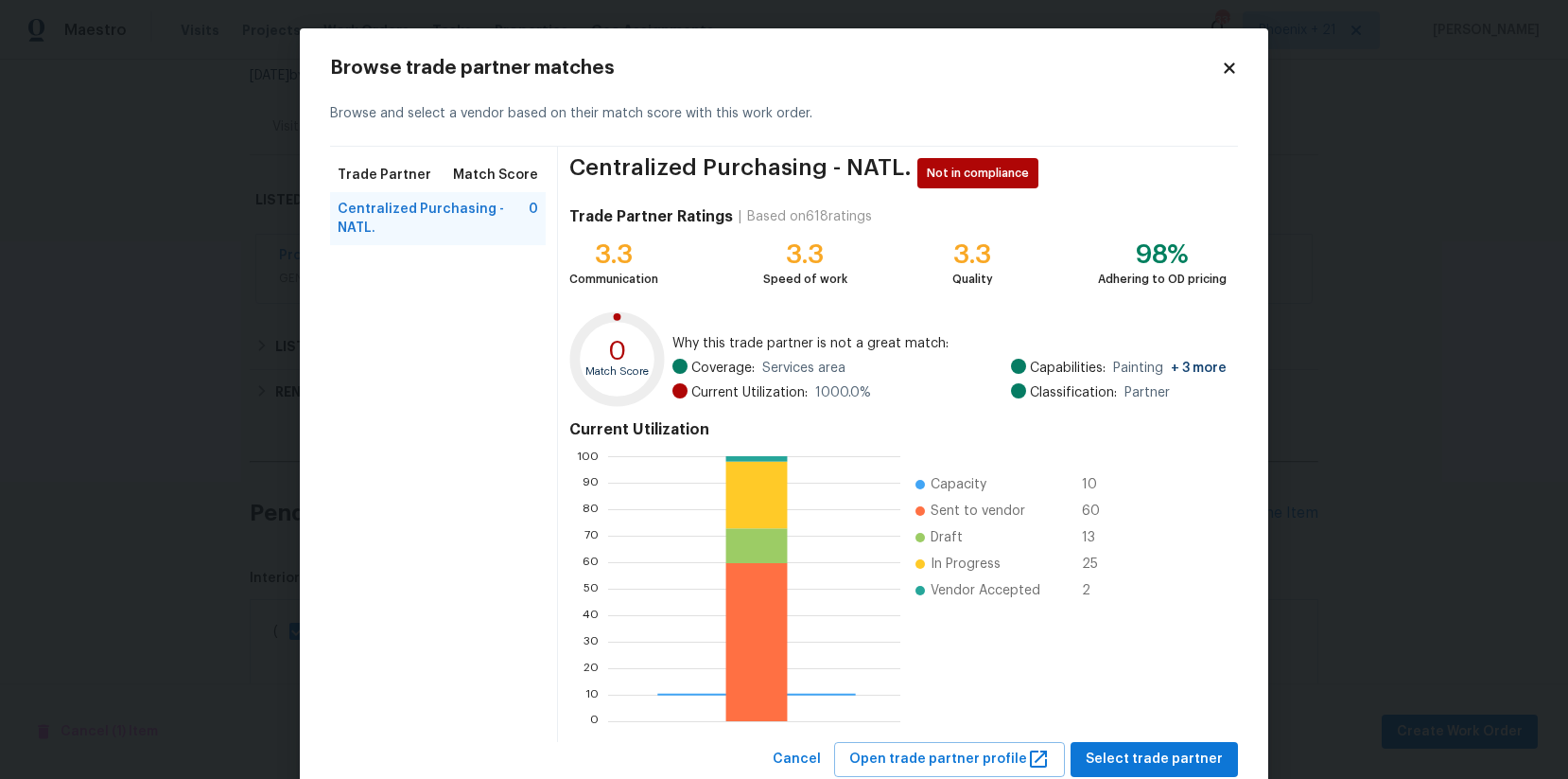
scroll to position [265, 292]
click at [1165, 623] on button "Select trade partner" at bounding box center [1154, 760] width 168 height 35
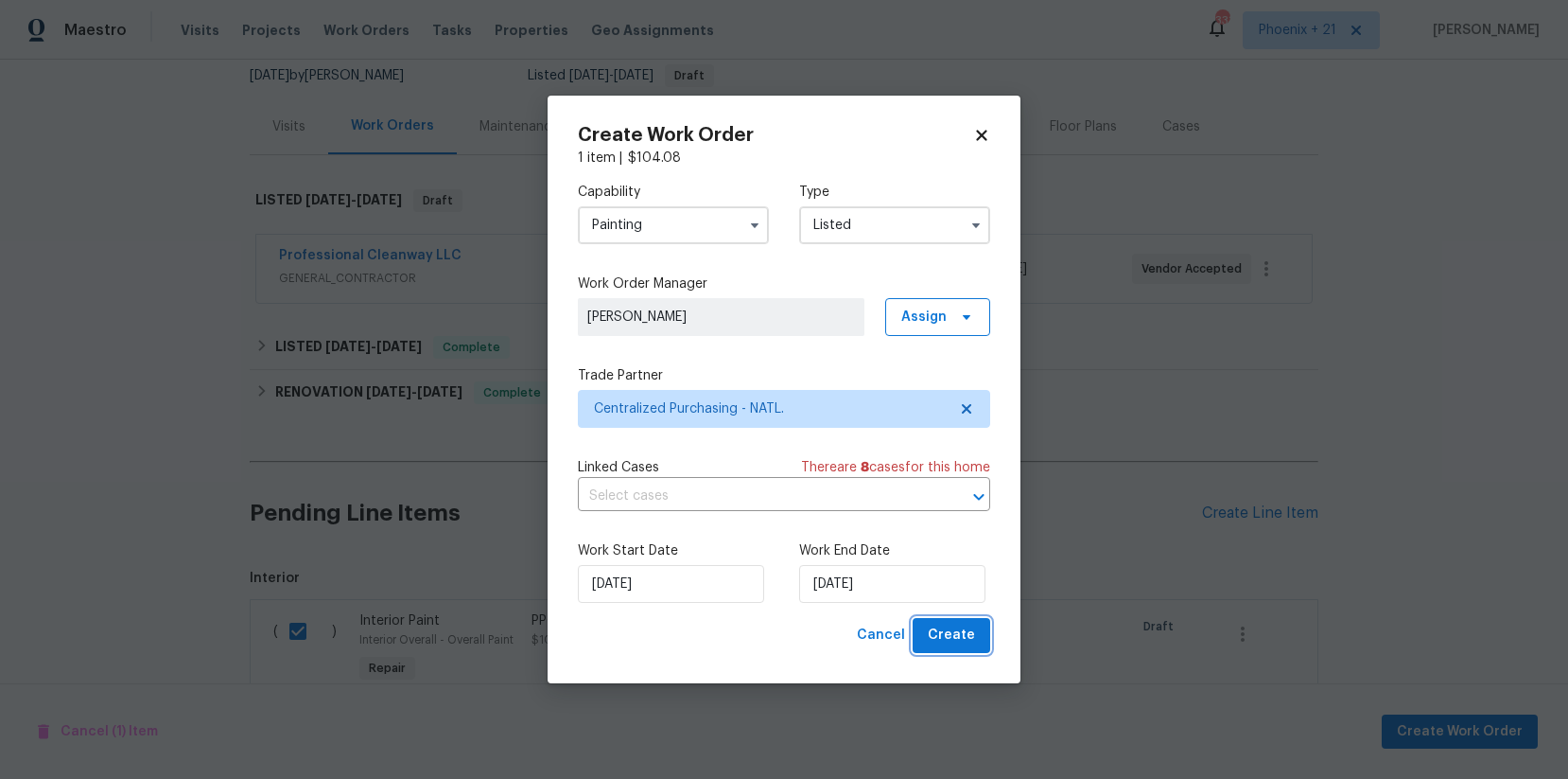
click at [983, 623] on button "Create" at bounding box center [951, 635] width 78 height 35
checkbox input "false"
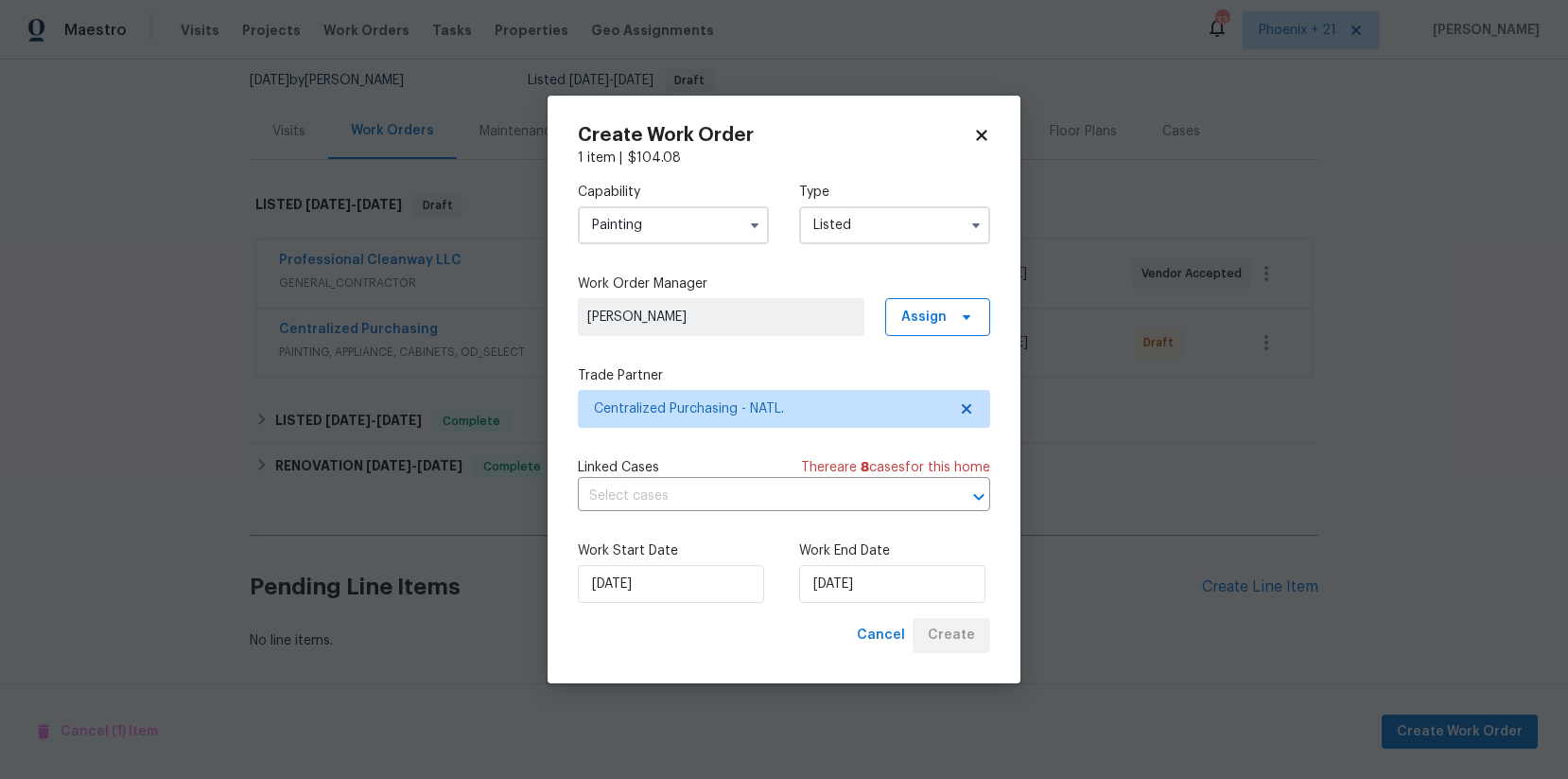
scroll to position [183, 0]
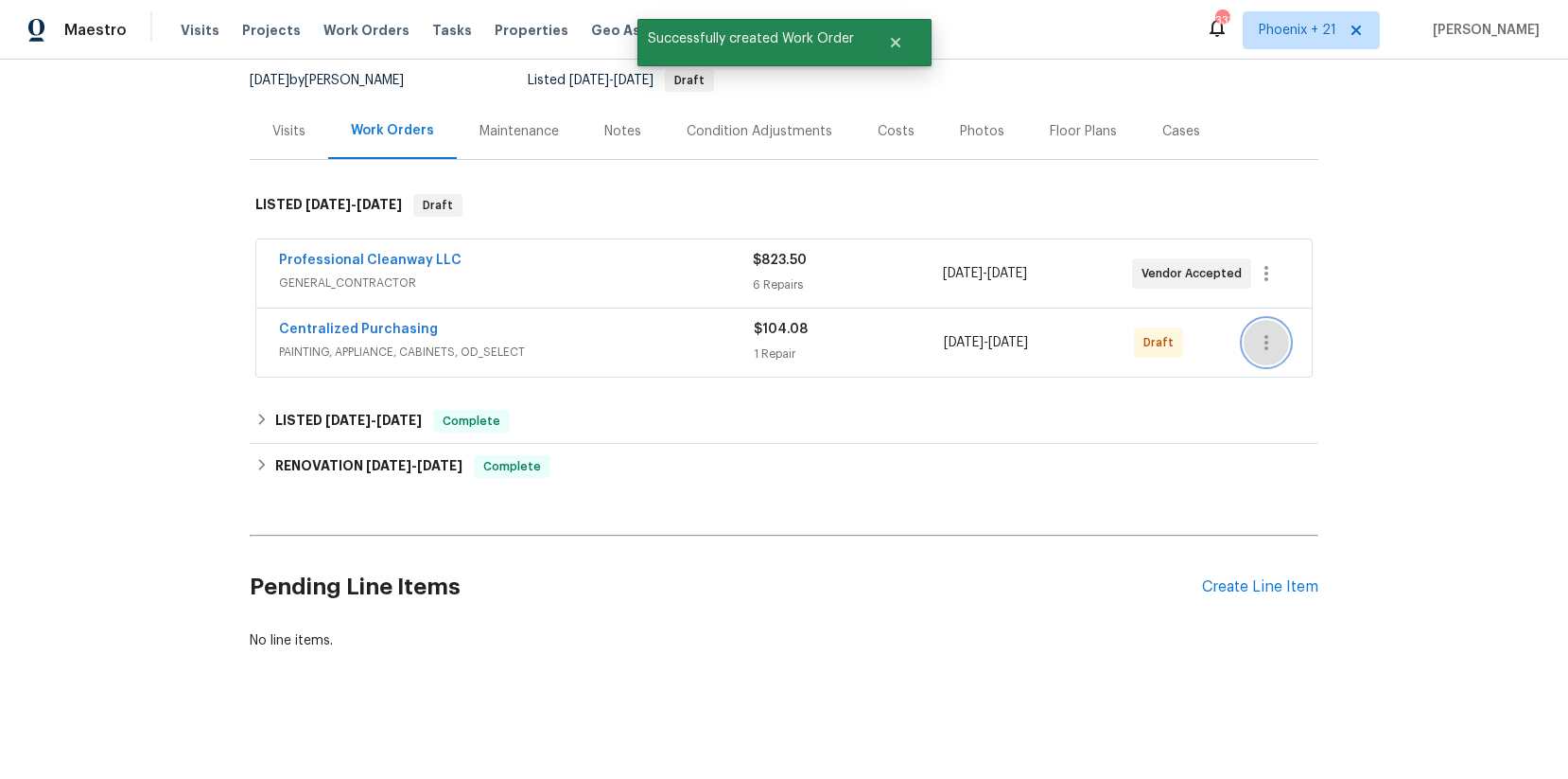
click at [1253, 341] on icon "button" at bounding box center [1265, 341] width 22 height 22
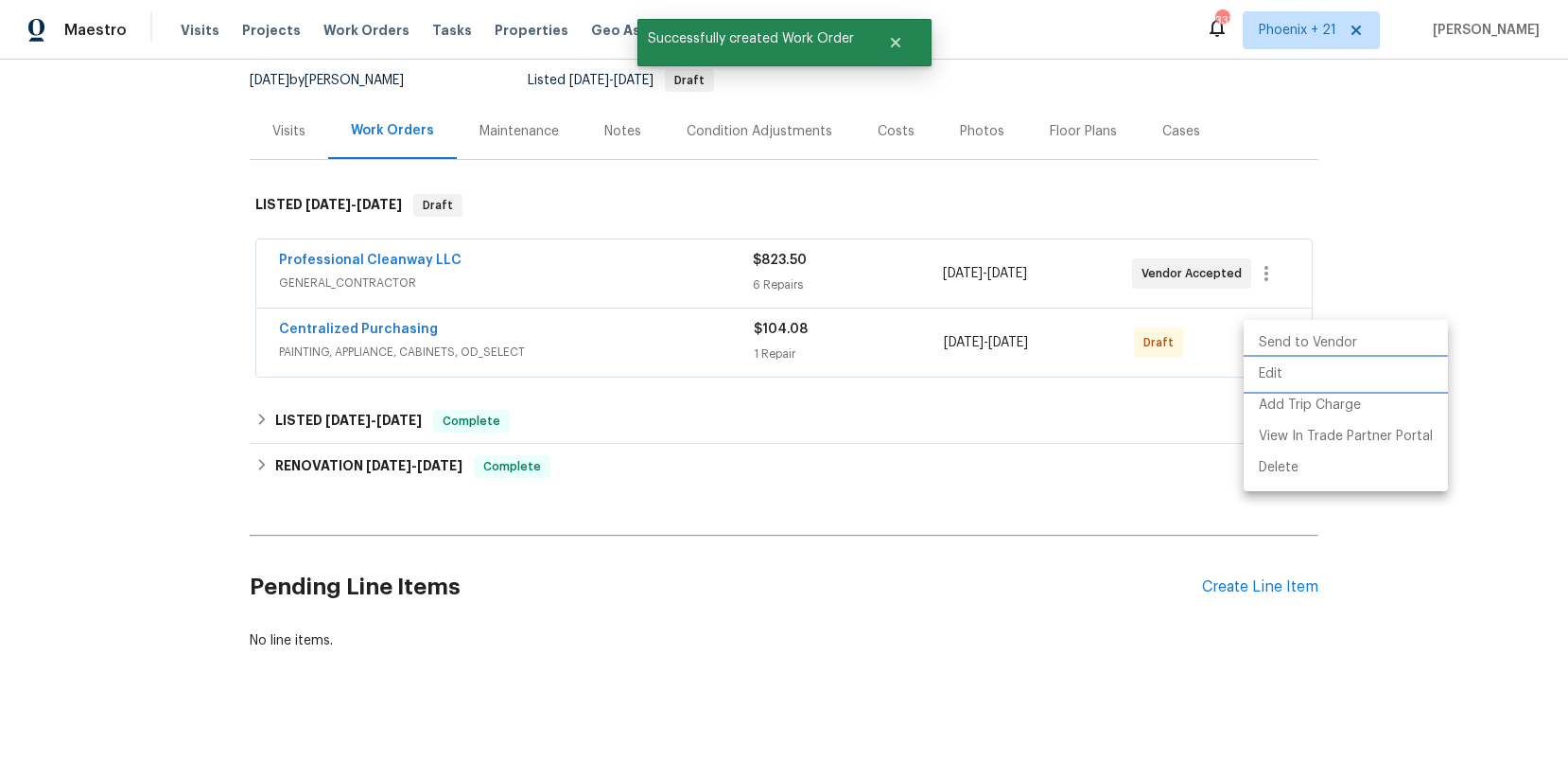
click at [1253, 371] on li "Edit" at bounding box center [1346, 374] width 205 height 31
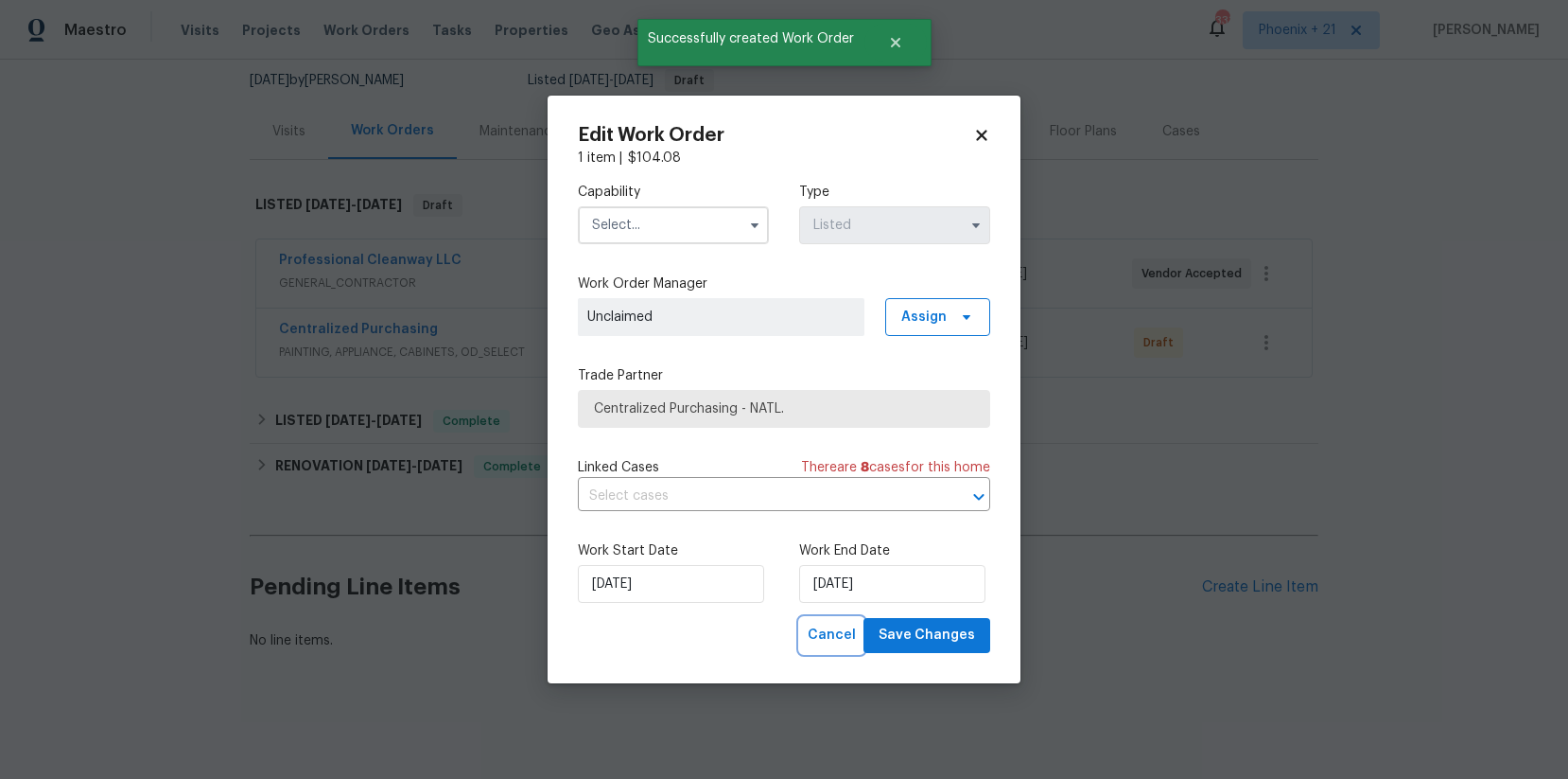
click at [819, 623] on span "Cancel" at bounding box center [832, 635] width 48 height 23
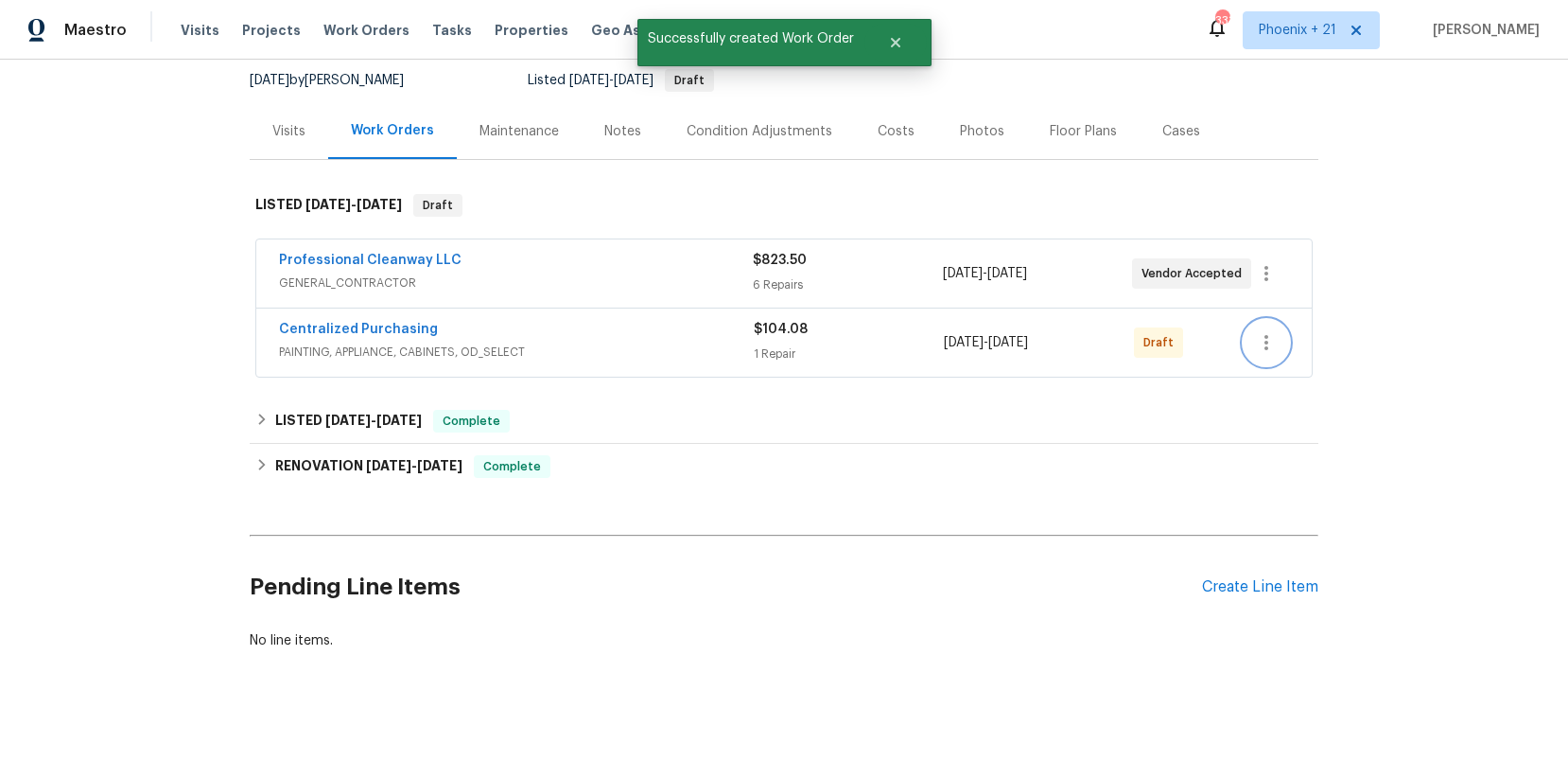
click at [1253, 343] on icon "button" at bounding box center [1266, 342] width 4 height 16
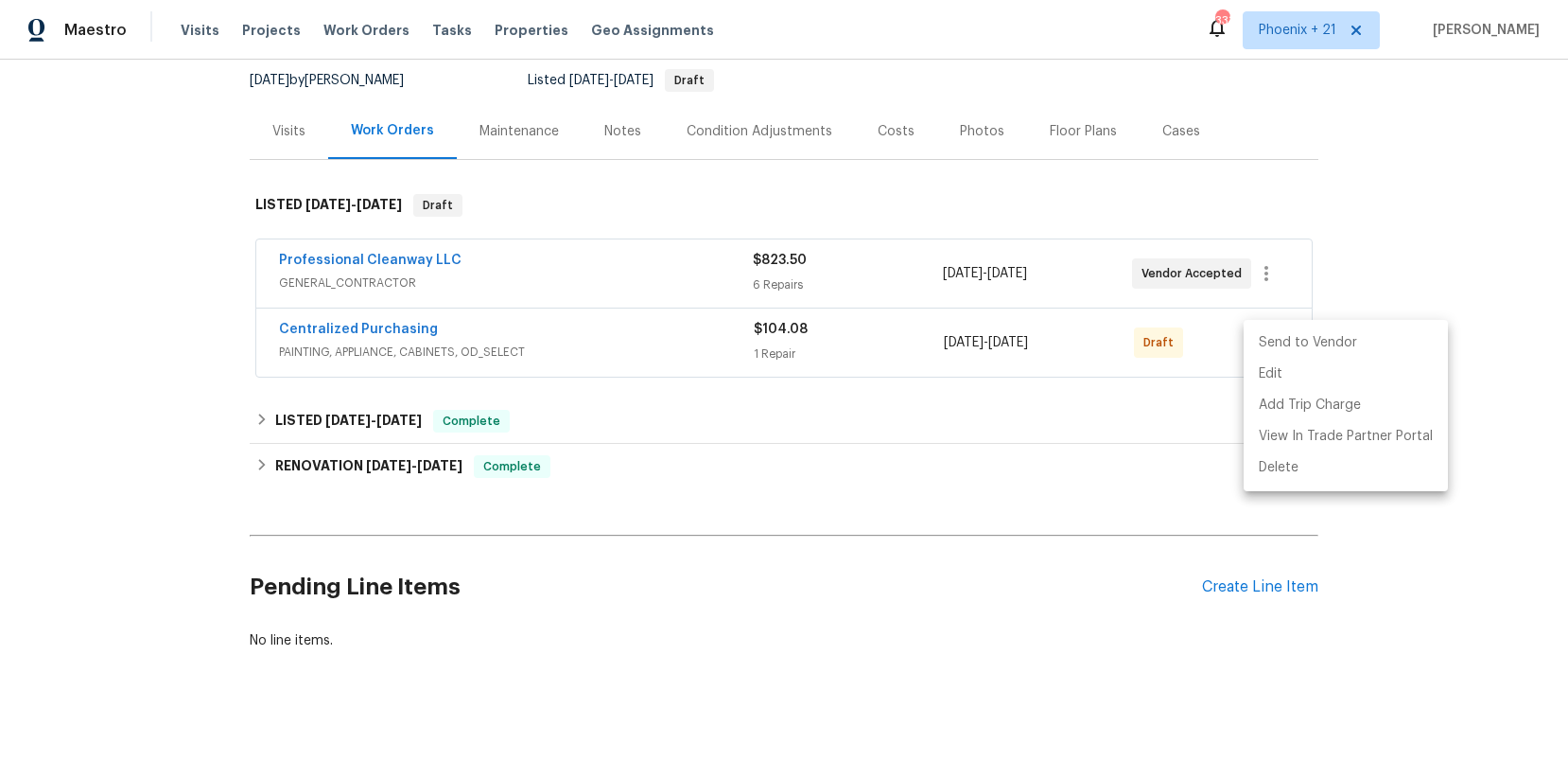
click at [1253, 349] on li "Send to Vendor" at bounding box center [1346, 342] width 205 height 31
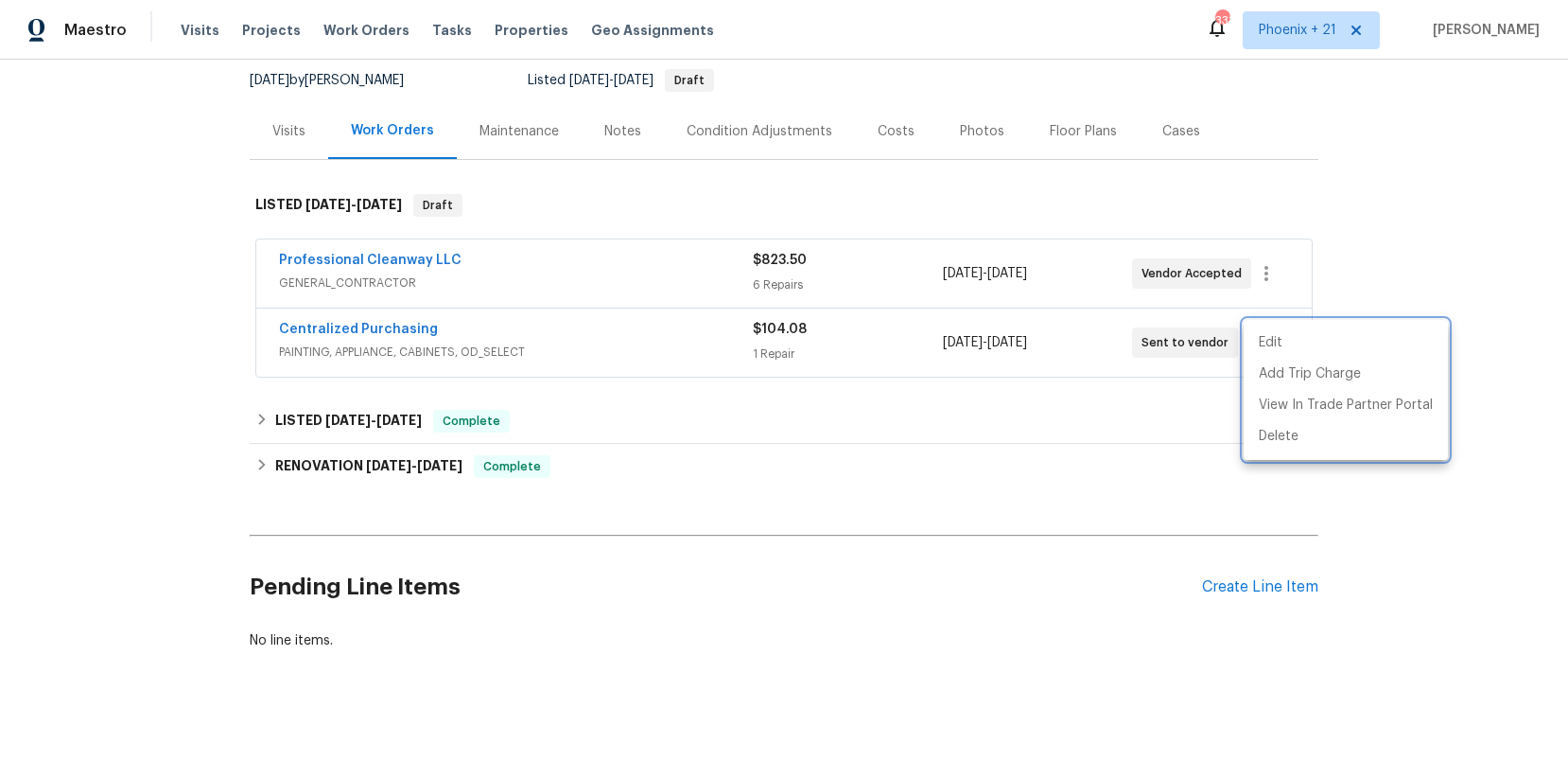
drag, startPoint x: 400, startPoint y: 356, endPoint x: 373, endPoint y: 336, distance: 33.6
click at [397, 355] on div at bounding box center [784, 389] width 1568 height 779
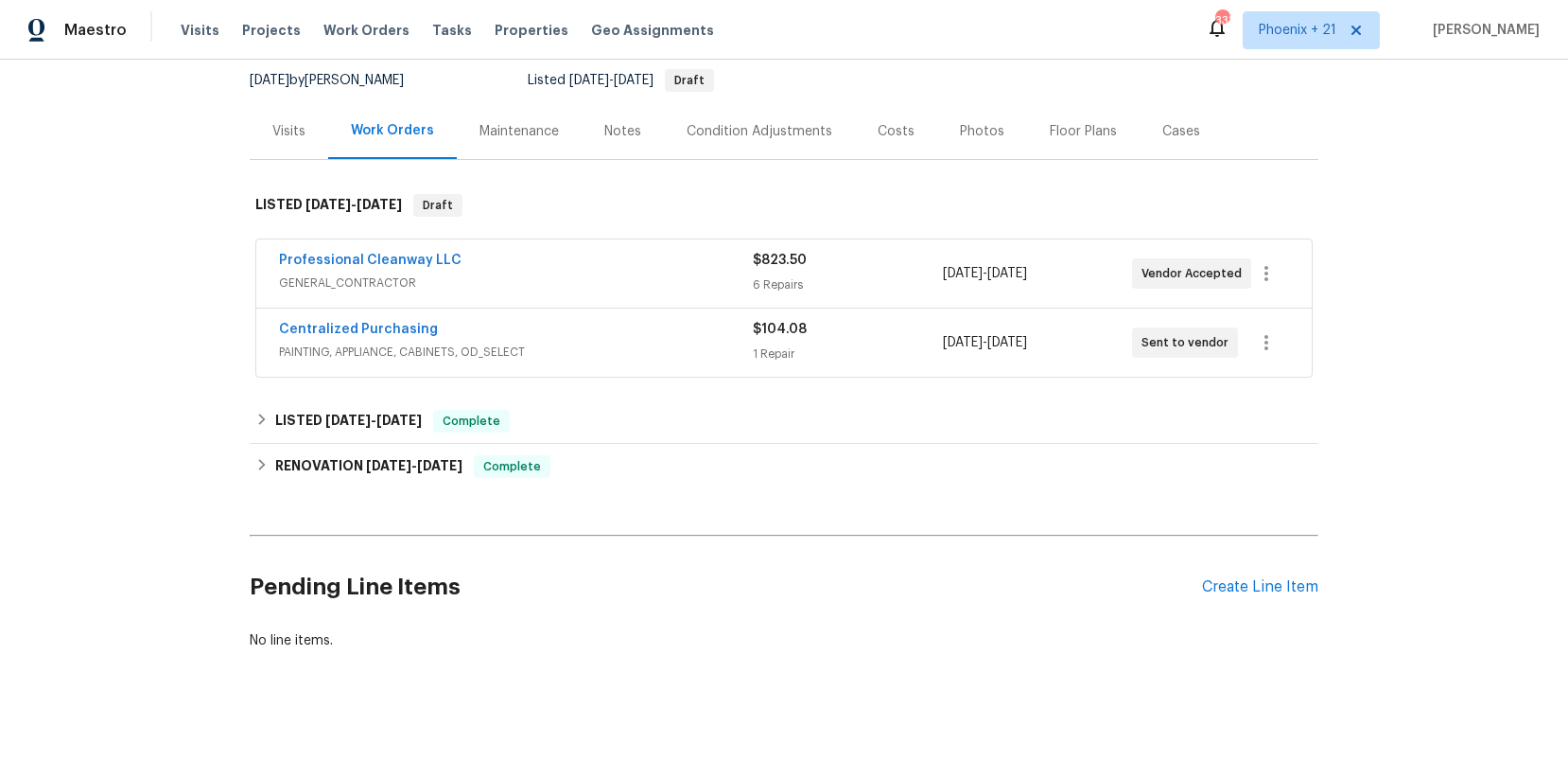
click at [372, 336] on span "Centralized Purchasing" at bounding box center [359, 330] width 159 height 19
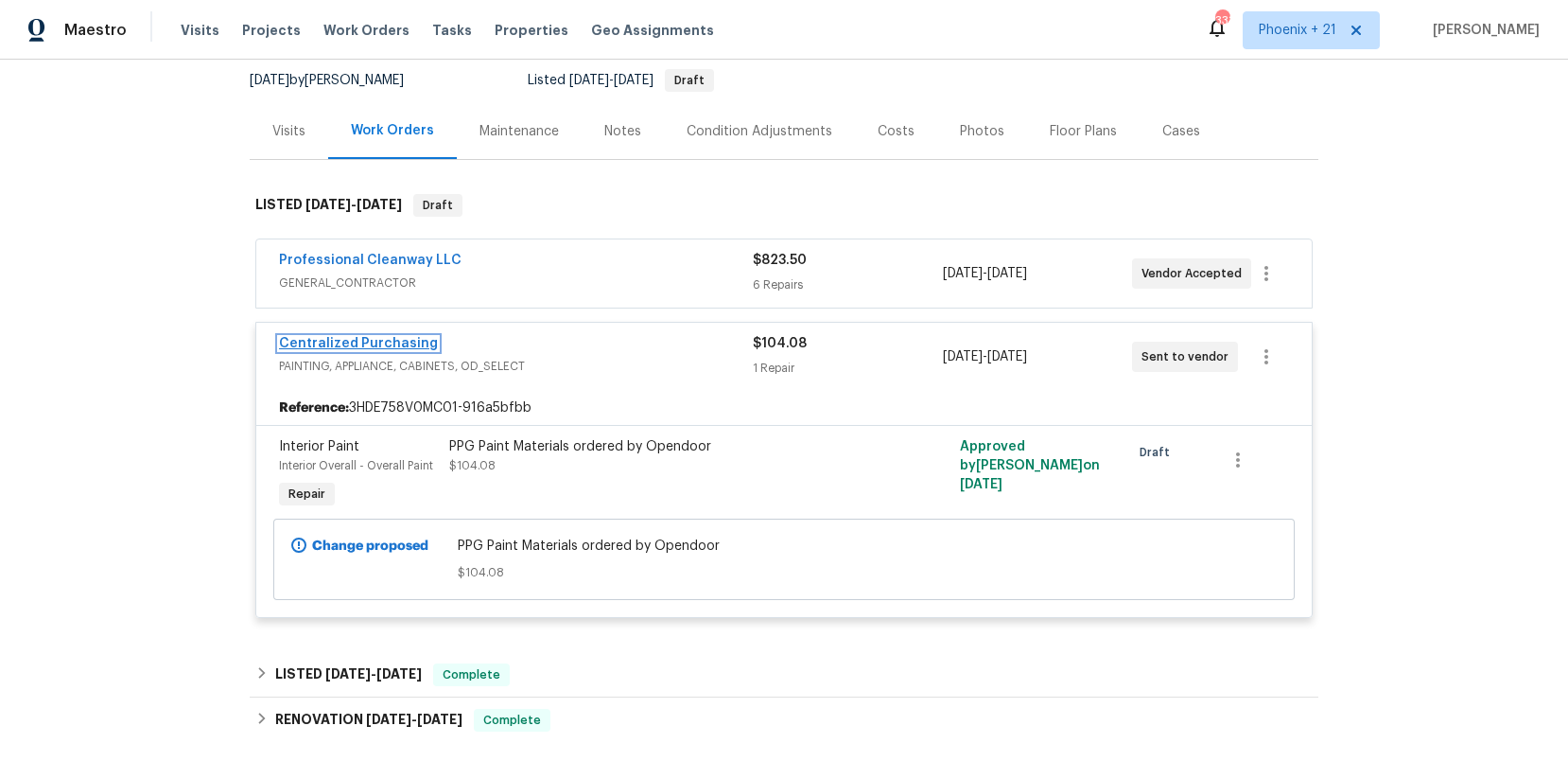
click at [376, 341] on link "Centralized Purchasing" at bounding box center [359, 343] width 159 height 14
